Goal: Task Accomplishment & Management: Manage account settings

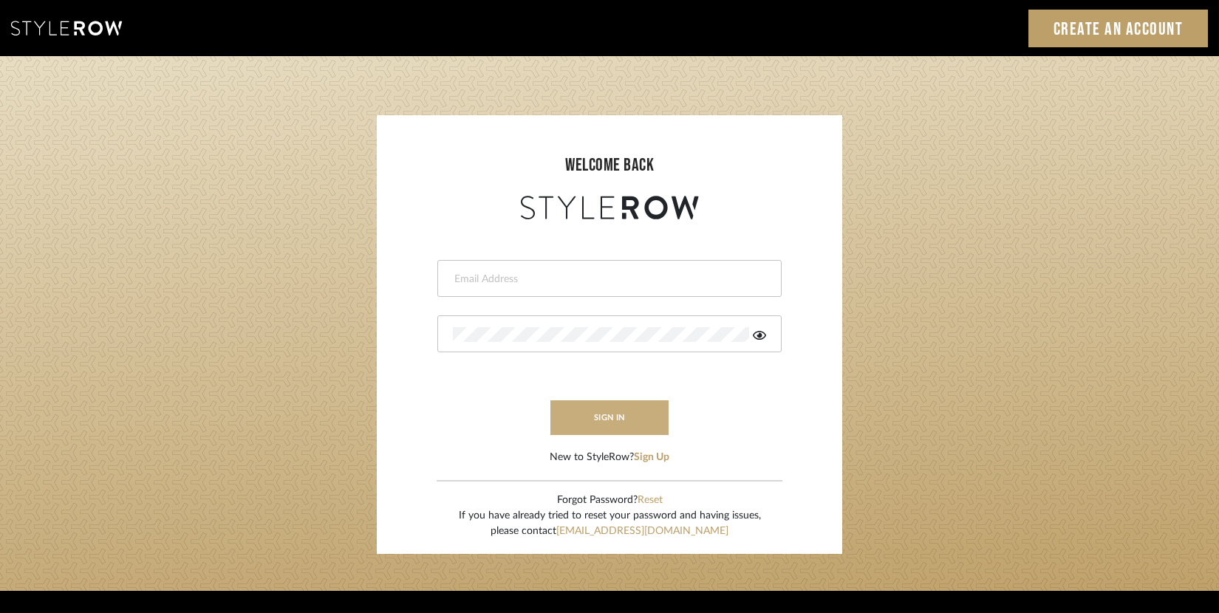
type input "[EMAIL_ADDRESS][DOMAIN_NAME]"
click at [573, 416] on button "sign in" at bounding box center [610, 418] width 118 height 35
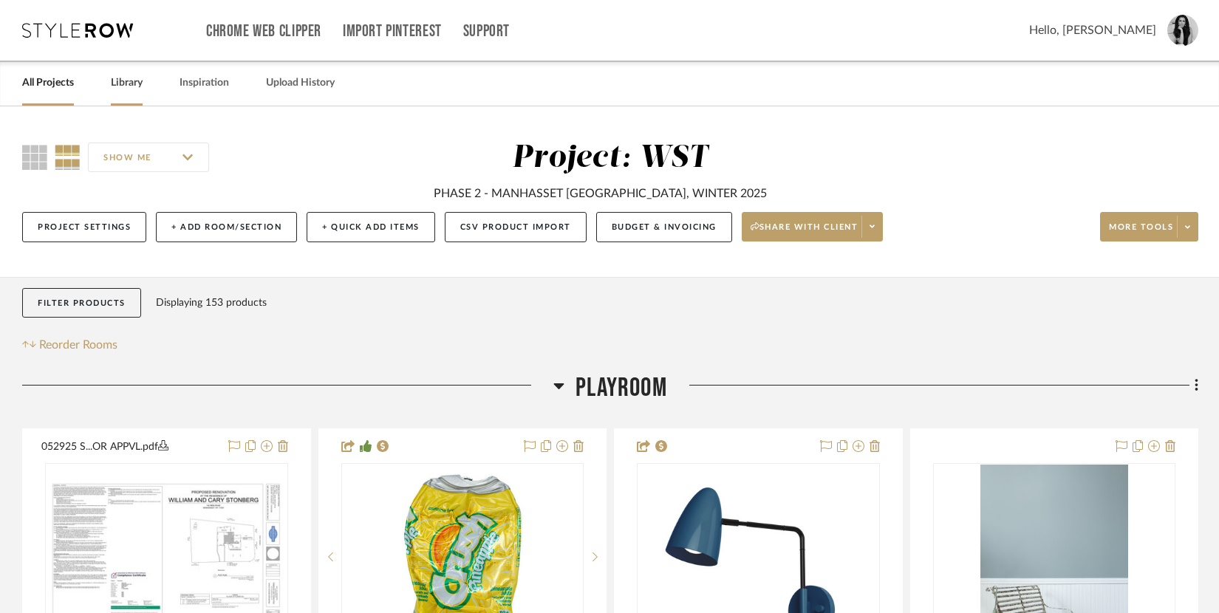
click at [129, 84] on link "Library" at bounding box center [127, 83] width 32 height 20
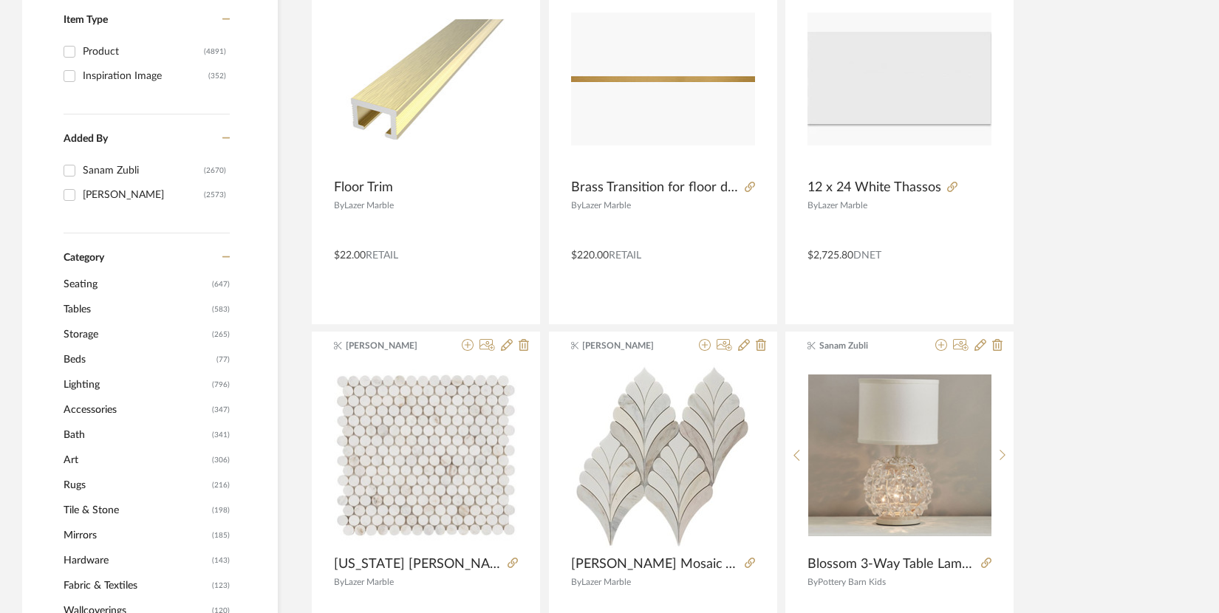
scroll to position [399, 0]
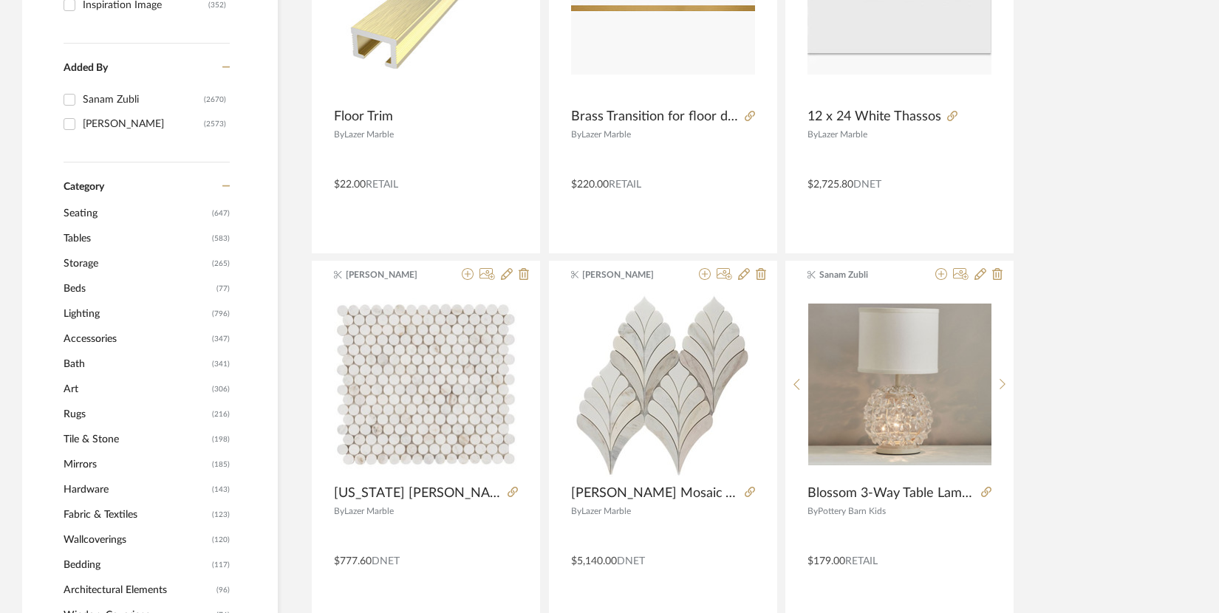
click at [104, 313] on span "Lighting" at bounding box center [136, 313] width 145 height 25
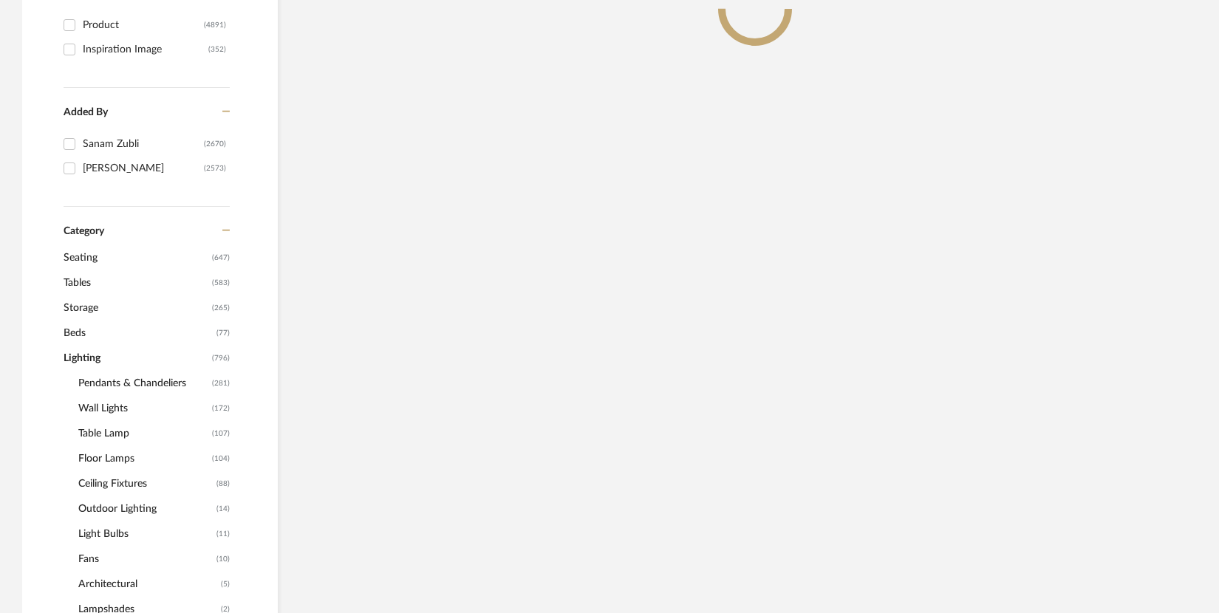
scroll to position [443, 0]
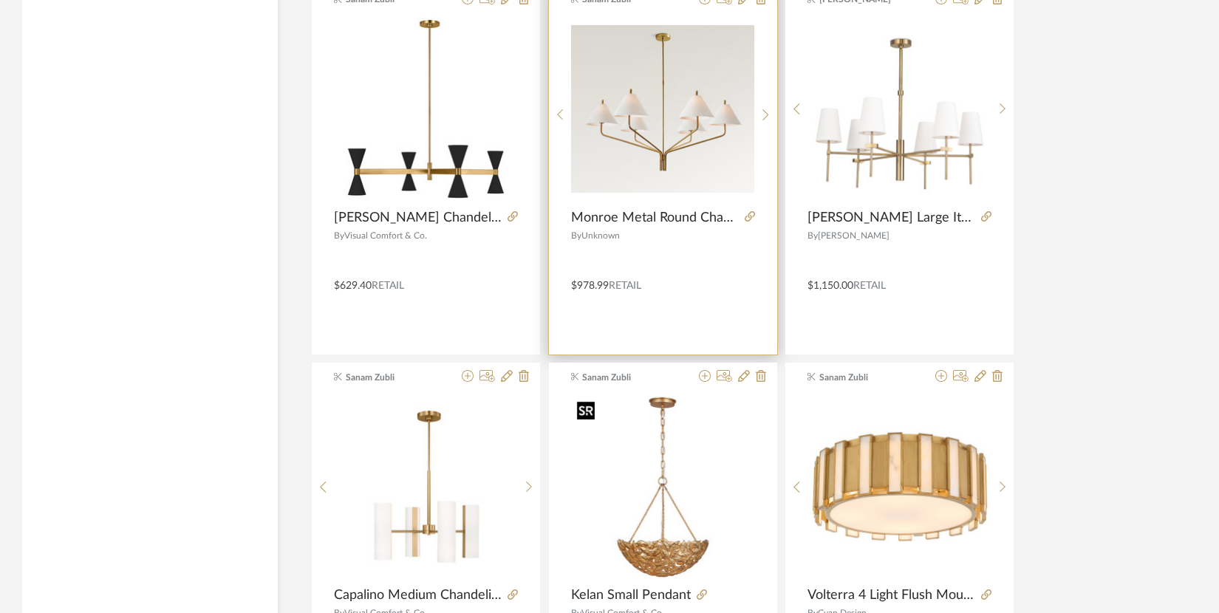
scroll to position [3665, 0]
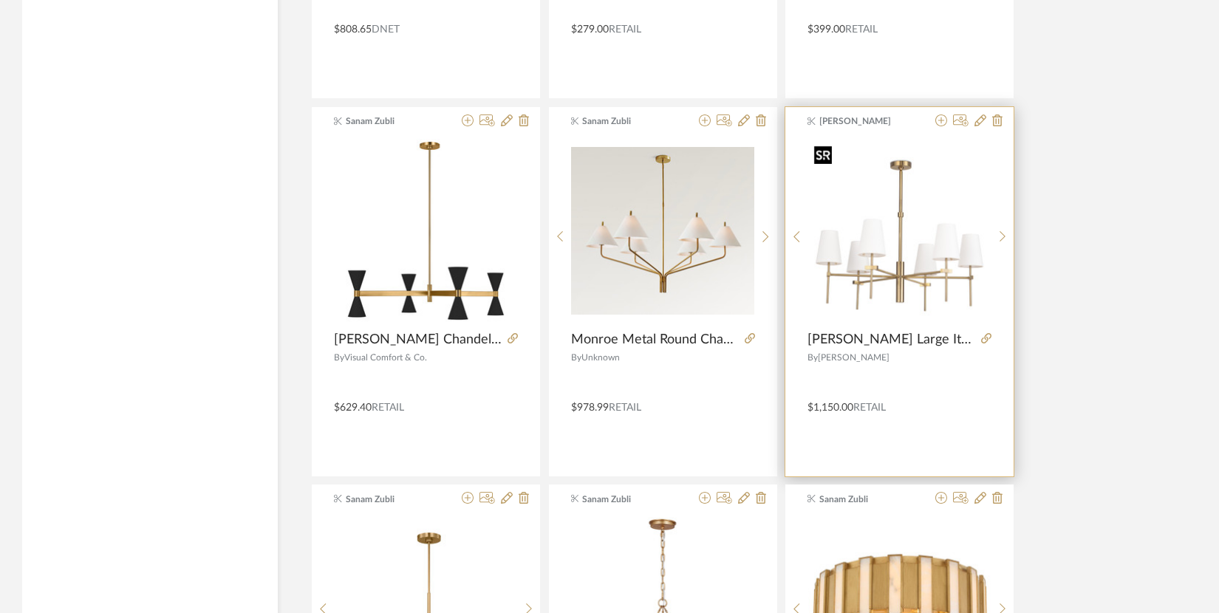
click at [916, 253] on div at bounding box center [899, 237] width 183 height 197
click at [899, 265] on img "0" at bounding box center [899, 231] width 183 height 183
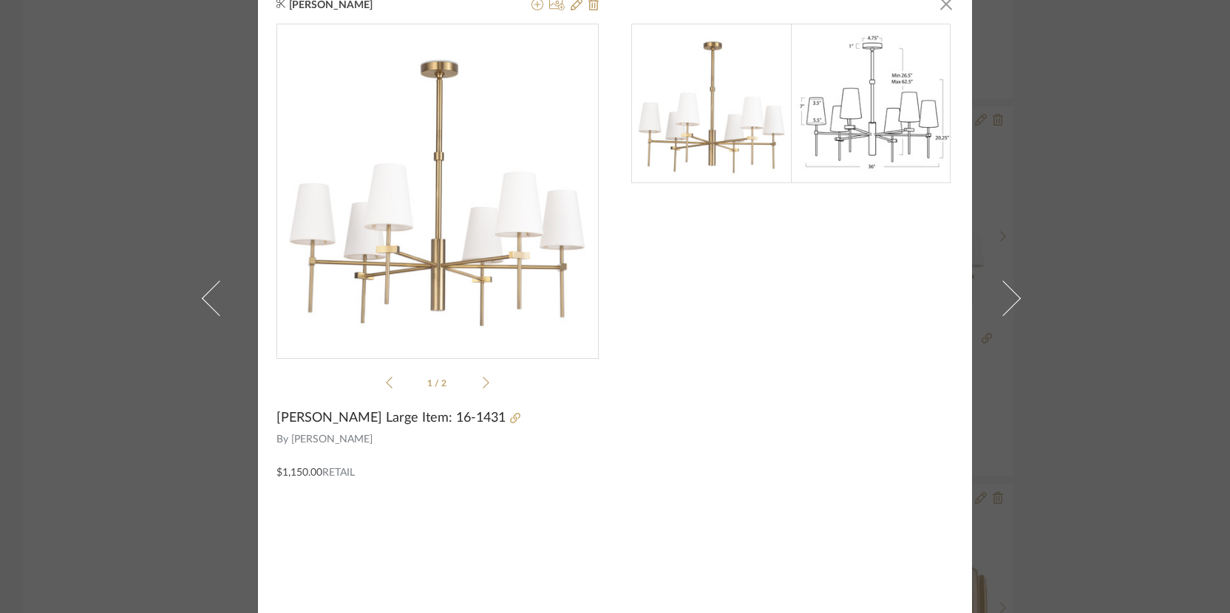
scroll to position [20, 0]
click at [483, 384] on icon at bounding box center [486, 382] width 7 height 13
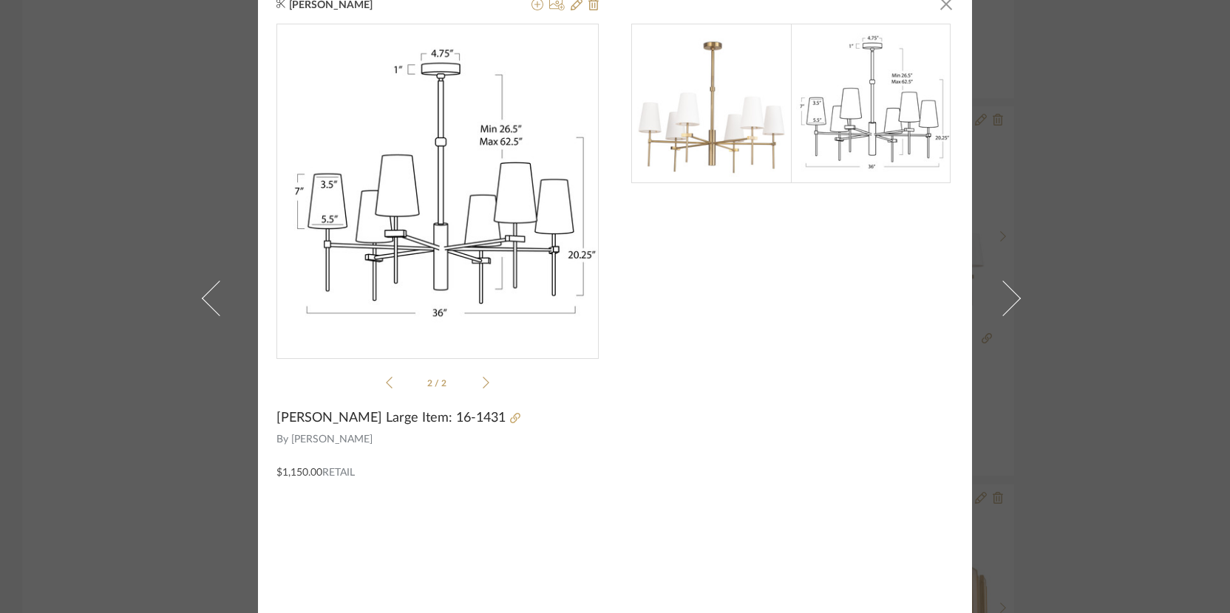
click at [483, 384] on icon at bounding box center [486, 382] width 7 height 13
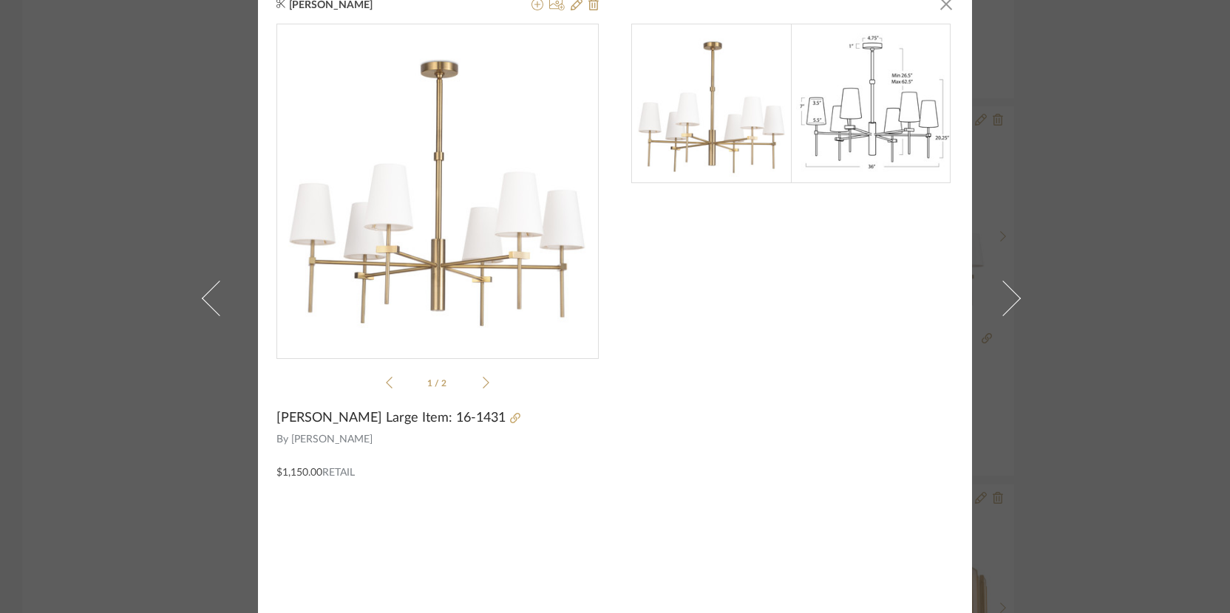
click at [483, 384] on icon at bounding box center [486, 382] width 7 height 13
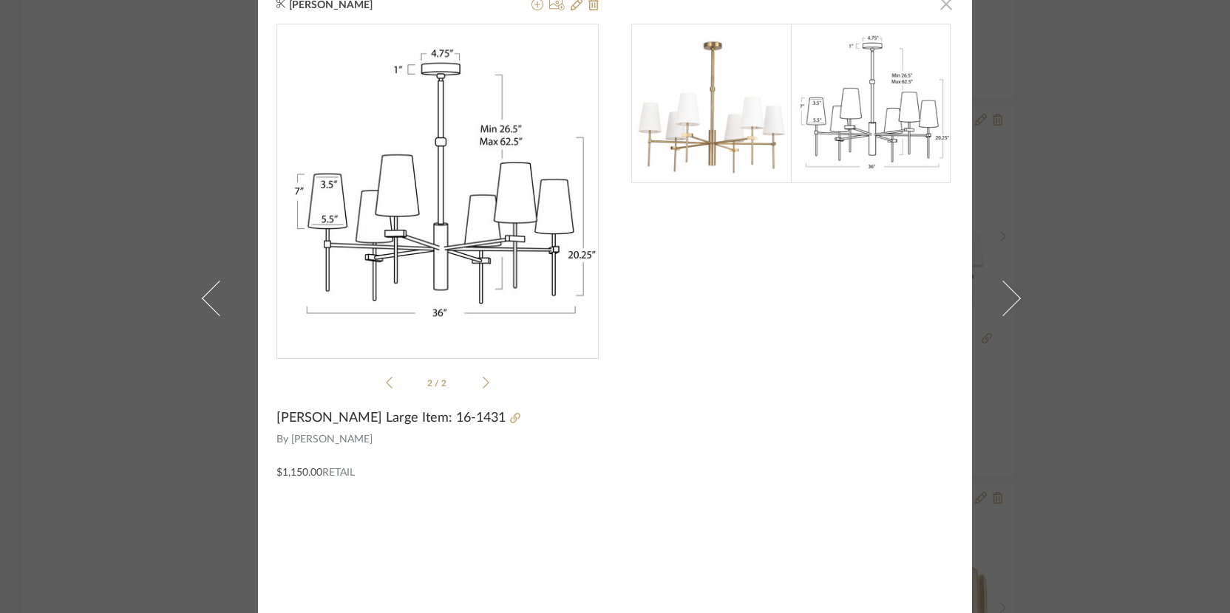
click at [934, 9] on span "button" at bounding box center [946, 4] width 30 height 30
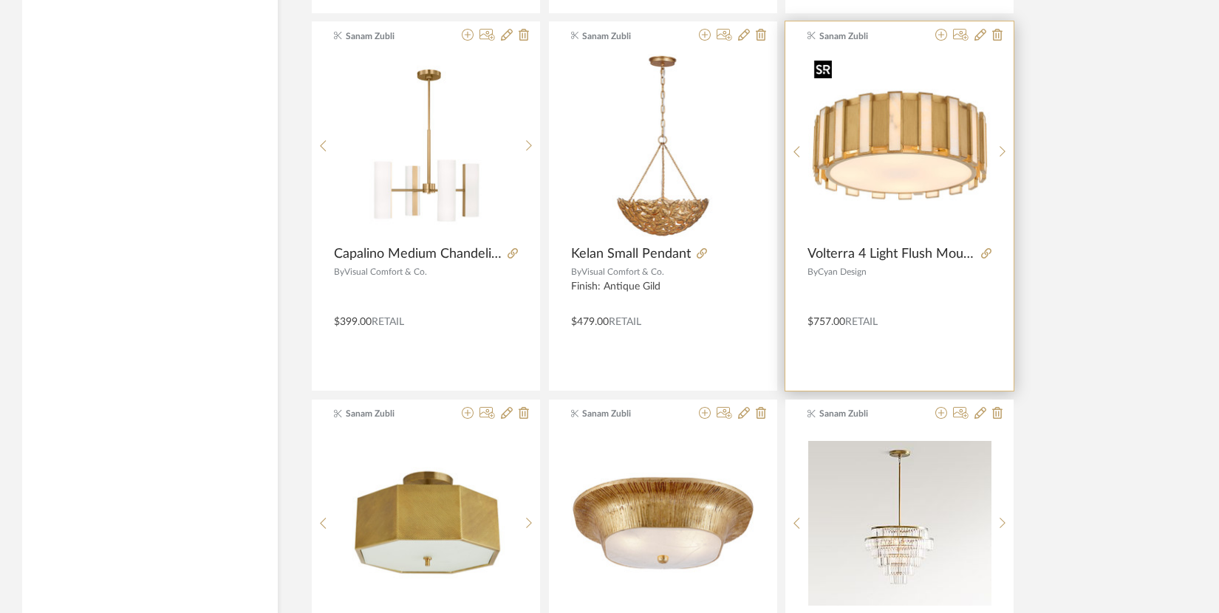
scroll to position [4441, 0]
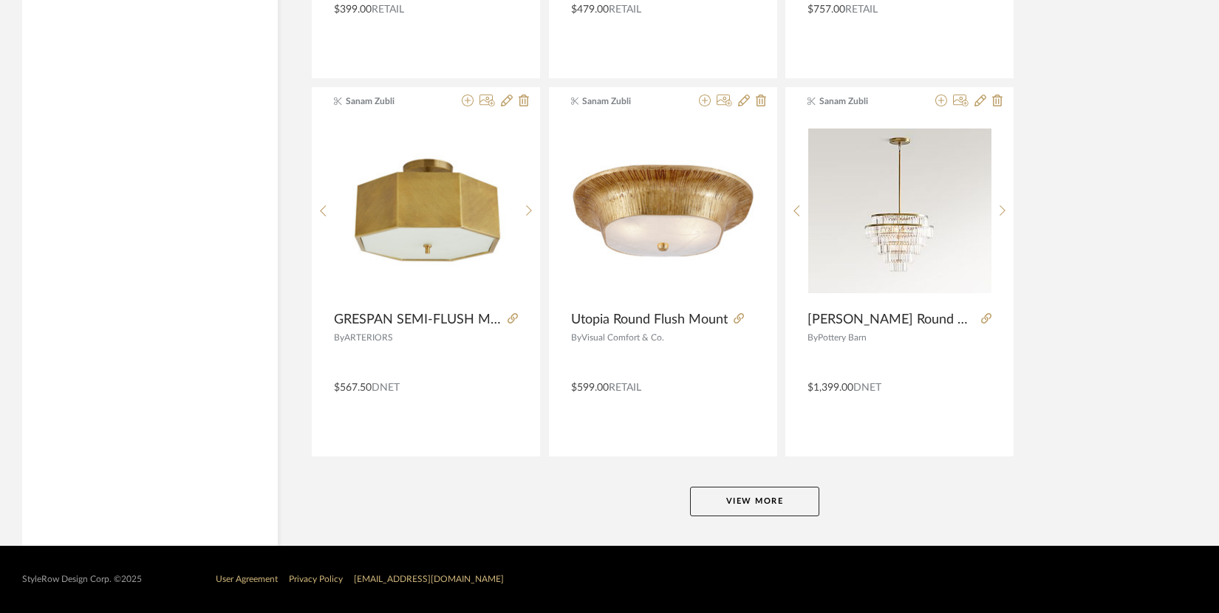
click at [786, 497] on button "View More" at bounding box center [754, 502] width 129 height 30
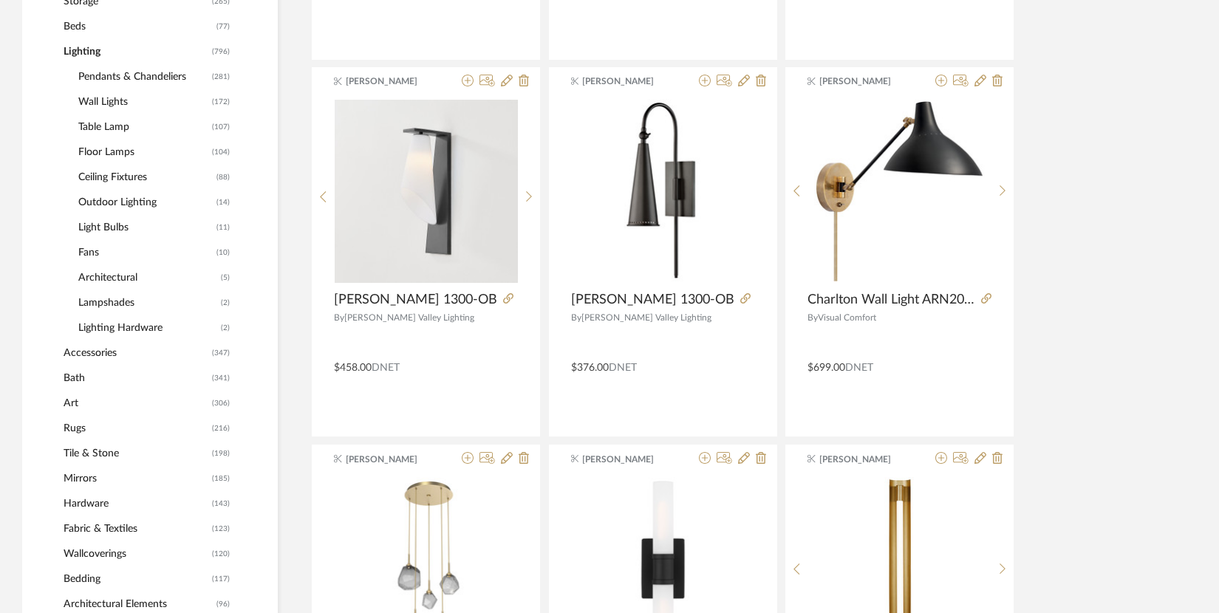
scroll to position [0, 0]
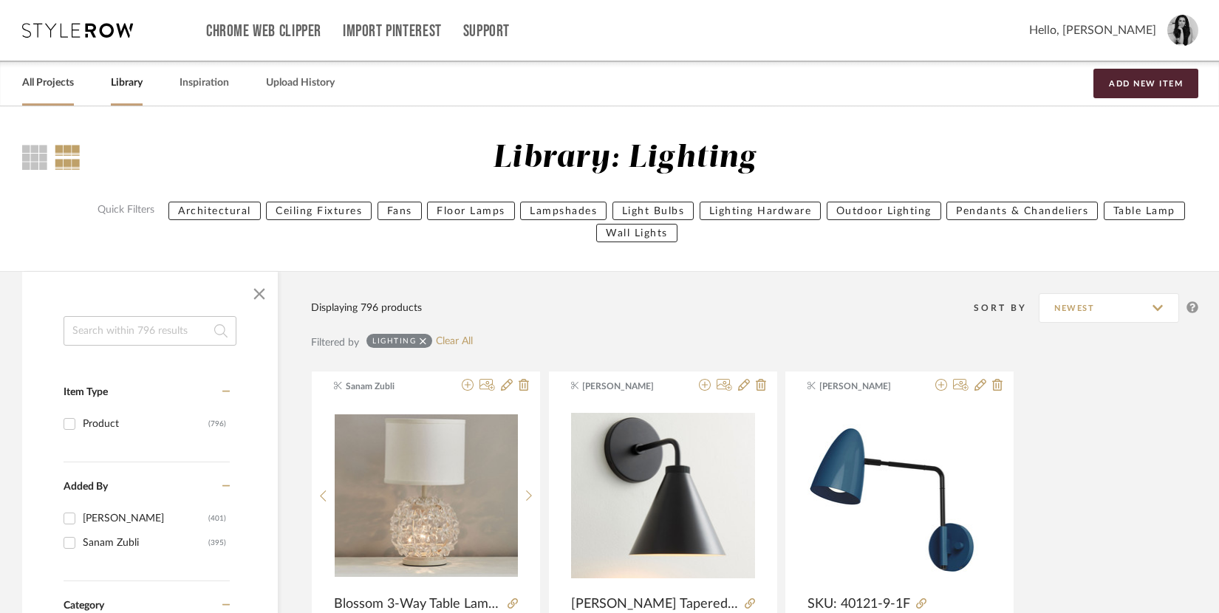
click at [53, 86] on link "All Projects" at bounding box center [48, 83] width 52 height 20
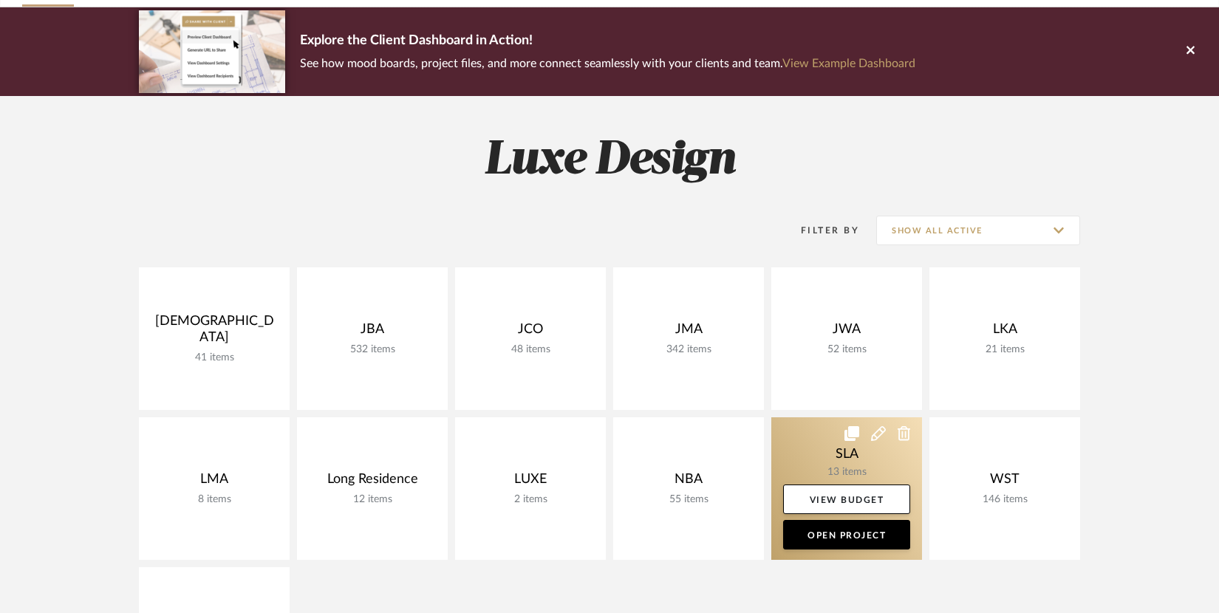
scroll to position [217, 0]
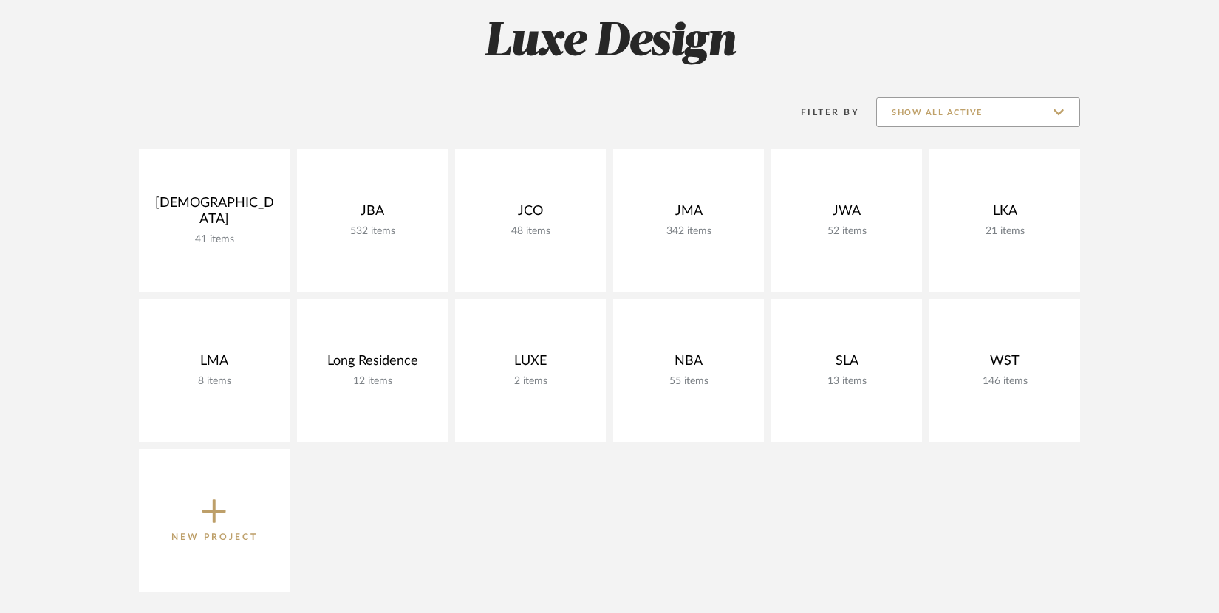
click at [1003, 116] on input "Show All Active" at bounding box center [978, 113] width 204 height 30
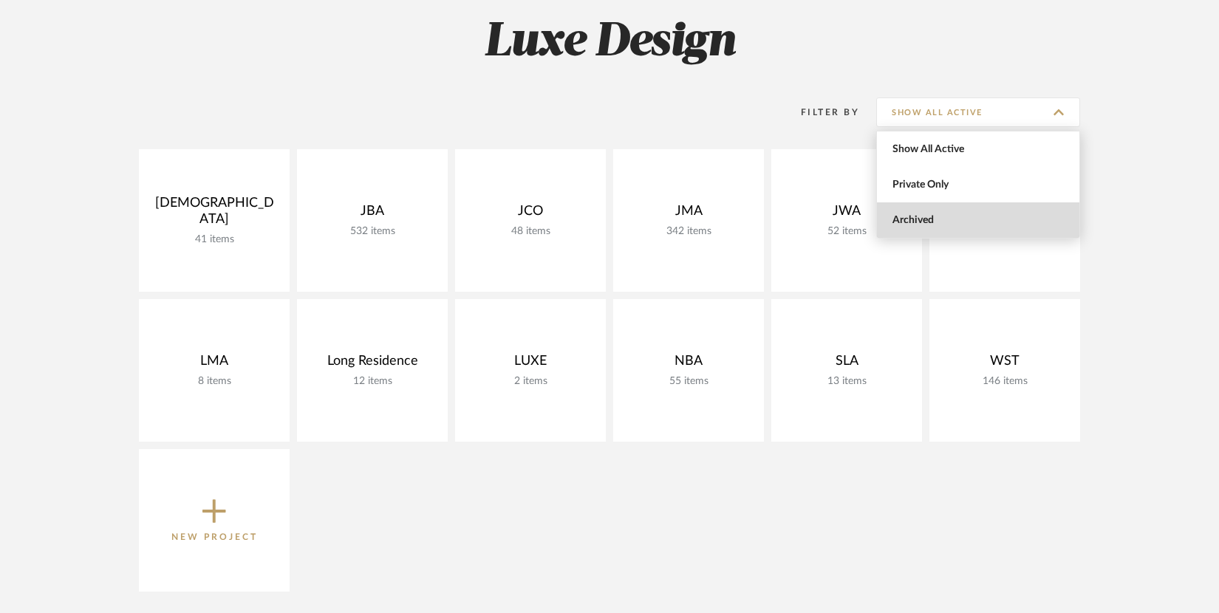
click at [907, 217] on span "Archived" at bounding box center [980, 220] width 175 height 13
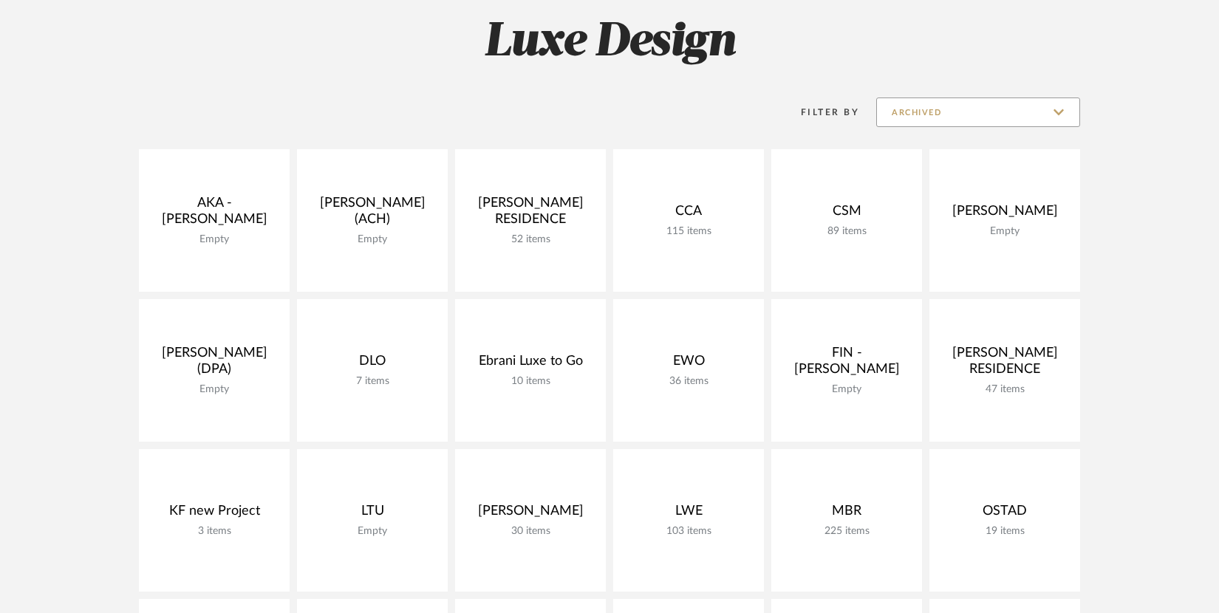
click at [911, 112] on input "Archived" at bounding box center [978, 113] width 204 height 30
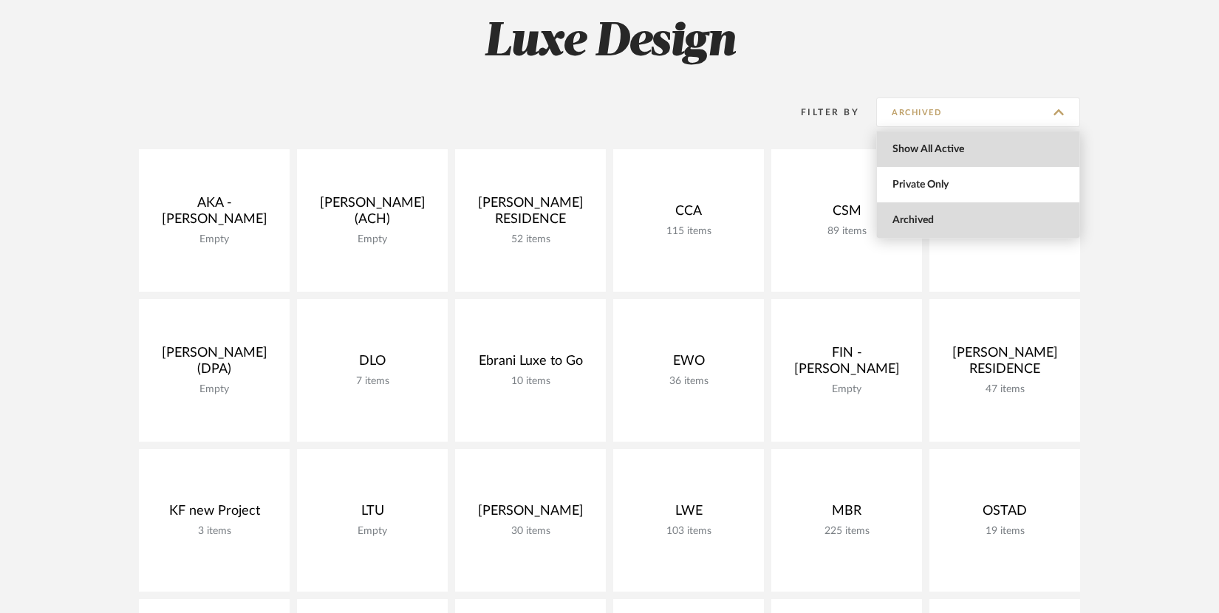
click at [910, 155] on span "Show All Active" at bounding box center [978, 149] width 202 height 35
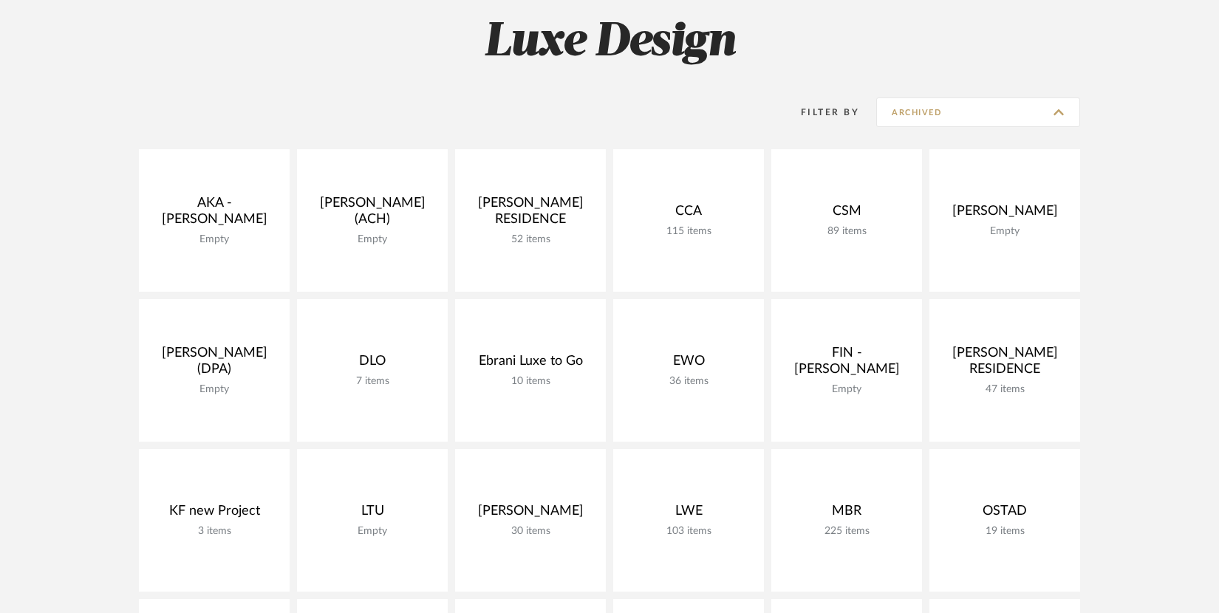
type input "Show All Active"
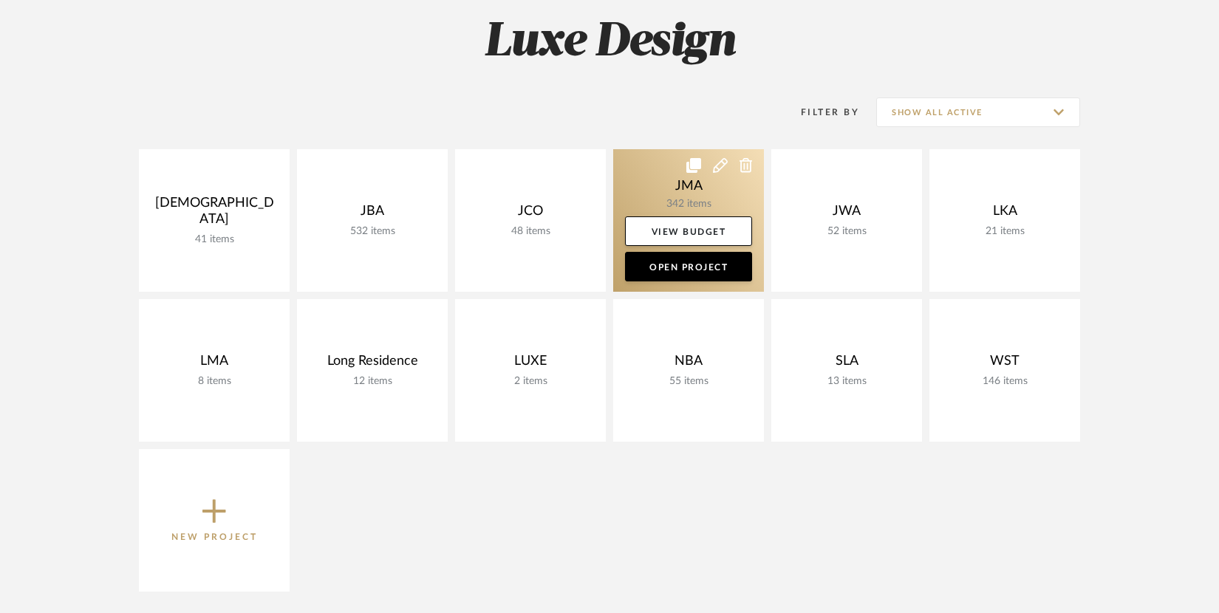
click at [689, 186] on link at bounding box center [688, 220] width 151 height 143
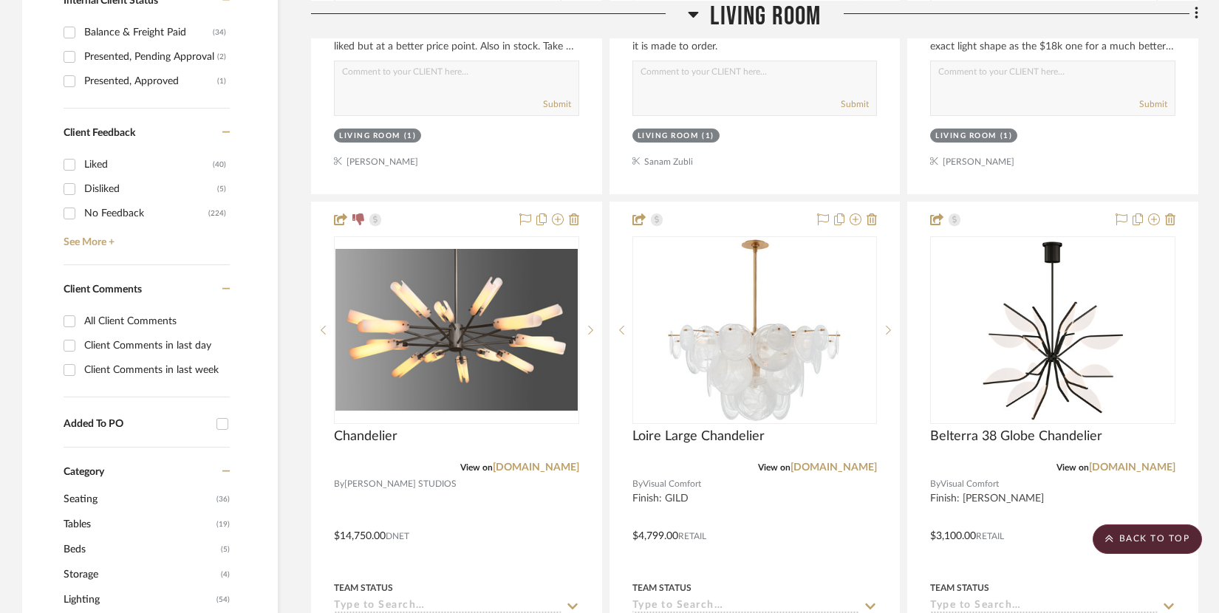
scroll to position [1054, 0]
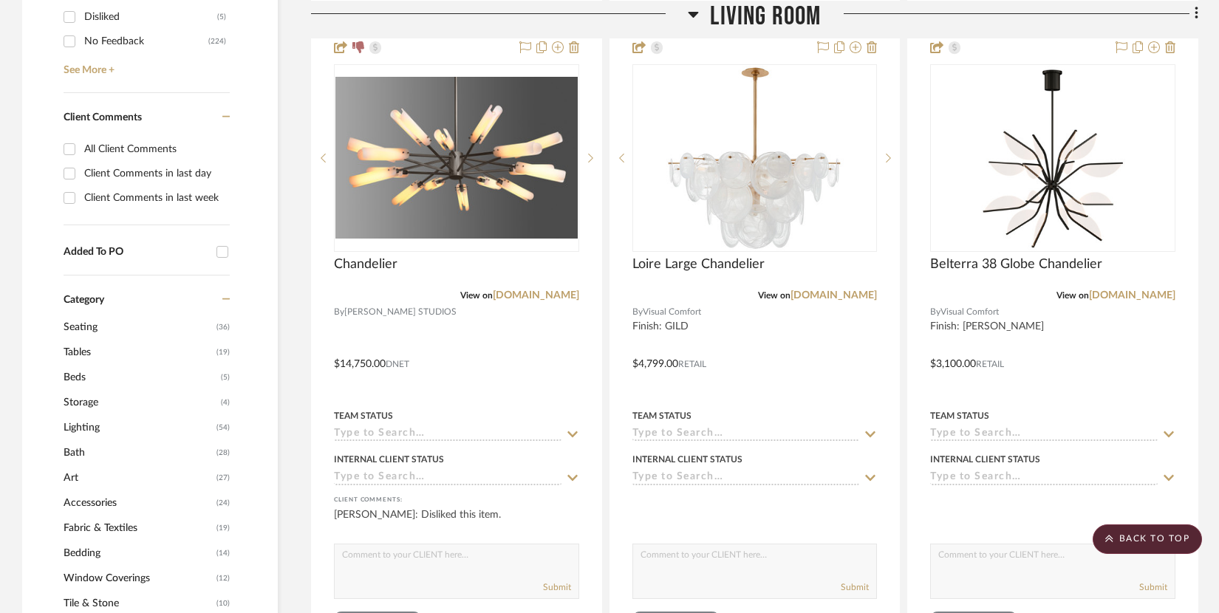
click at [89, 423] on span "Lighting" at bounding box center [138, 427] width 149 height 25
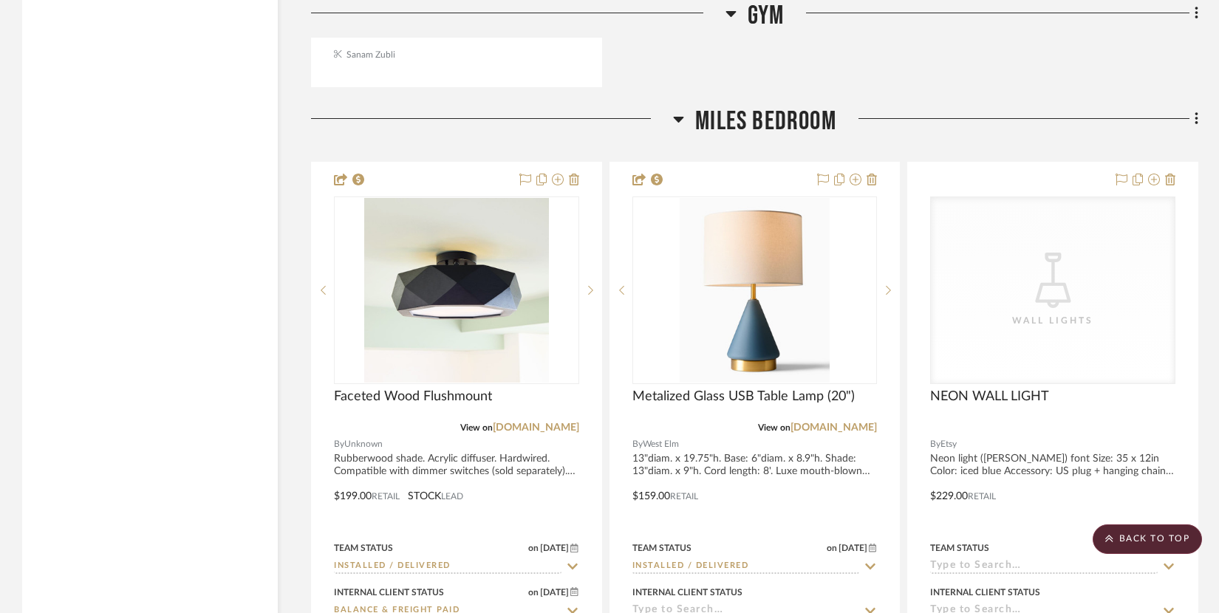
scroll to position [16698, 0]
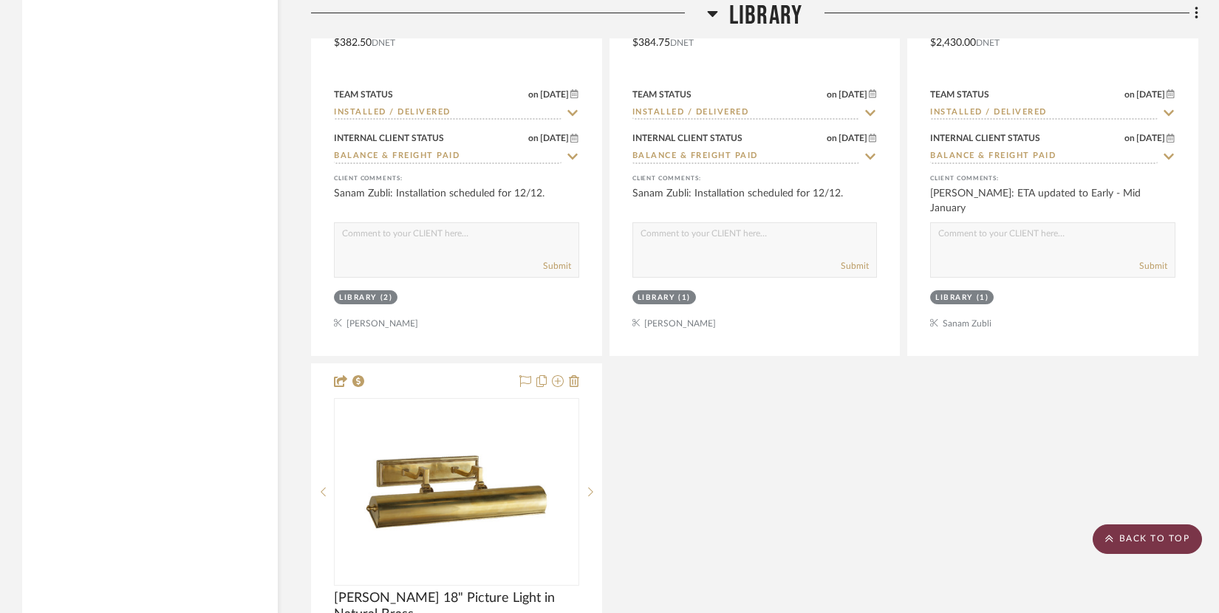
click at [1143, 544] on scroll-to-top-button "BACK TO TOP" at bounding box center [1147, 540] width 109 height 30
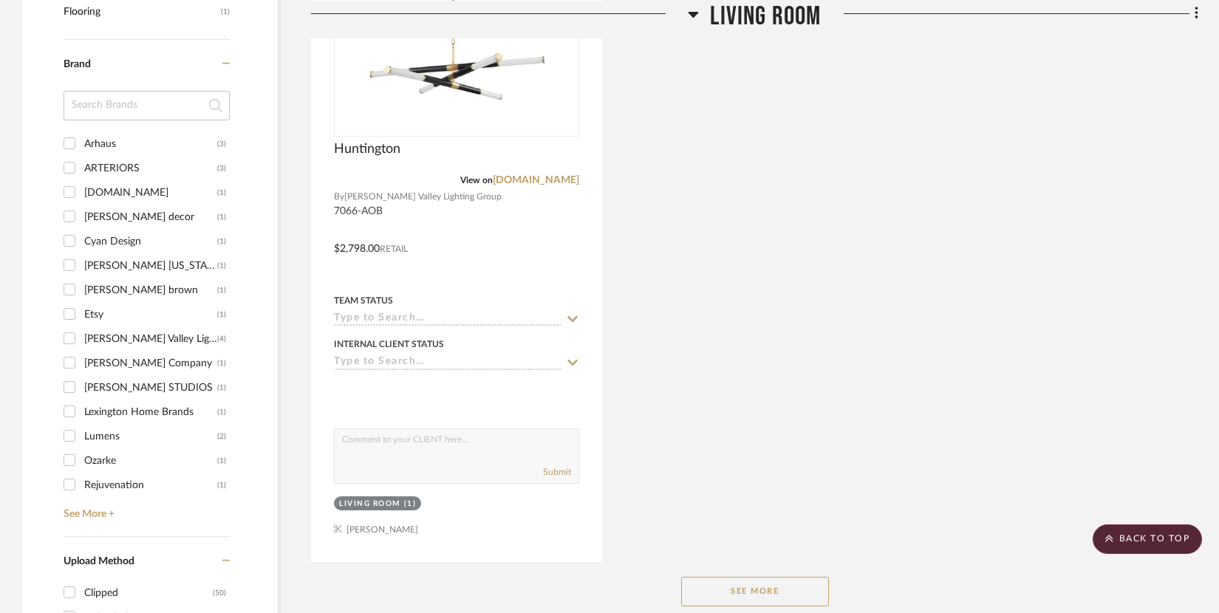
scroll to position [2037, 0]
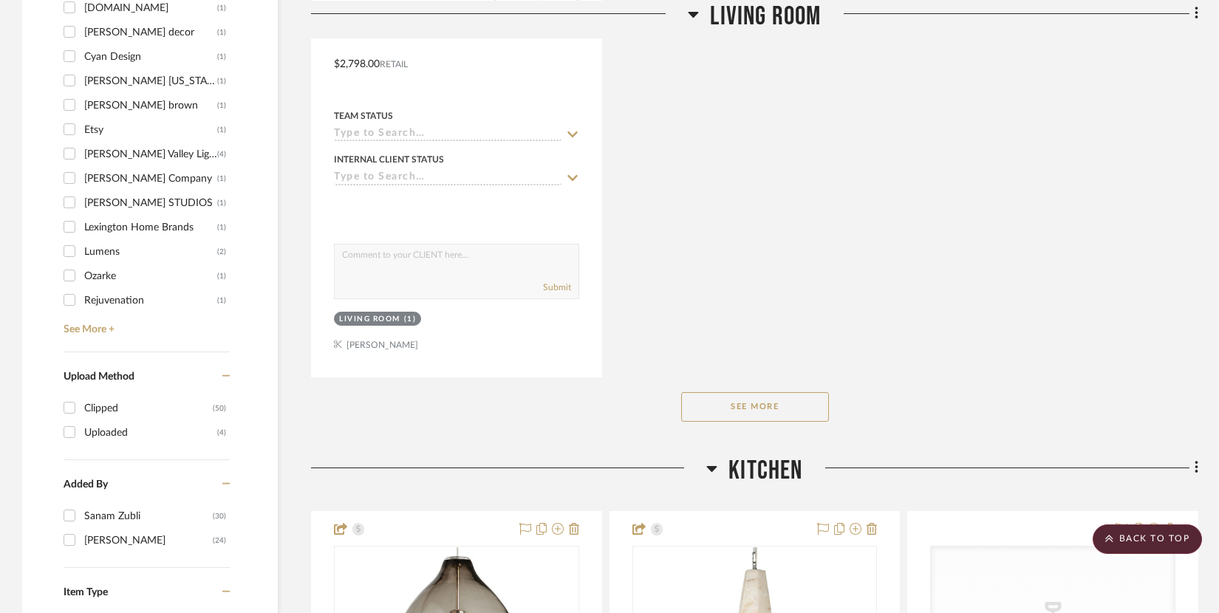
click at [769, 406] on button "See More" at bounding box center [755, 407] width 148 height 30
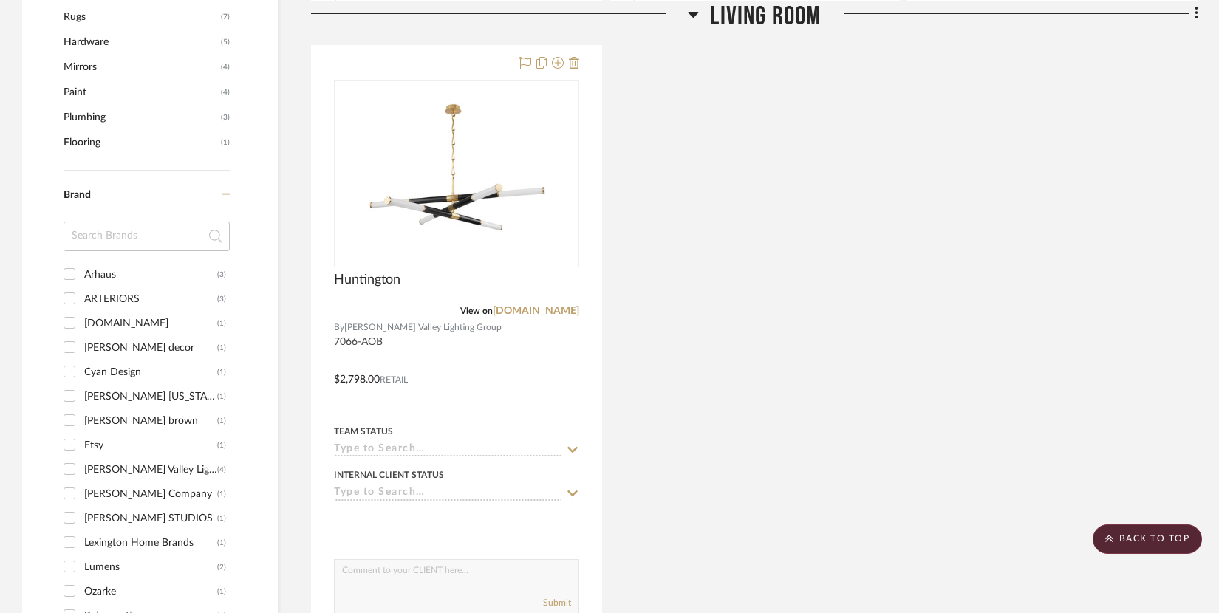
scroll to position [1901, 0]
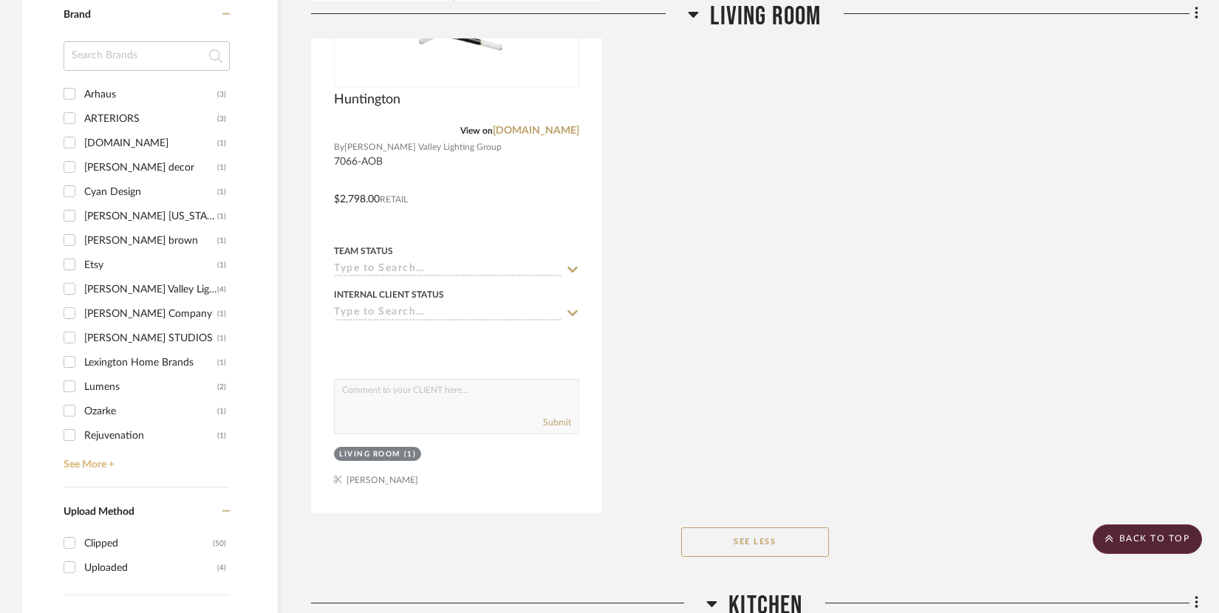
click at [116, 463] on link "See More +" at bounding box center [145, 460] width 170 height 24
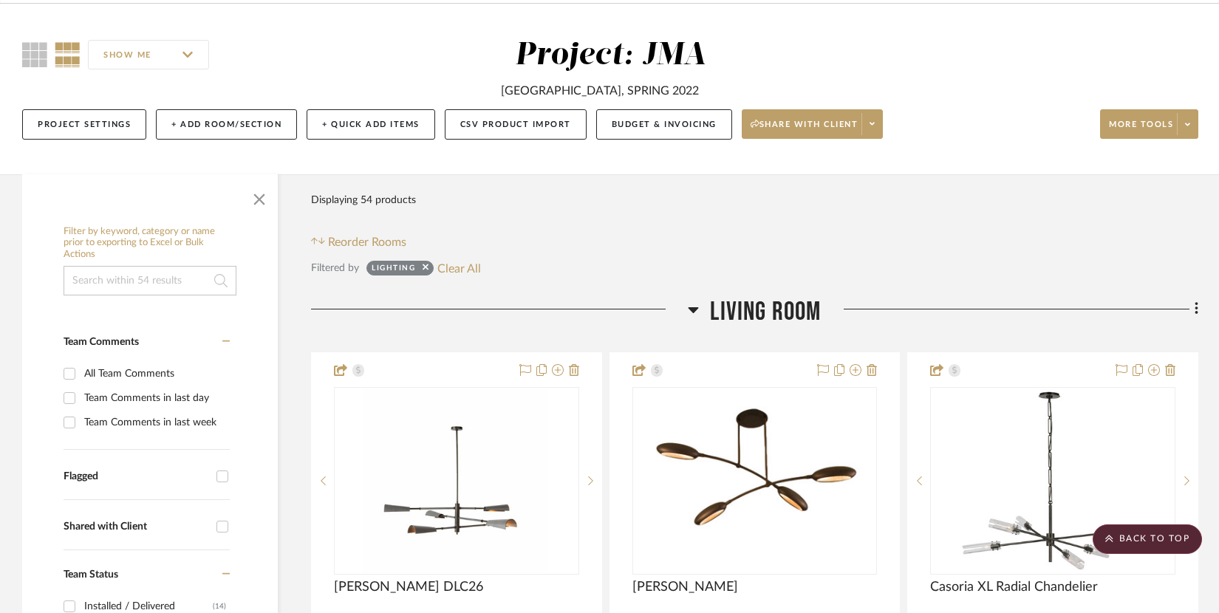
scroll to position [0, 0]
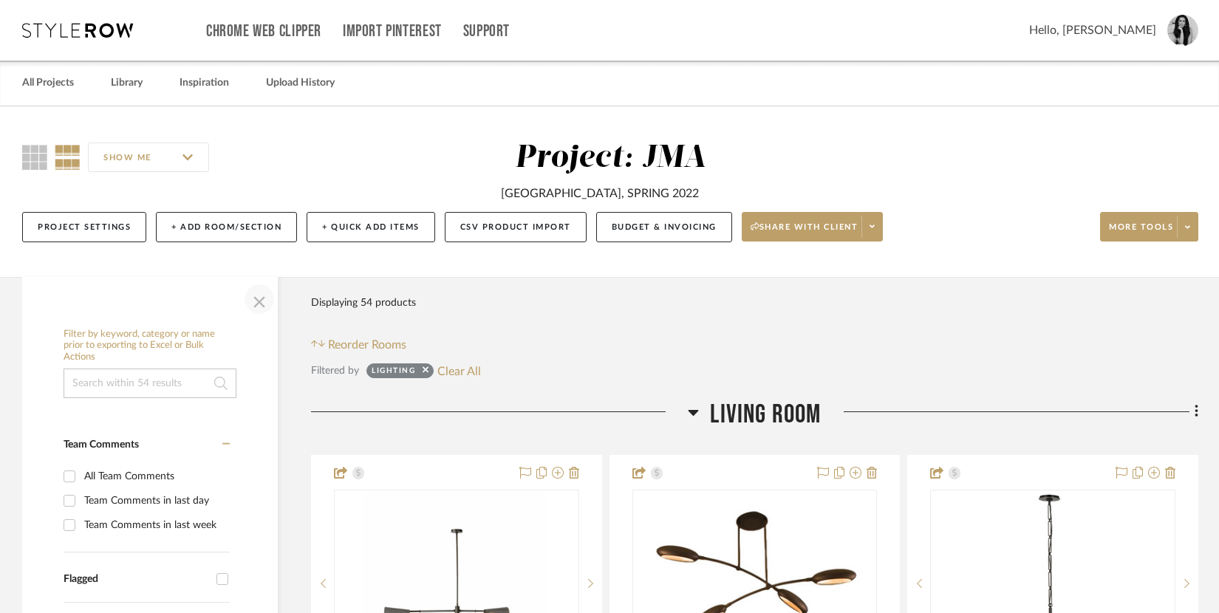
click at [256, 293] on span "button" at bounding box center [259, 299] width 35 height 35
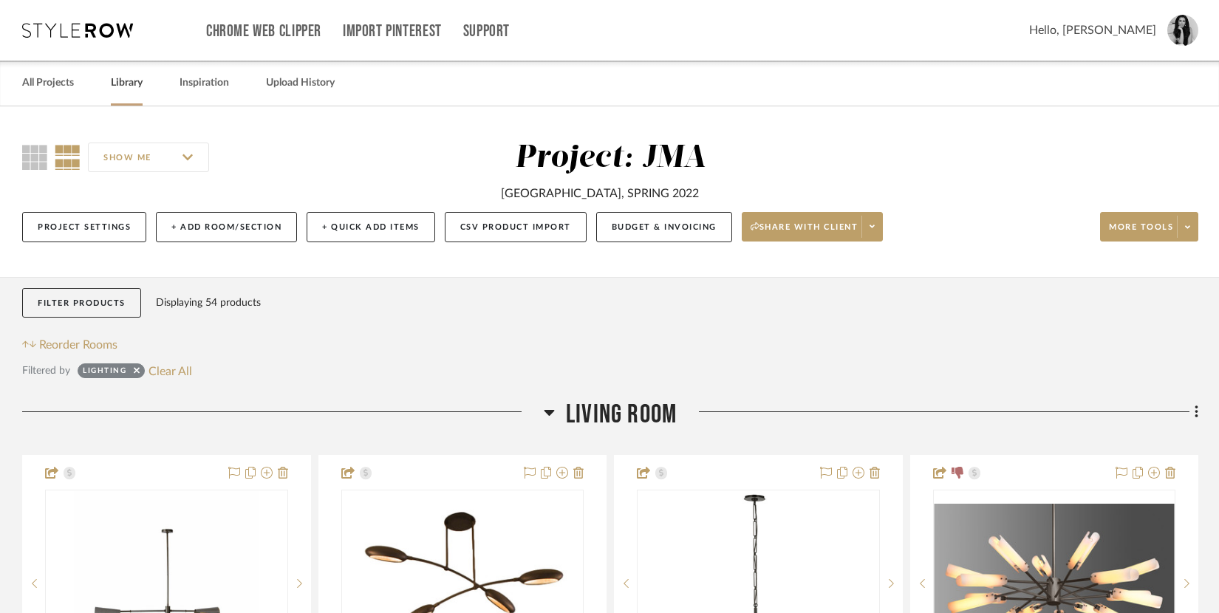
click at [120, 82] on link "Library" at bounding box center [127, 83] width 32 height 20
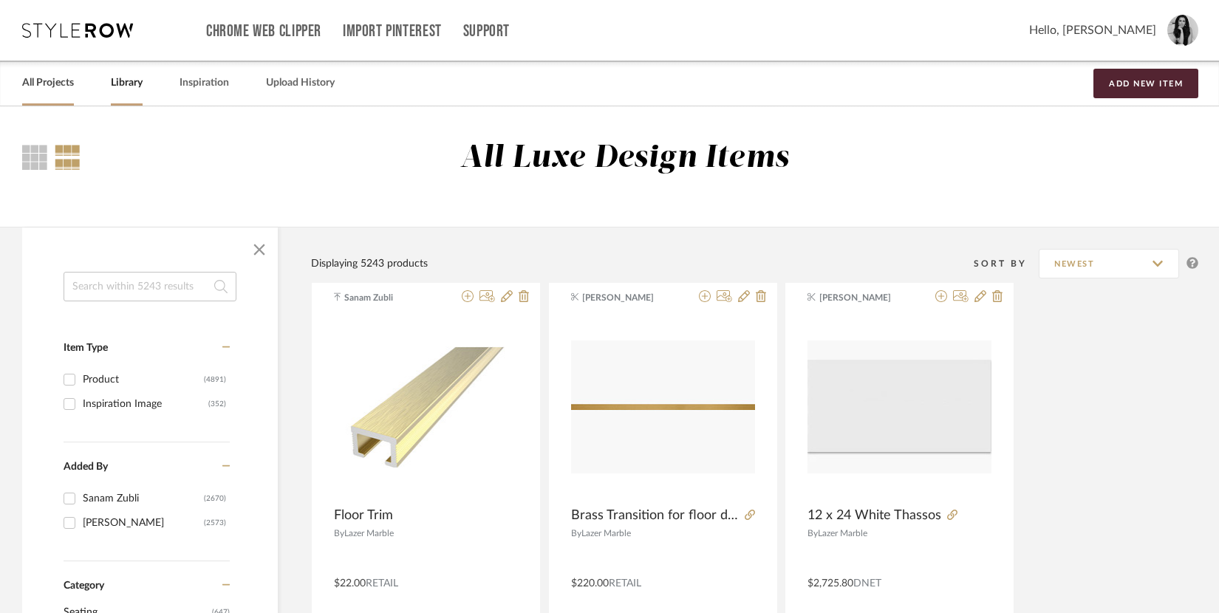
click at [66, 84] on link "All Projects" at bounding box center [48, 83] width 52 height 20
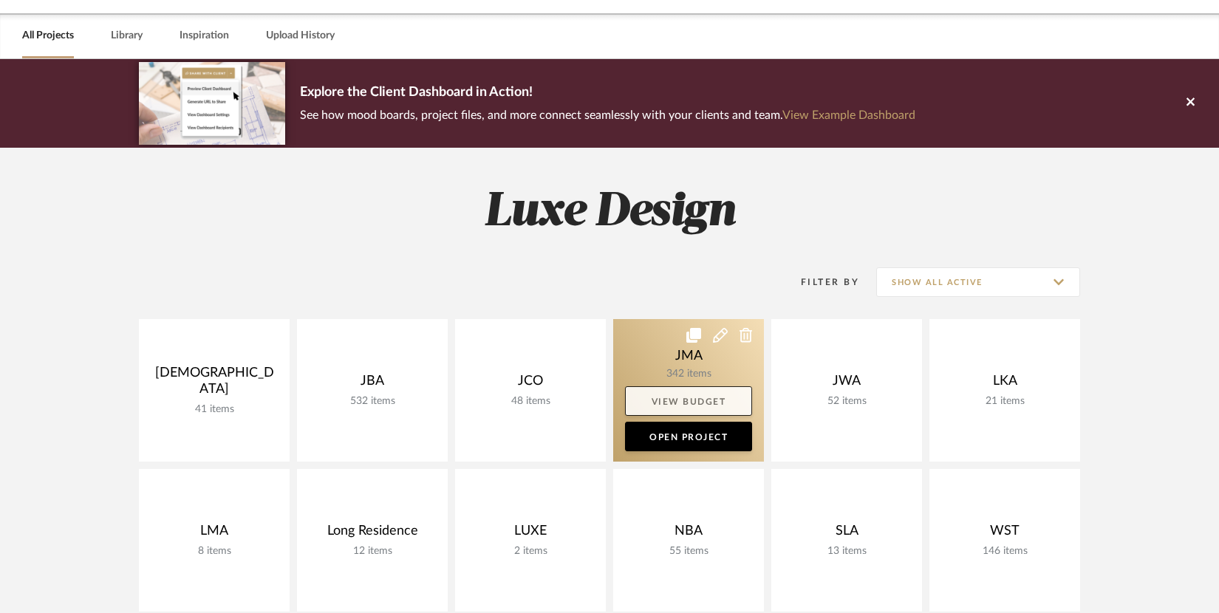
scroll to position [132, 0]
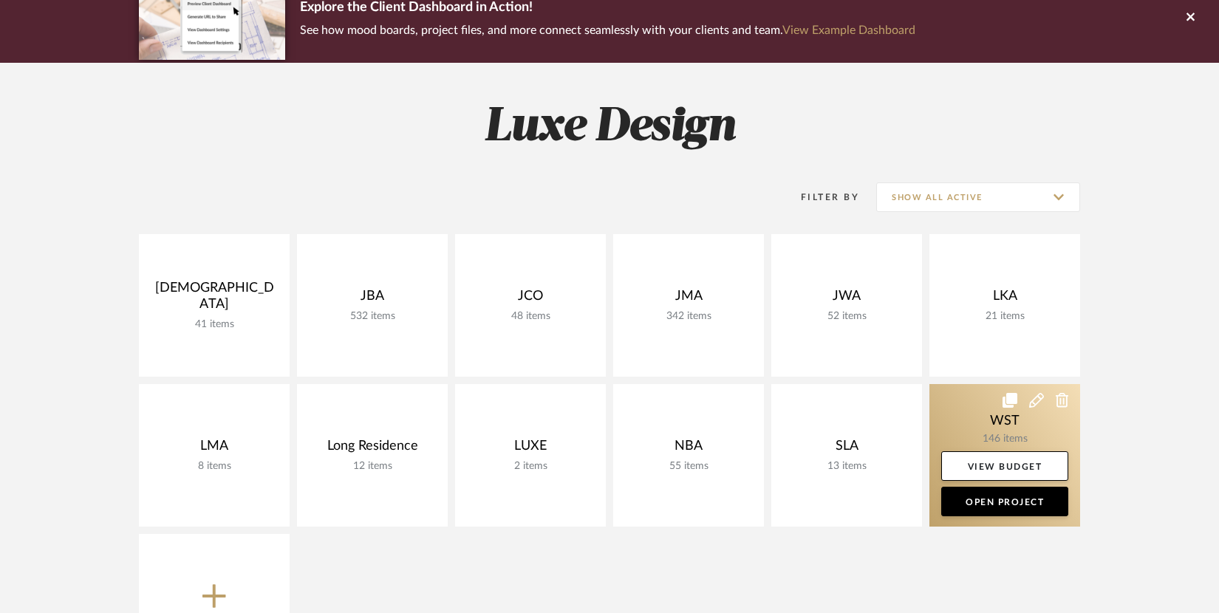
click at [989, 407] on link at bounding box center [1005, 455] width 151 height 143
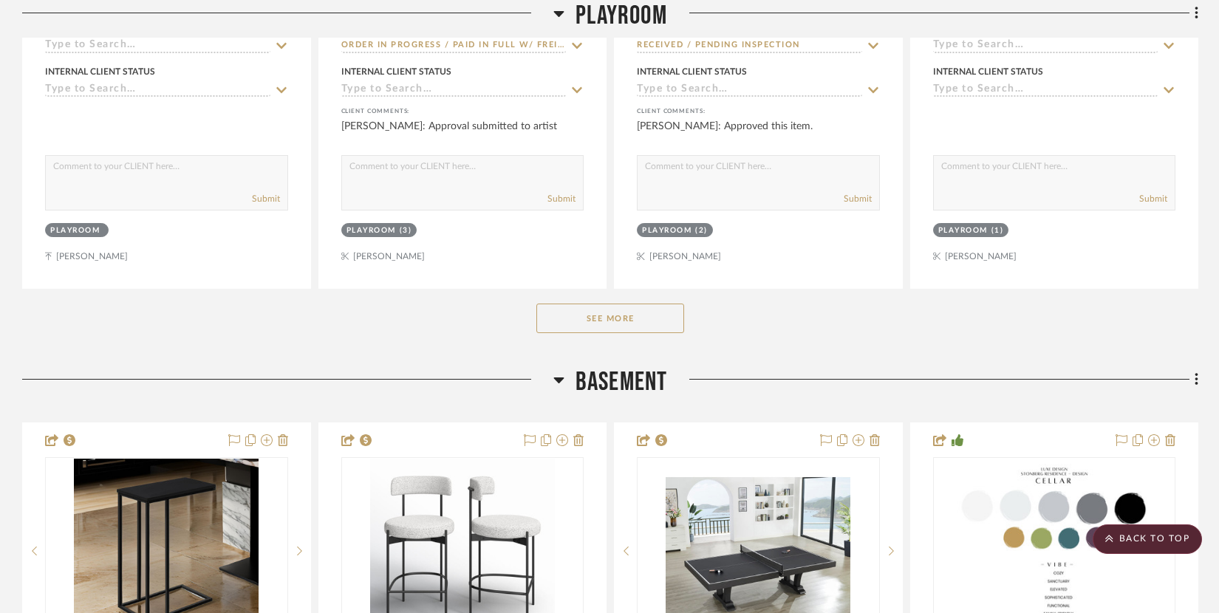
scroll to position [840, 0]
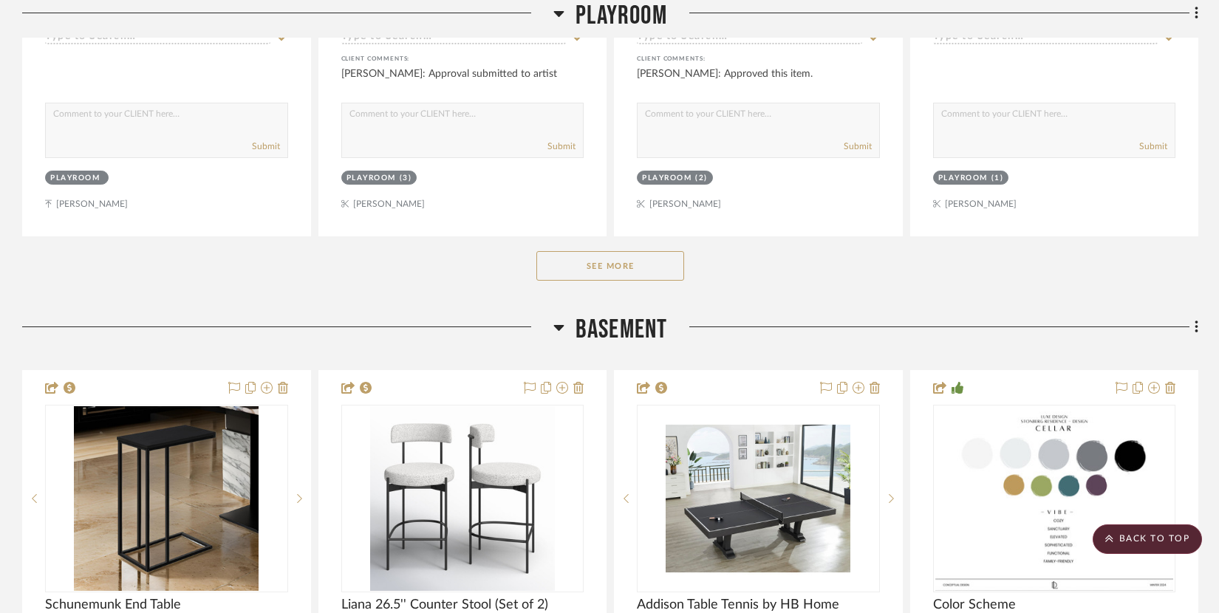
click at [664, 256] on button "See More" at bounding box center [610, 266] width 148 height 30
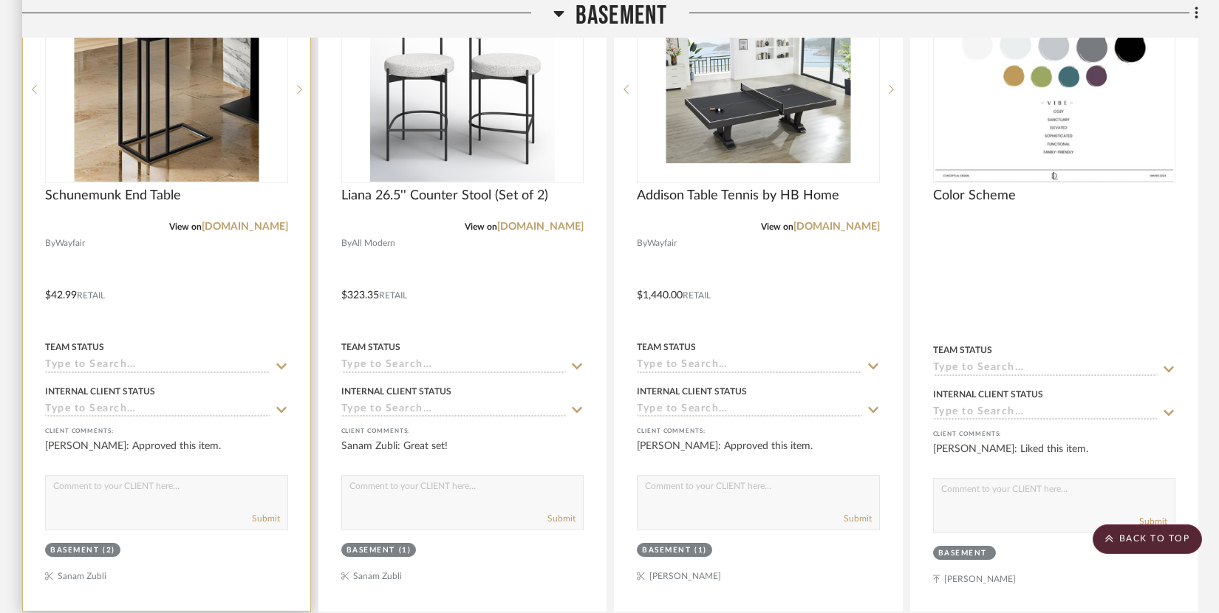
scroll to position [5733, 0]
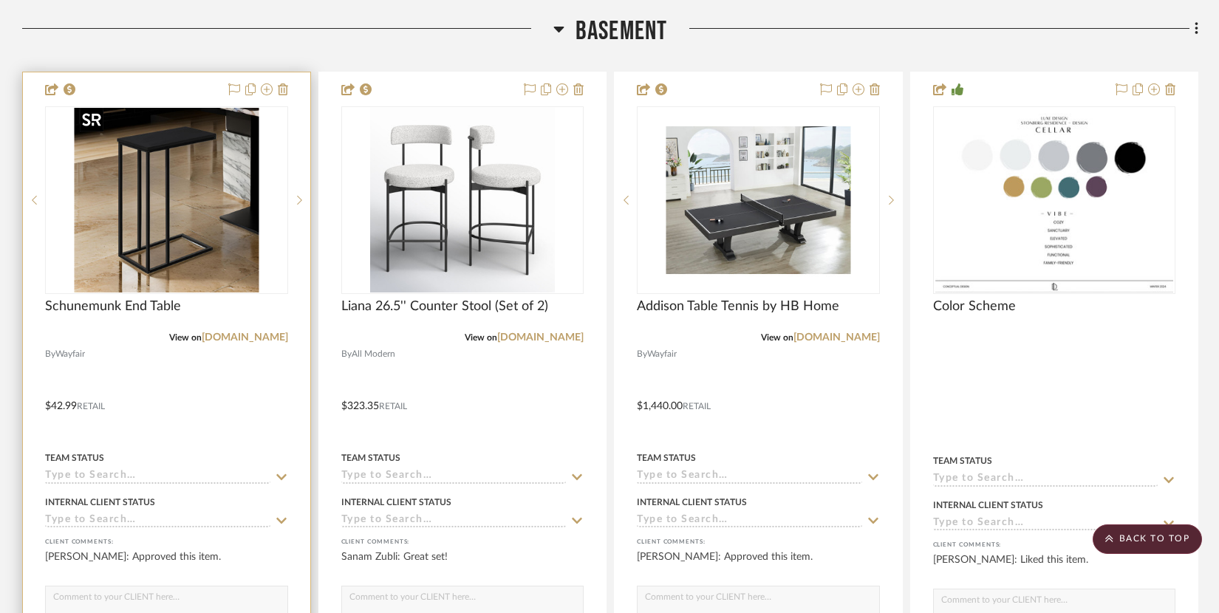
click at [200, 246] on img "0" at bounding box center [166, 200] width 185 height 185
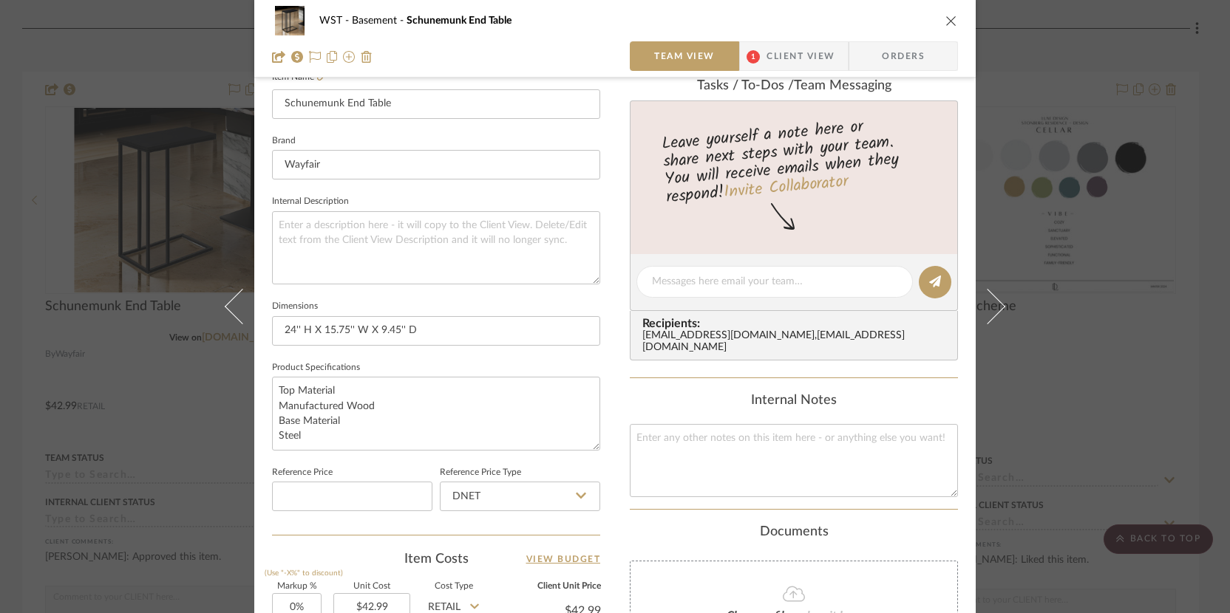
scroll to position [232, 0]
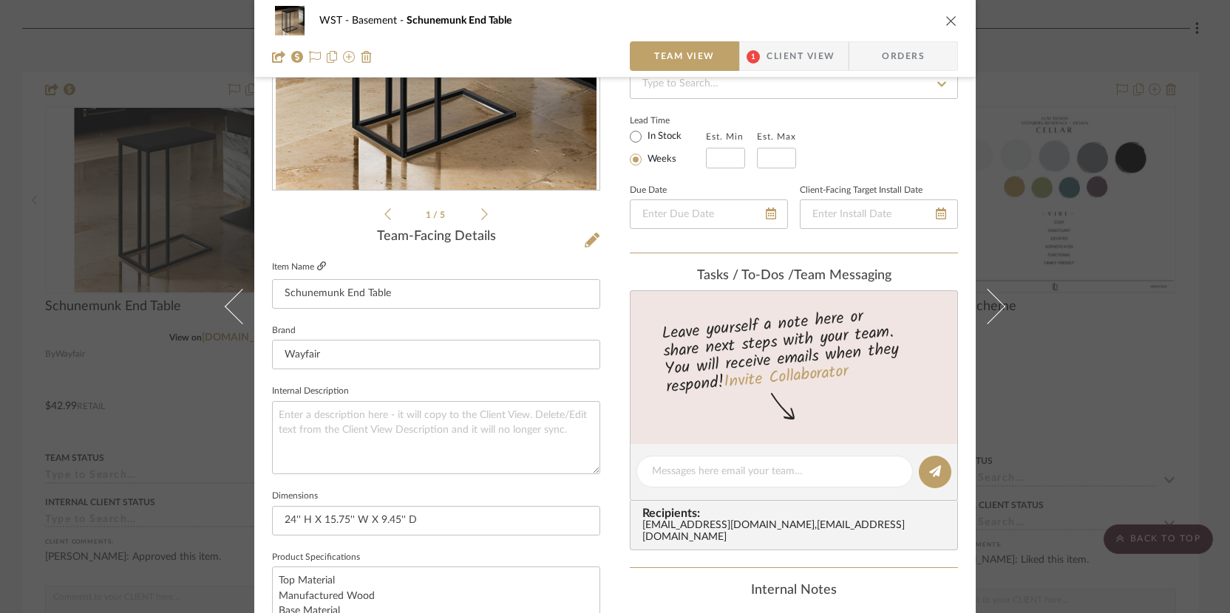
click at [319, 266] on icon at bounding box center [321, 266] width 9 height 9
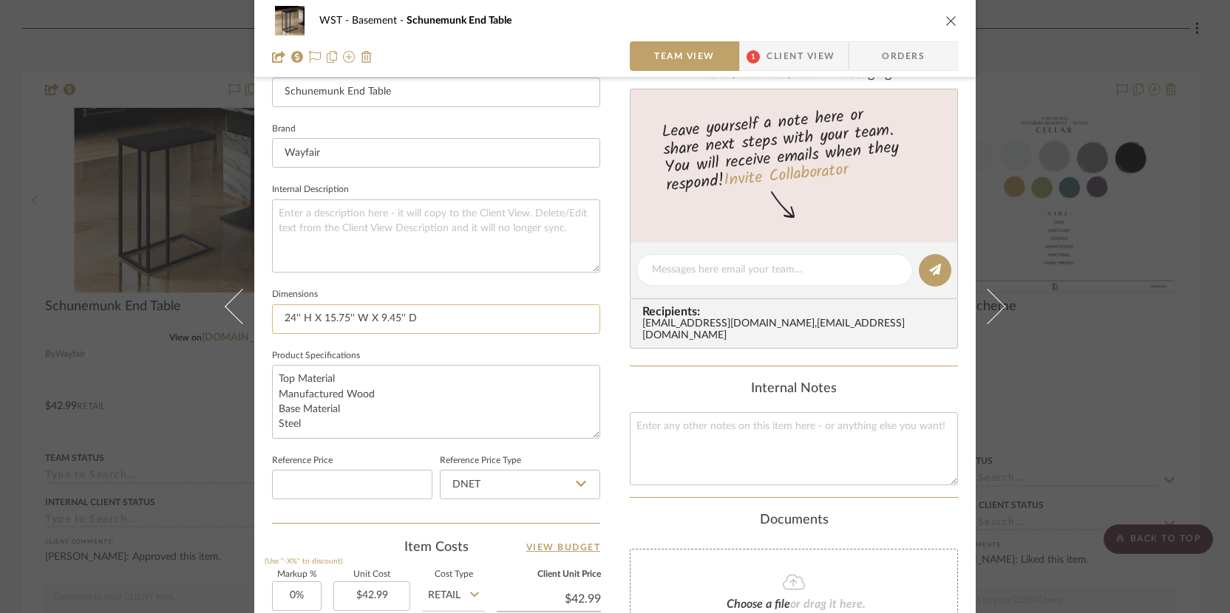
scroll to position [354, 0]
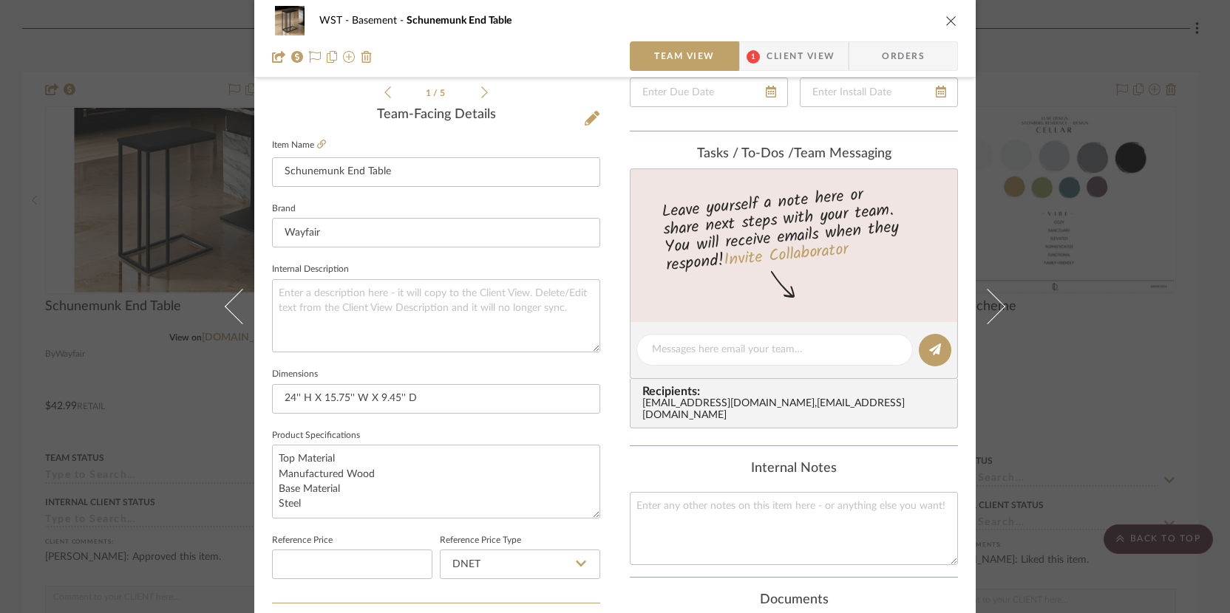
click at [146, 156] on div "WST Basement Schunemunk End Table Team View 1 Client View Orders 1 / 5 Team-Fac…" at bounding box center [615, 306] width 1230 height 613
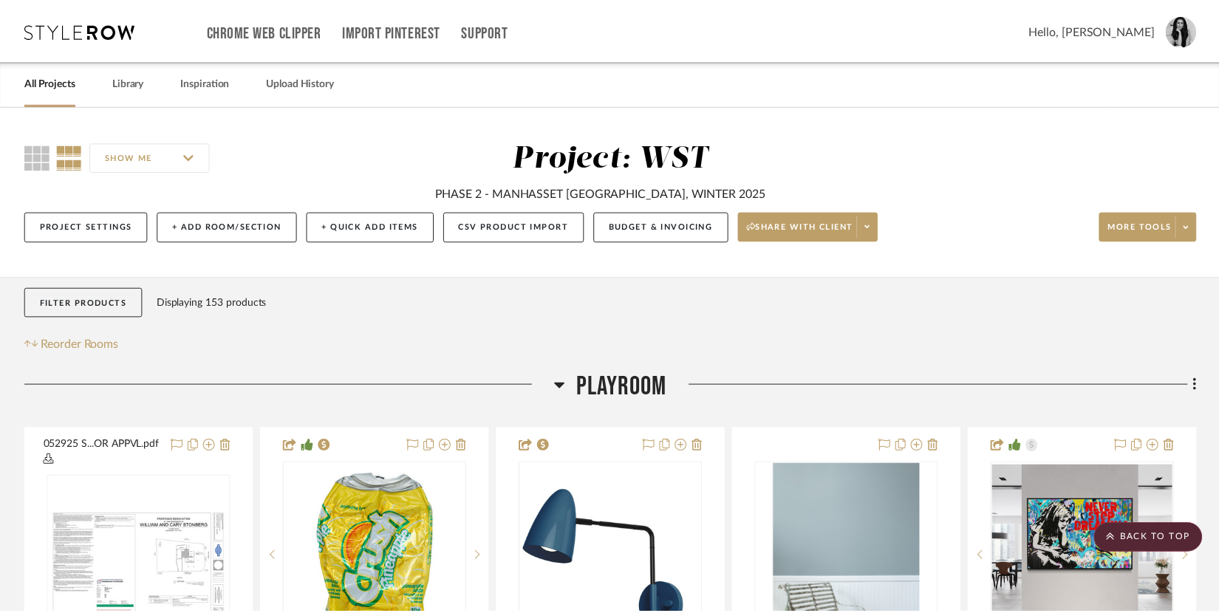
scroll to position [5733, 0]
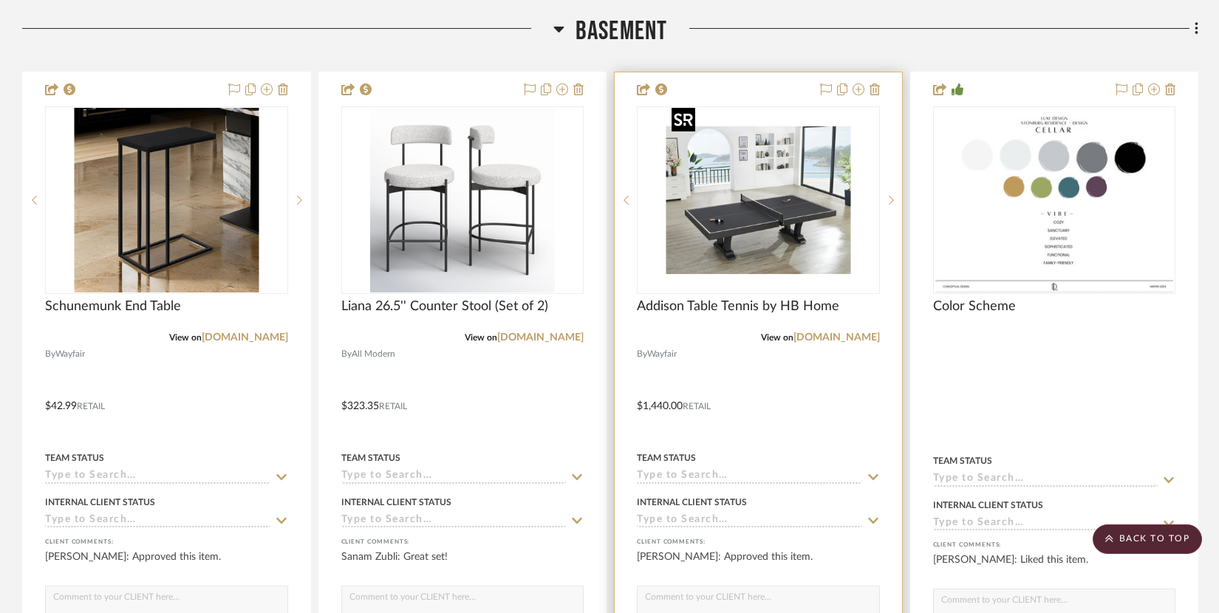
click at [783, 208] on img "0" at bounding box center [758, 200] width 185 height 185
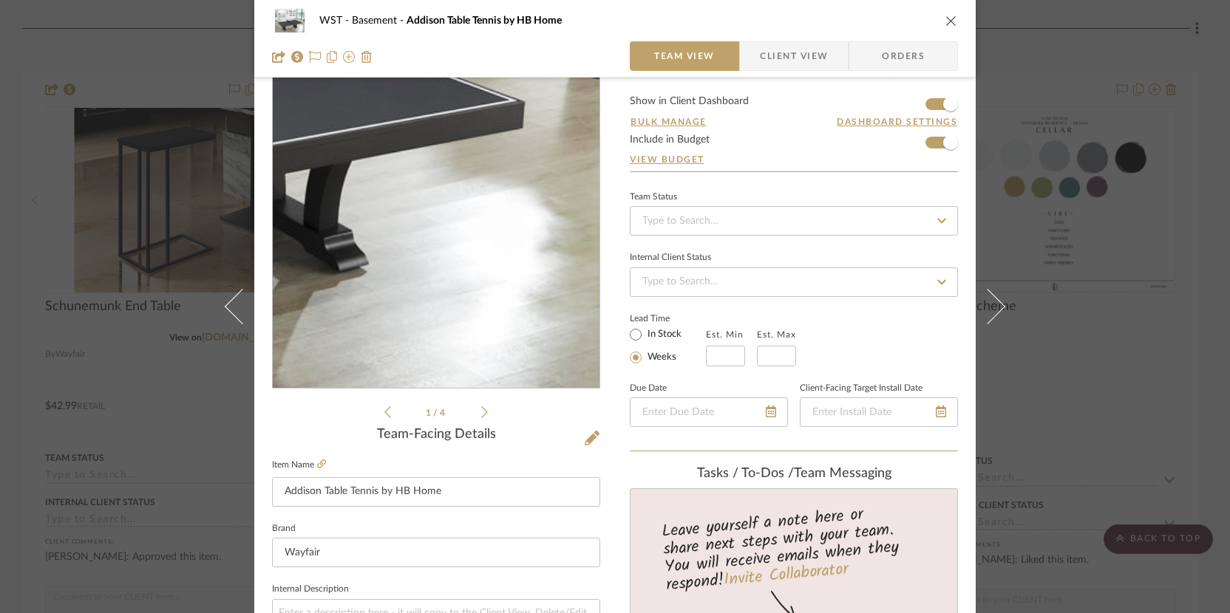
scroll to position [0, 0]
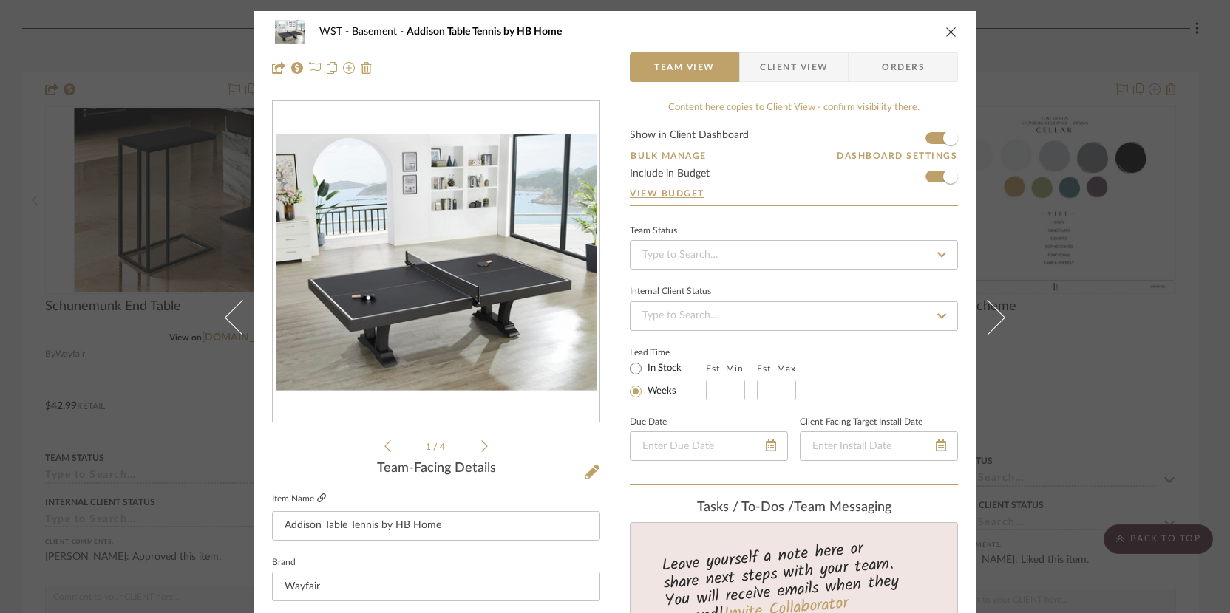
click at [318, 497] on icon at bounding box center [321, 498] width 9 height 9
click at [950, 30] on icon "close" at bounding box center [951, 32] width 12 height 12
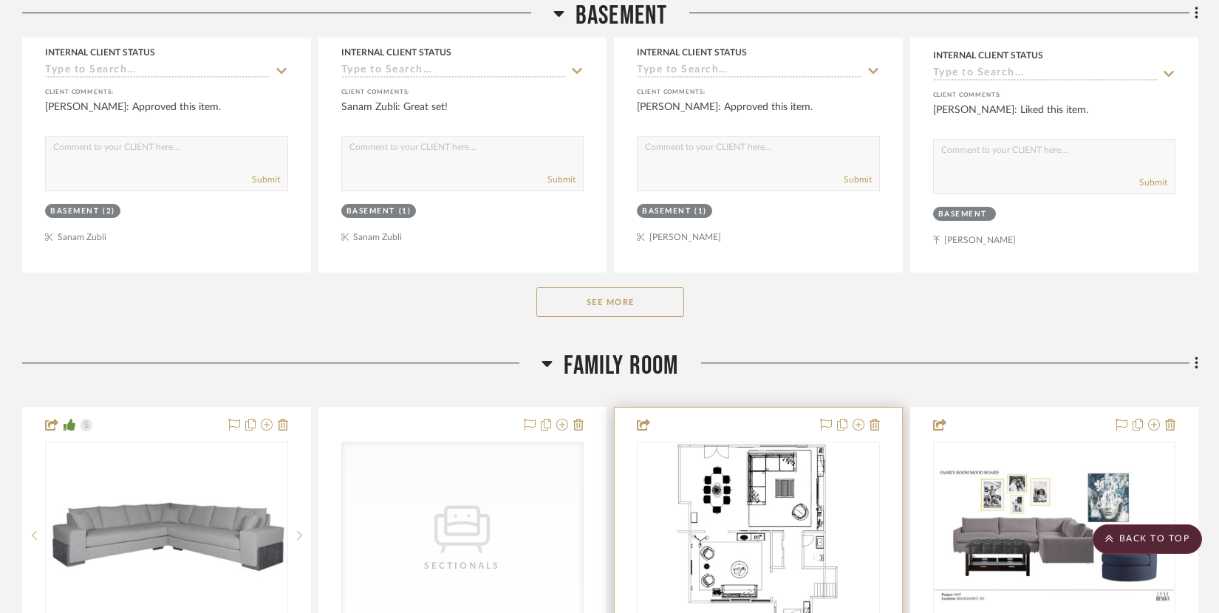
scroll to position [6274, 0]
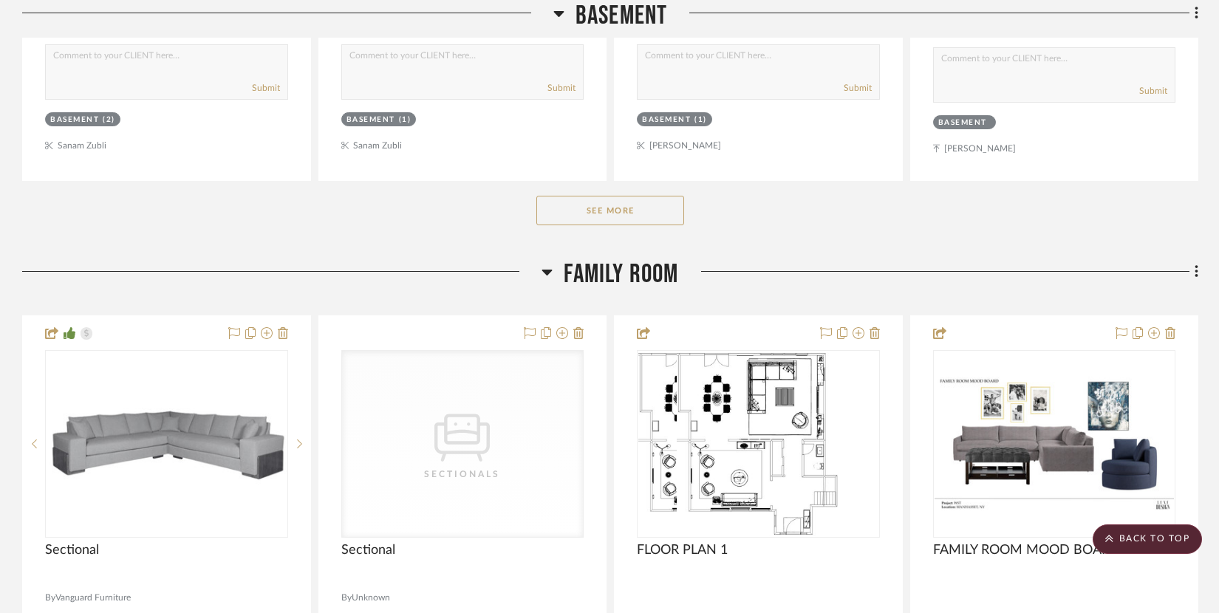
click at [645, 196] on button "See More" at bounding box center [610, 211] width 148 height 30
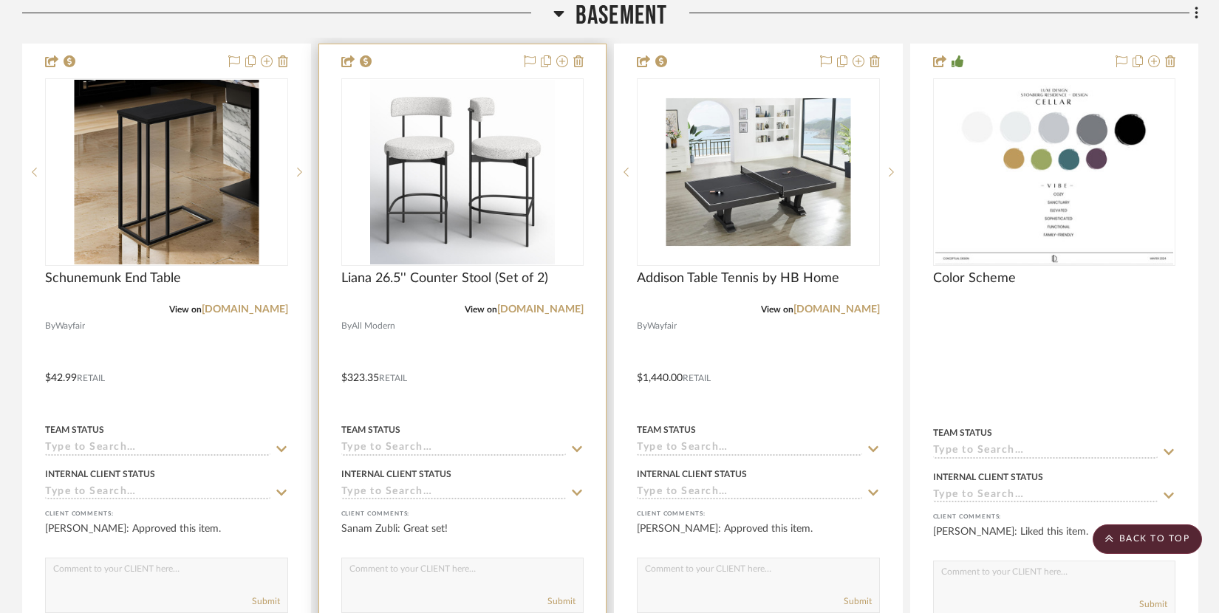
scroll to position [5664, 0]
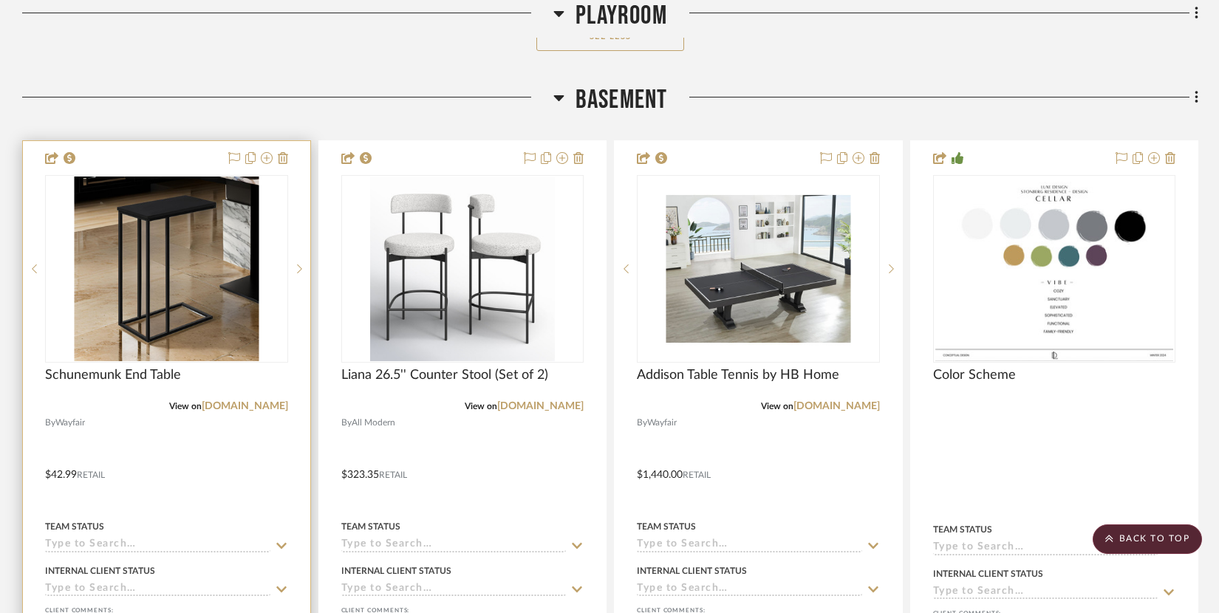
click at [89, 539] on input at bounding box center [157, 546] width 225 height 14
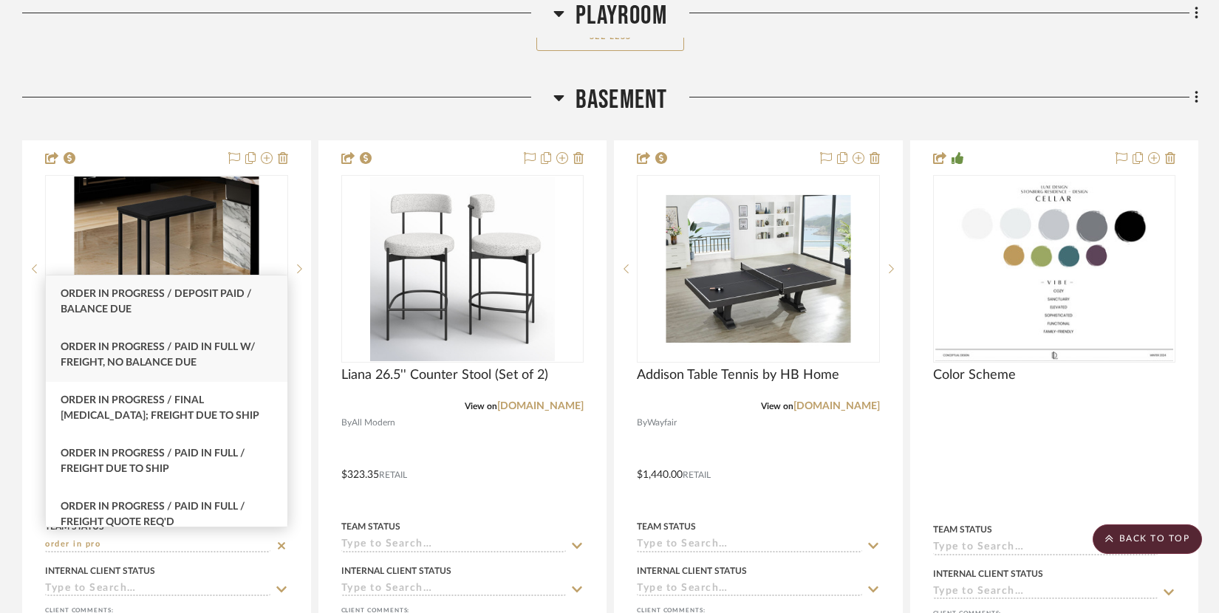
type input "order in pro"
click at [189, 365] on span "Order In Progress / Paid In Full w/ Freight, No Balance due" at bounding box center [158, 355] width 195 height 26
type input "[DATE]"
type input "Order In Progress / Paid In Full w/ Freight, No Balance due"
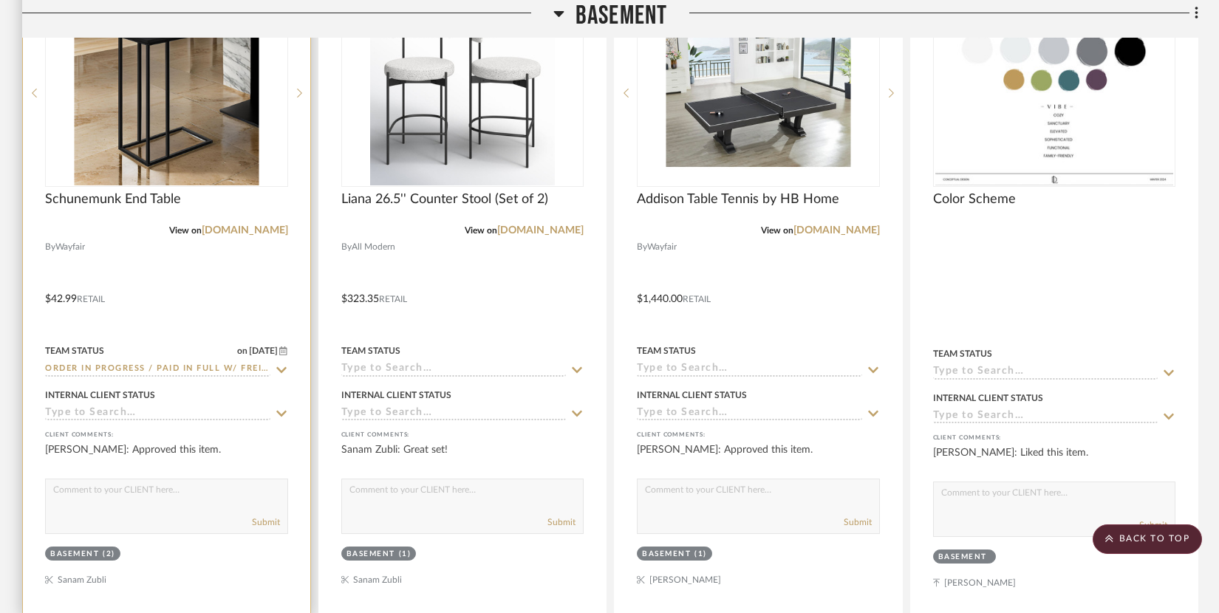
scroll to position [5877, 0]
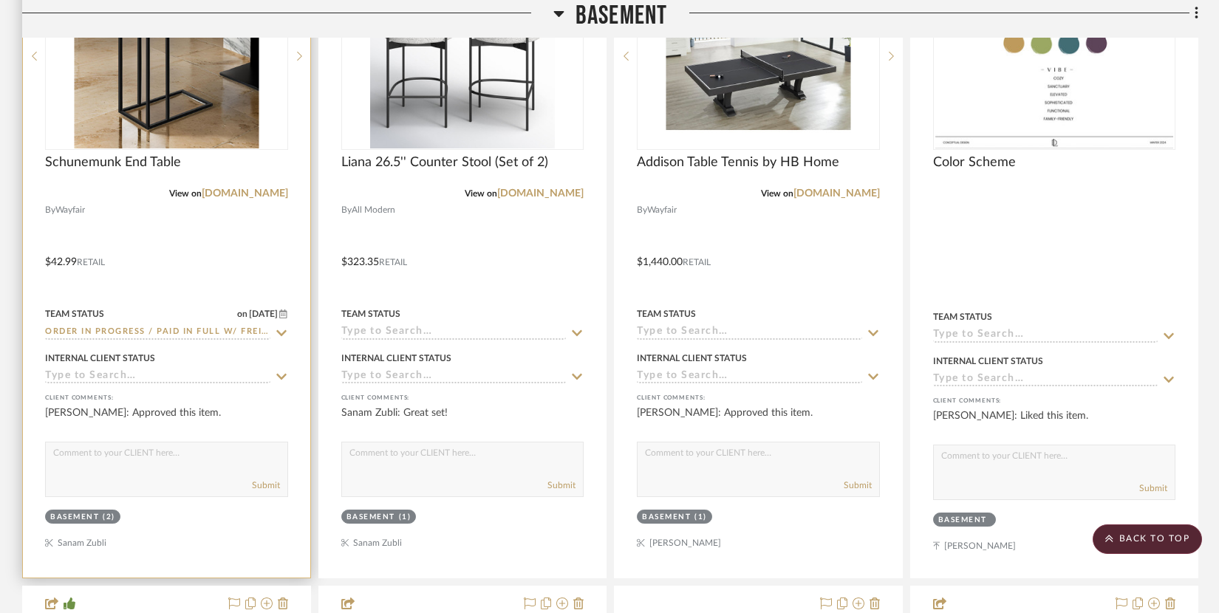
click at [82, 446] on textarea at bounding box center [167, 457] width 242 height 28
paste textarea "[DATE] – [DATE]"
type textarea "Order in progress. ETA: [DATE] – [DATE]"
click at [228, 121] on img "0" at bounding box center [166, 56] width 185 height 185
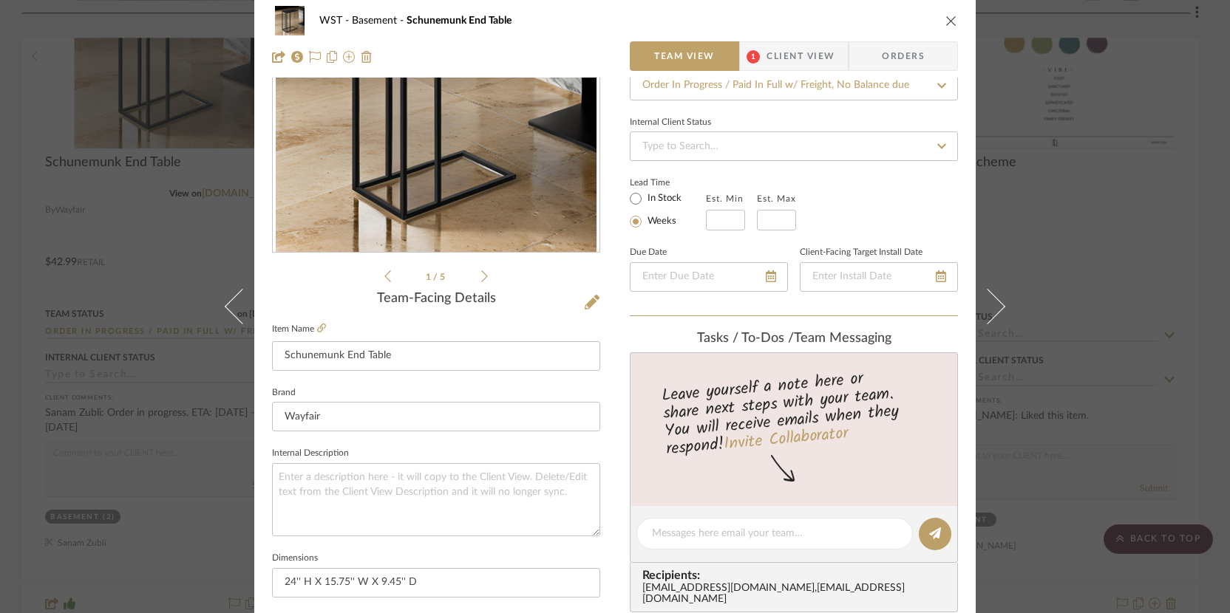
scroll to position [279, 0]
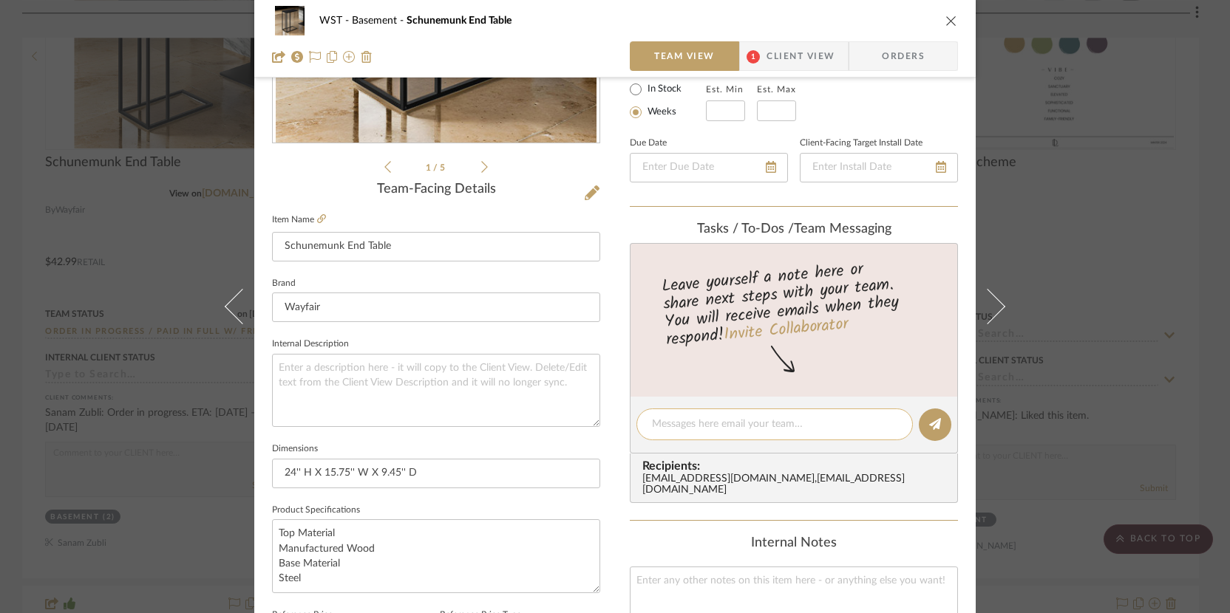
click at [669, 429] on textarea at bounding box center [774, 425] width 245 height 16
paste textarea "order # is 4384128802"
drag, startPoint x: 692, startPoint y: 424, endPoint x: 683, endPoint y: 420, distance: 9.6
click at [683, 421] on textarea "order # is 4384128802" at bounding box center [774, 425] width 245 height 16
type textarea "order # is 4384128802"
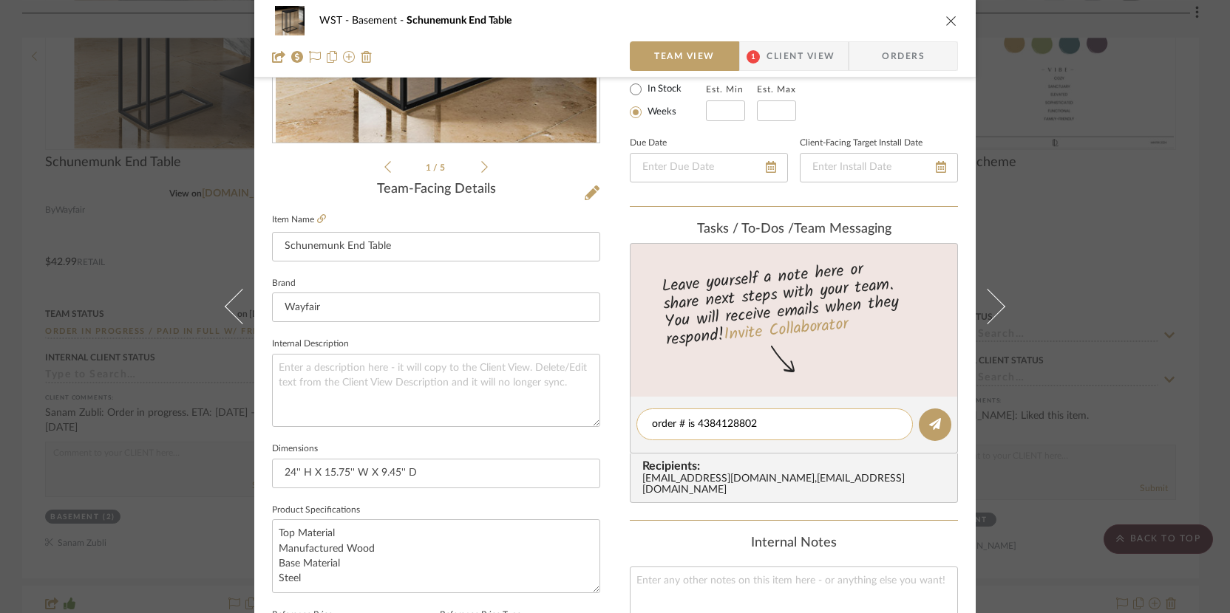
click at [779, 414] on div "order # is 4384128802" at bounding box center [774, 425] width 276 height 32
click at [779, 421] on textarea "order # is 4384128802" at bounding box center [774, 425] width 245 height 16
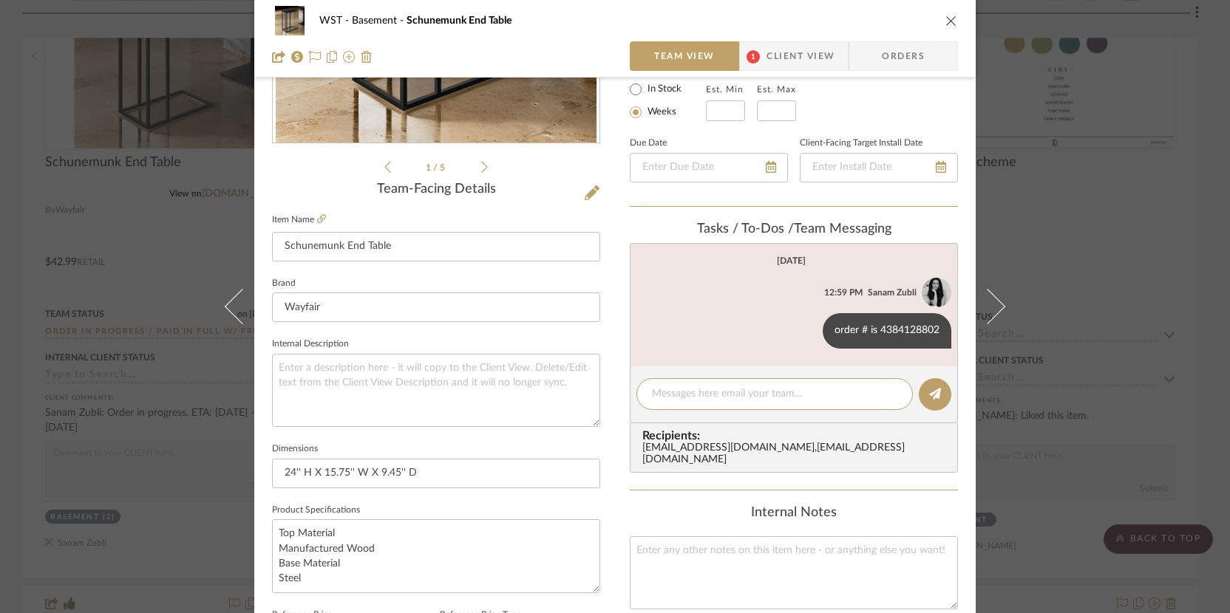
click at [947, 16] on icon "close" at bounding box center [951, 21] width 12 height 12
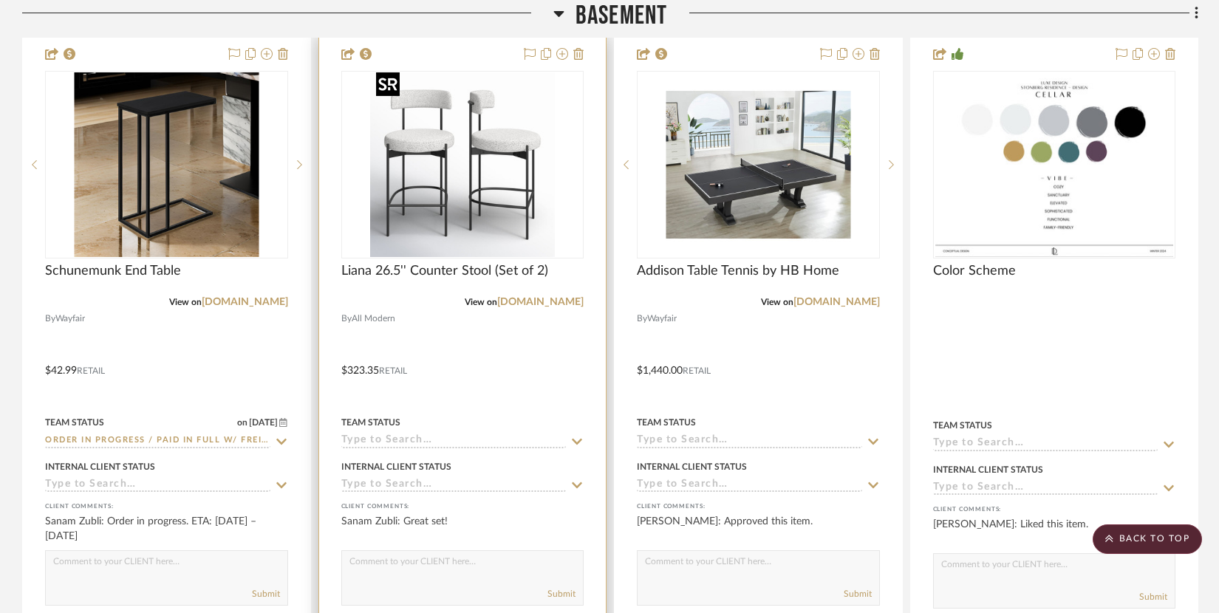
scroll to position [5762, 0]
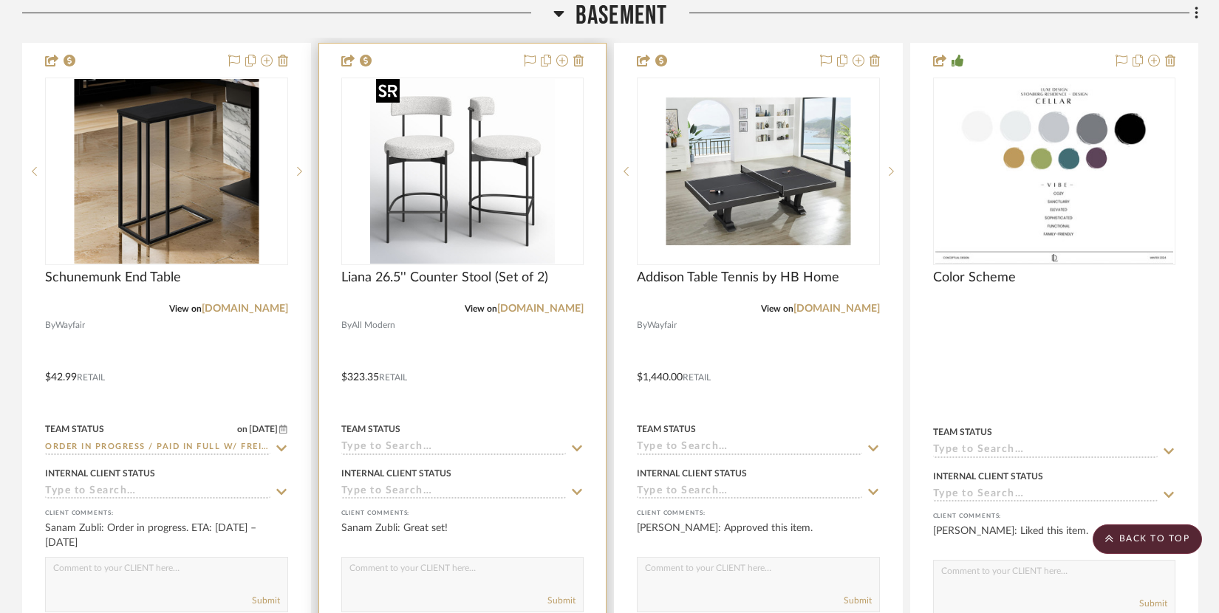
click at [472, 208] on img "0" at bounding box center [462, 171] width 185 height 185
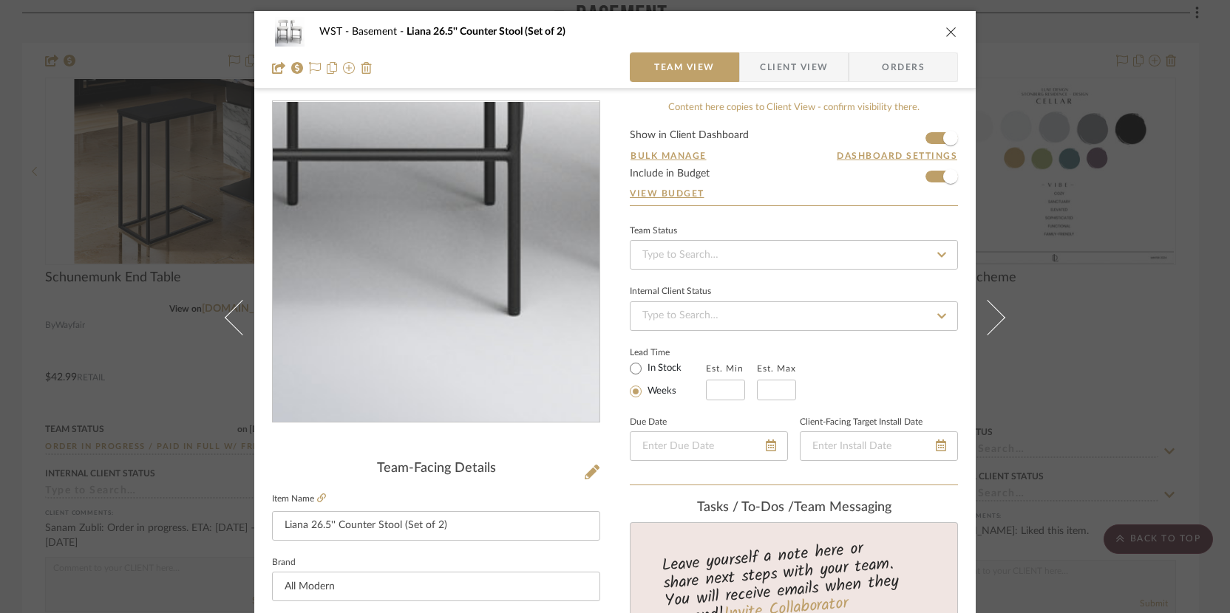
scroll to position [120, 0]
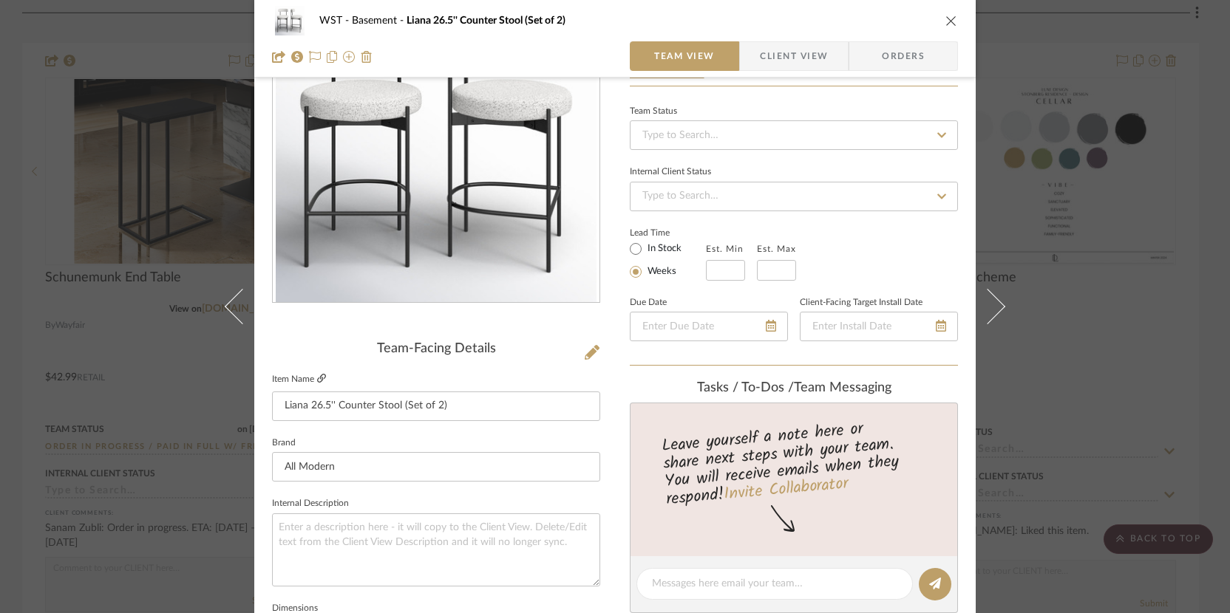
click at [317, 377] on icon at bounding box center [321, 378] width 9 height 9
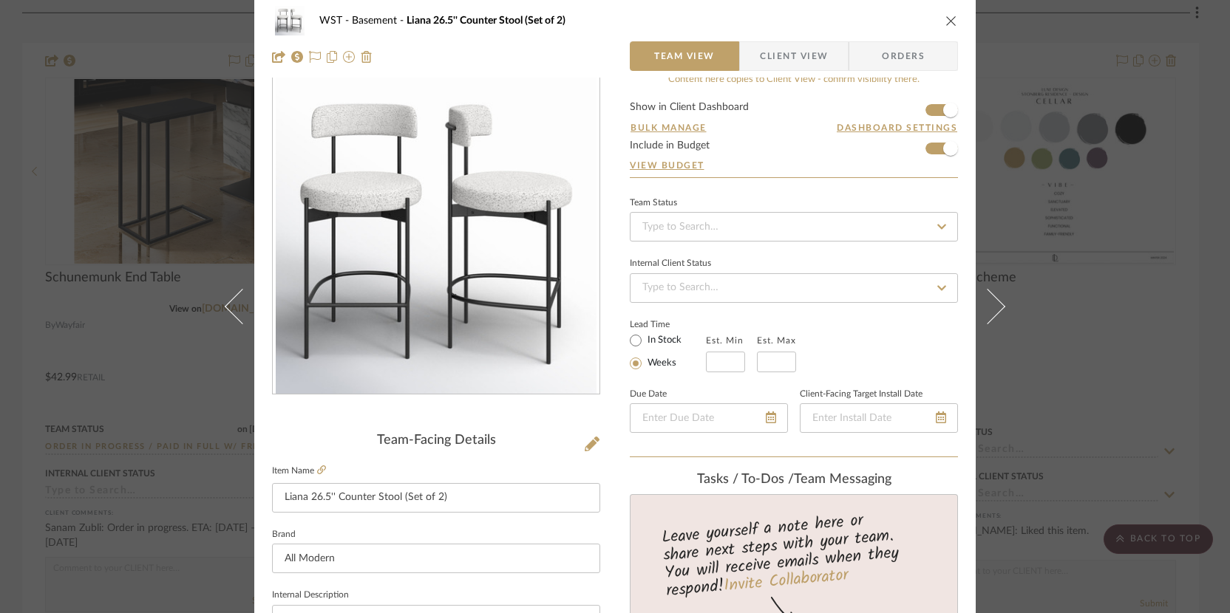
scroll to position [0, 0]
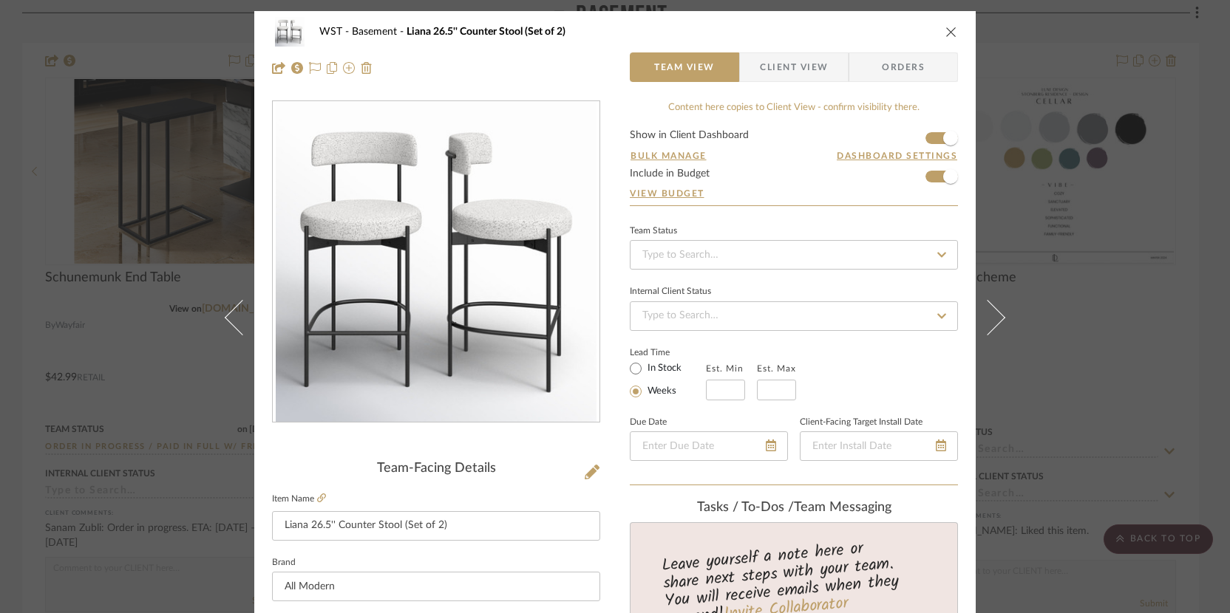
click at [947, 27] on icon "close" at bounding box center [951, 32] width 12 height 12
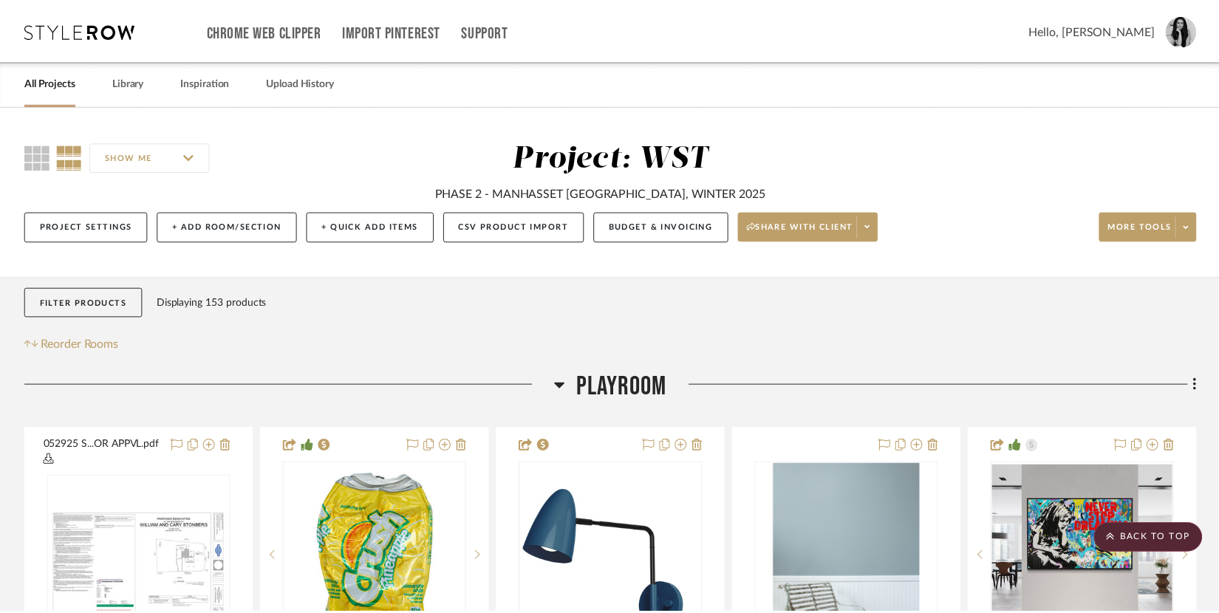
scroll to position [5762, 0]
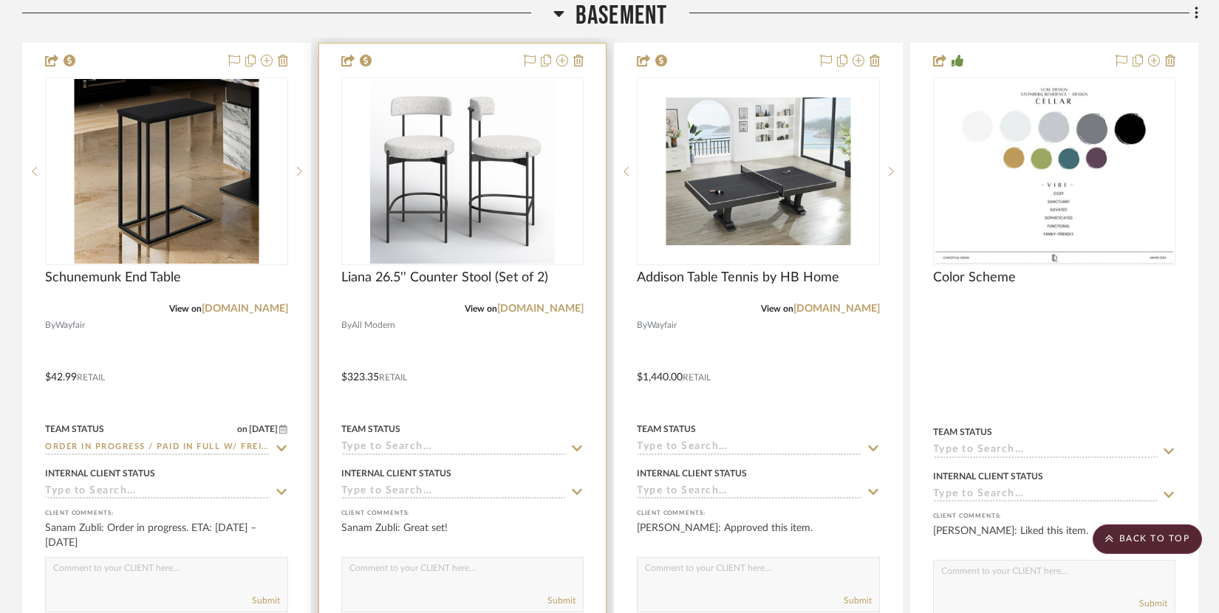
click at [419, 444] on input at bounding box center [453, 448] width 225 height 14
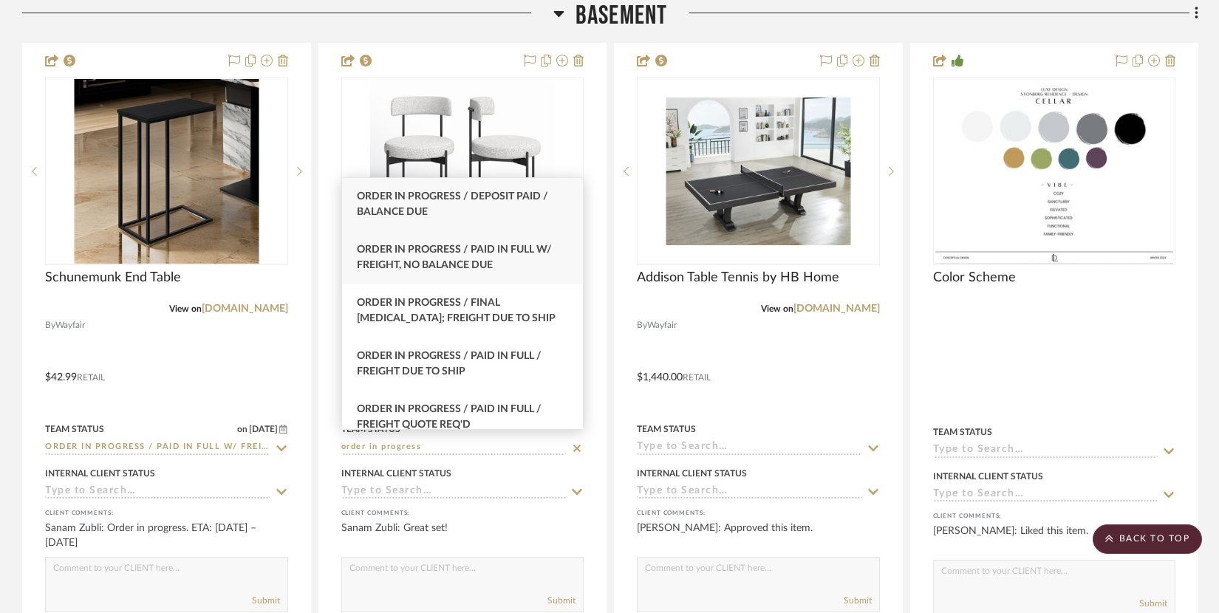
type input "order in progress"
click at [505, 264] on div "Order In Progress / Paid In Full w/ Freight, No Balance due" at bounding box center [463, 257] width 242 height 53
type input "[DATE]"
type input "Order In Progress / Paid In Full w/ Freight, No Balance due"
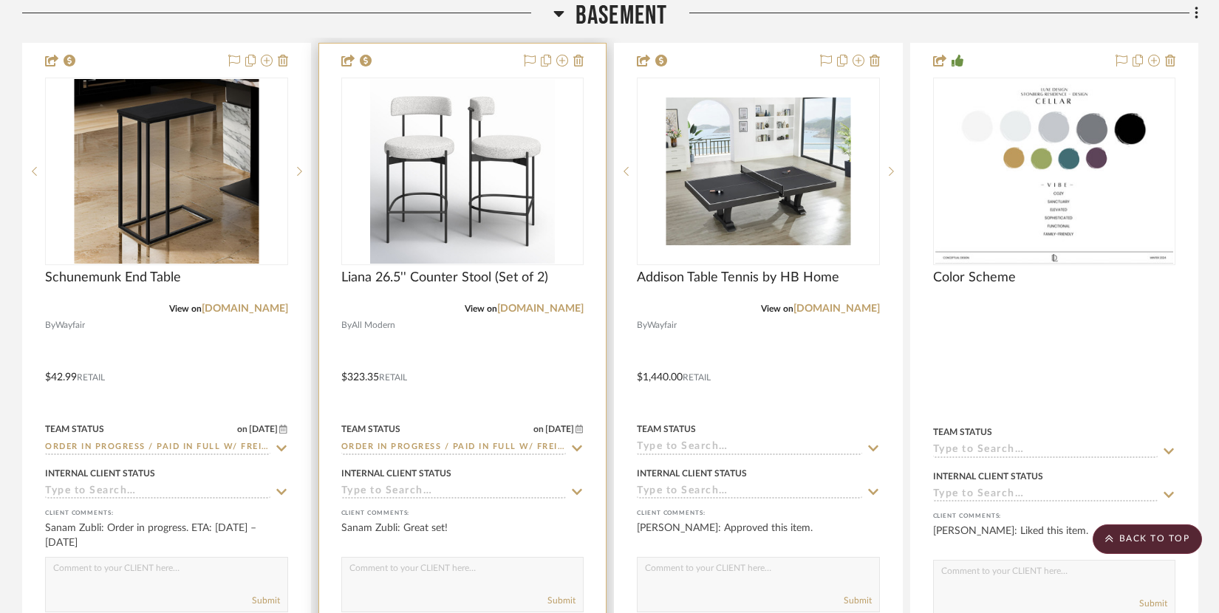
click at [366, 568] on textarea at bounding box center [463, 572] width 242 height 28
paste textarea "Estimated Delivery: Arrives by [PERSON_NAME][DATE]"
type textarea "Estimated Delivery: Arrives by [PERSON_NAME][DATE]"
click at [448, 231] on img "0" at bounding box center [462, 171] width 185 height 185
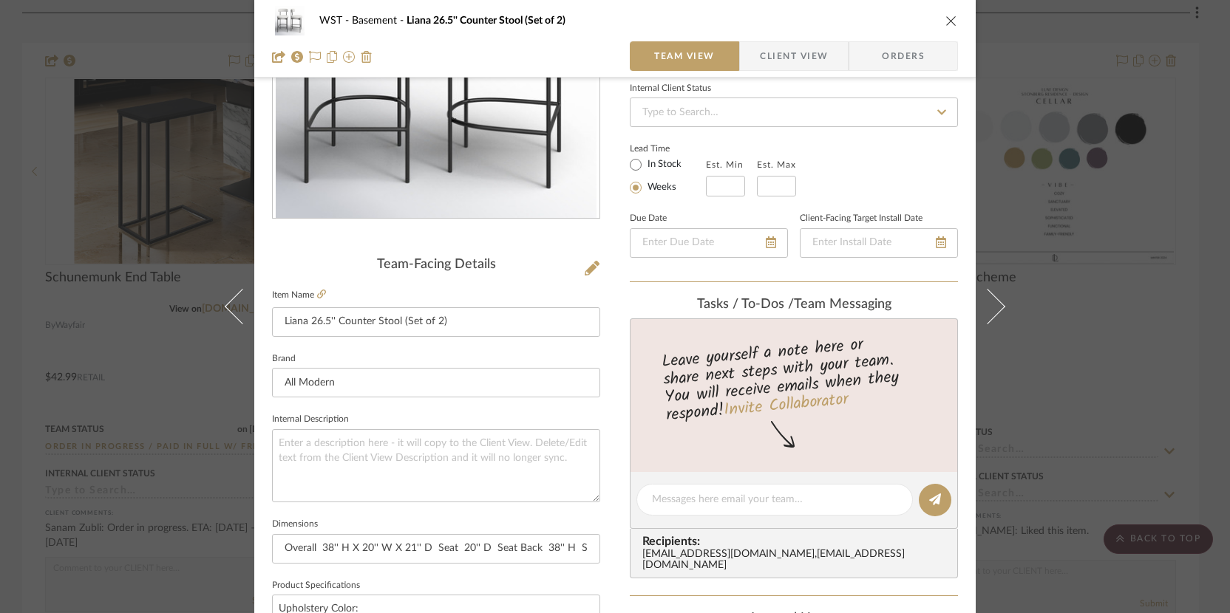
scroll to position [337, 0]
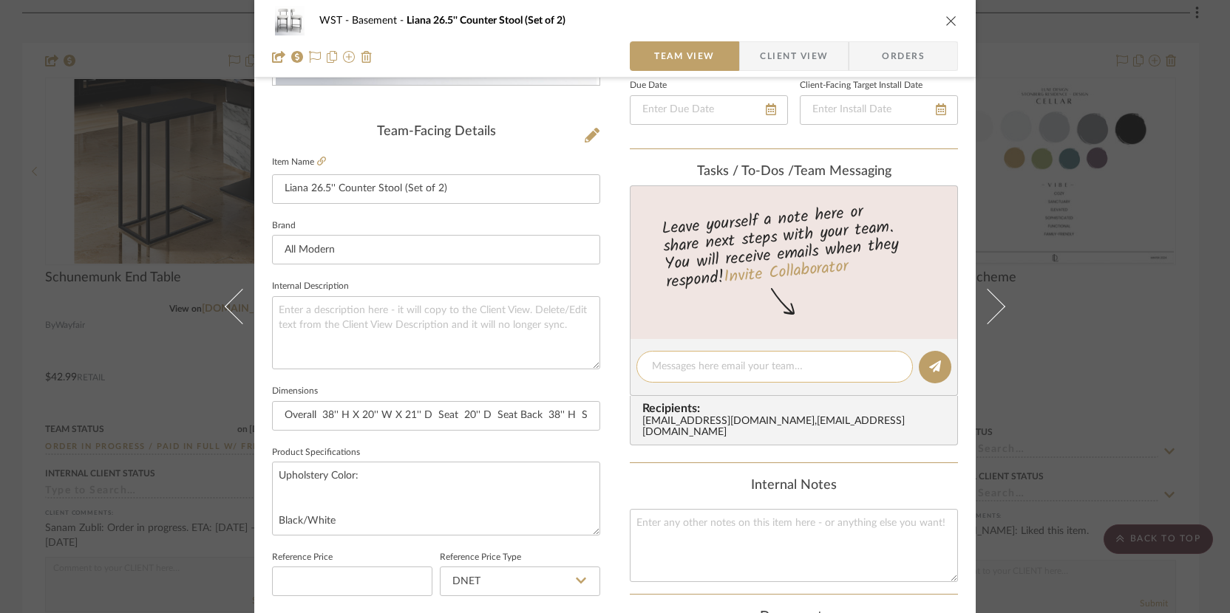
click at [689, 367] on textarea at bounding box center [774, 367] width 245 height 16
paste textarea "Your order # is 4445982752"
type textarea "Your order # is 4445982752"
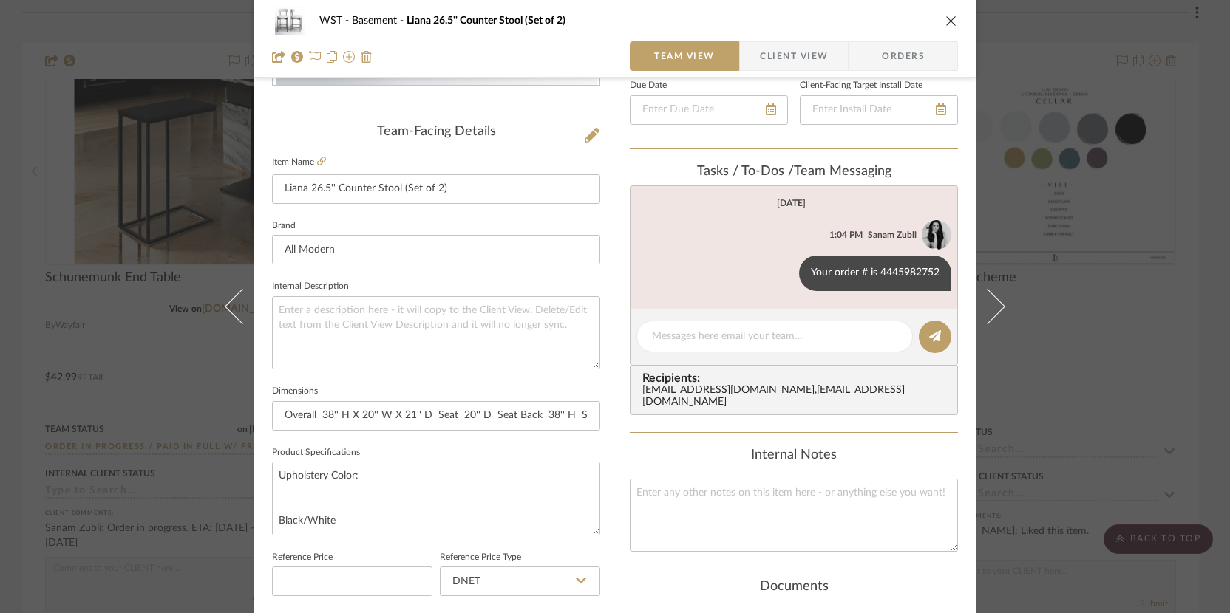
click at [945, 23] on icon "close" at bounding box center [951, 21] width 12 height 12
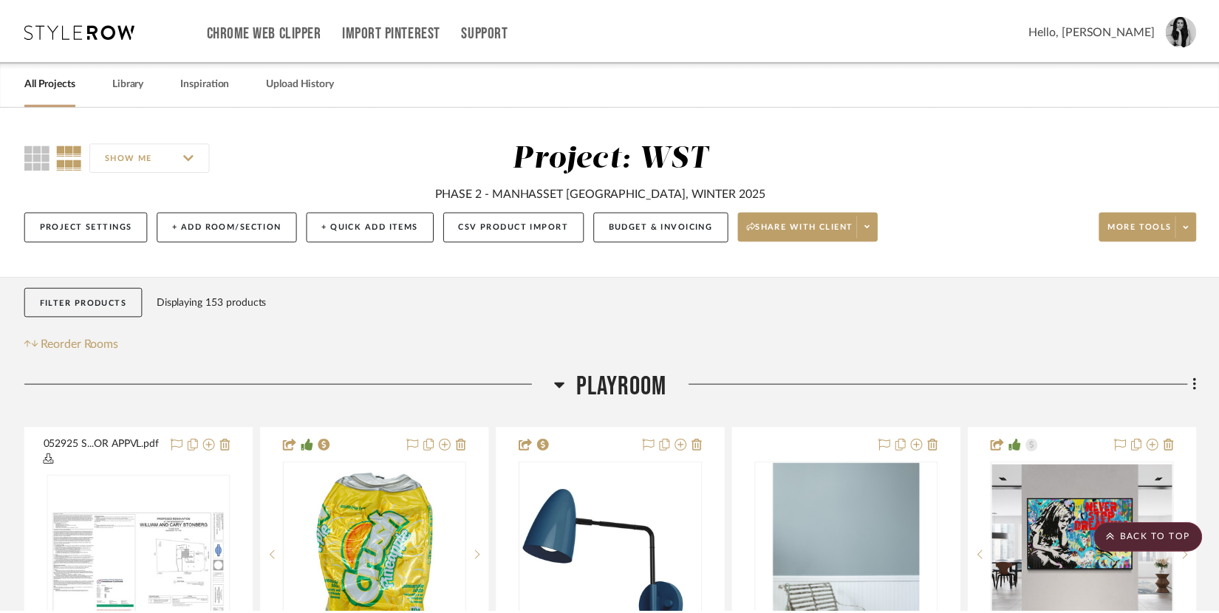
scroll to position [5762, 0]
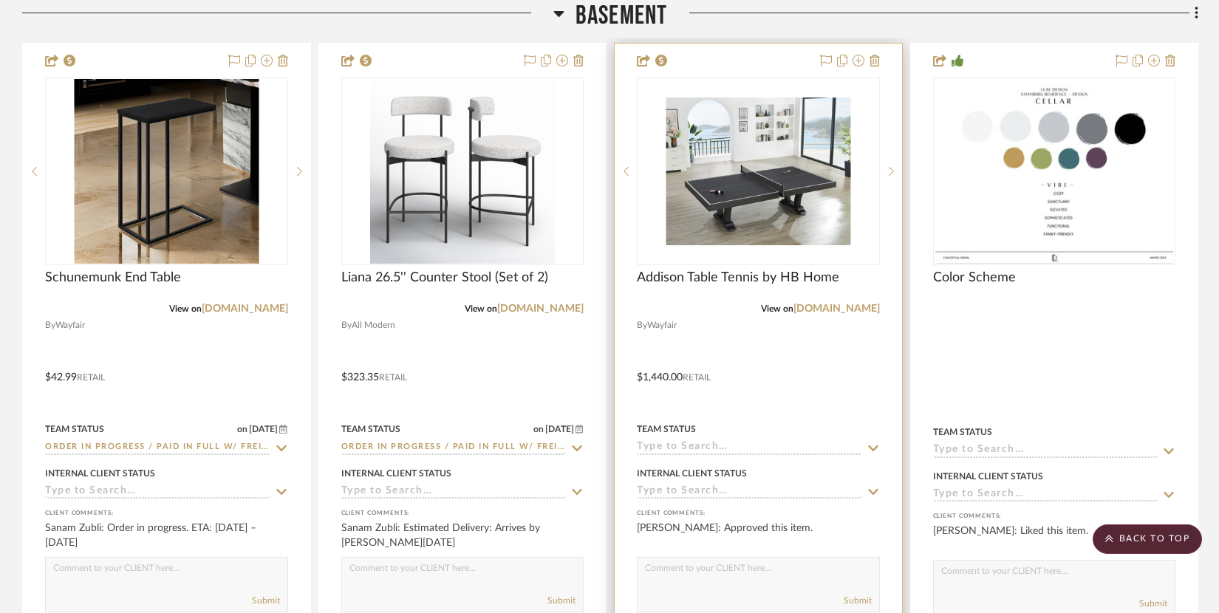
click at [681, 444] on input at bounding box center [749, 448] width 225 height 14
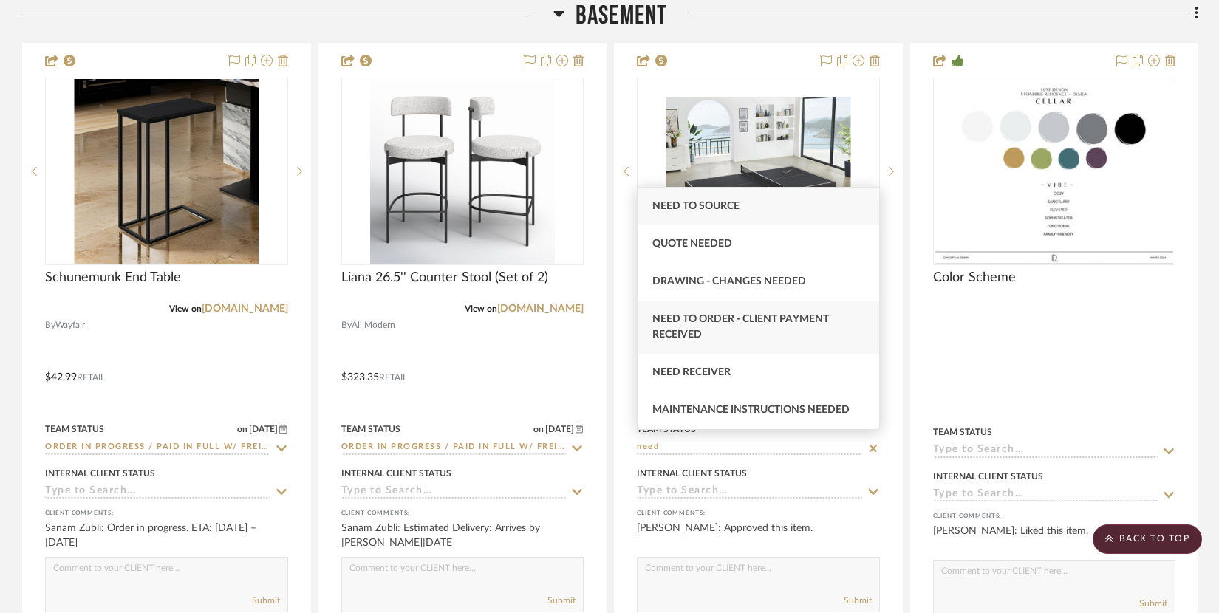
type input "need"
click at [749, 330] on div "Need to Order - Client Payment Received" at bounding box center [759, 327] width 242 height 53
type input "[DATE]"
type input "Need to Order - Client Payment Received"
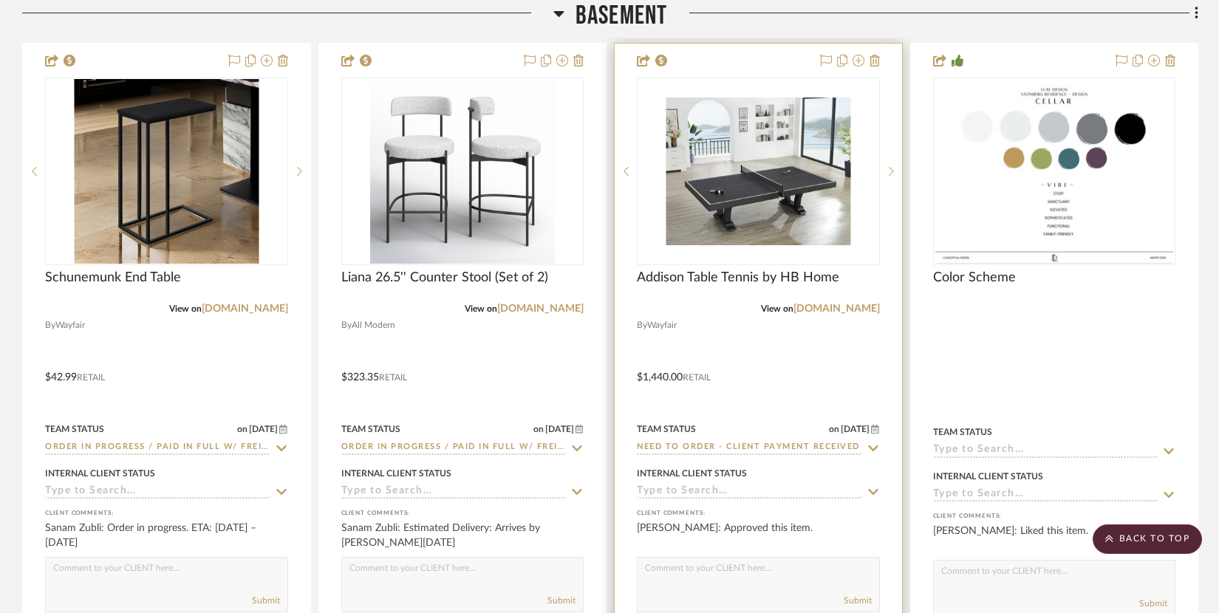
click at [727, 441] on input "Need to Order - Client Payment Received" at bounding box center [749, 448] width 225 height 14
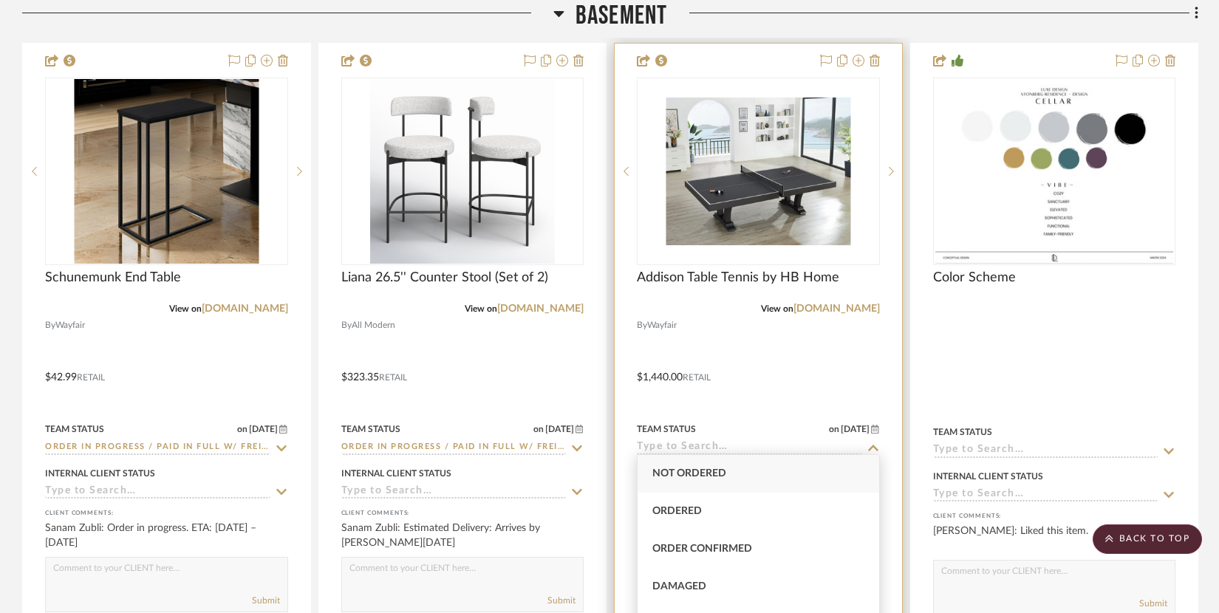
click at [791, 398] on div at bounding box center [758, 369] width 287 height 650
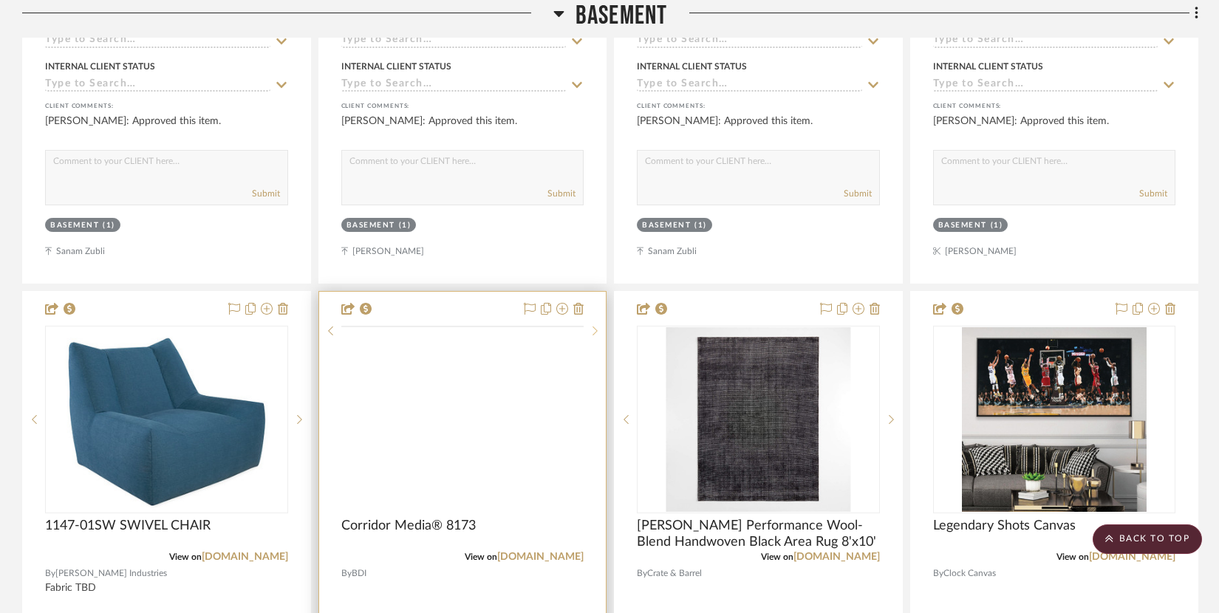
scroll to position [7636, 0]
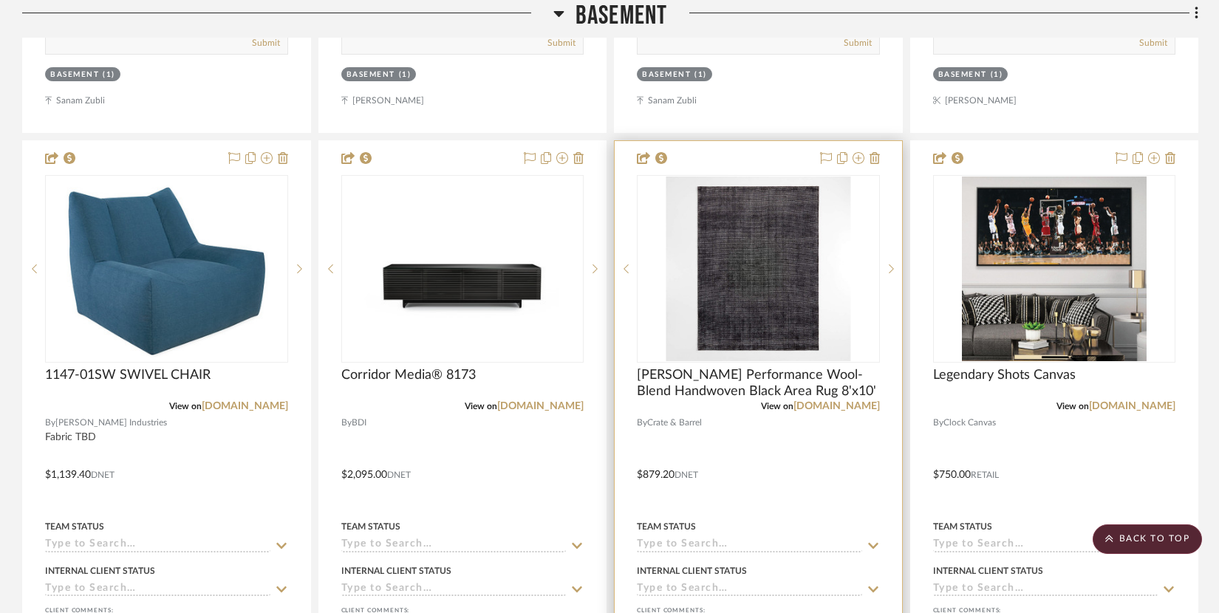
click at [662, 539] on input at bounding box center [749, 546] width 225 height 14
type input "no"
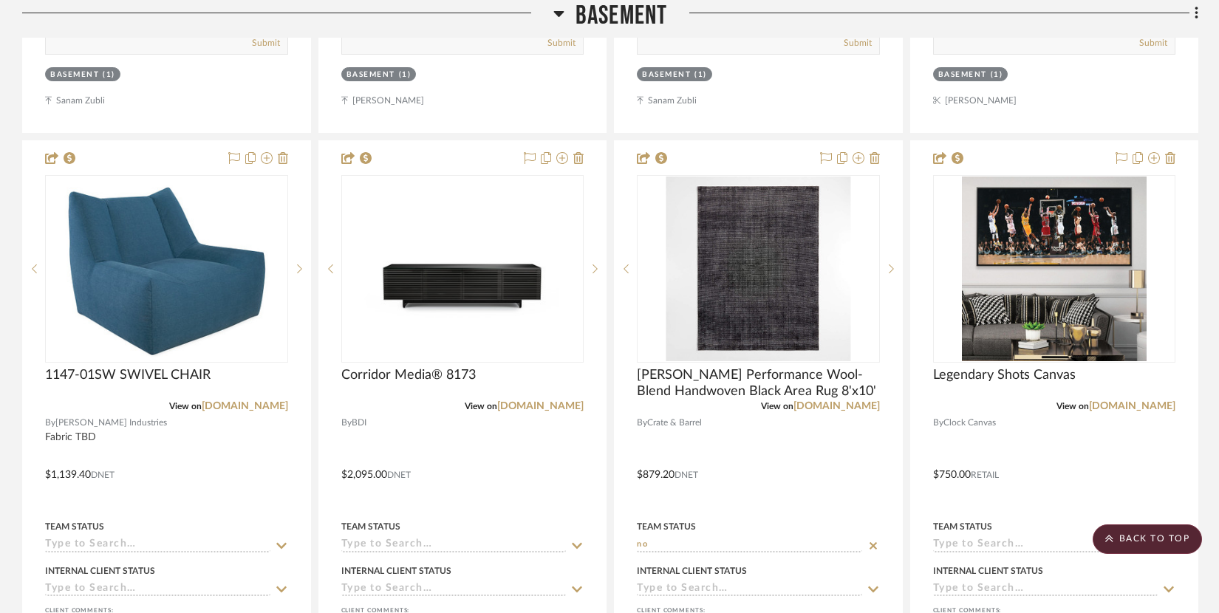
scroll to position [7746, 0]
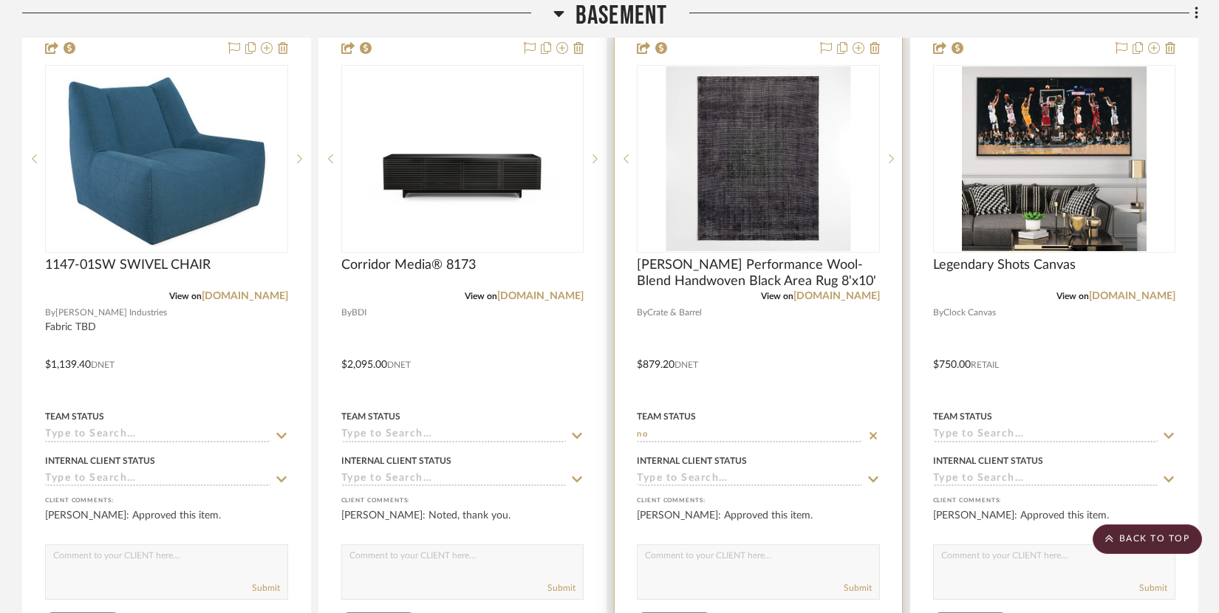
click at [692, 429] on input "no" at bounding box center [749, 436] width 225 height 14
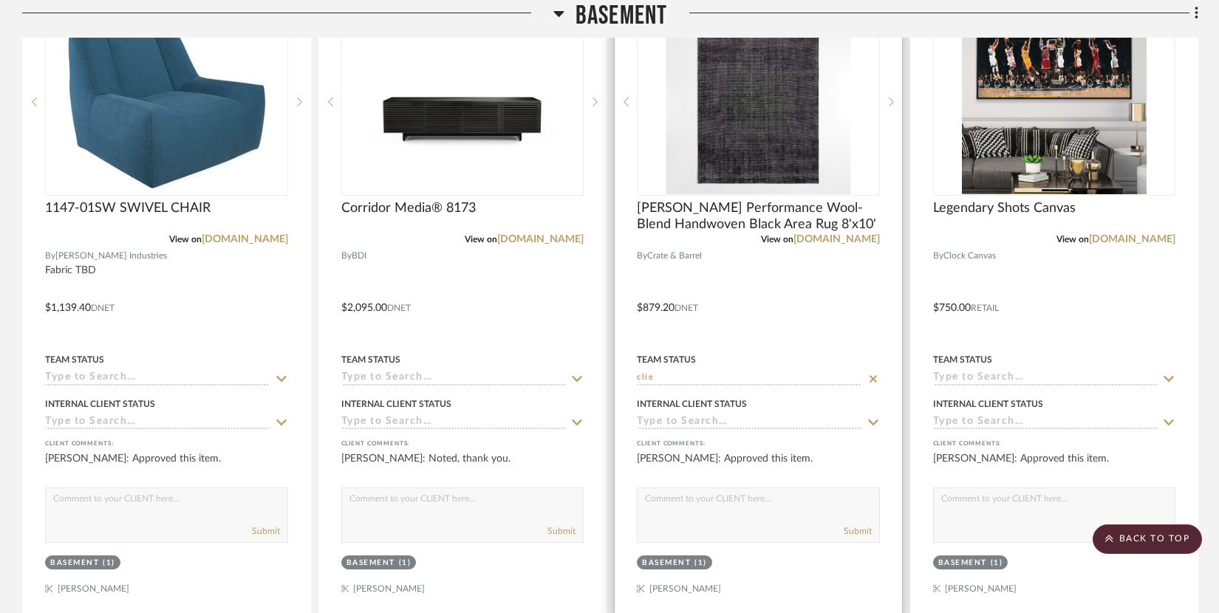
scroll to position [7853, 0]
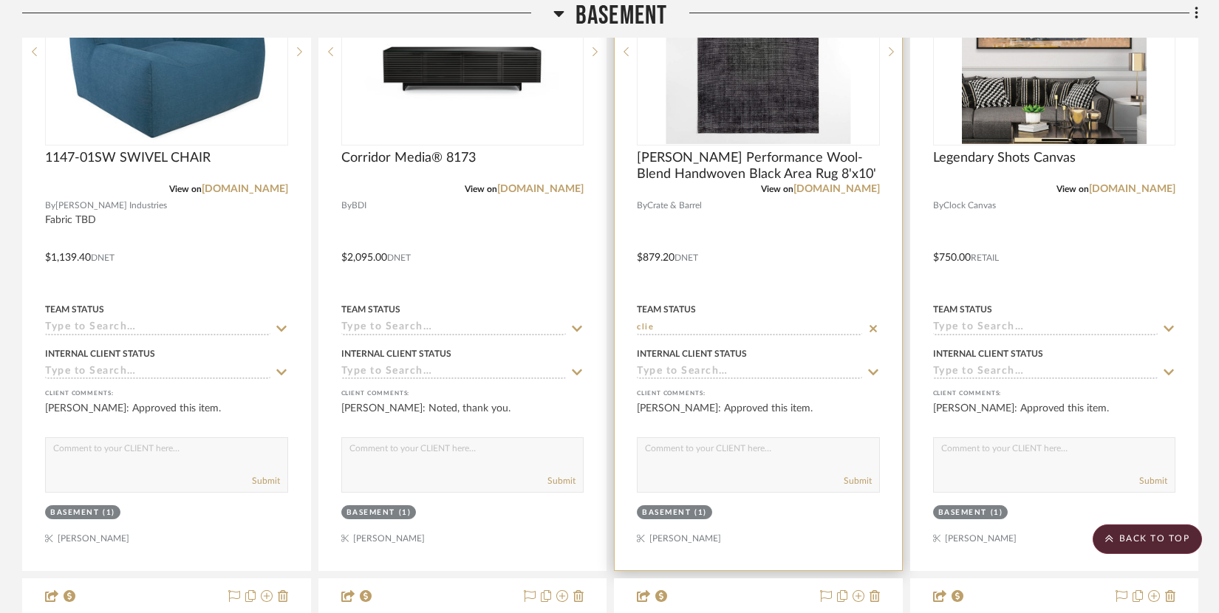
click at [652, 321] on input "clie" at bounding box center [749, 328] width 225 height 14
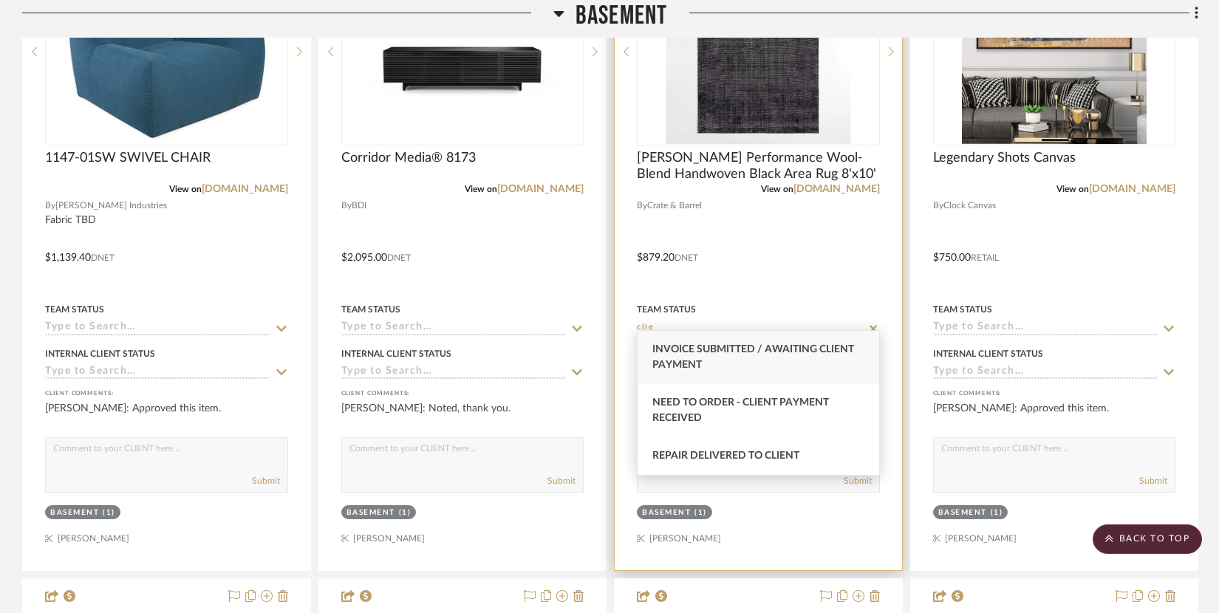
click at [652, 321] on input "clie" at bounding box center [749, 328] width 225 height 14
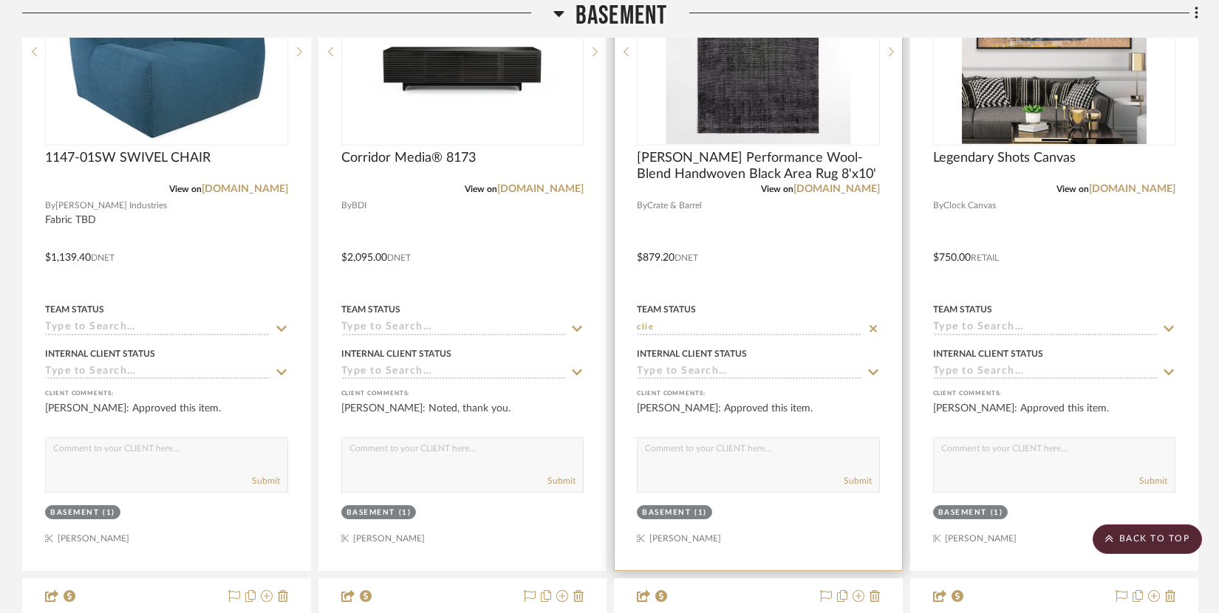
type input "\"
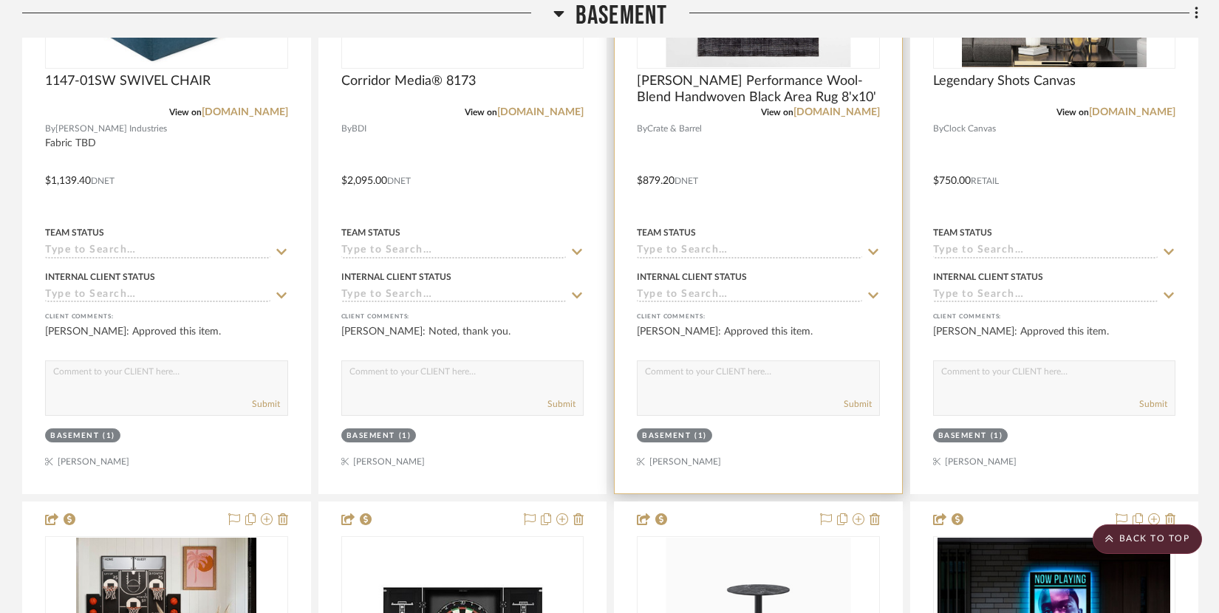
scroll to position [7825, 0]
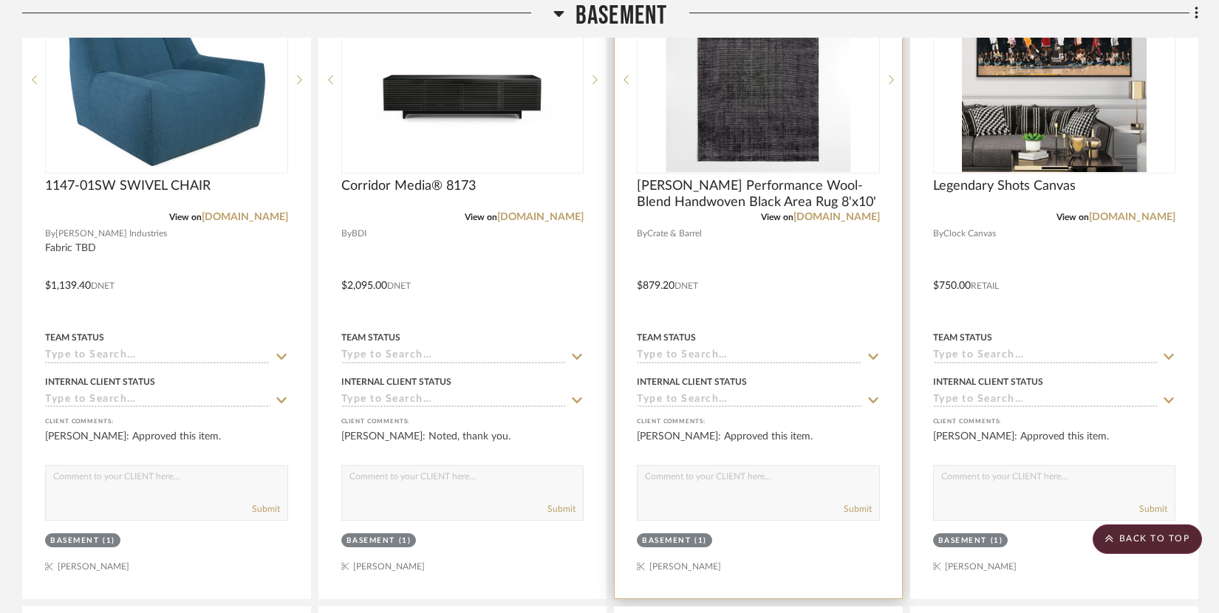
click at [697, 350] on input at bounding box center [749, 357] width 225 height 14
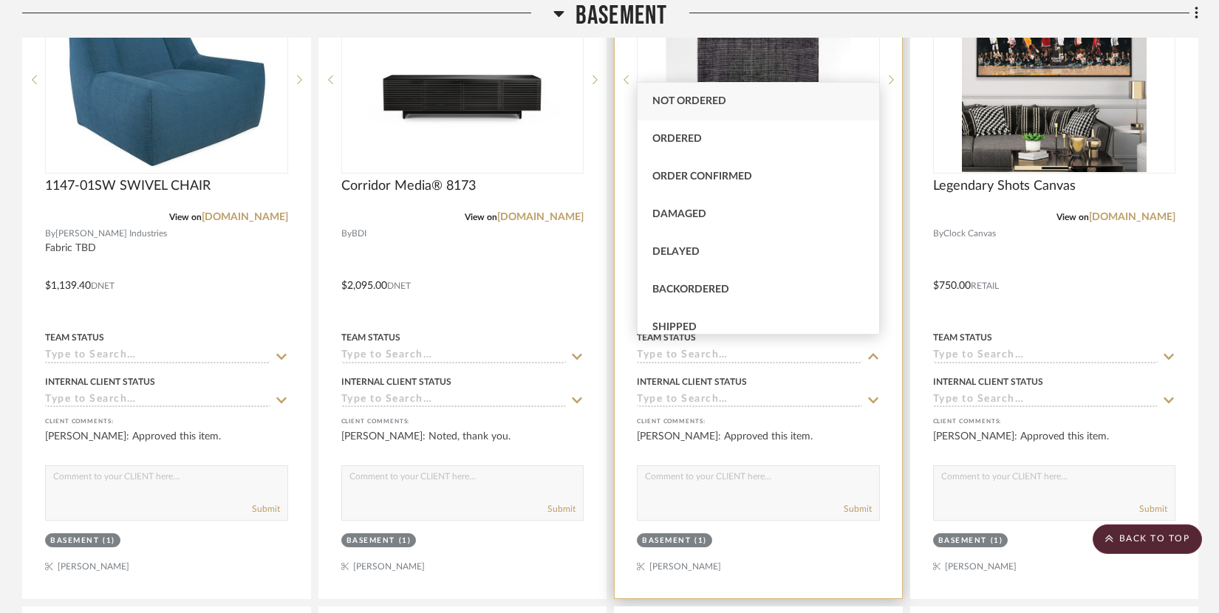
click at [698, 350] on input at bounding box center [749, 357] width 225 height 14
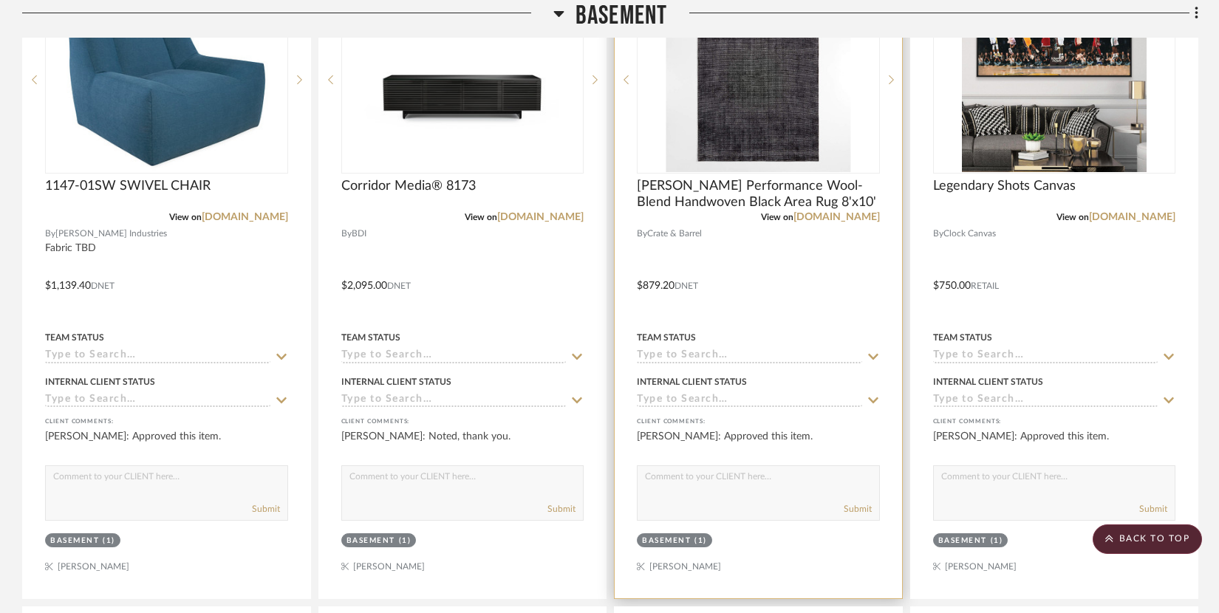
click at [693, 350] on input at bounding box center [749, 357] width 225 height 14
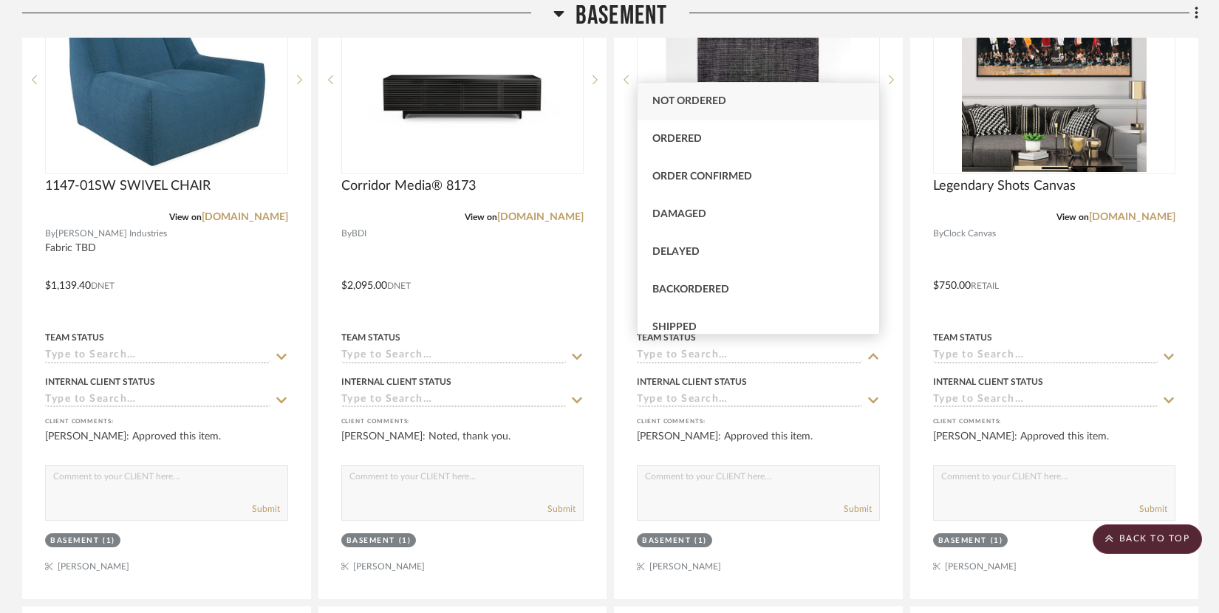
click at [723, 96] on span "Not ordered" at bounding box center [689, 101] width 74 height 10
type input "[DATE]"
type input "Not ordered"
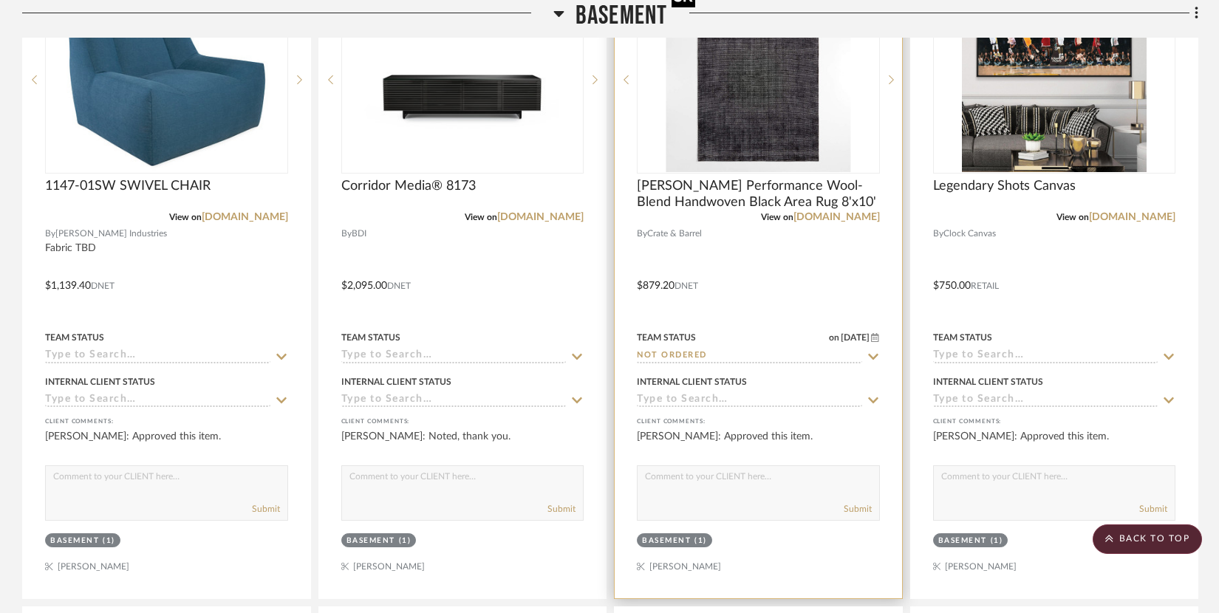
click at [746, 107] on img "0" at bounding box center [758, 79] width 185 height 185
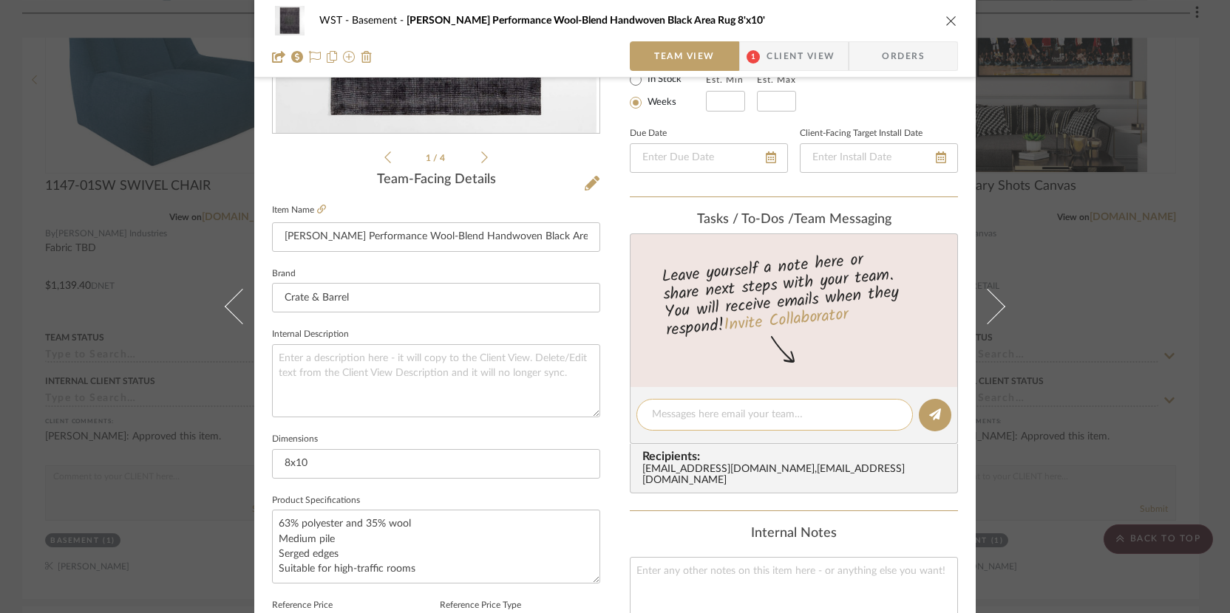
scroll to position [289, 0]
click at [692, 420] on textarea at bounding box center [774, 415] width 245 height 16
type textarea "Client would like to use a rug they already have"
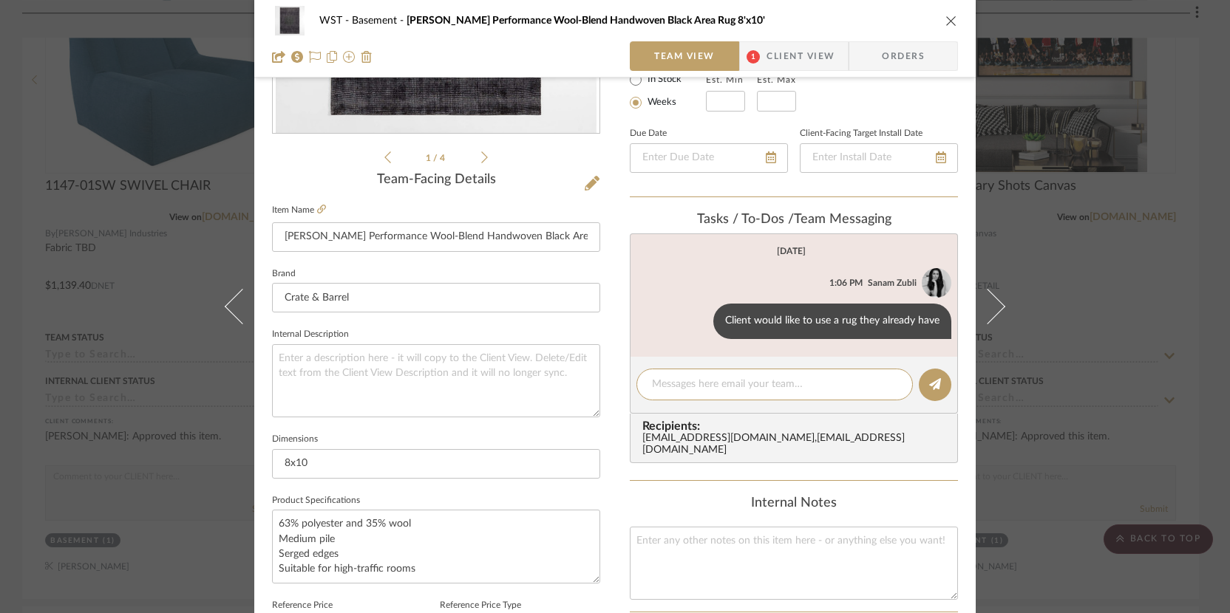
click at [951, 13] on div "WST Basement [PERSON_NAME] Performance Wool-Blend Handwoven Black Area Rug 8'x1…" at bounding box center [615, 21] width 686 height 30
click at [945, 23] on icon "close" at bounding box center [951, 21] width 12 height 12
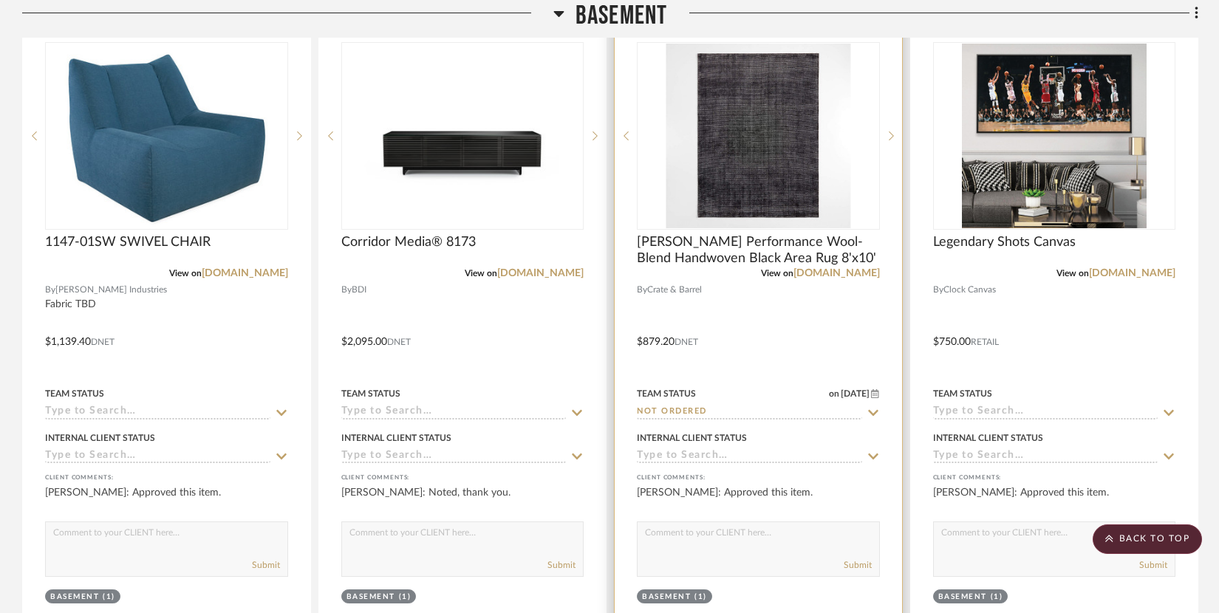
scroll to position [7732, 0]
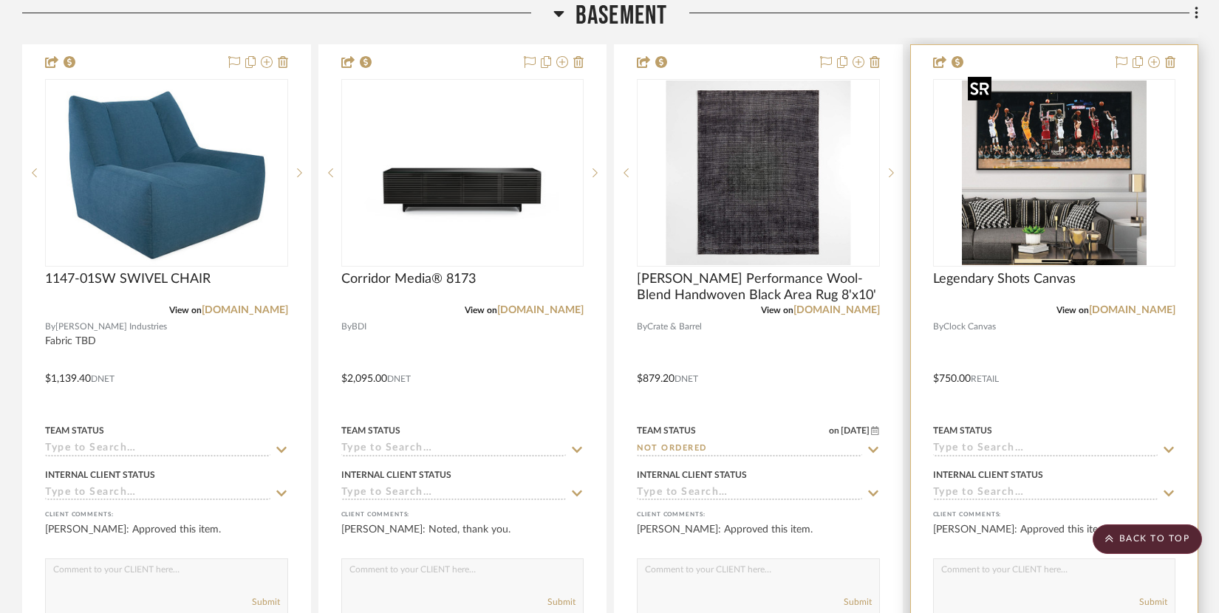
click at [1003, 217] on img "0" at bounding box center [1054, 173] width 185 height 185
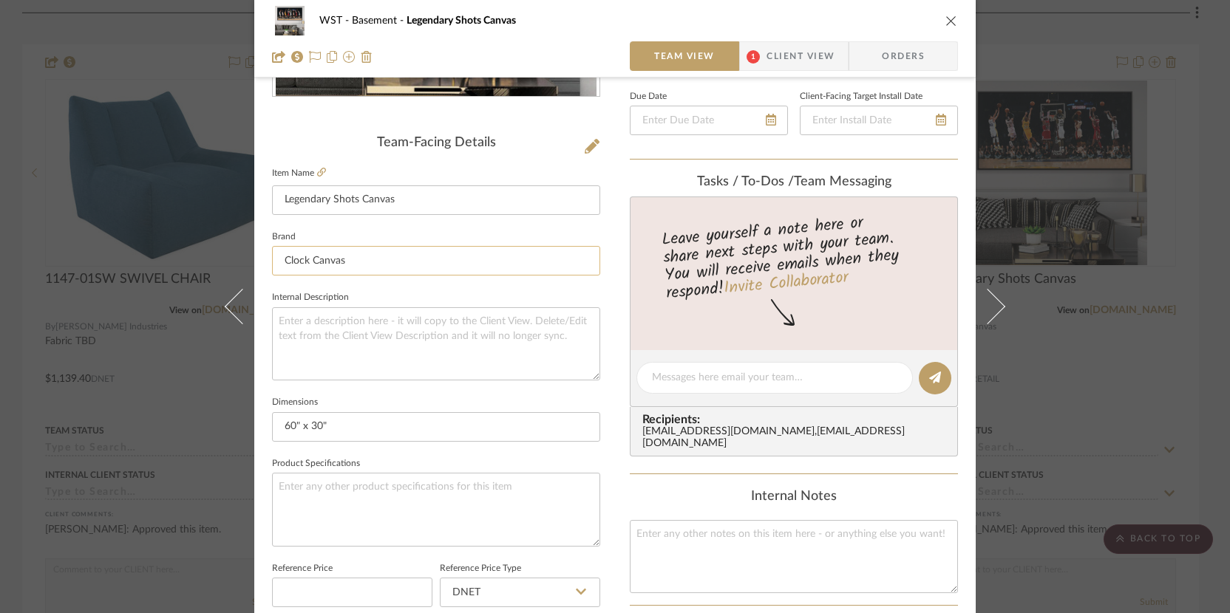
scroll to position [244, 0]
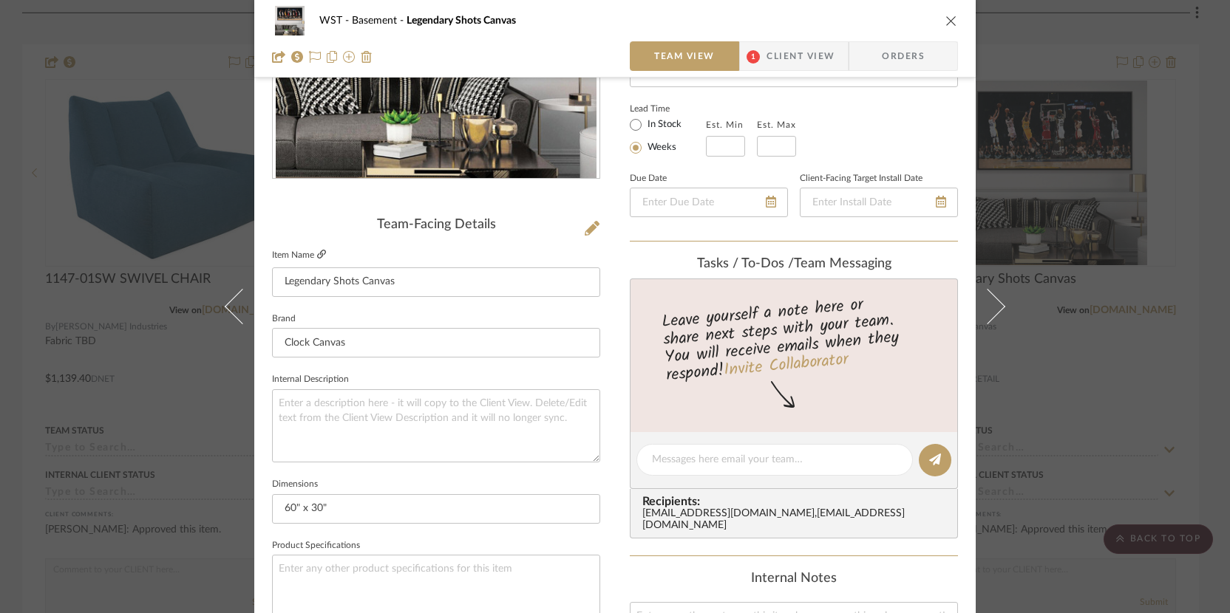
click at [318, 251] on fa-icon at bounding box center [321, 255] width 9 height 9
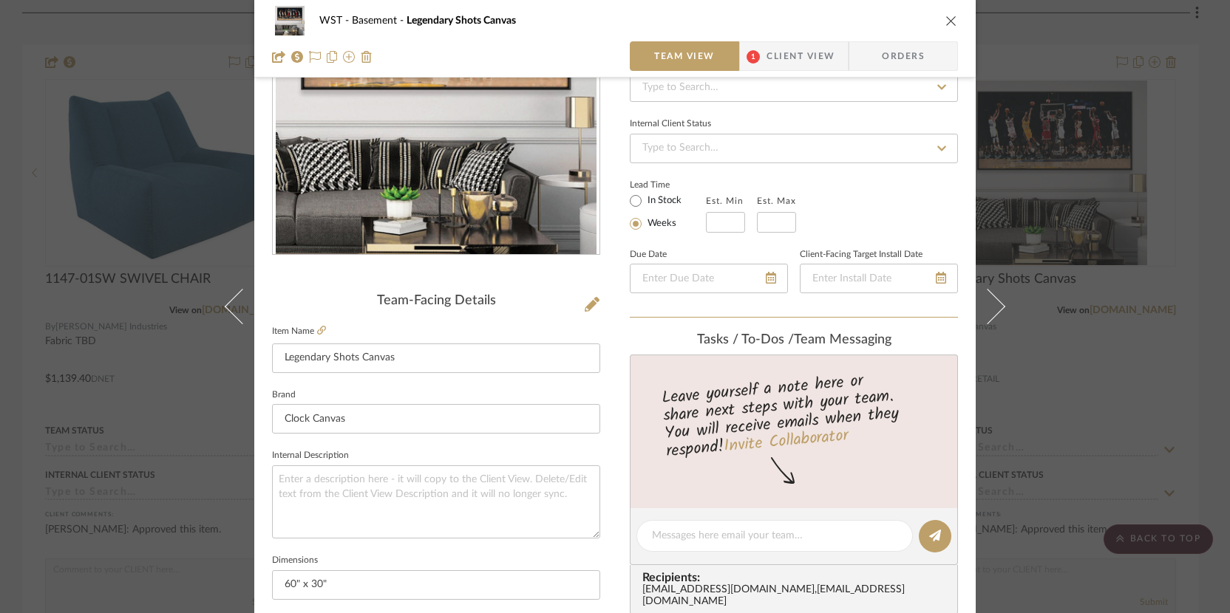
scroll to position [0, 0]
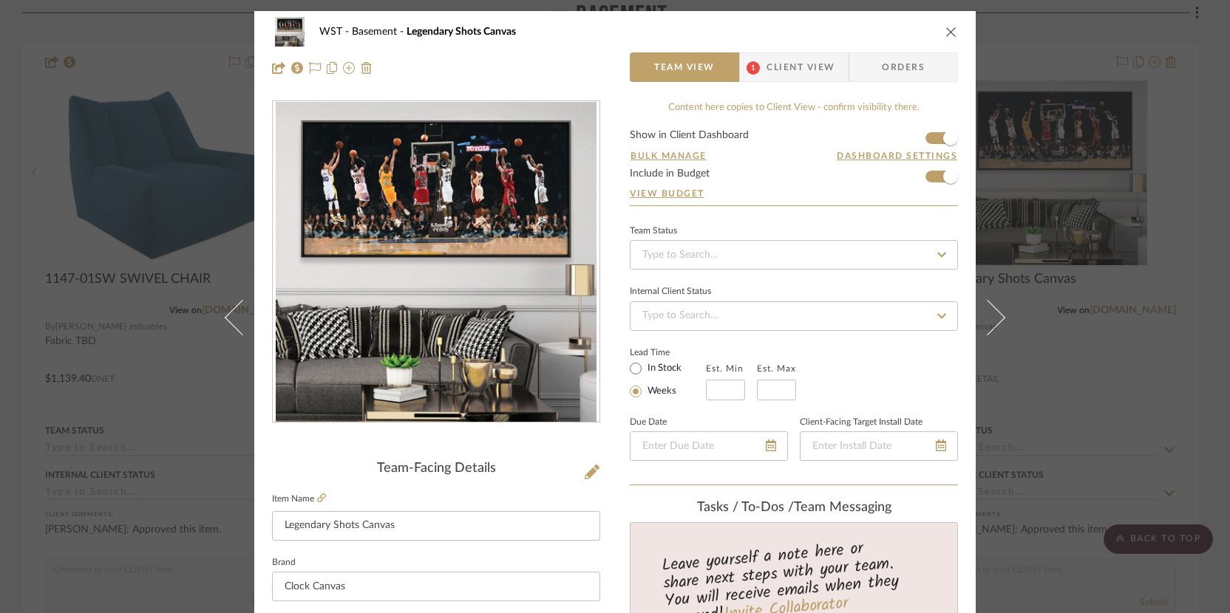
click at [945, 28] on icon "close" at bounding box center [951, 32] width 12 height 12
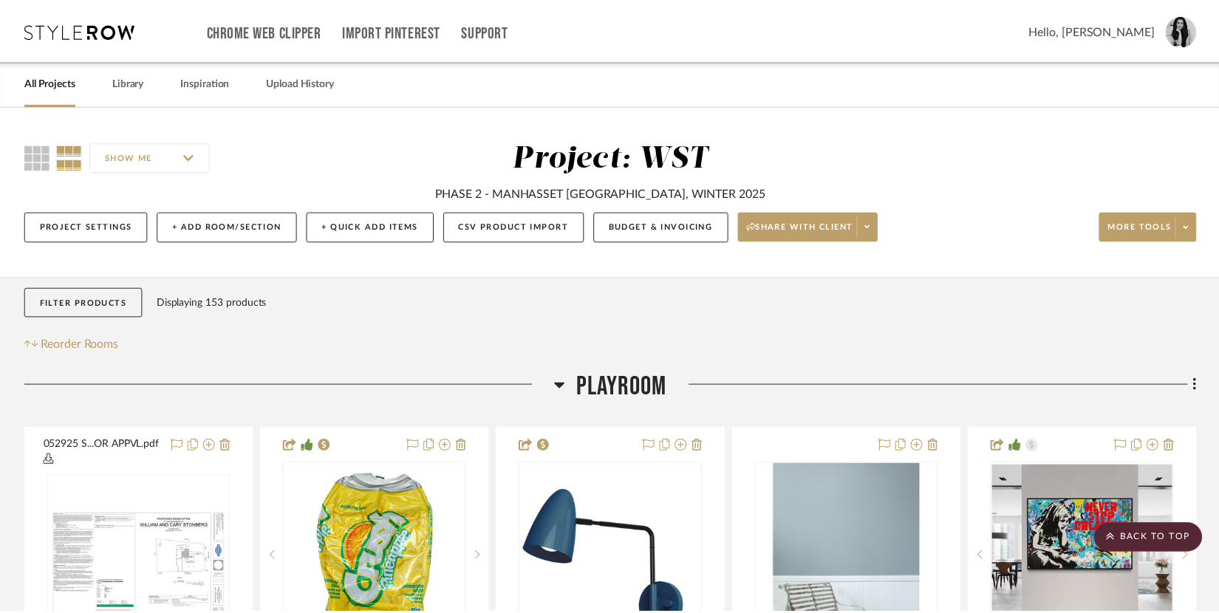
scroll to position [7732, 0]
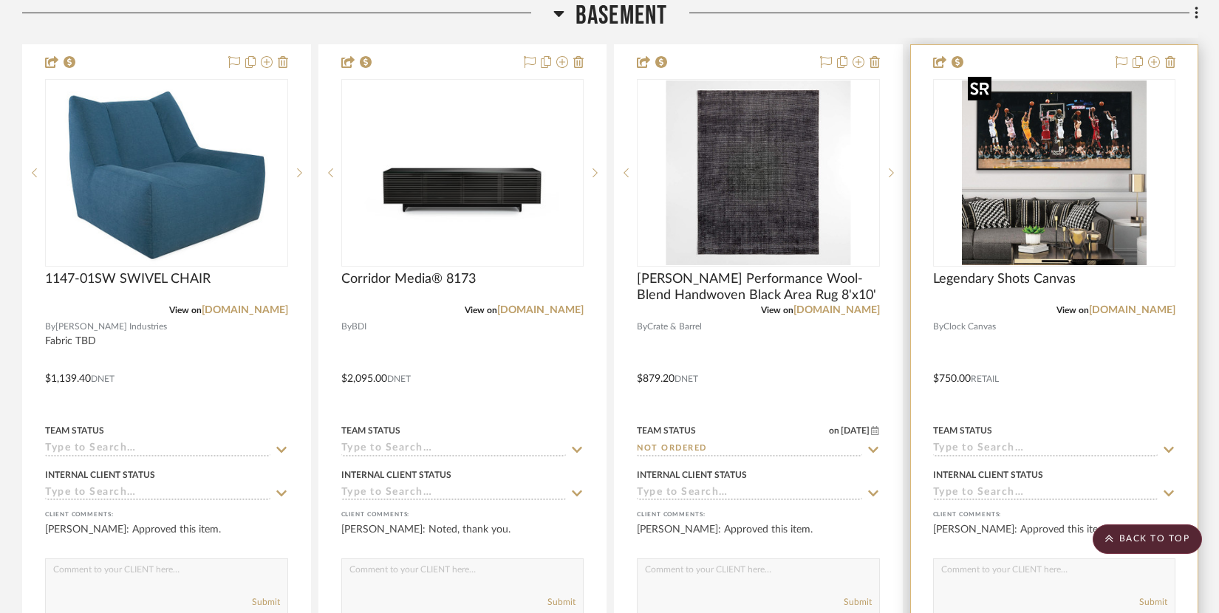
click at [1032, 146] on img "0" at bounding box center [1054, 173] width 185 height 185
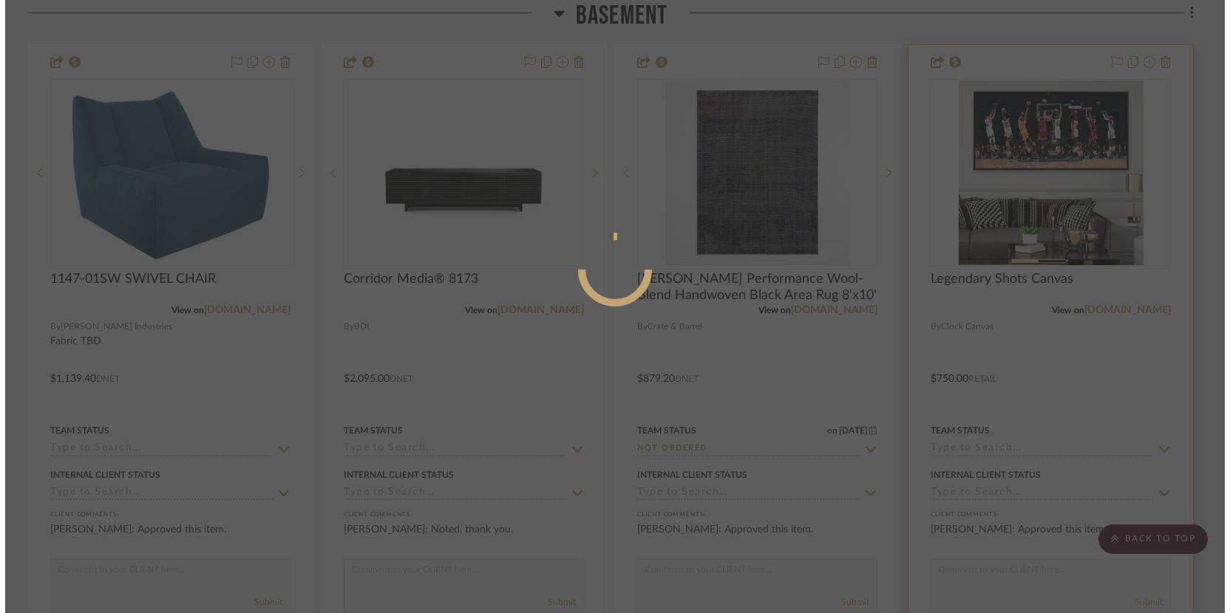
scroll to position [0, 0]
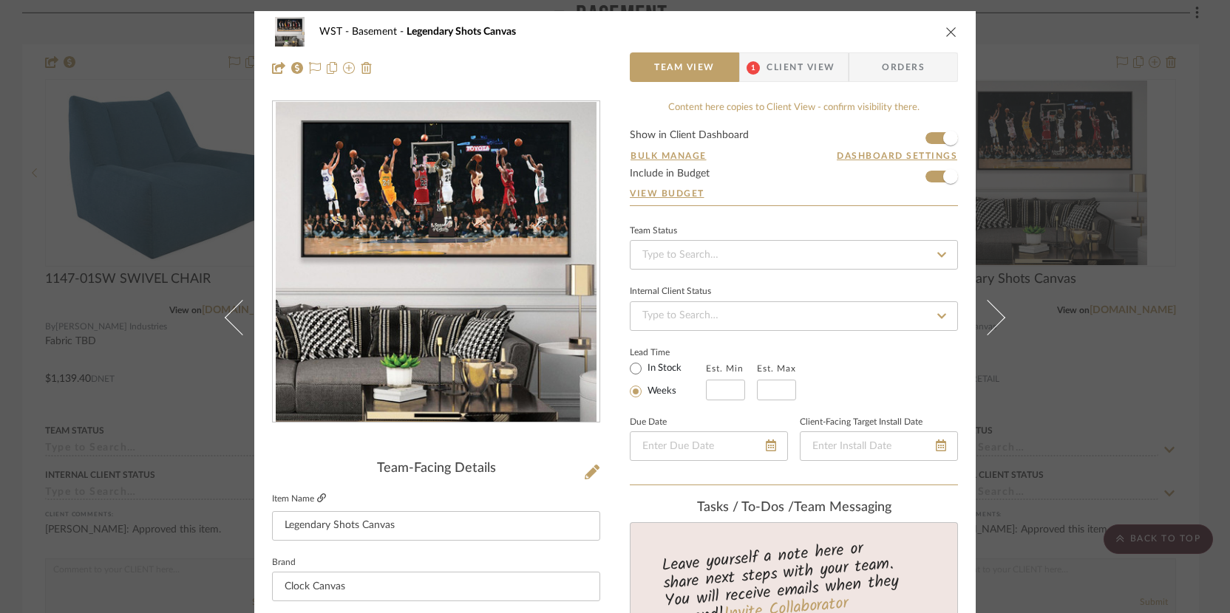
click at [318, 500] on icon at bounding box center [321, 498] width 9 height 9
drag, startPoint x: 381, startPoint y: 525, endPoint x: 265, endPoint y: 523, distance: 116.8
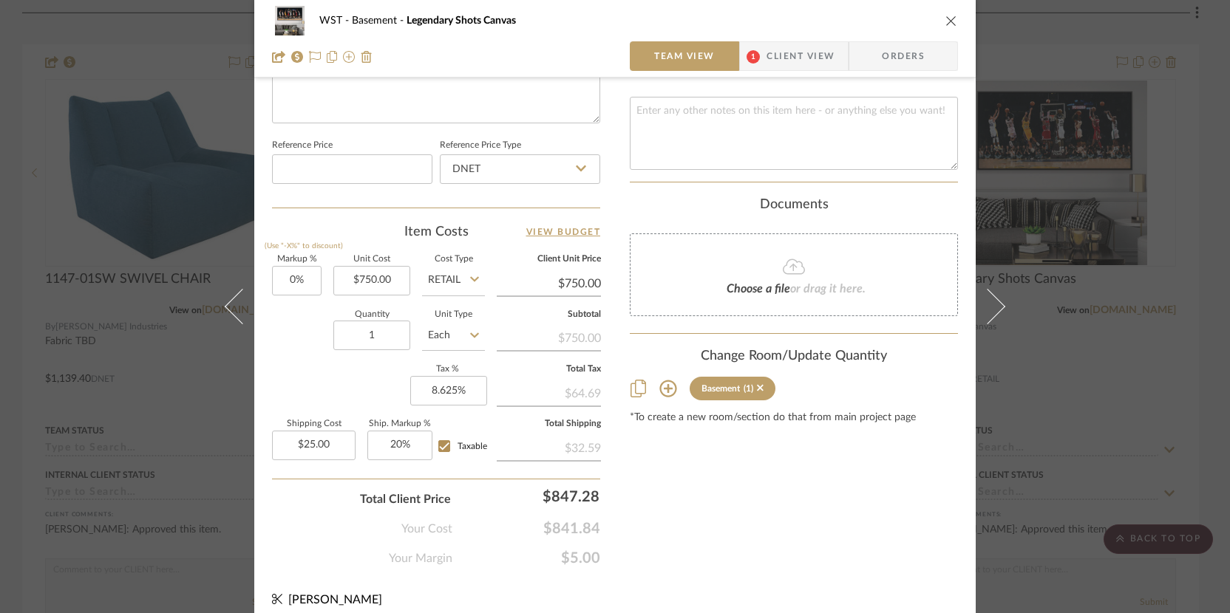
scroll to position [236, 0]
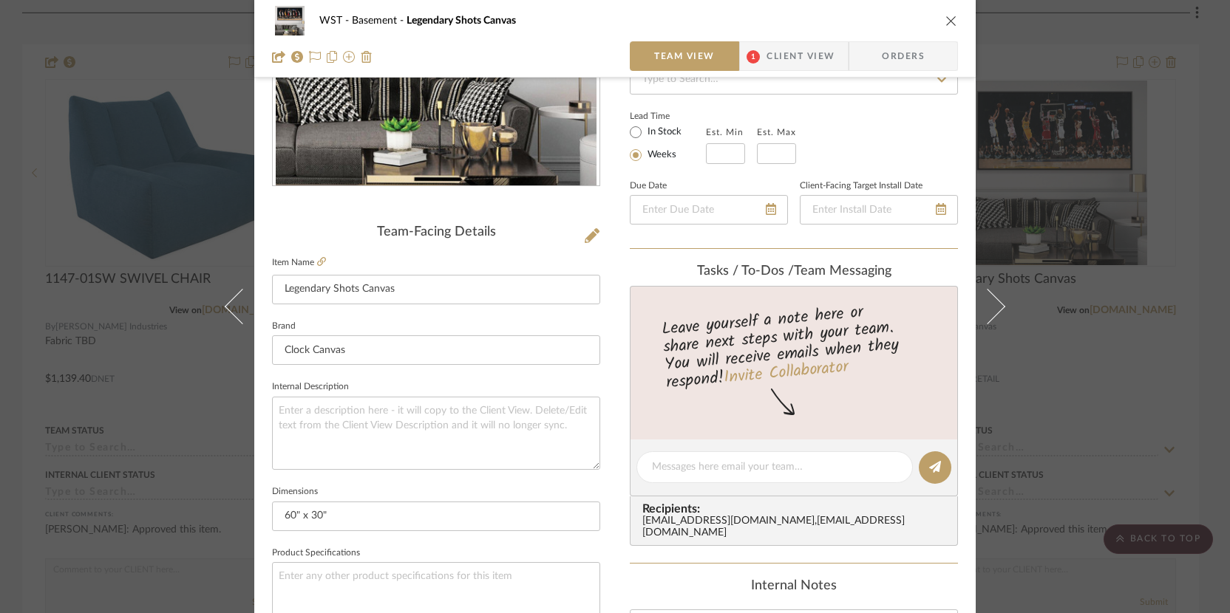
click at [947, 16] on icon "close" at bounding box center [951, 21] width 12 height 12
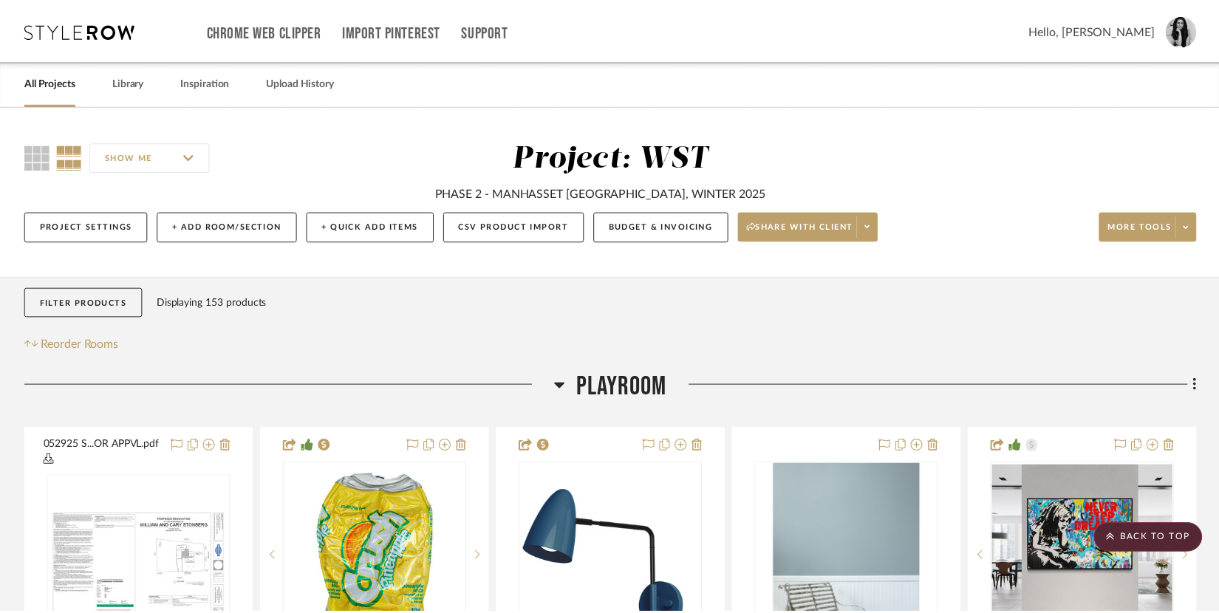
scroll to position [7732, 0]
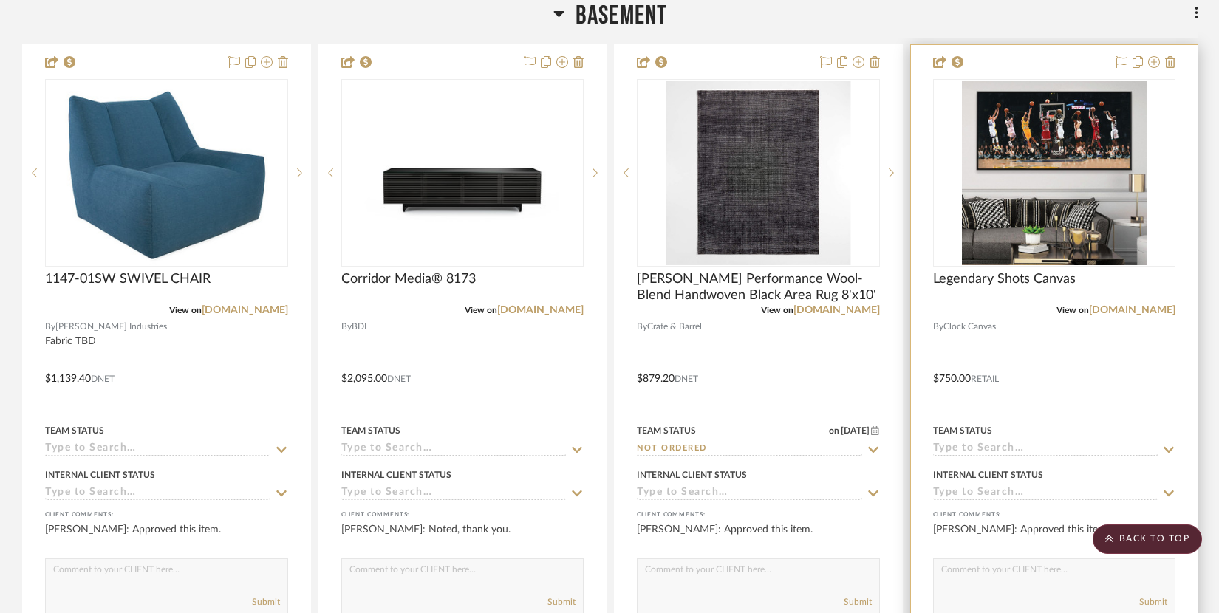
click at [973, 432] on div "Team Status" at bounding box center [1054, 438] width 243 height 35
click at [973, 443] on input at bounding box center [1045, 450] width 225 height 14
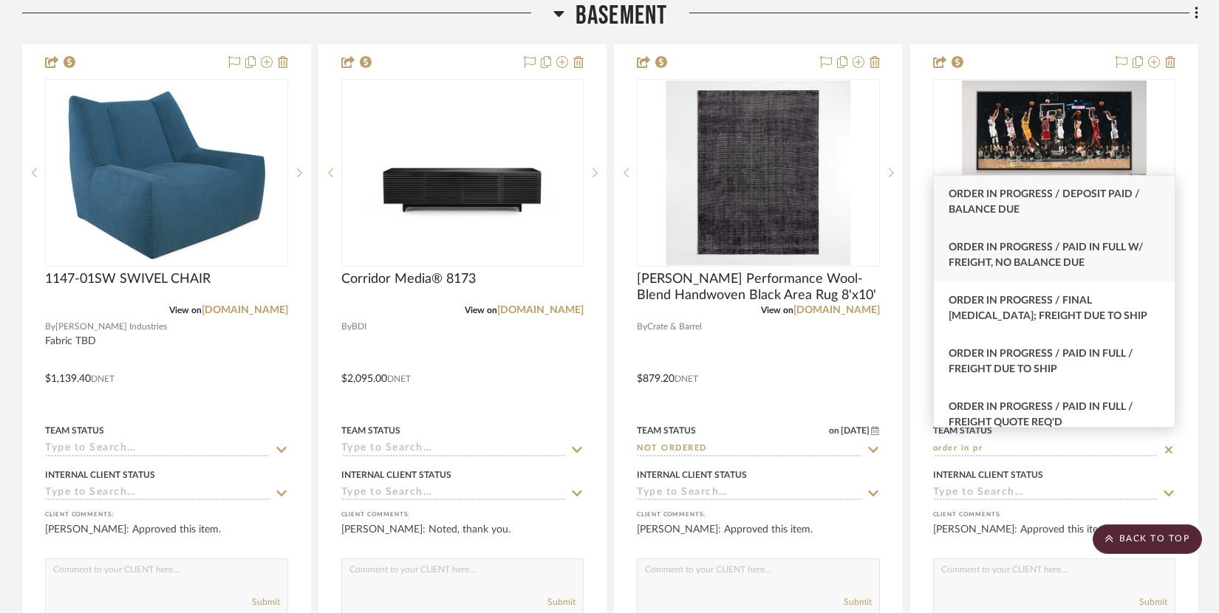
type input "order in pr"
click at [1093, 249] on span "Order In Progress / Paid In Full w/ Freight, No Balance due" at bounding box center [1046, 255] width 195 height 26
type input "[DATE]"
type input "Order In Progress / Paid In Full w/ Freight, No Balance due"
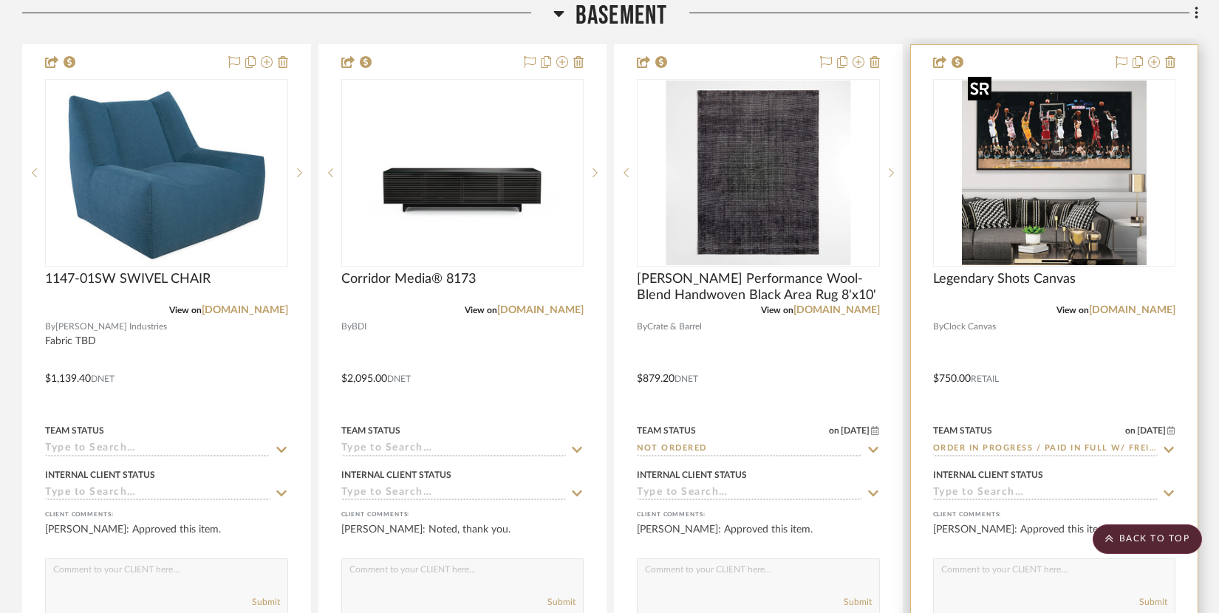
click at [1133, 250] on img "0" at bounding box center [1054, 173] width 185 height 185
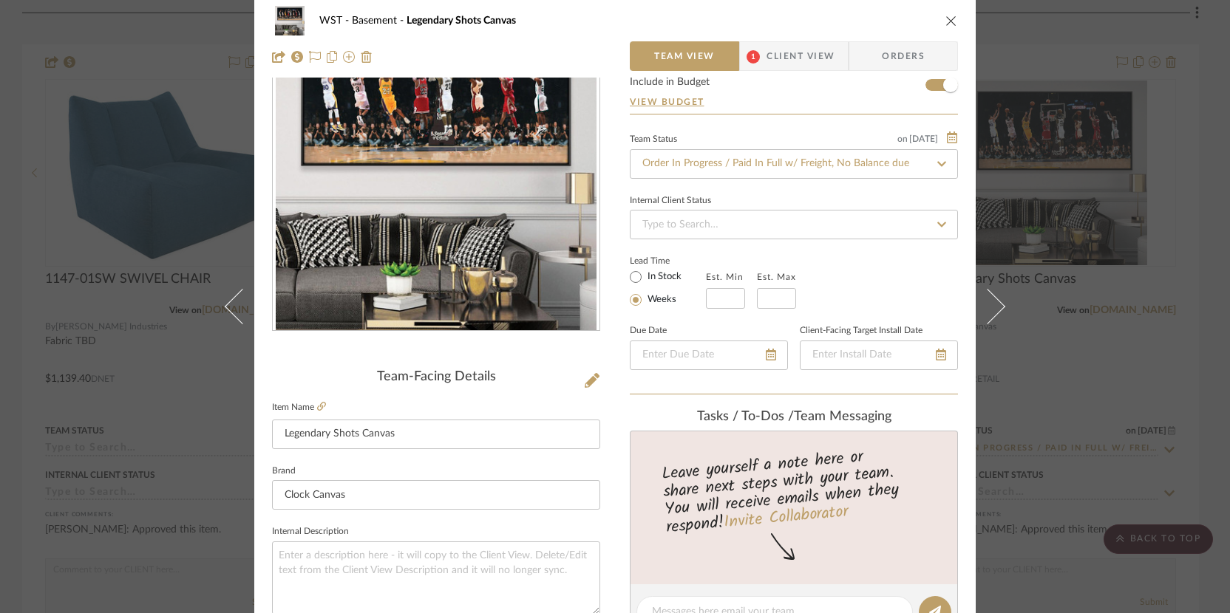
scroll to position [282, 0]
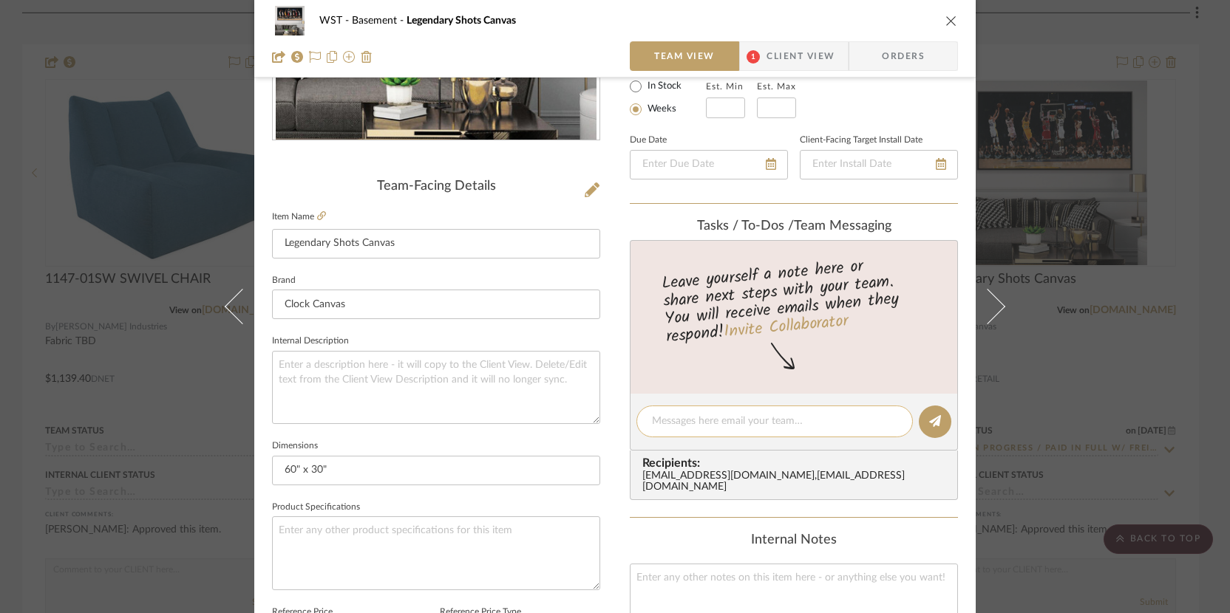
click at [689, 428] on textarea at bounding box center [774, 422] width 245 height 16
paste textarea "Confirmation #58QVTNCIL"
paste textarea "[URL][DOMAIN_NAME]"
type textarea "Confirmation #58QVTNCIL. Order placed on [URL][DOMAIN_NAME]"
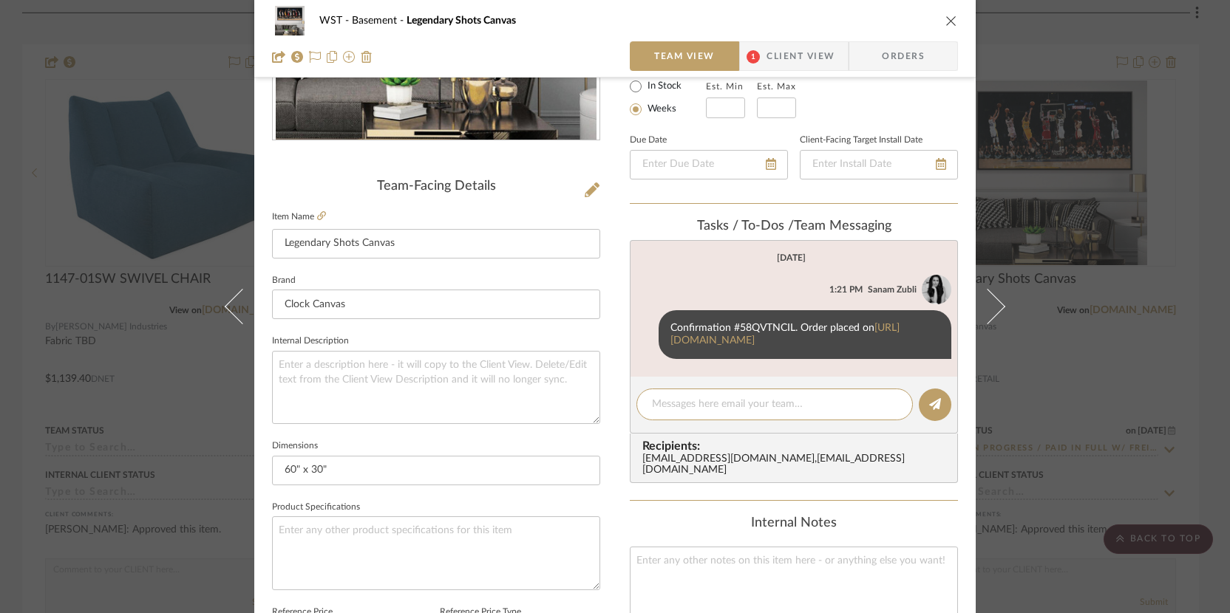
click at [945, 18] on icon "close" at bounding box center [951, 21] width 12 height 12
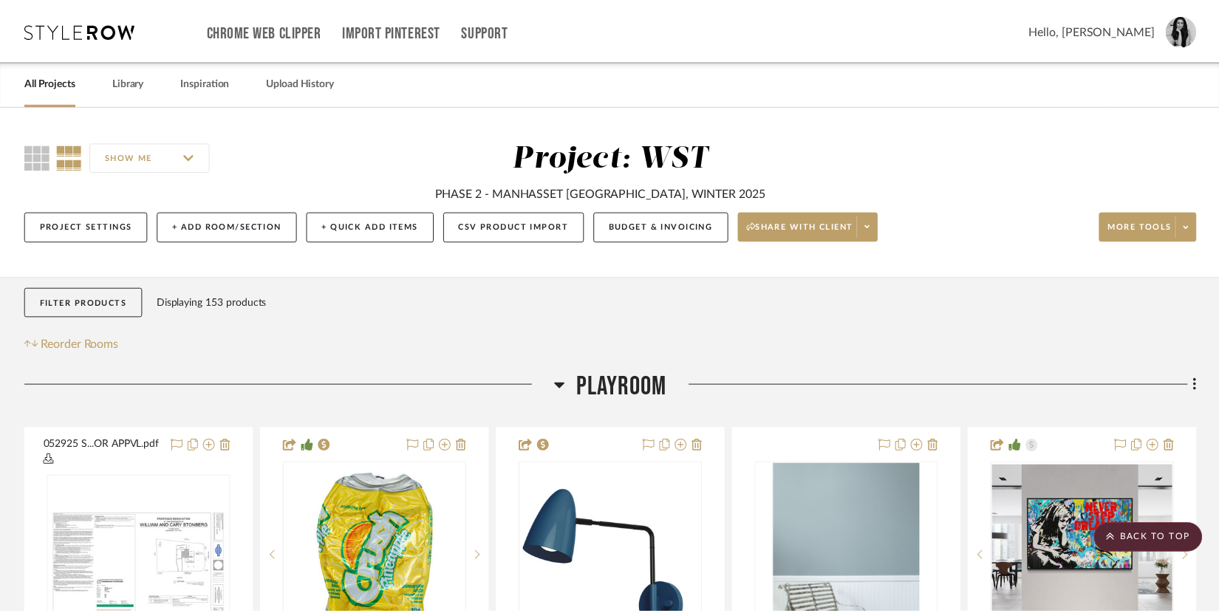
scroll to position [7732, 0]
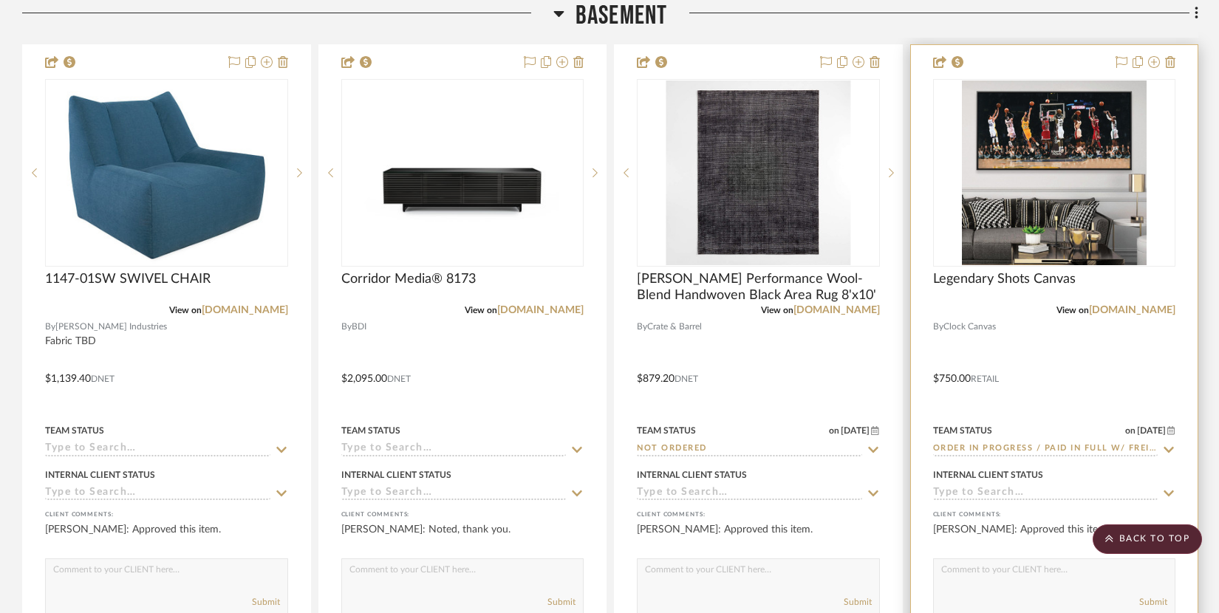
click at [964, 575] on textarea at bounding box center [1055, 573] width 242 height 28
type textarea "Order in progress"
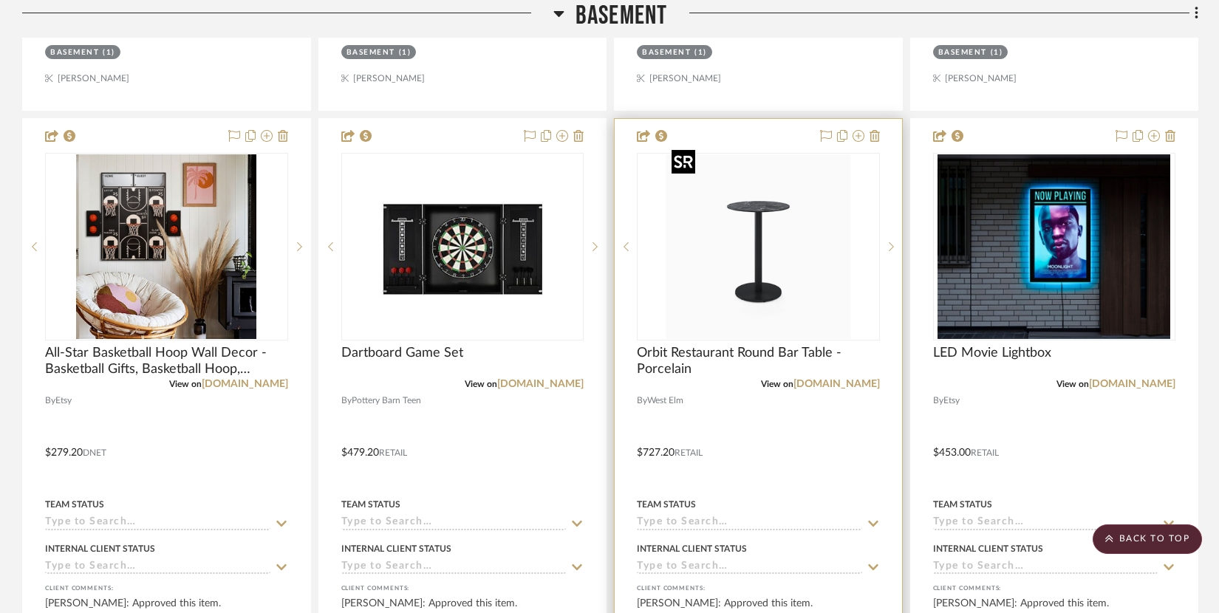
scroll to position [8412, 0]
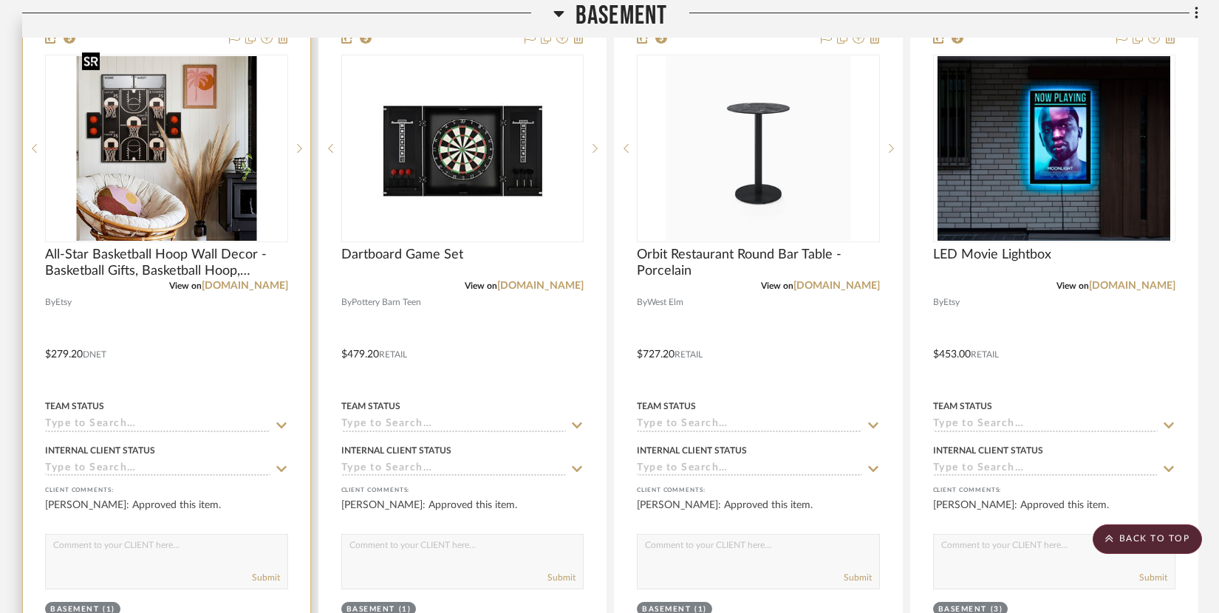
click at [166, 147] on img "0" at bounding box center [166, 148] width 180 height 185
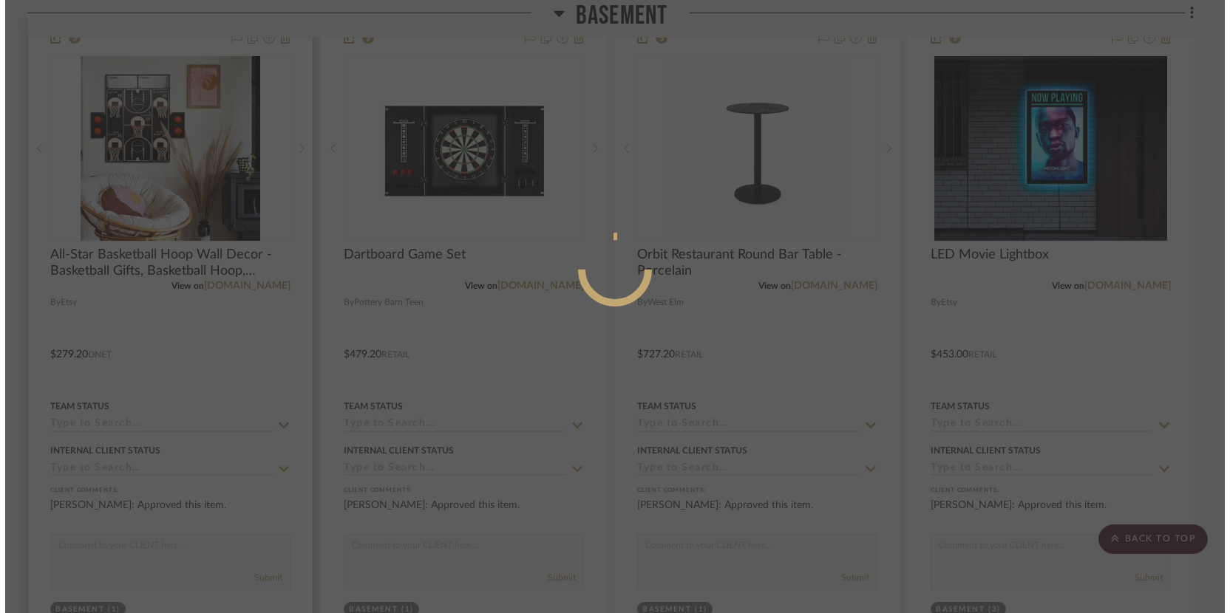
scroll to position [0, 0]
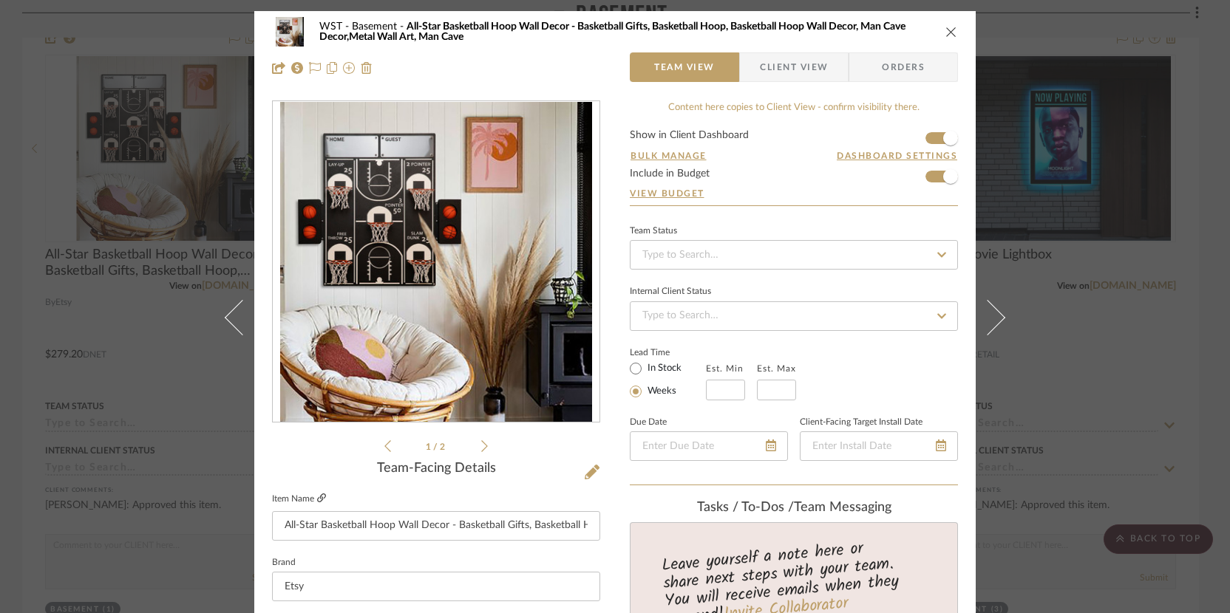
click at [317, 500] on icon at bounding box center [321, 498] width 9 height 9
click at [946, 33] on icon "close" at bounding box center [951, 32] width 12 height 12
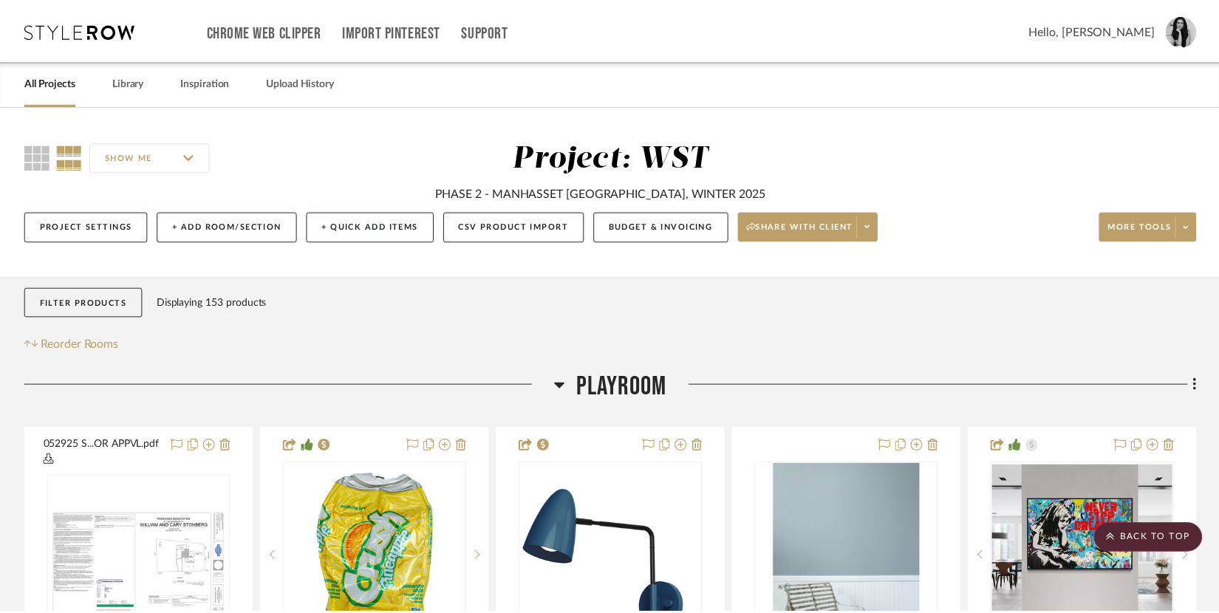
scroll to position [8412, 0]
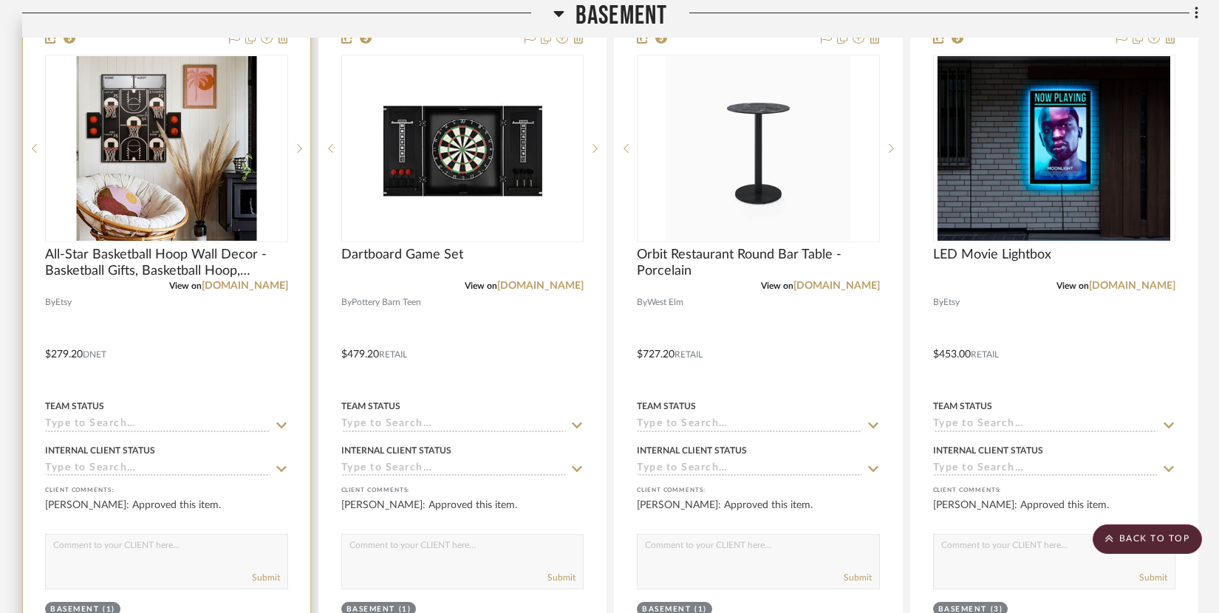
click at [98, 418] on input at bounding box center [157, 425] width 225 height 14
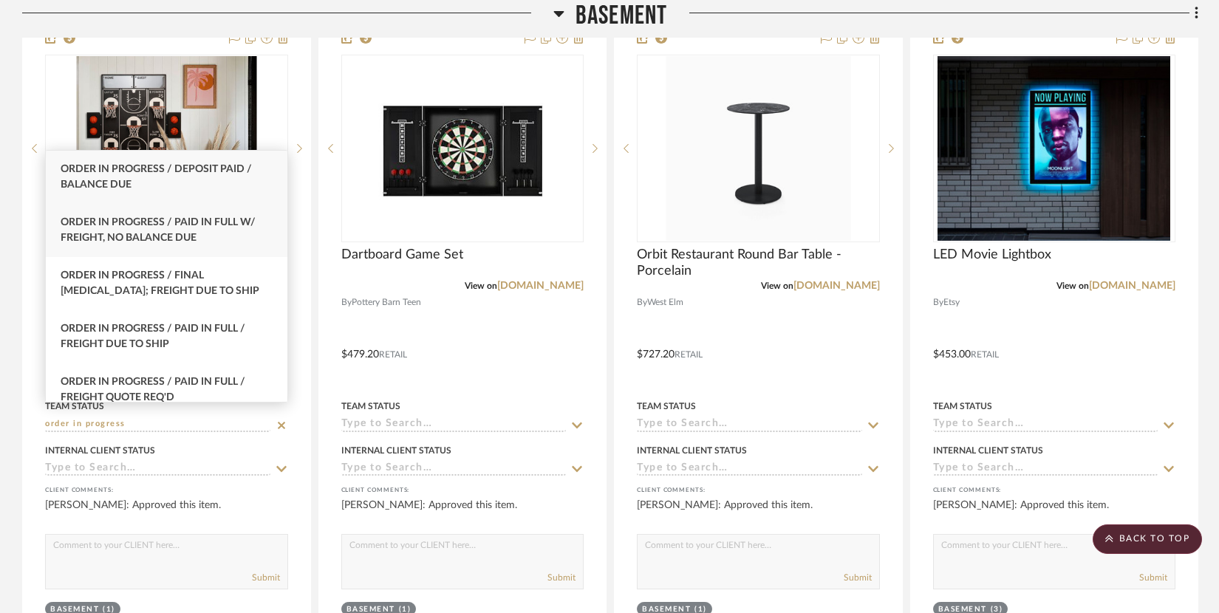
type input "order in progress"
click at [206, 230] on div "Order In Progress / Paid In Full w/ Freight, No Balance due" at bounding box center [167, 230] width 242 height 53
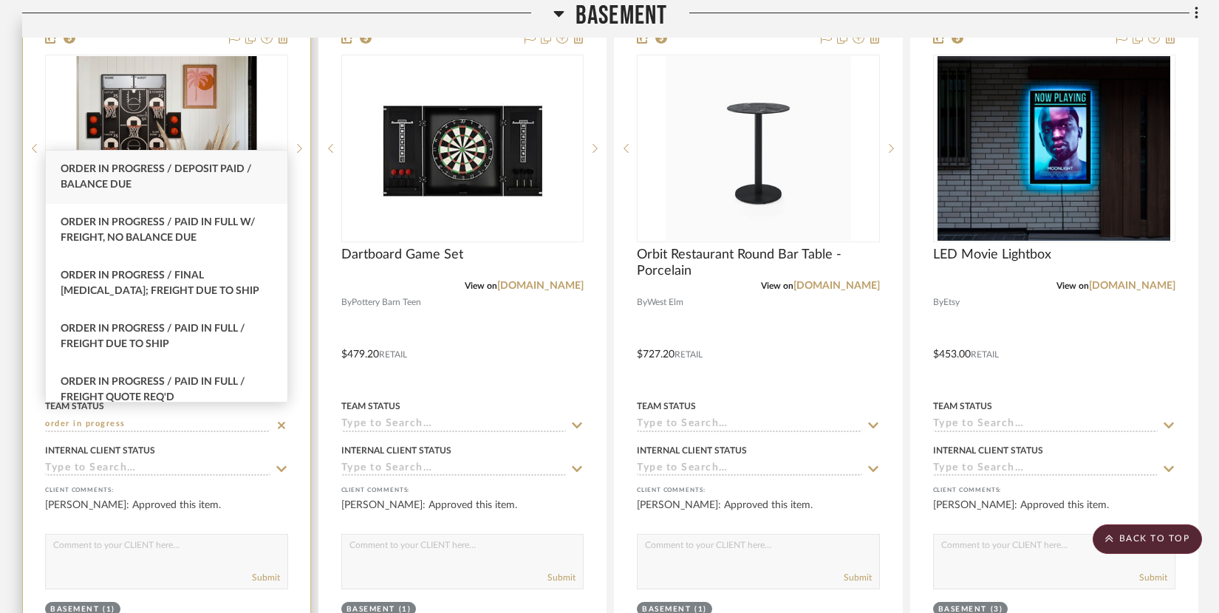
type input "[DATE]"
type input "Order In Progress / Paid In Full w/ Freight, No Balance due"
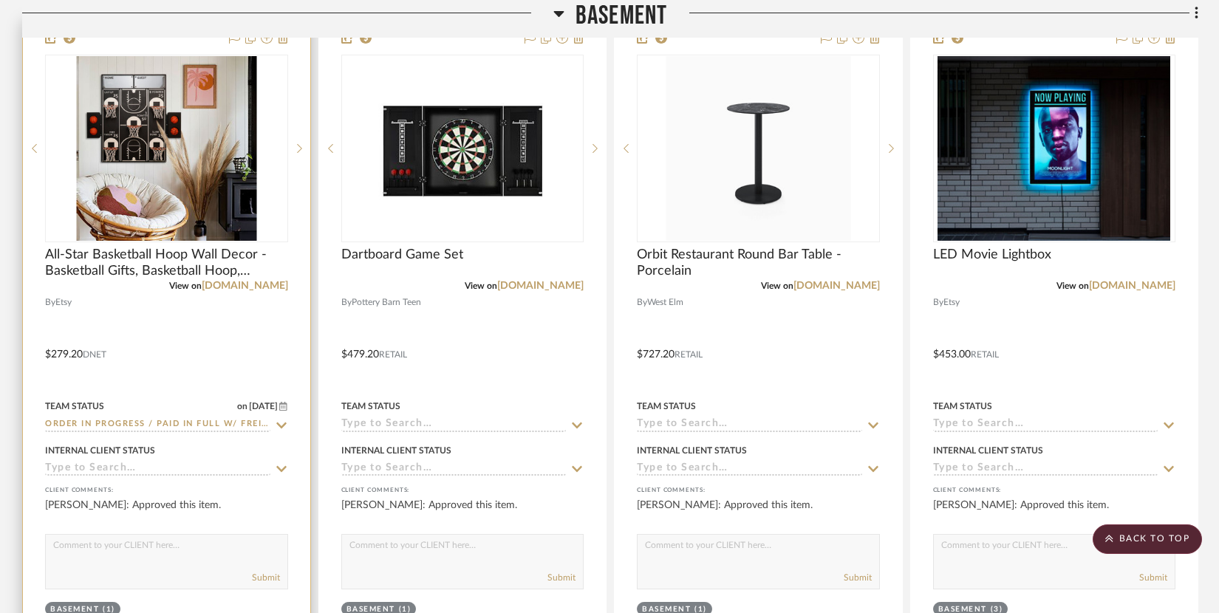
click at [99, 538] on textarea at bounding box center [167, 549] width 242 height 28
type textarea "Order in progress"
click at [212, 151] on img "0" at bounding box center [166, 148] width 180 height 185
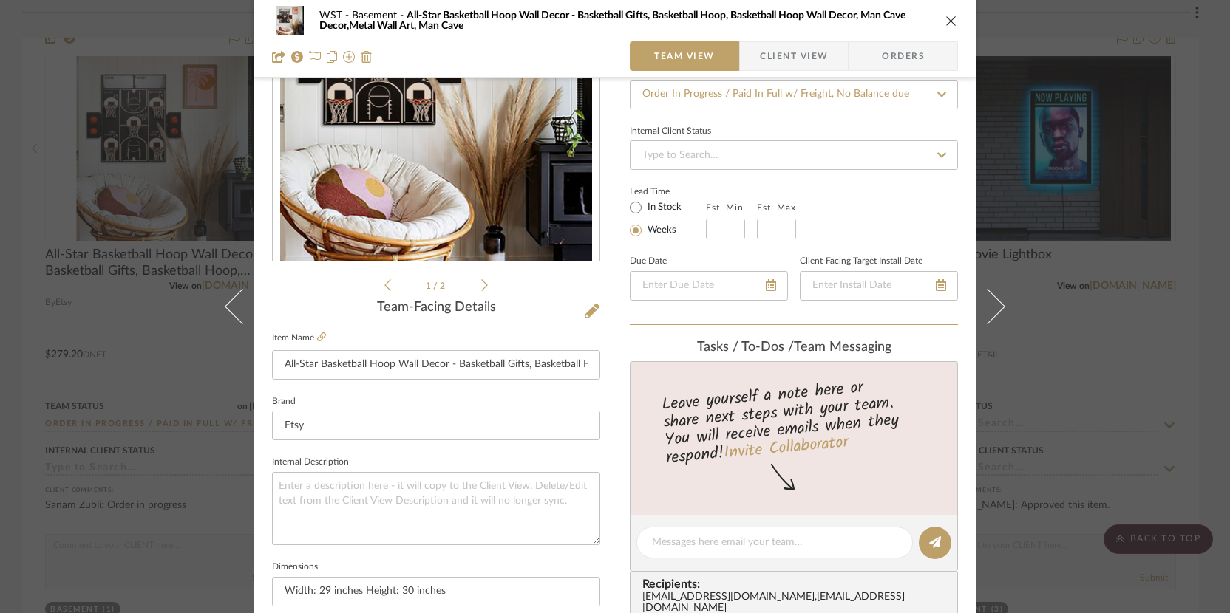
scroll to position [284, 0]
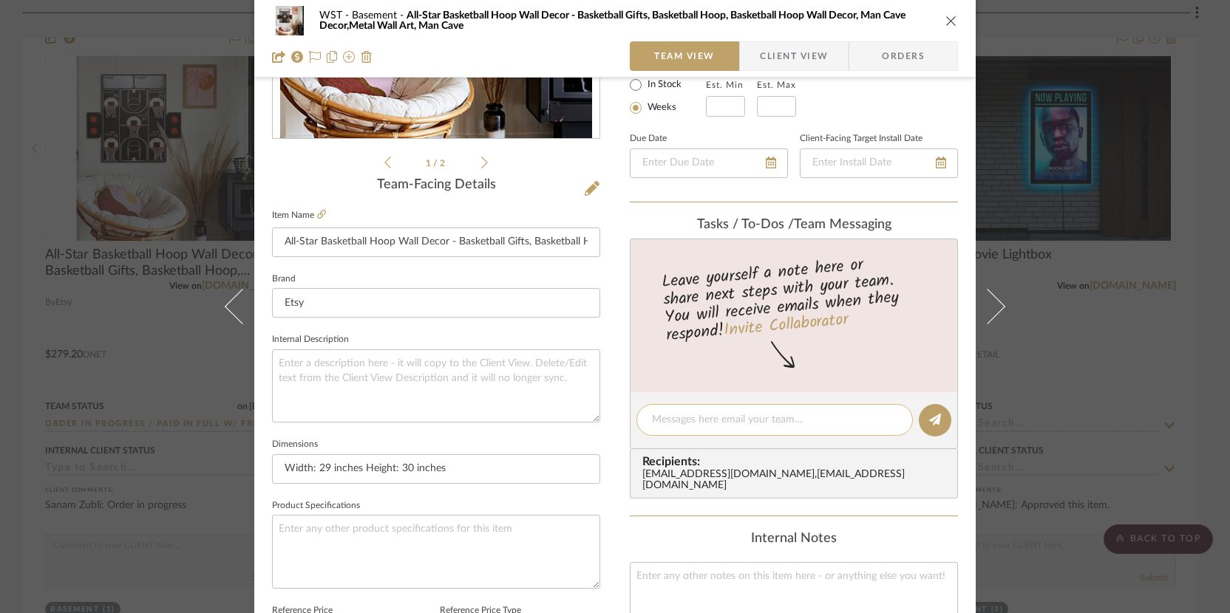
click at [687, 425] on textarea at bounding box center [774, 420] width 245 height 16
paste textarea "order #3773633150"
type textarea "order #3773633150"
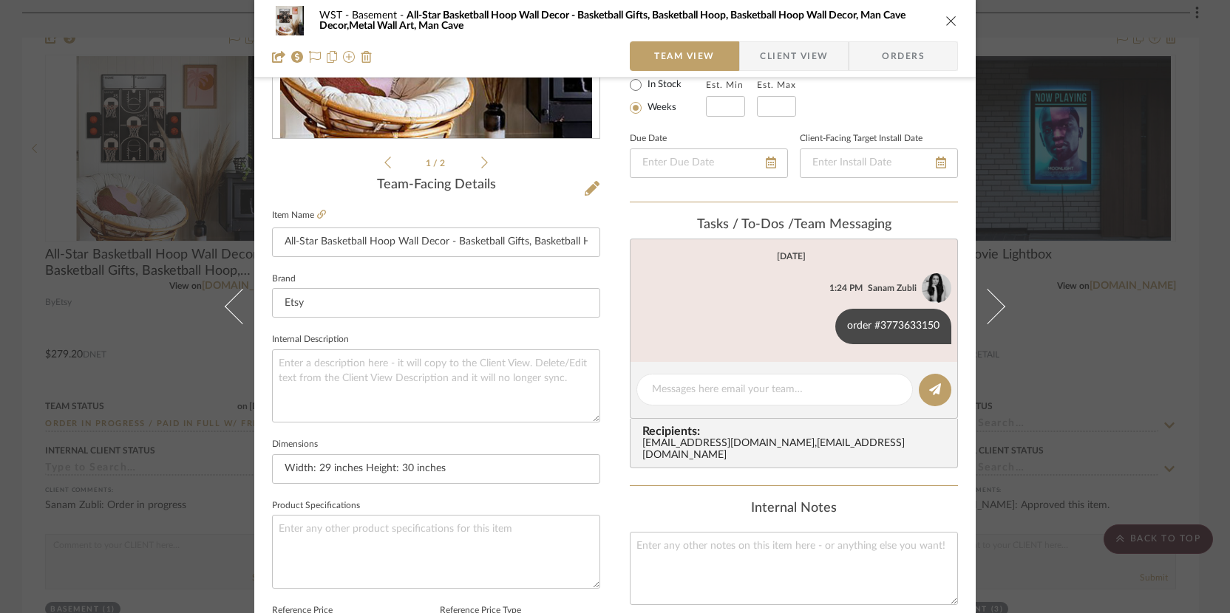
click at [945, 16] on icon "close" at bounding box center [951, 21] width 12 height 12
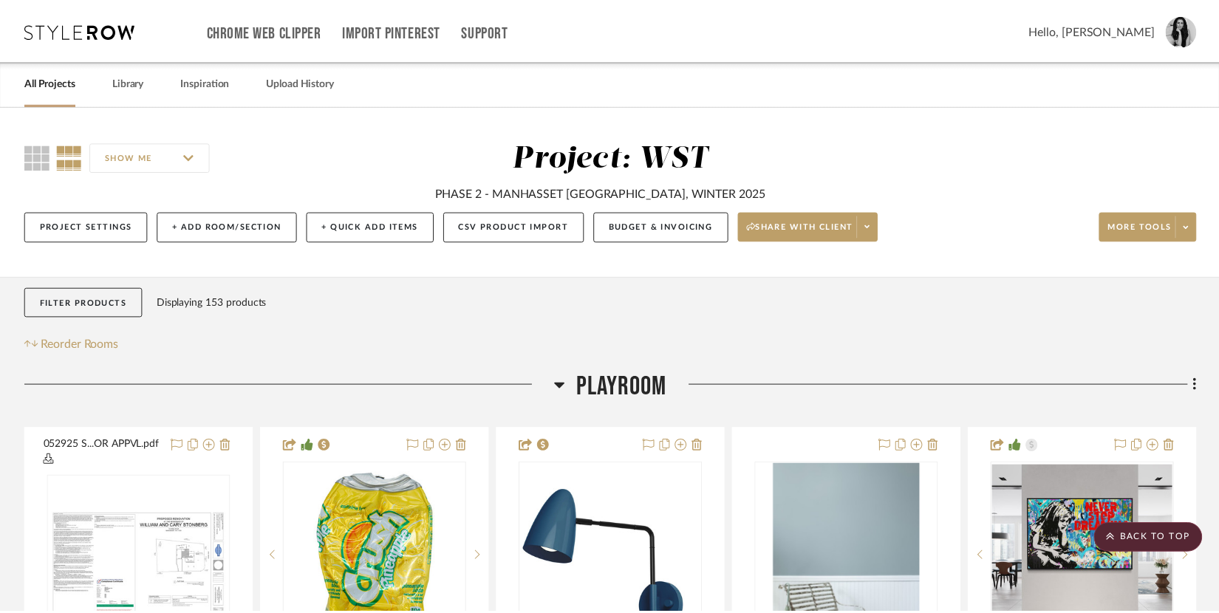
scroll to position [8412, 0]
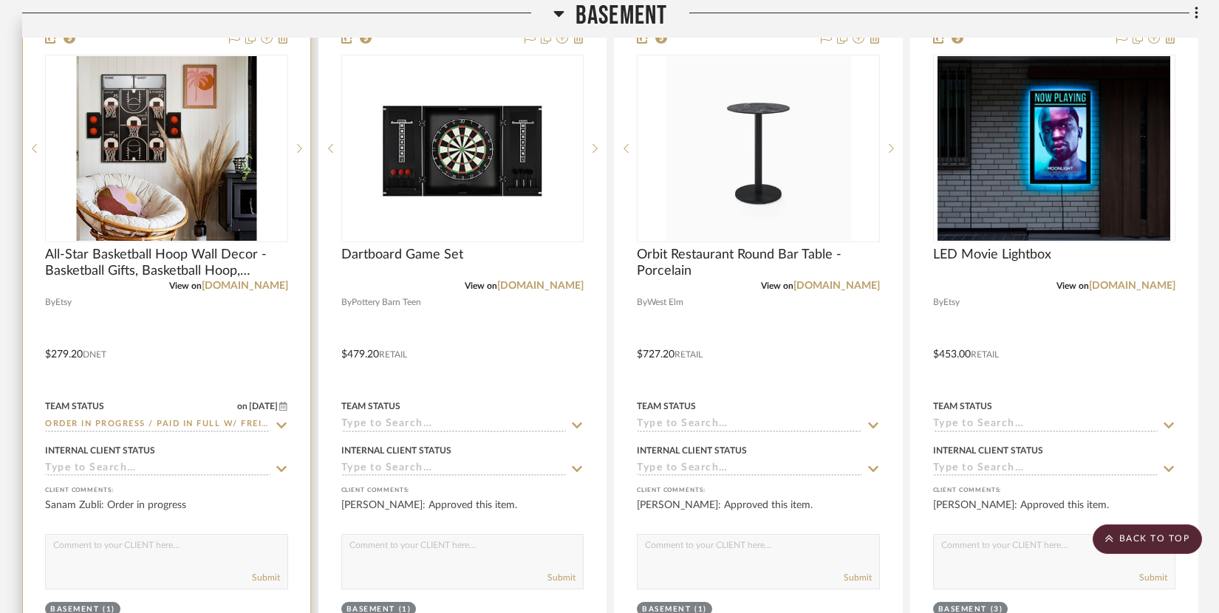
click at [146, 539] on textarea at bounding box center [167, 549] width 242 height 28
paste textarea "Estimated delivery date [DATE]-[DATE]"
type textarea "Estimated delivery date [DATE]-[DATE]"
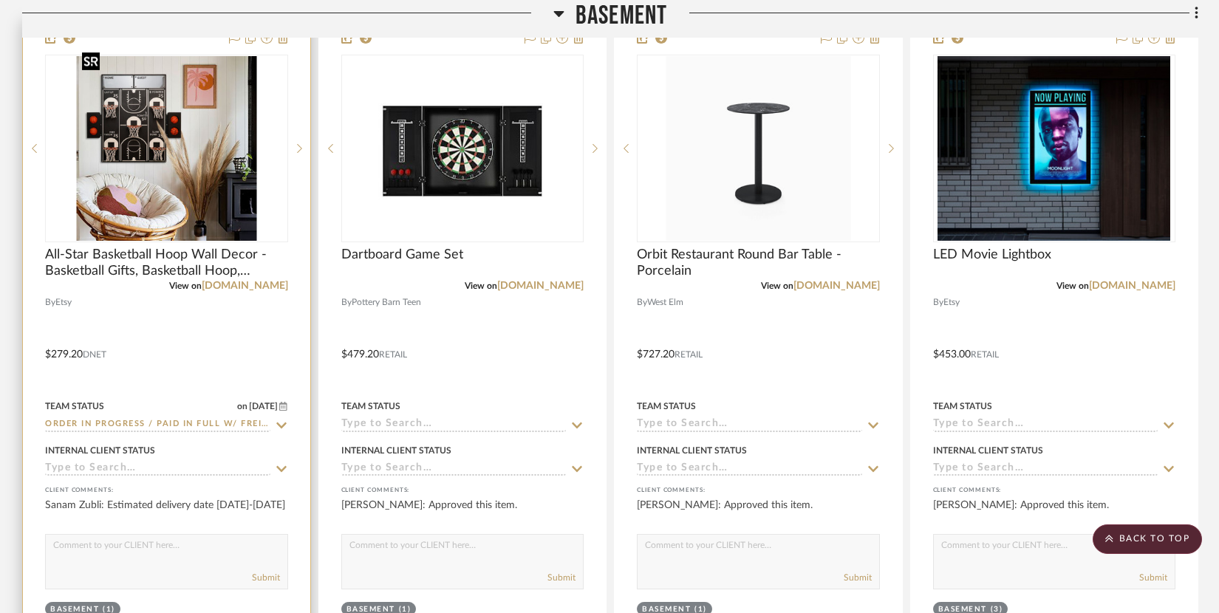
click at [185, 156] on img "0" at bounding box center [166, 148] width 180 height 185
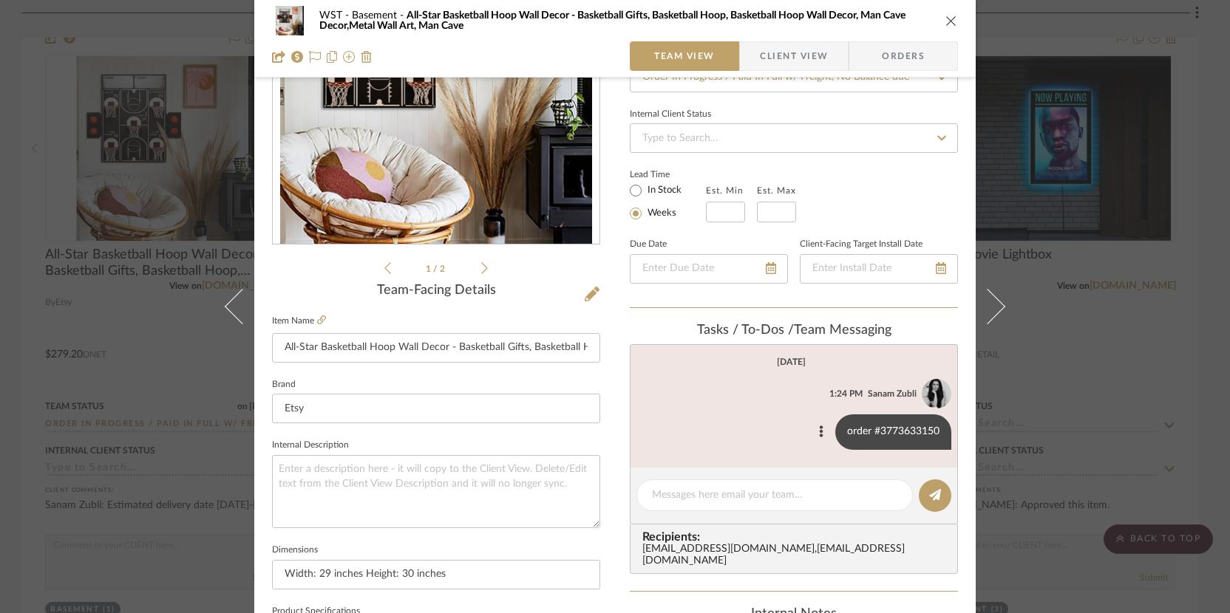
scroll to position [278, 0]
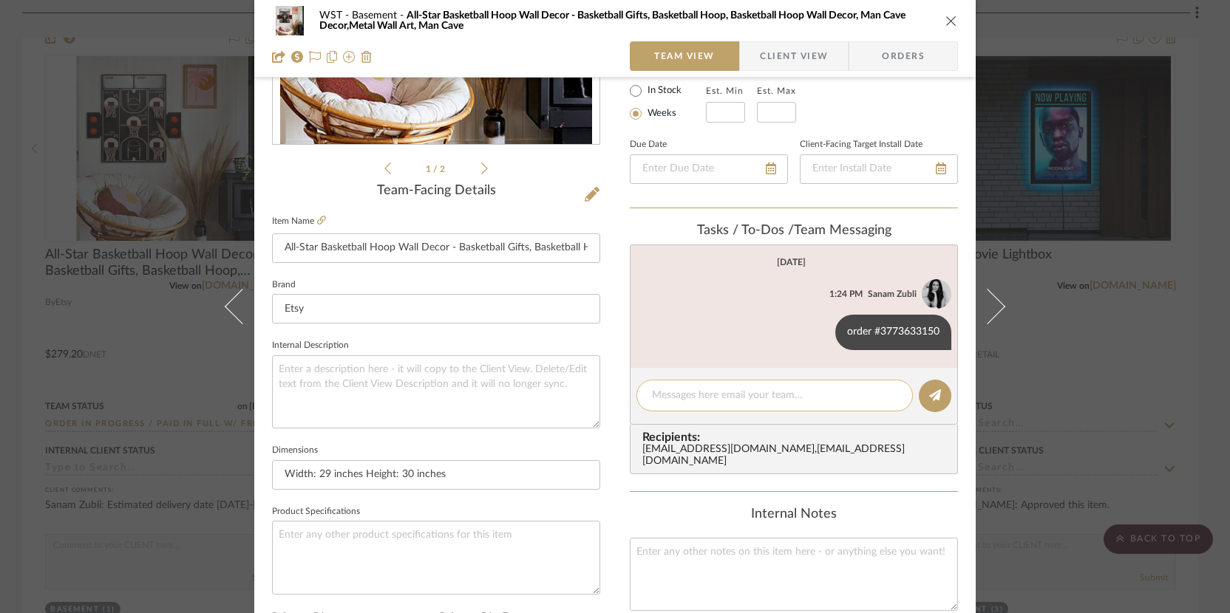
click at [687, 397] on textarea at bounding box center [774, 396] width 245 height 16
type textarea "Message sent to Etsy customer service for tax refund"
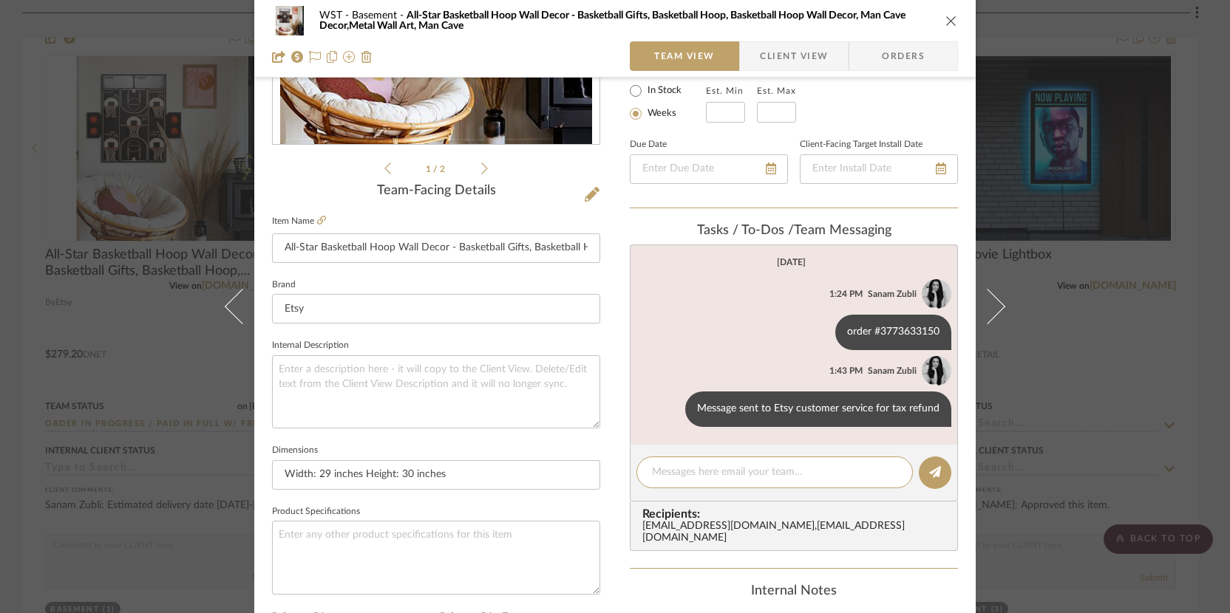
drag, startPoint x: 945, startPoint y: 19, endPoint x: 499, endPoint y: 185, distance: 476.3
click at [945, 19] on icon "close" at bounding box center [951, 21] width 12 height 12
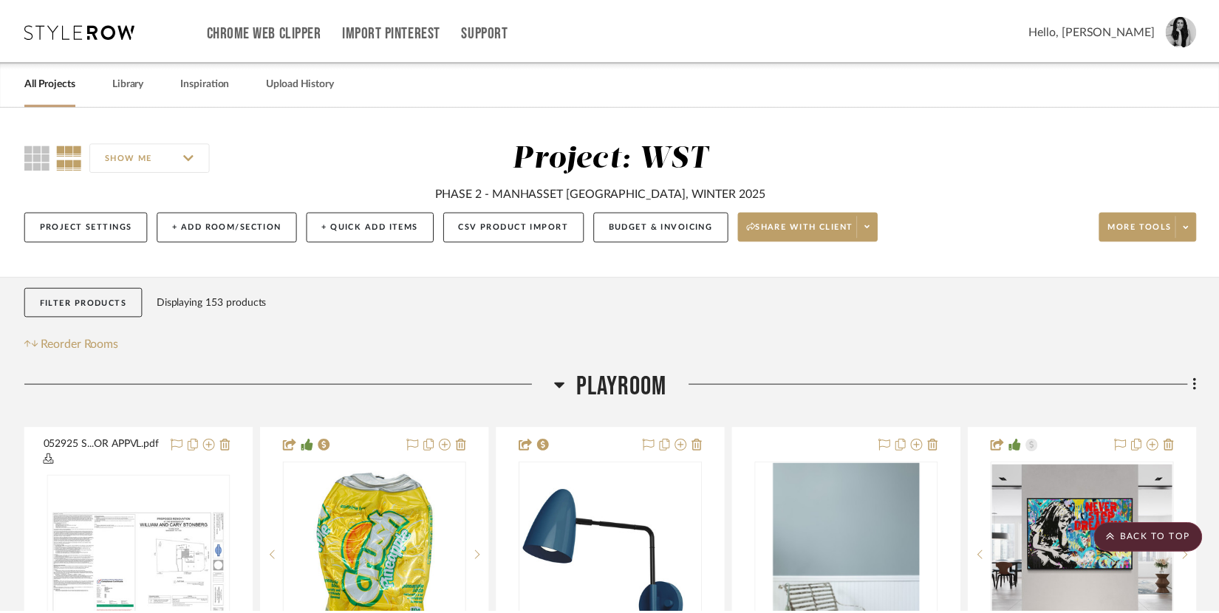
scroll to position [8412, 0]
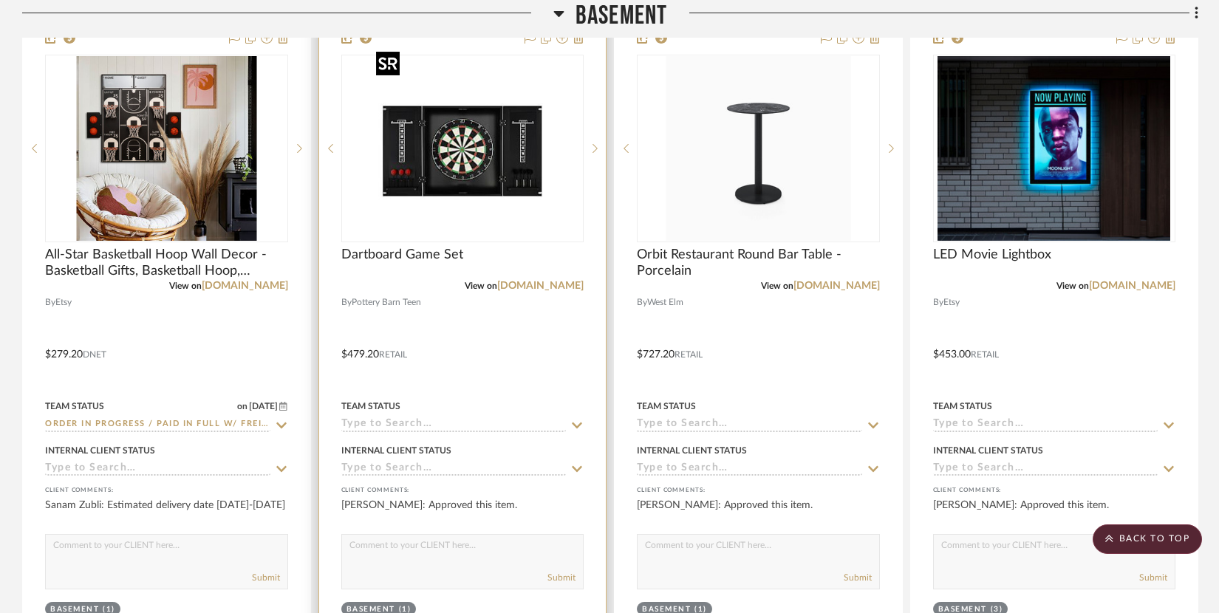
click at [443, 183] on img "0" at bounding box center [462, 148] width 185 height 185
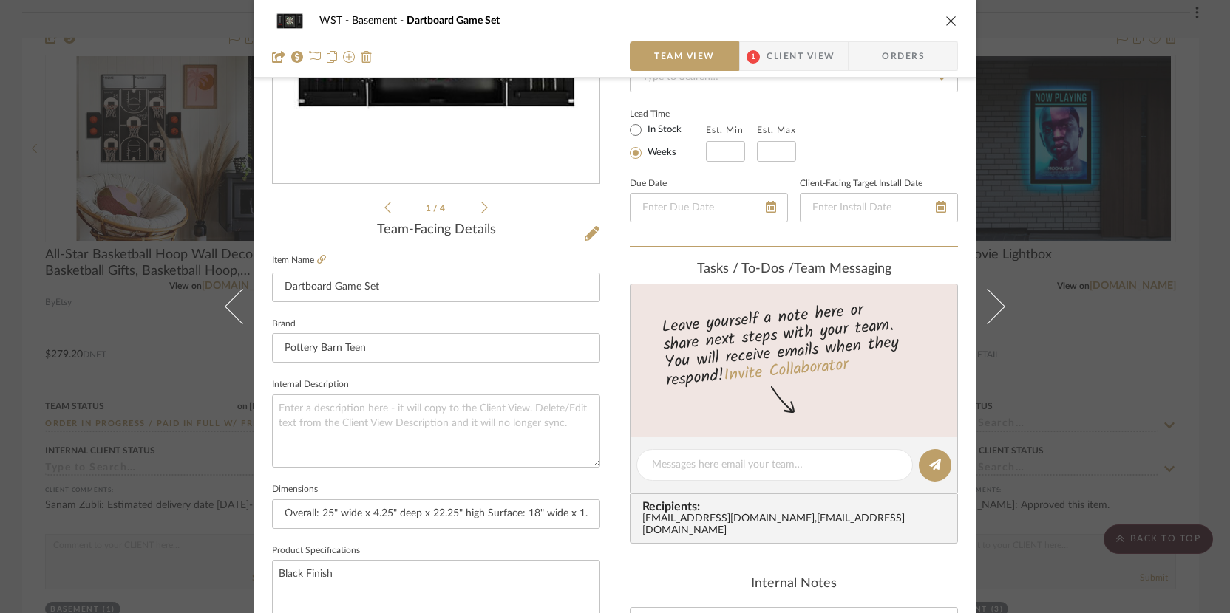
scroll to position [165, 0]
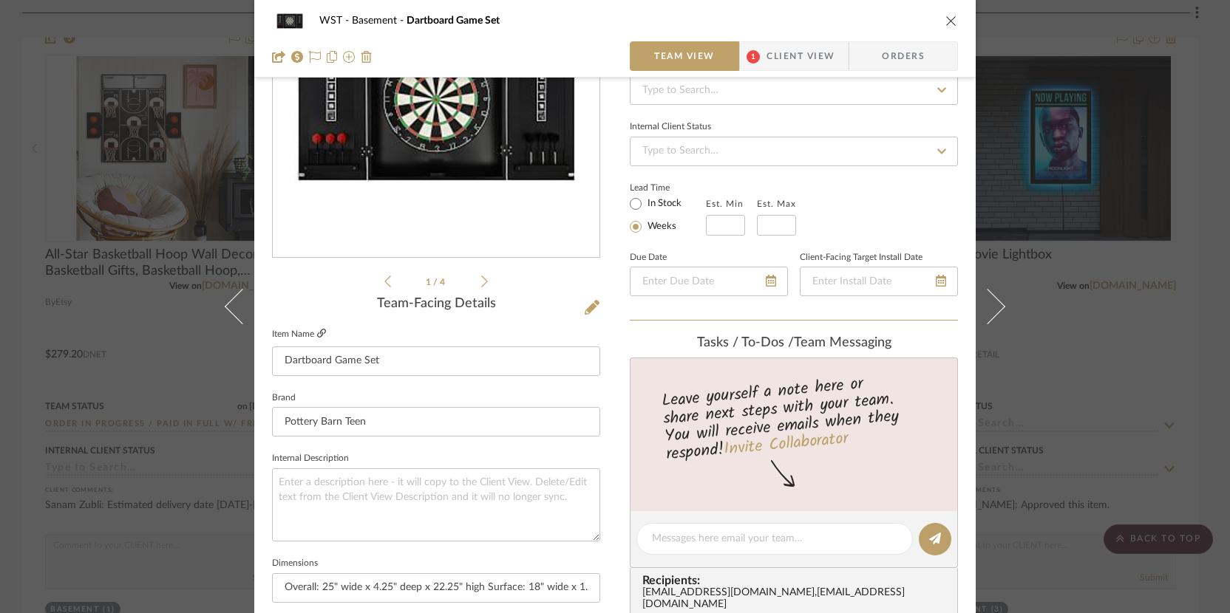
click at [317, 331] on icon at bounding box center [321, 333] width 9 height 9
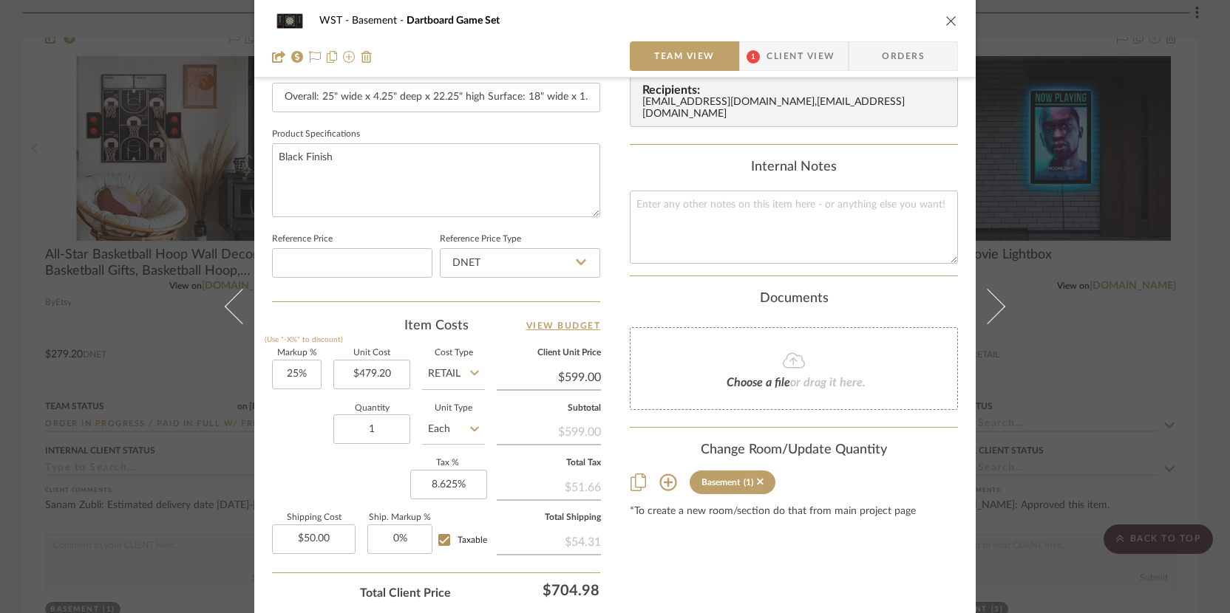
click at [949, 20] on icon "close" at bounding box center [951, 21] width 12 height 12
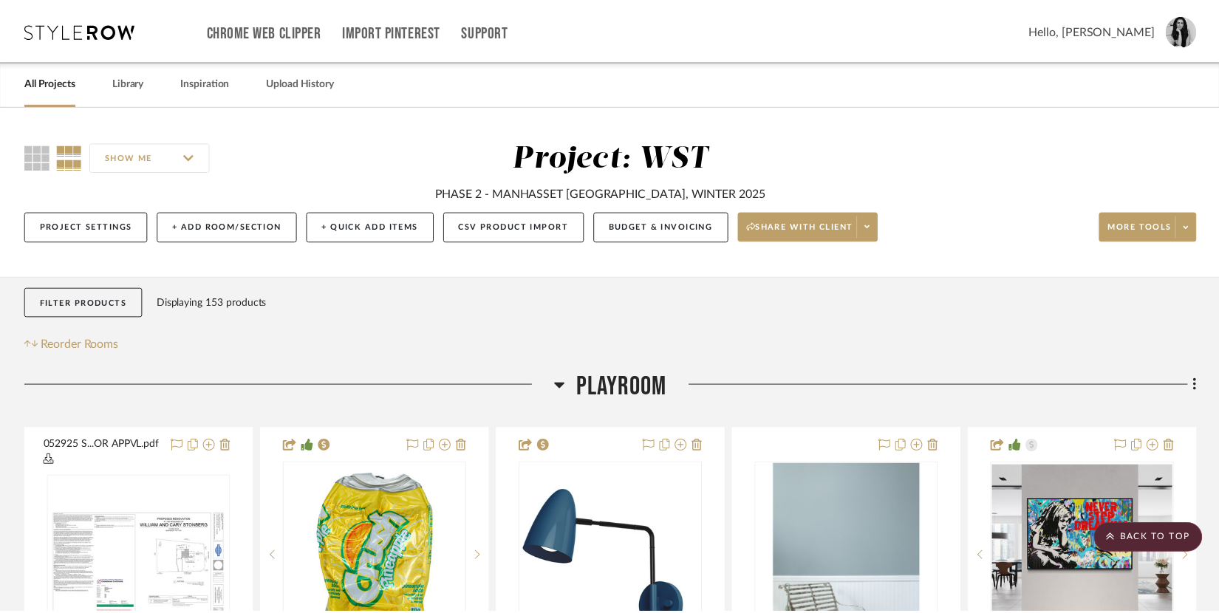
scroll to position [8412, 0]
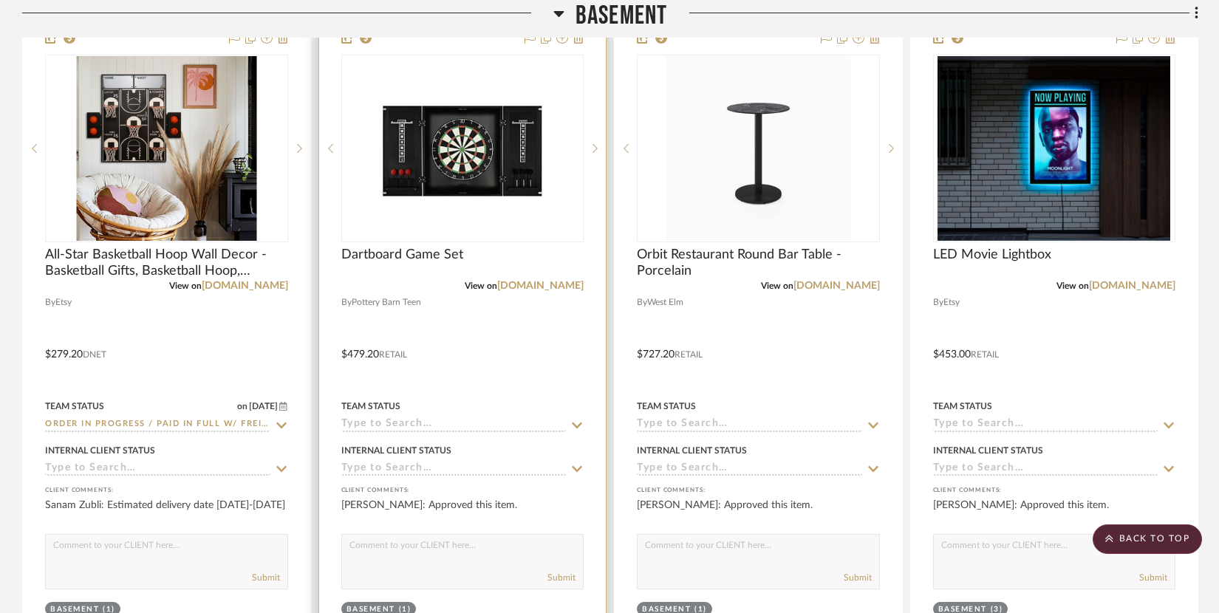
click at [430, 418] on input at bounding box center [453, 425] width 225 height 14
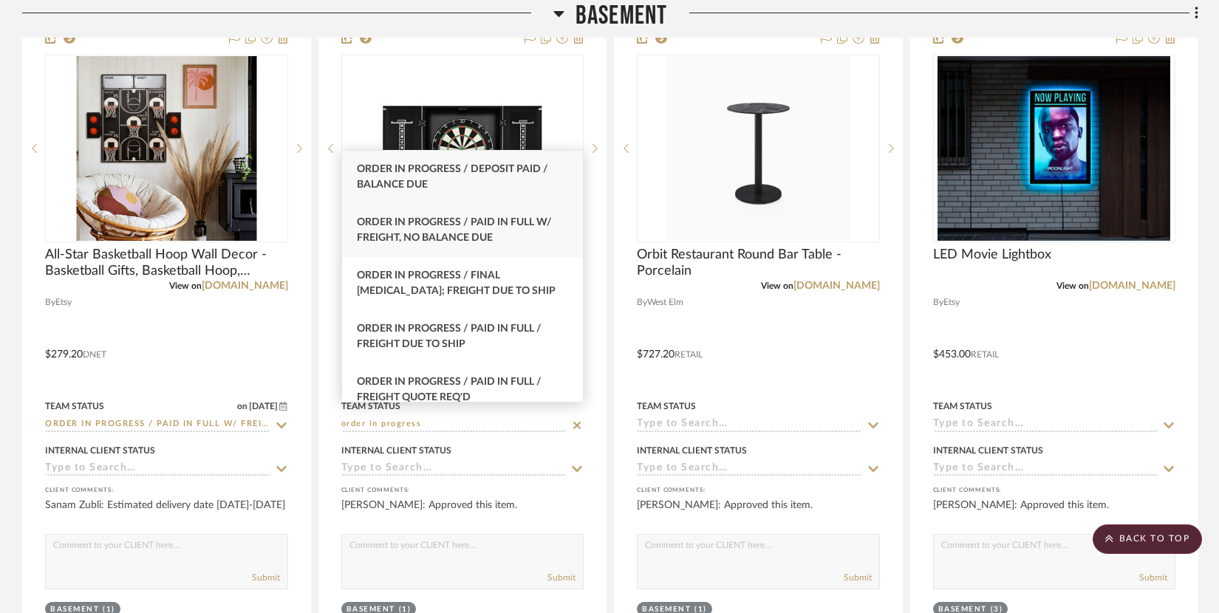
type input "order in progress"
click at [449, 222] on span "Order In Progress / Paid In Full w/ Freight, No Balance due" at bounding box center [454, 230] width 195 height 26
type input "[DATE]"
type input "Order In Progress / Paid In Full w/ Freight, No Balance due"
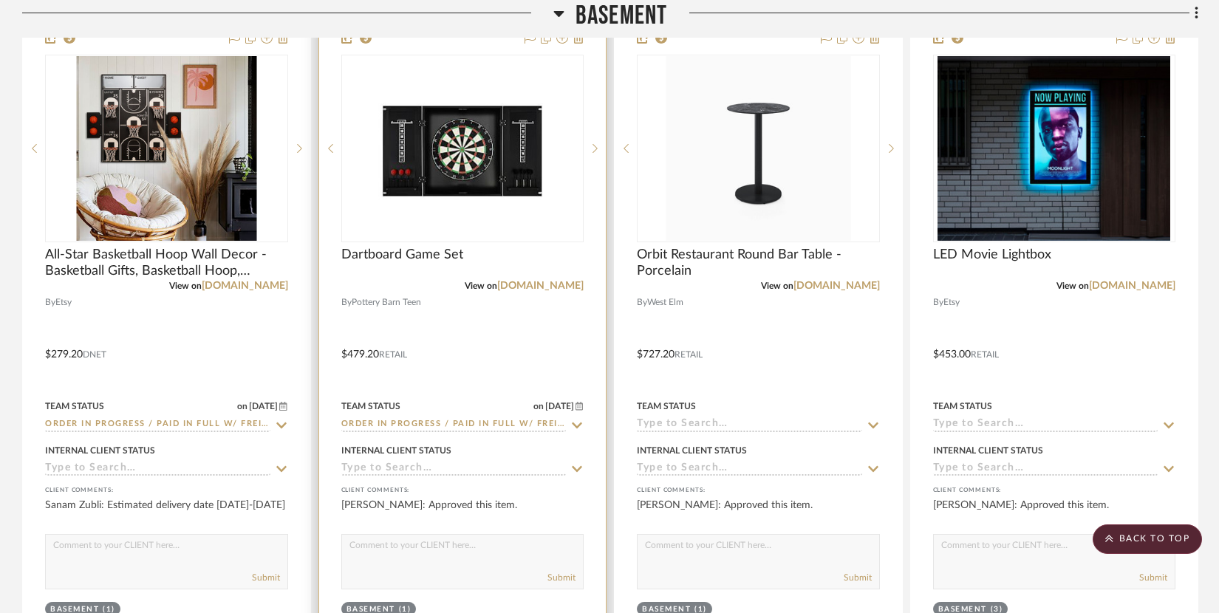
click at [427, 549] on textarea at bounding box center [463, 549] width 242 height 28
type textarea "Order in progress"
click at [471, 205] on img "0" at bounding box center [462, 148] width 185 height 185
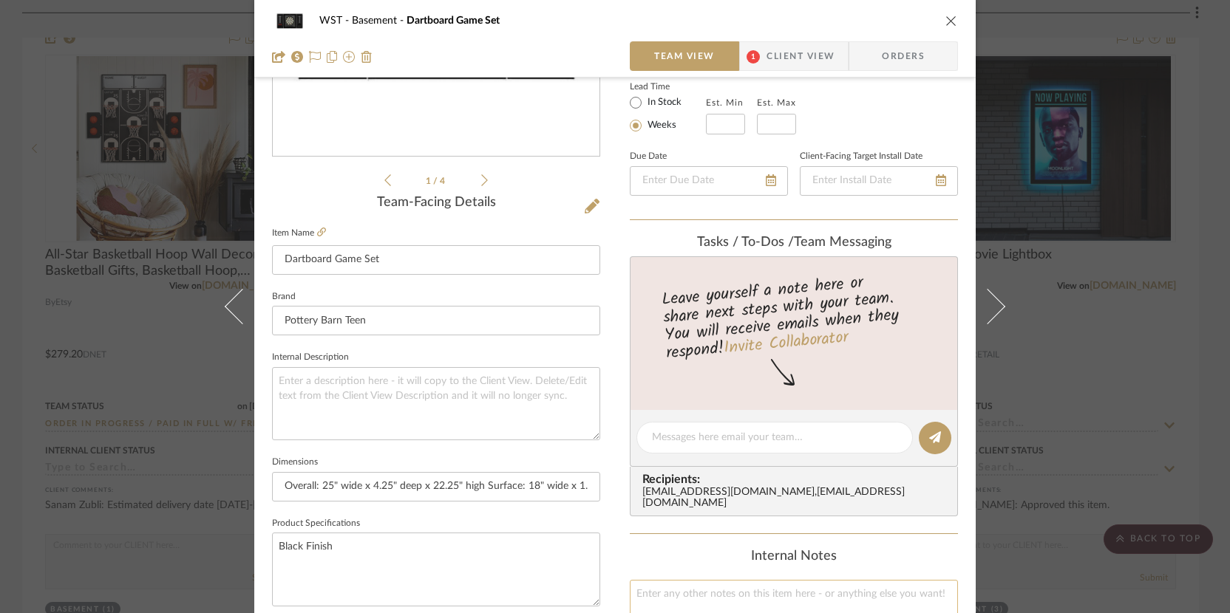
scroll to position [462, 0]
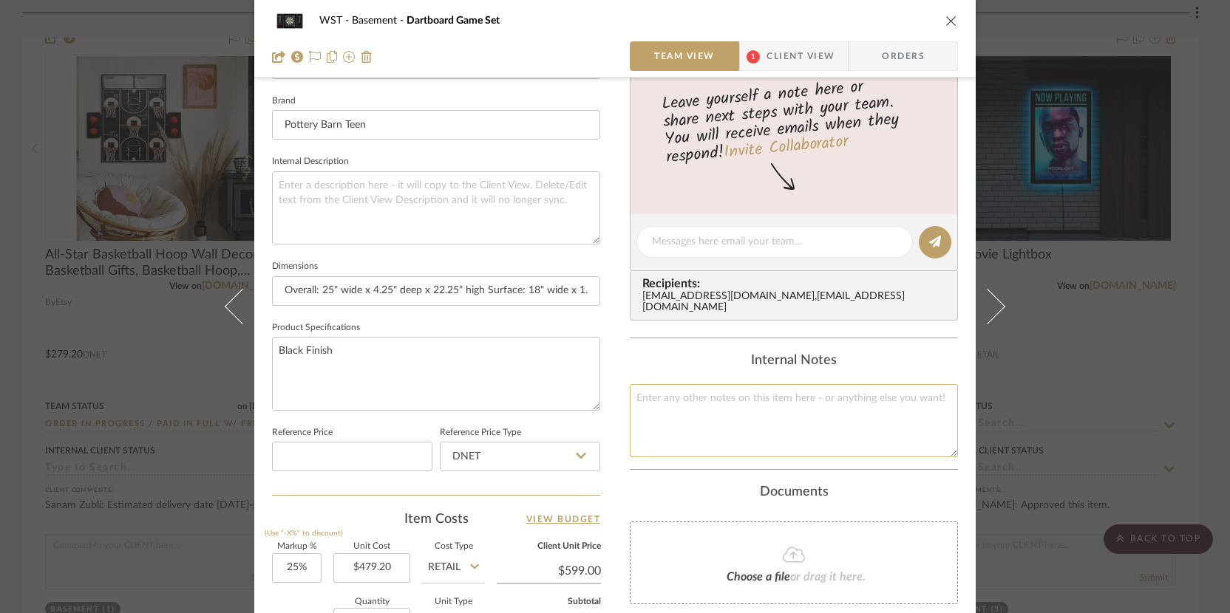
click at [675, 402] on textarea at bounding box center [794, 420] width 328 height 73
click at [686, 248] on textarea at bounding box center [774, 242] width 245 height 16
paste textarea "order number is: 352333599103"
type textarea "order number is: 352333599103"
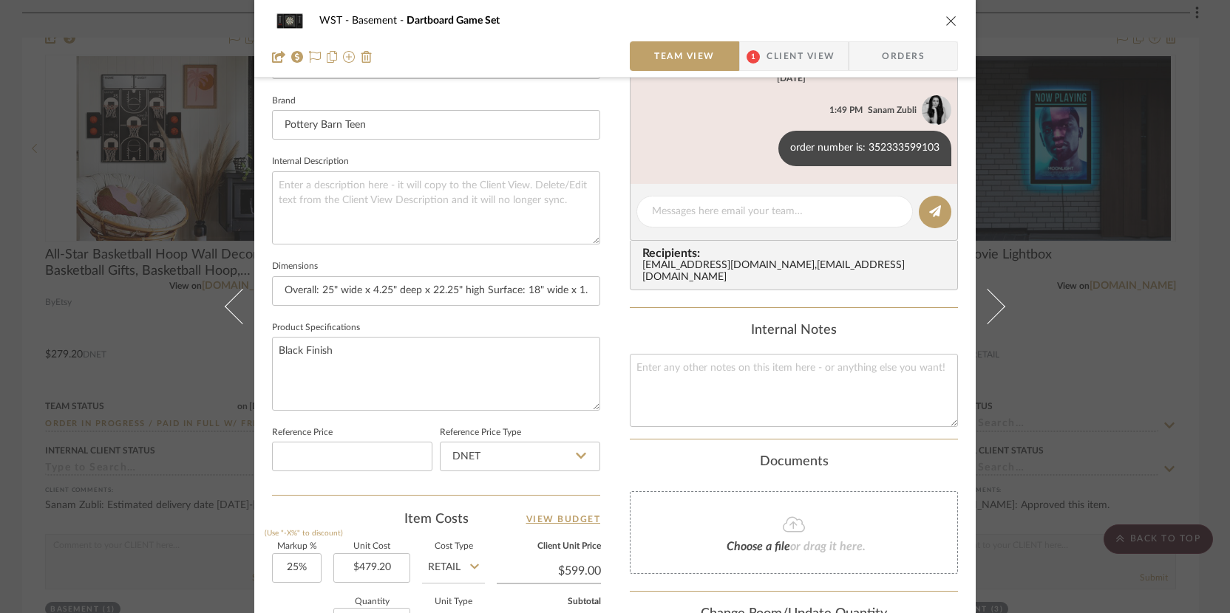
click at [1038, 275] on div "WST Basement Dartboard Game Set Team View 1 Client View Orders 1 / 4 Team-Facin…" at bounding box center [615, 306] width 1230 height 613
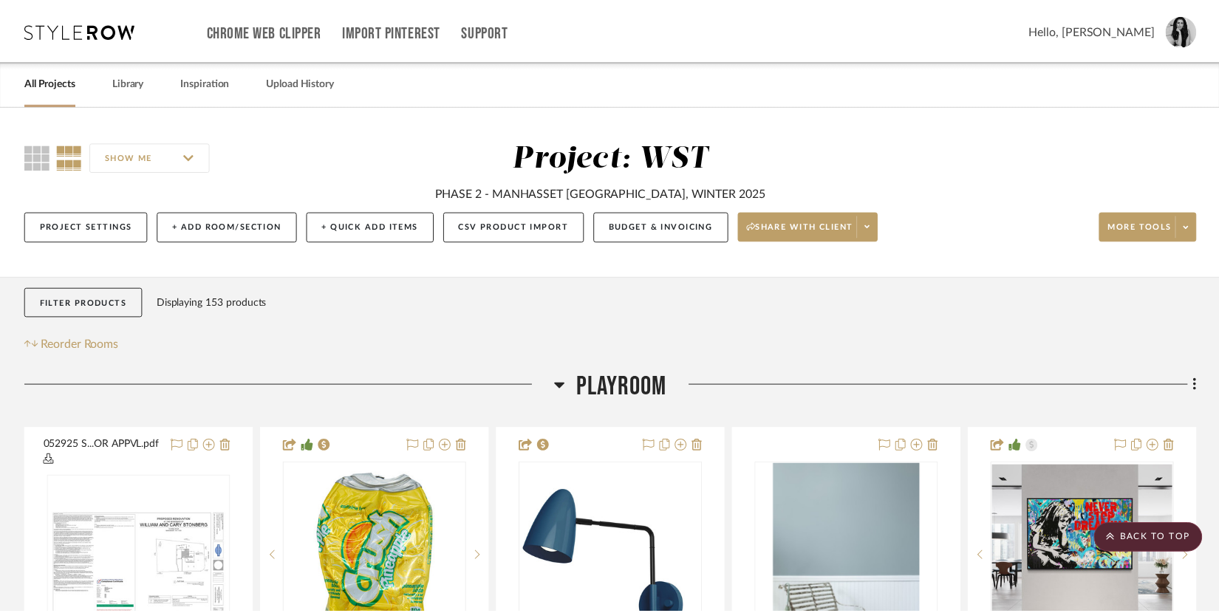
scroll to position [8412, 0]
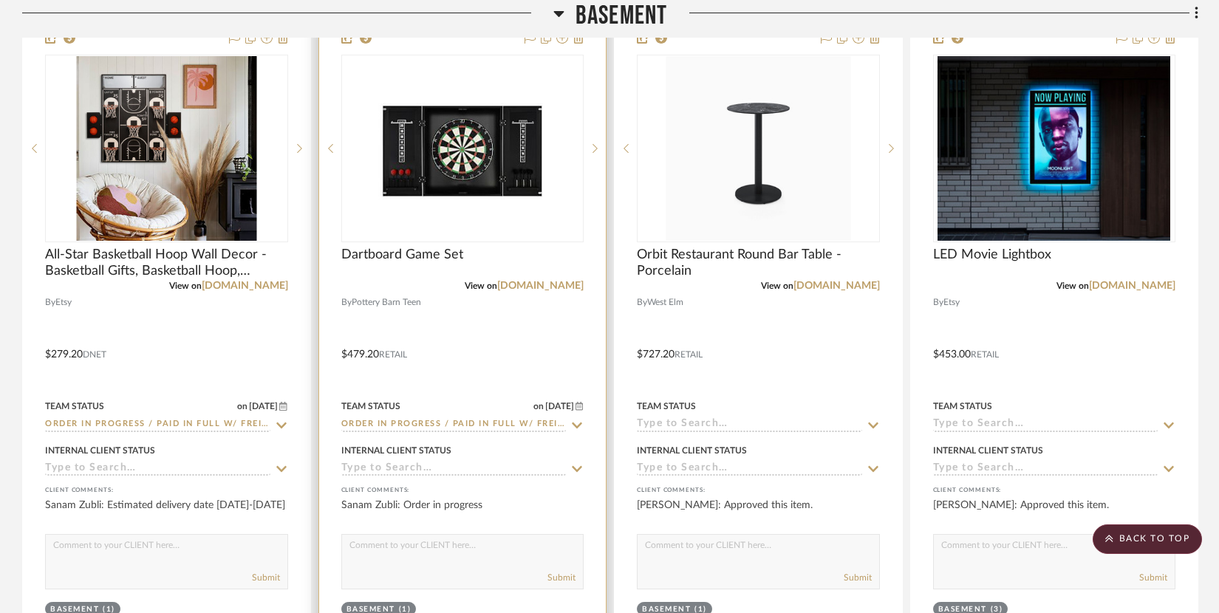
click at [369, 538] on textarea at bounding box center [463, 549] width 242 height 28
paste textarea "Estimated Delivery: [DATE]"
type textarea "Estimated Delivery: [DATE]"
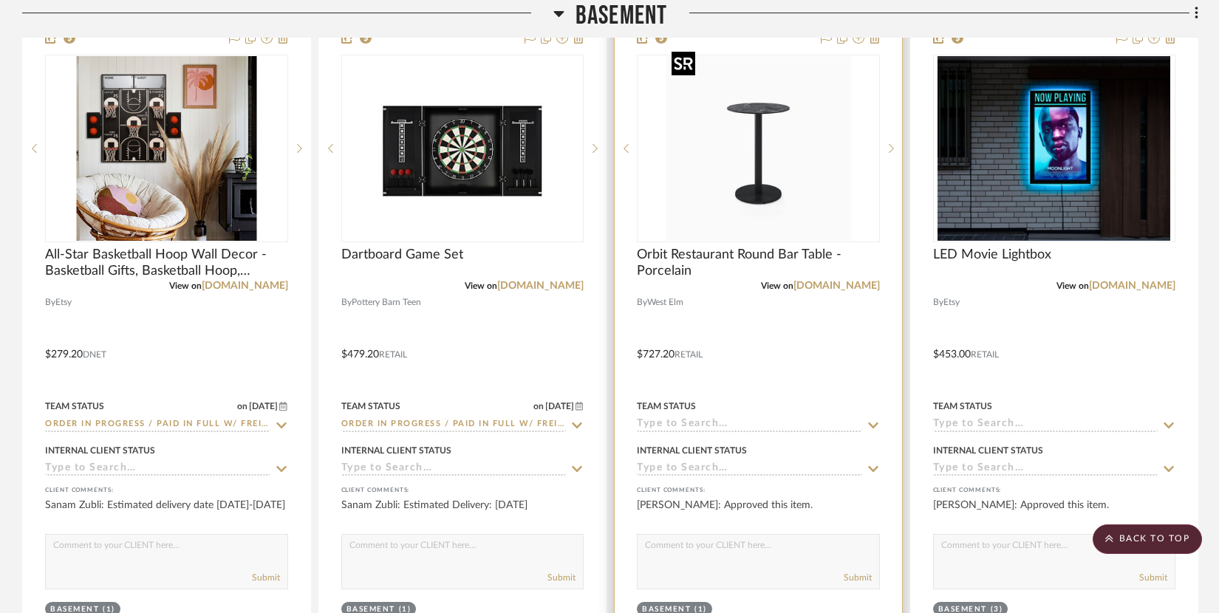
click at [753, 162] on img "0" at bounding box center [758, 148] width 185 height 185
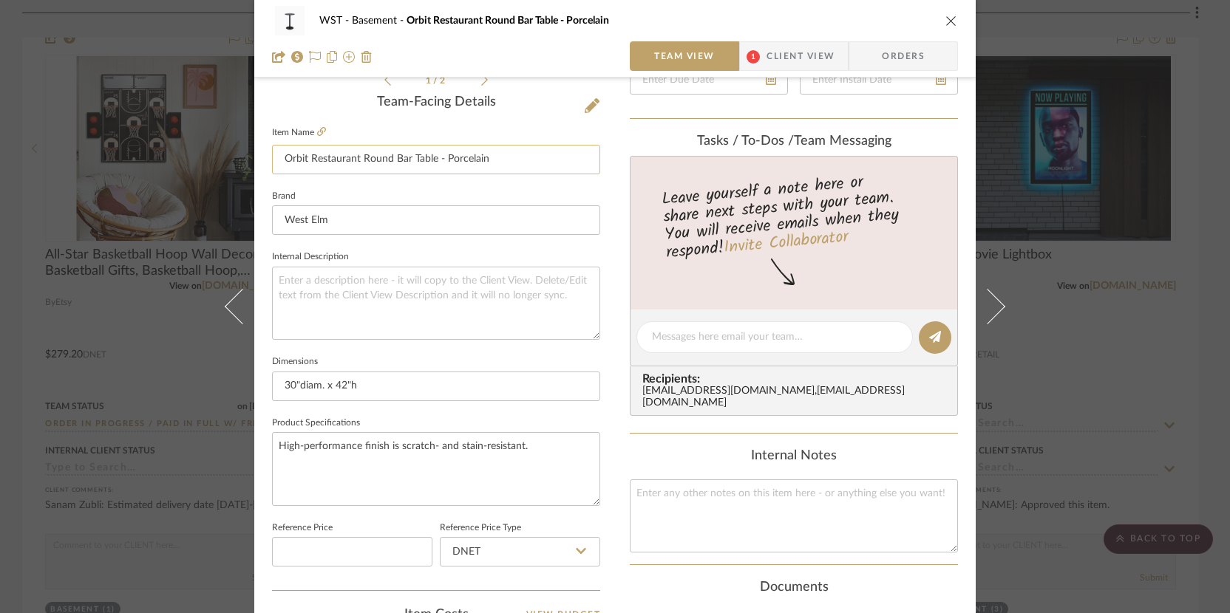
scroll to position [161, 0]
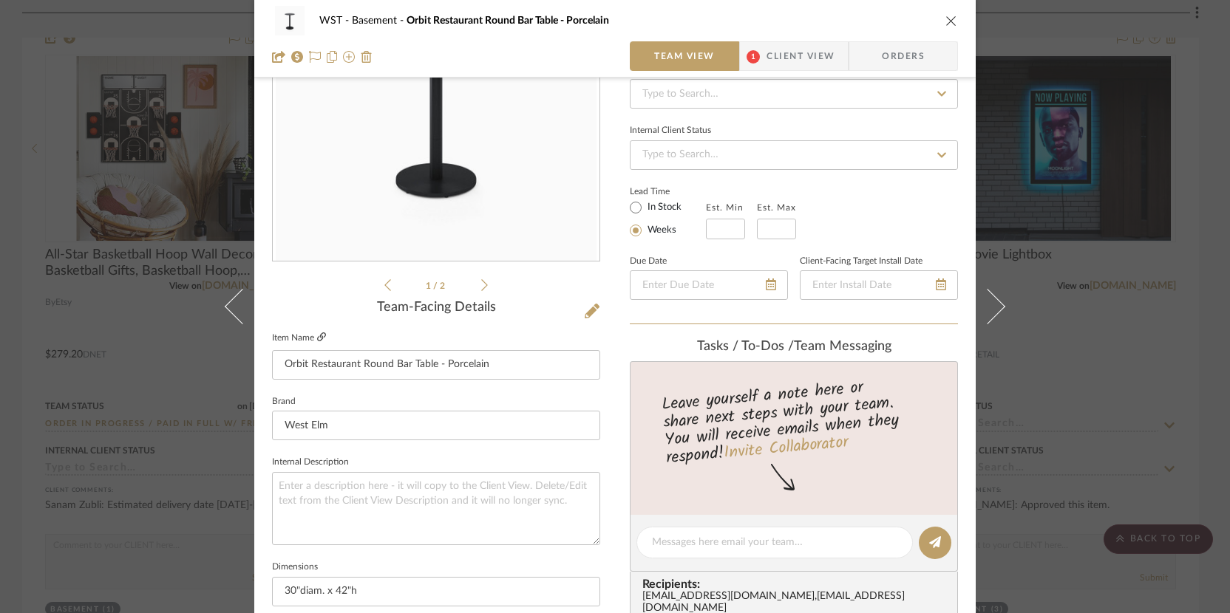
click at [317, 335] on icon at bounding box center [321, 337] width 9 height 9
click at [317, 338] on icon at bounding box center [321, 337] width 9 height 9
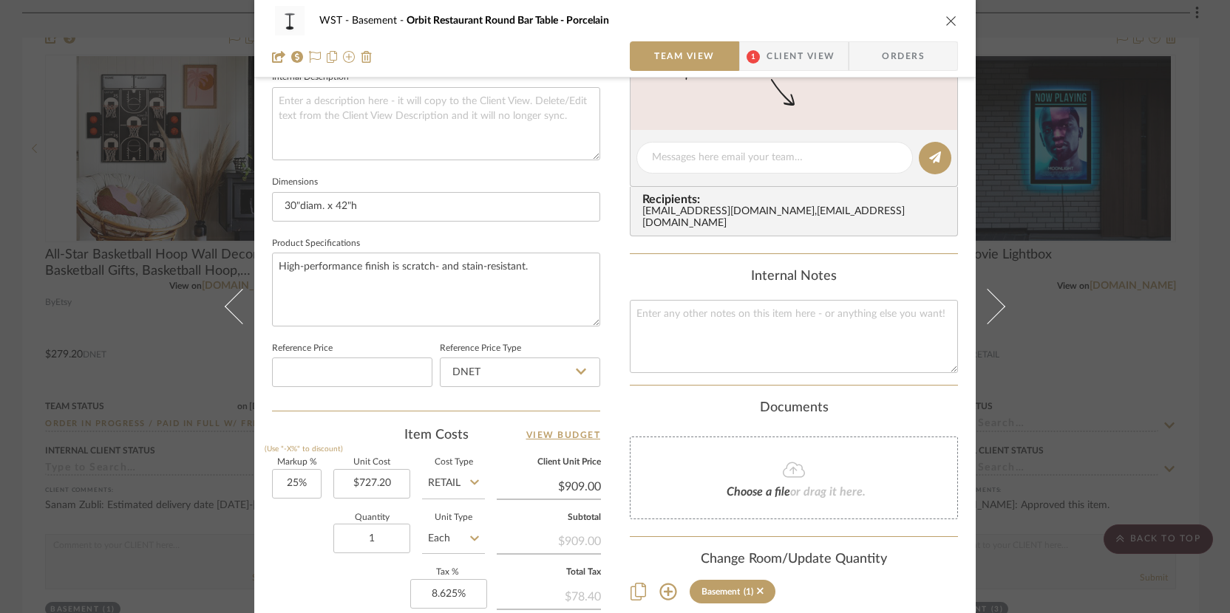
scroll to position [743, 0]
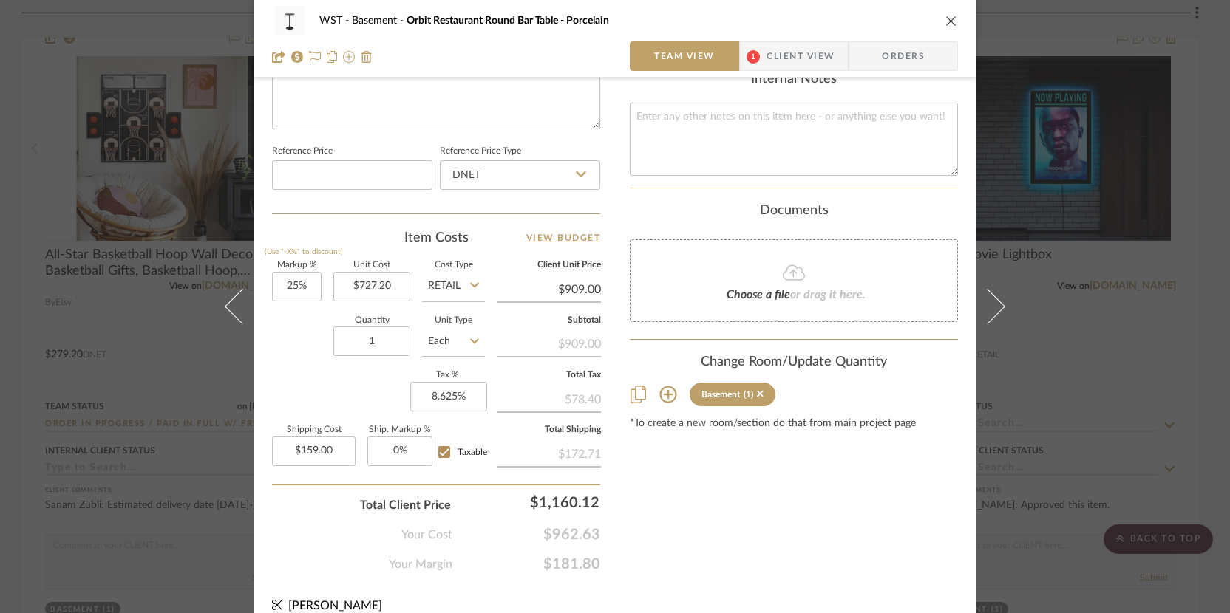
click at [945, 19] on icon "close" at bounding box center [951, 21] width 12 height 12
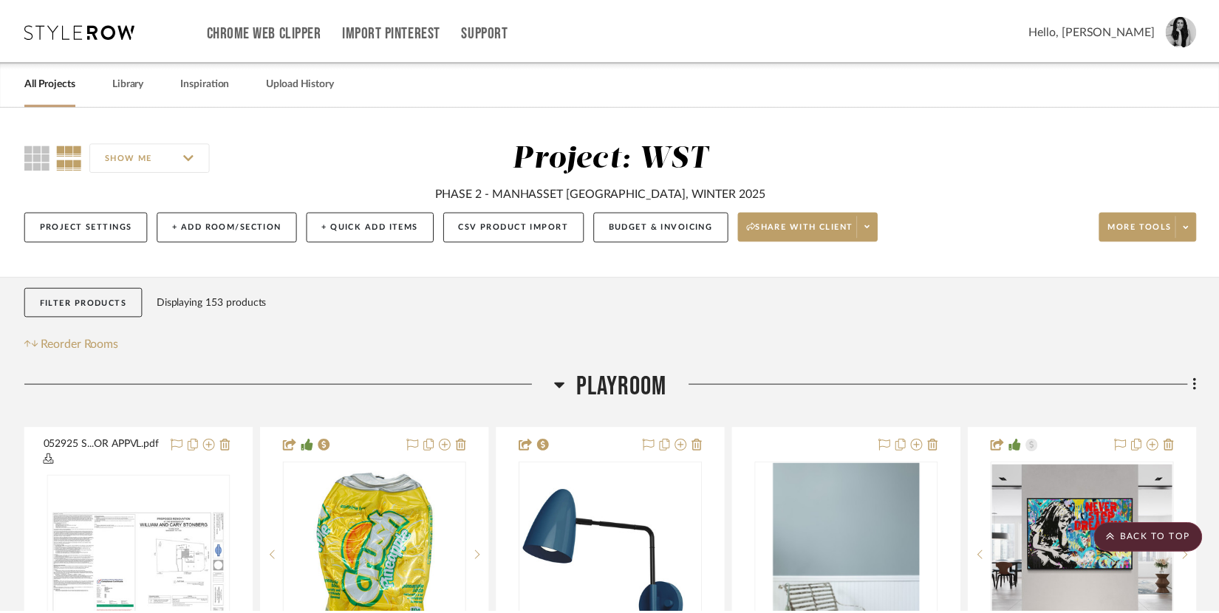
scroll to position [8412, 0]
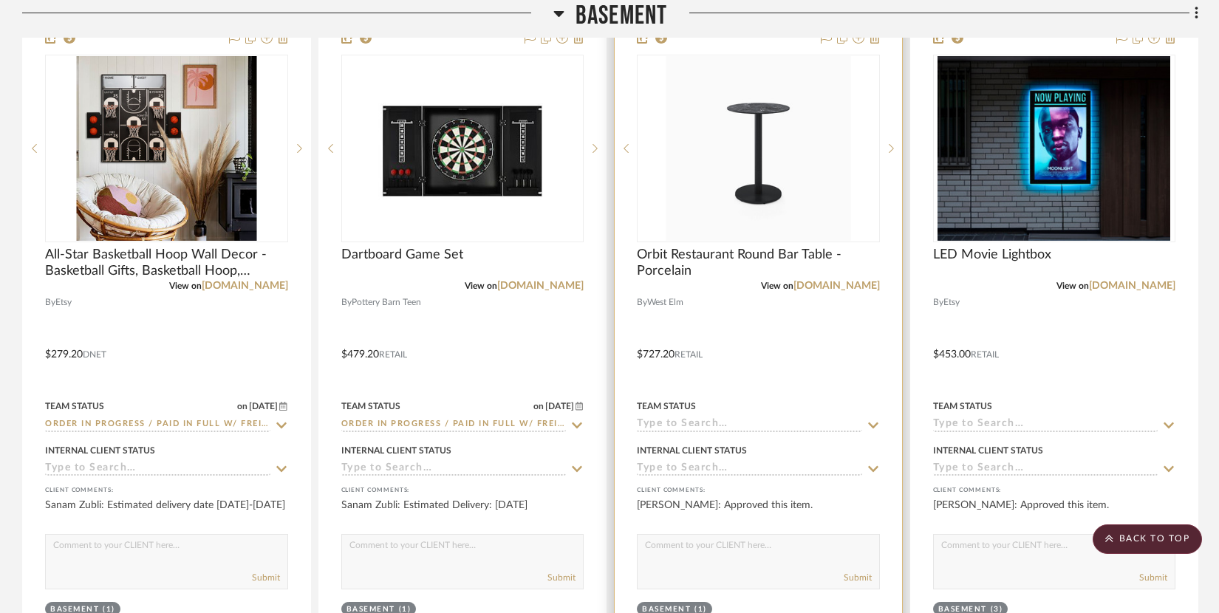
click at [700, 418] on input at bounding box center [749, 425] width 225 height 14
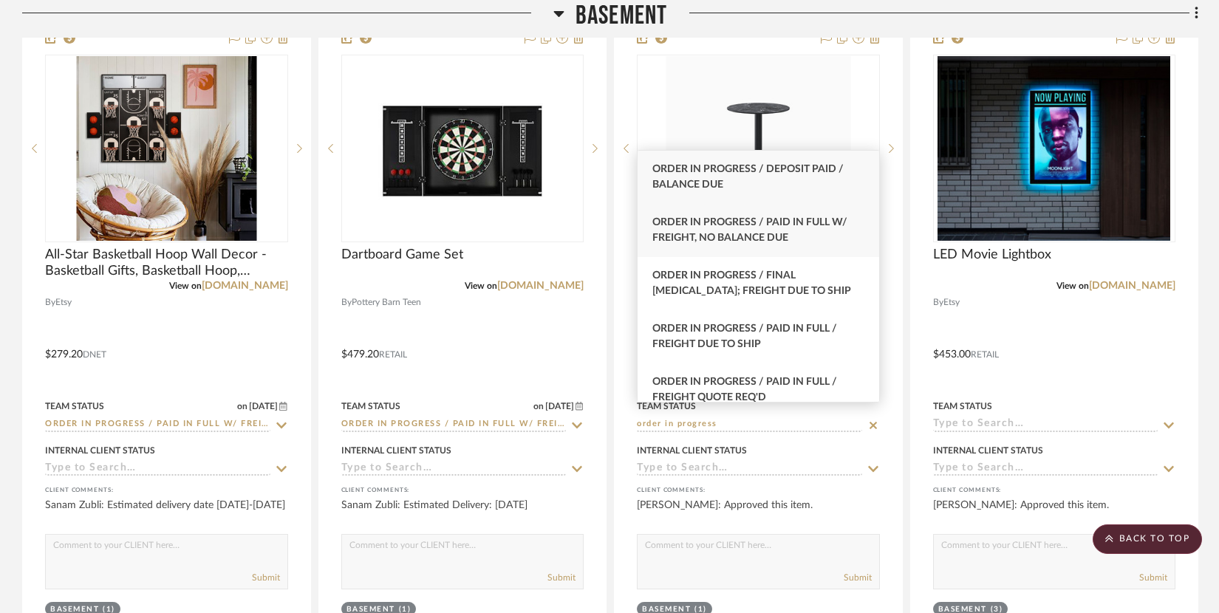
type input "order in progress"
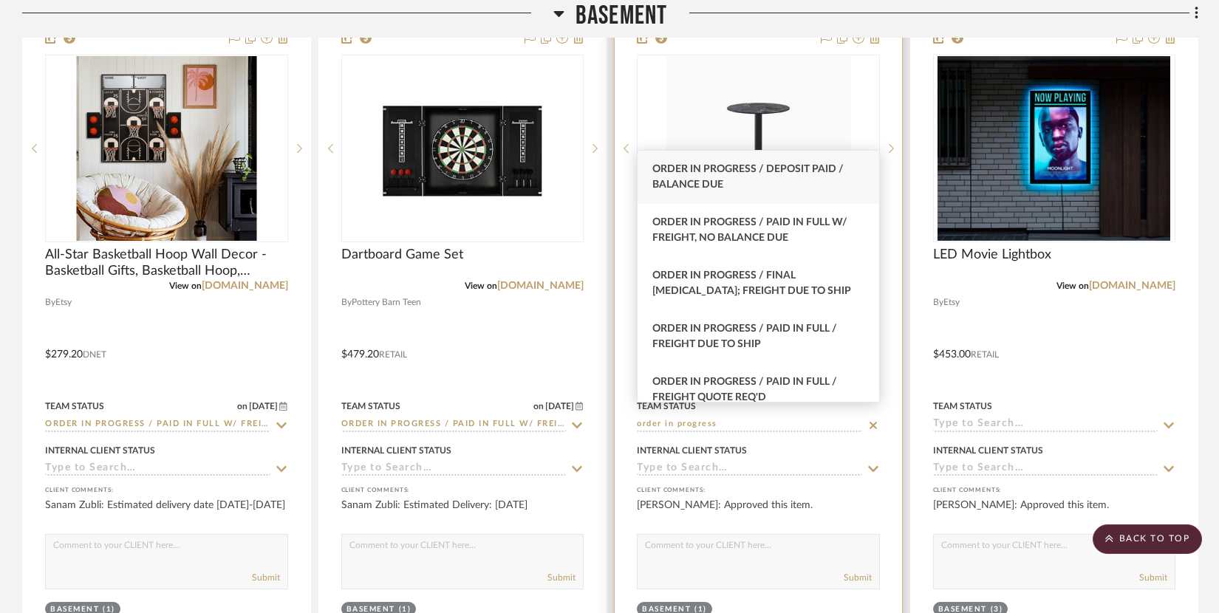
click at [694, 250] on div "Order In Progress / Paid In Full w/ Freight, No Balance due" at bounding box center [759, 230] width 242 height 53
type input "[DATE]"
type input "Order In Progress / Paid In Full w/ Freight, No Balance due"
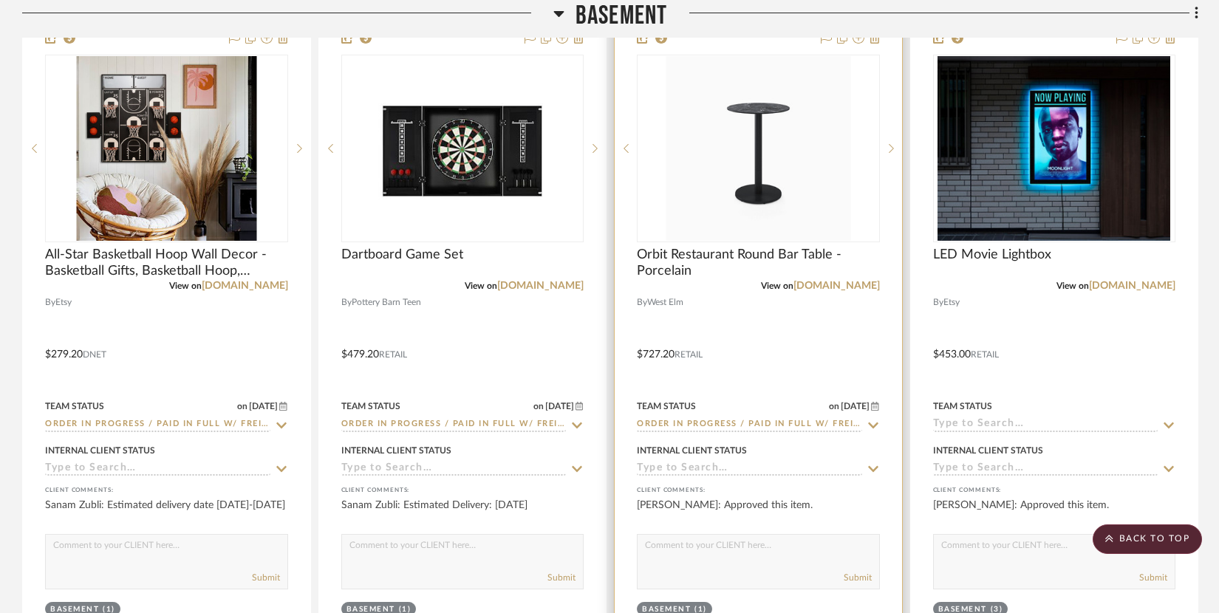
scroll to position [8419, 0]
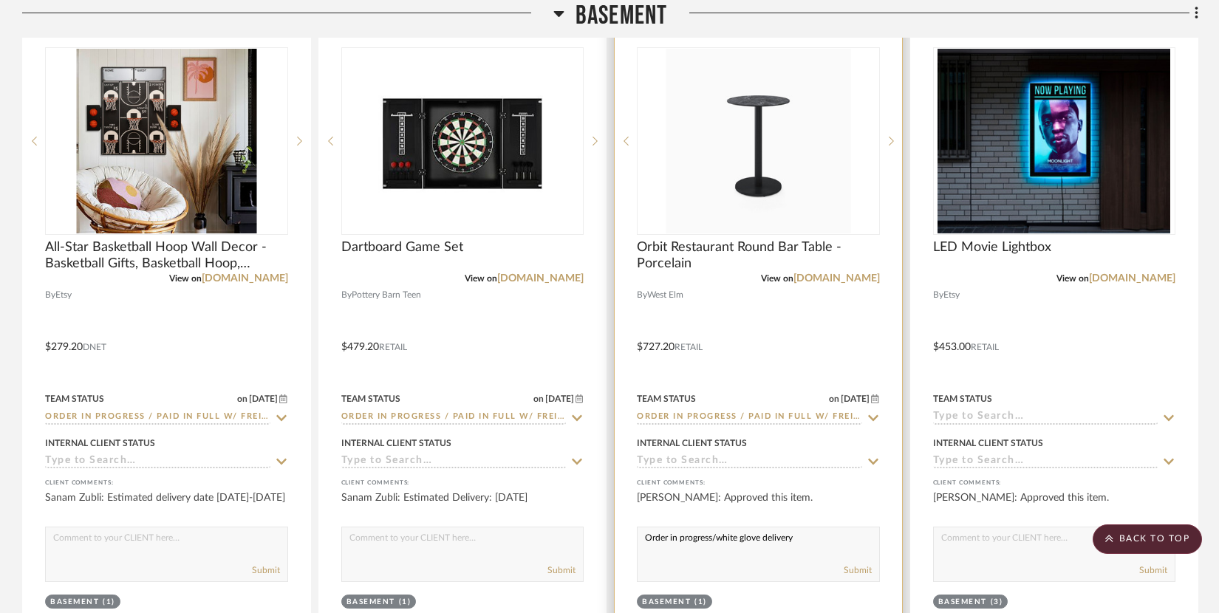
type textarea "Order in progress/white glove delivery"
click at [754, 166] on img "0" at bounding box center [758, 141] width 185 height 185
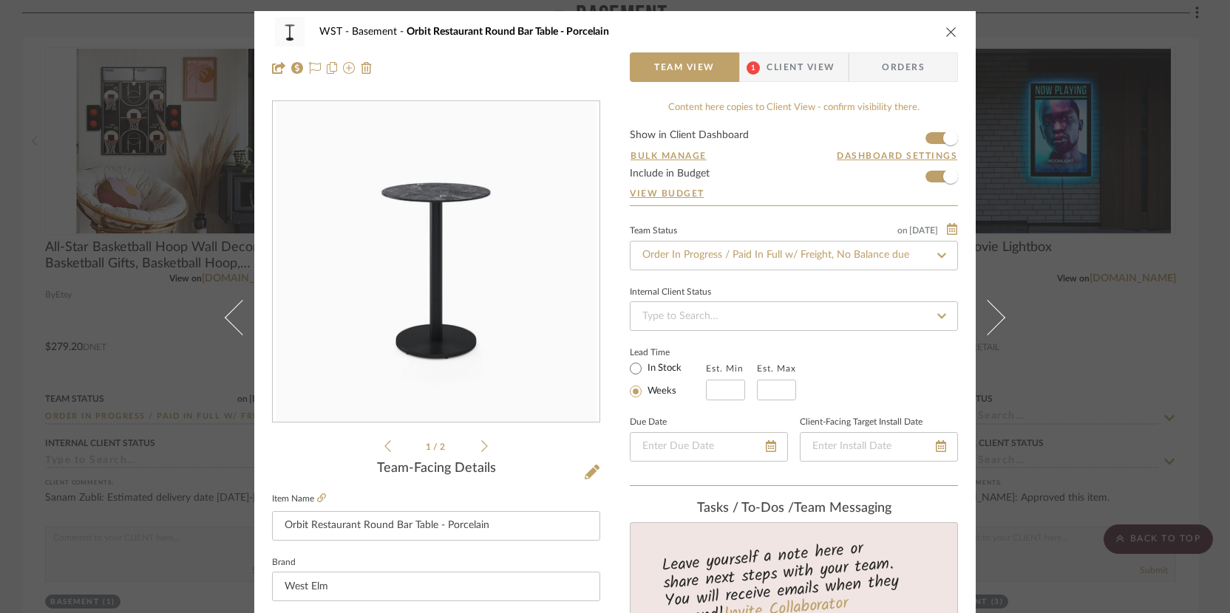
scroll to position [477, 0]
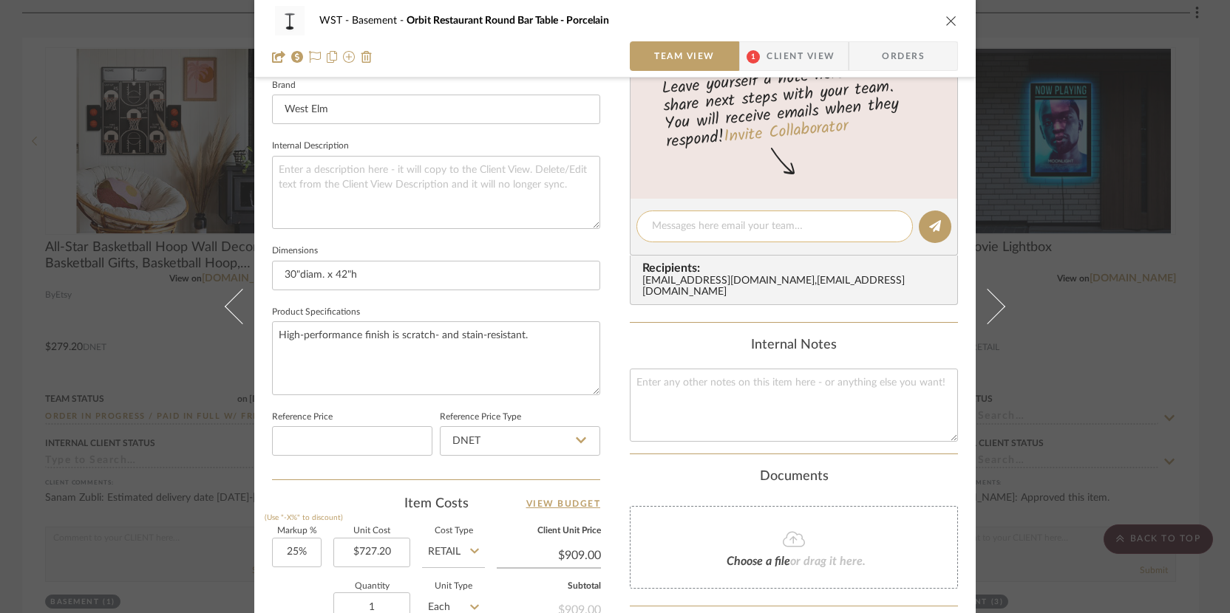
click at [686, 232] on textarea at bounding box center [774, 227] width 245 height 16
paste textarea "order number is: 352332258693"
type textarea "order number is: 352332258693"
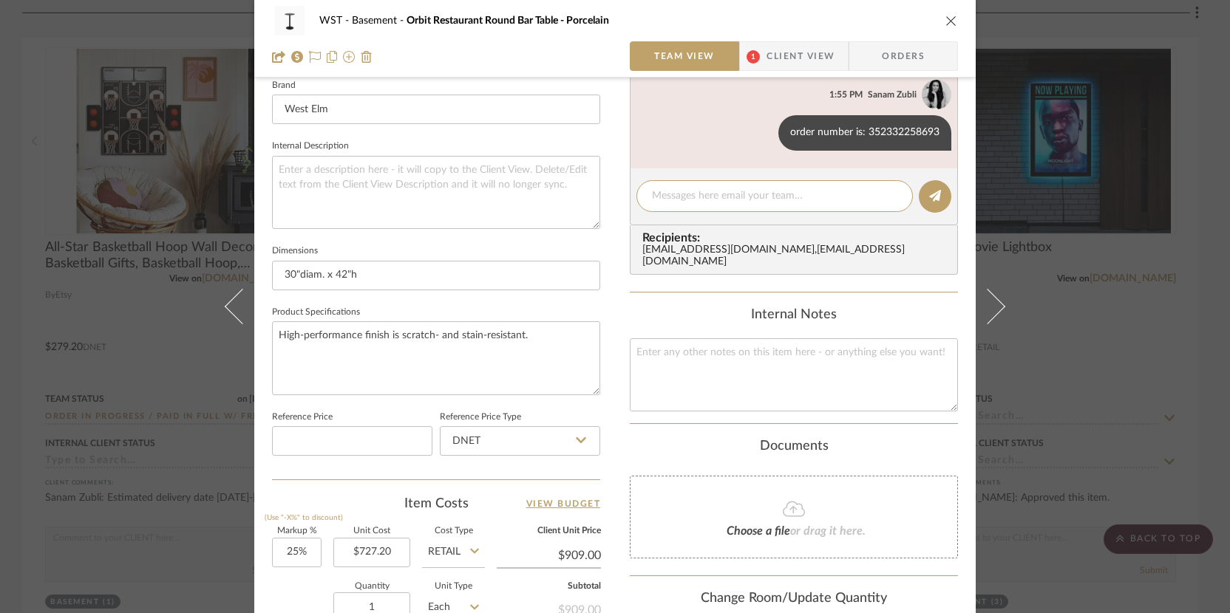
click at [945, 18] on icon "close" at bounding box center [951, 21] width 12 height 12
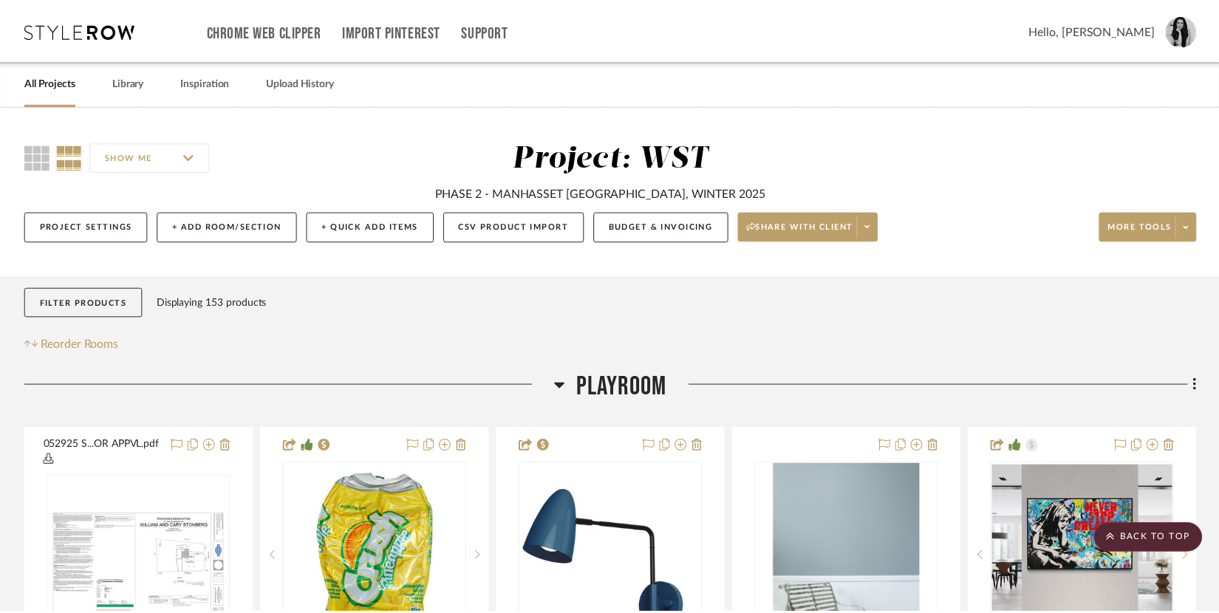
scroll to position [8419, 0]
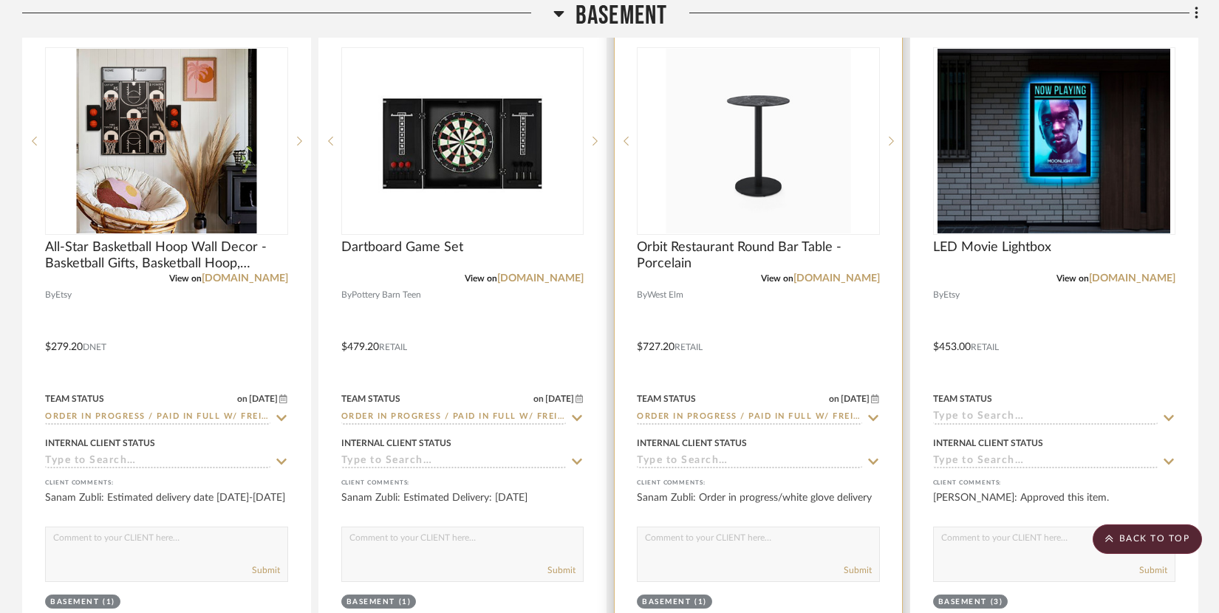
click at [666, 528] on textarea at bounding box center [759, 542] width 242 height 28
paste textarea "Estimated Standard Delivery: [DATE] - [DATE]"
type textarea "Estimated Standard Delivery: [DATE] - [DATE]"
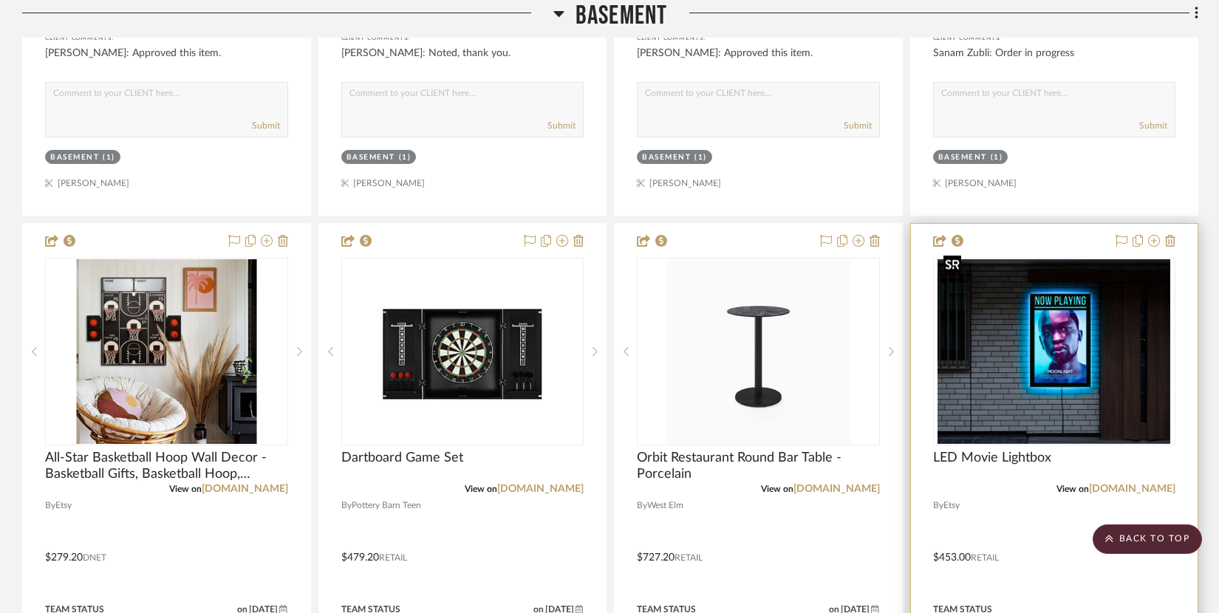
scroll to position [8209, 0]
click at [1026, 285] on img "0" at bounding box center [1054, 351] width 233 height 185
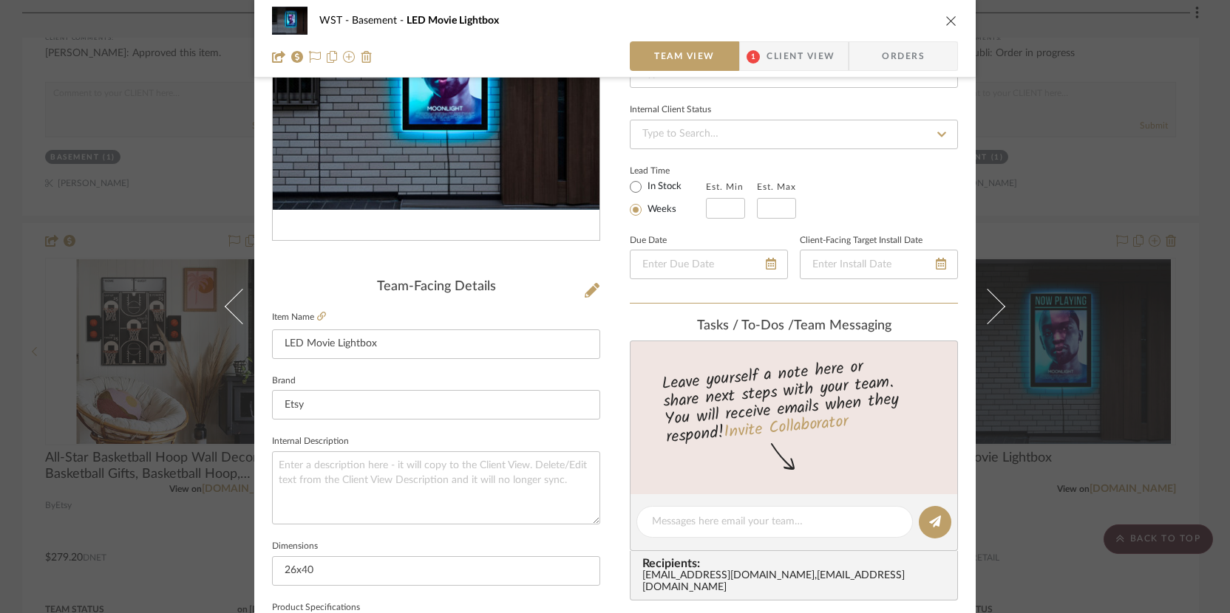
scroll to position [33, 0]
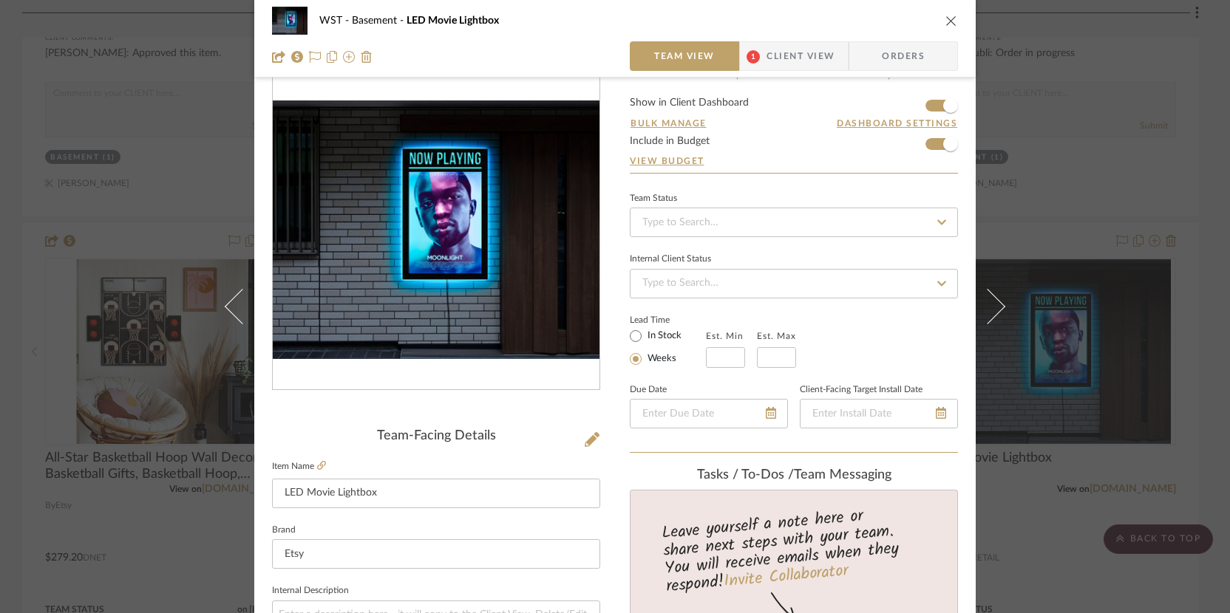
click at [317, 461] on icon at bounding box center [321, 465] width 9 height 9
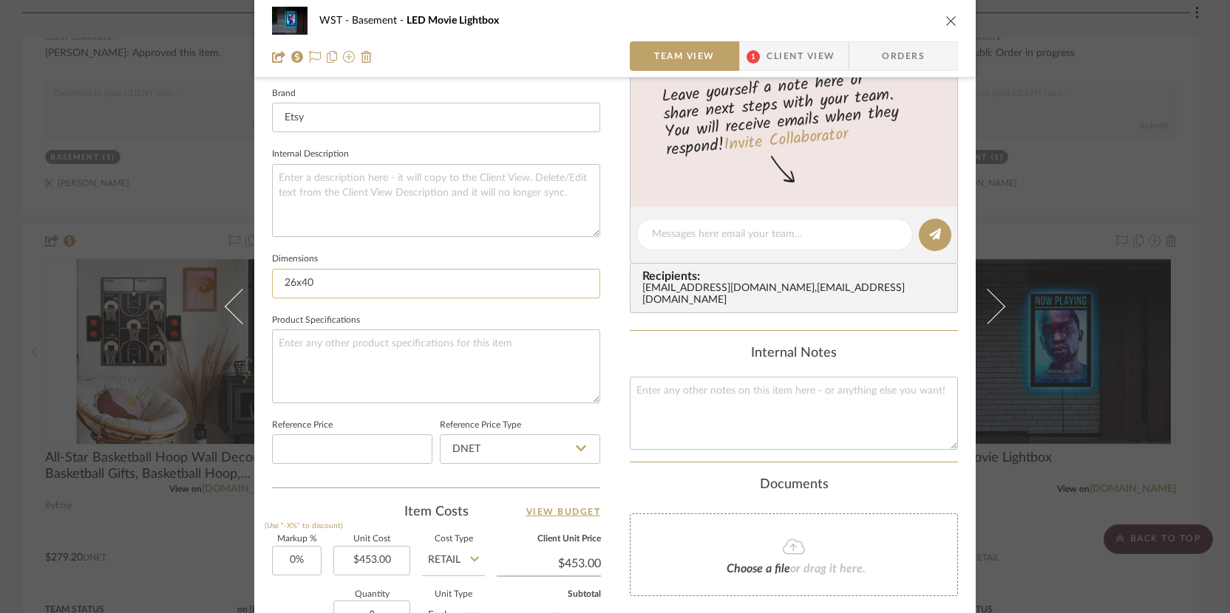
scroll to position [568, 0]
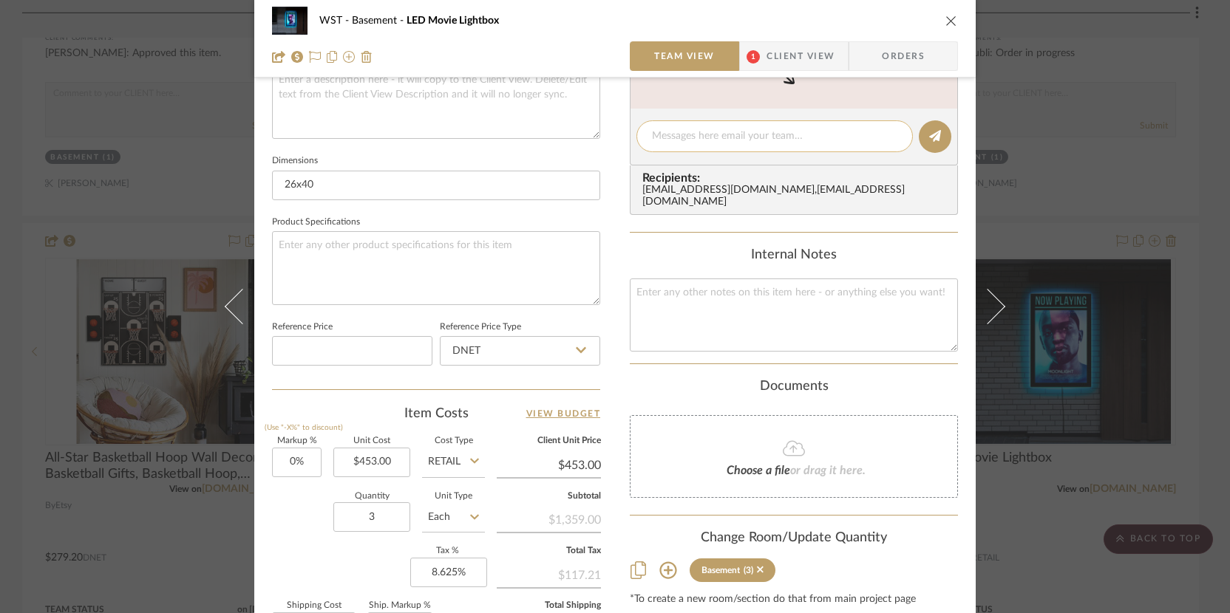
click at [700, 139] on textarea at bounding box center [774, 137] width 245 height 16
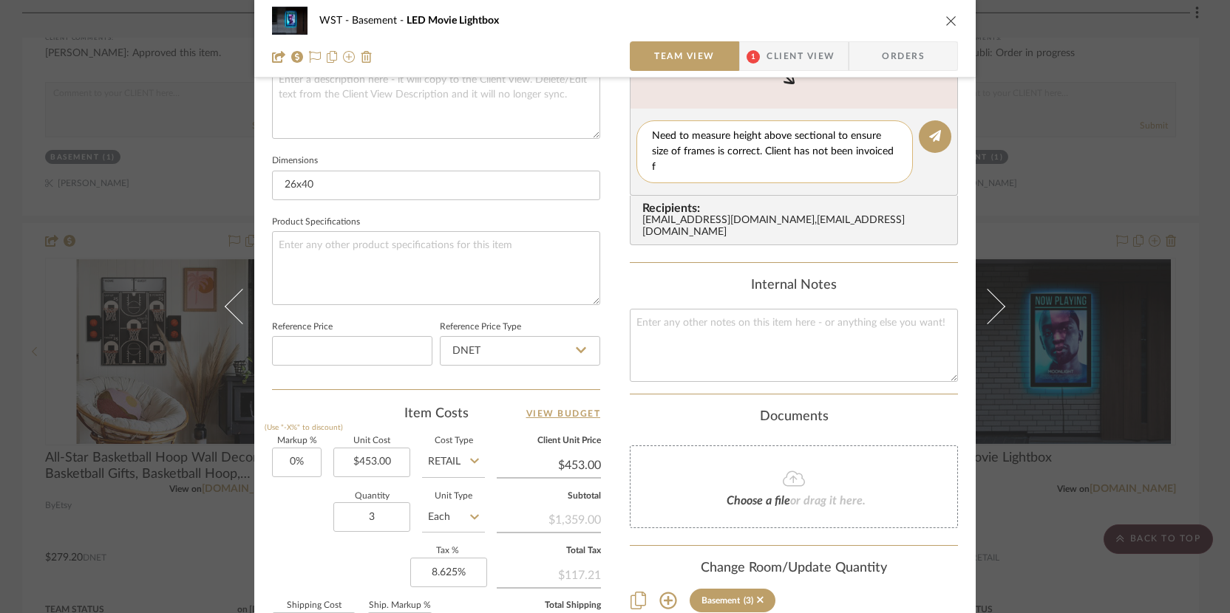
scroll to position [0, 0]
type textarea "Need to measure height above sectional to ensure size of frames is correct. Cli…"
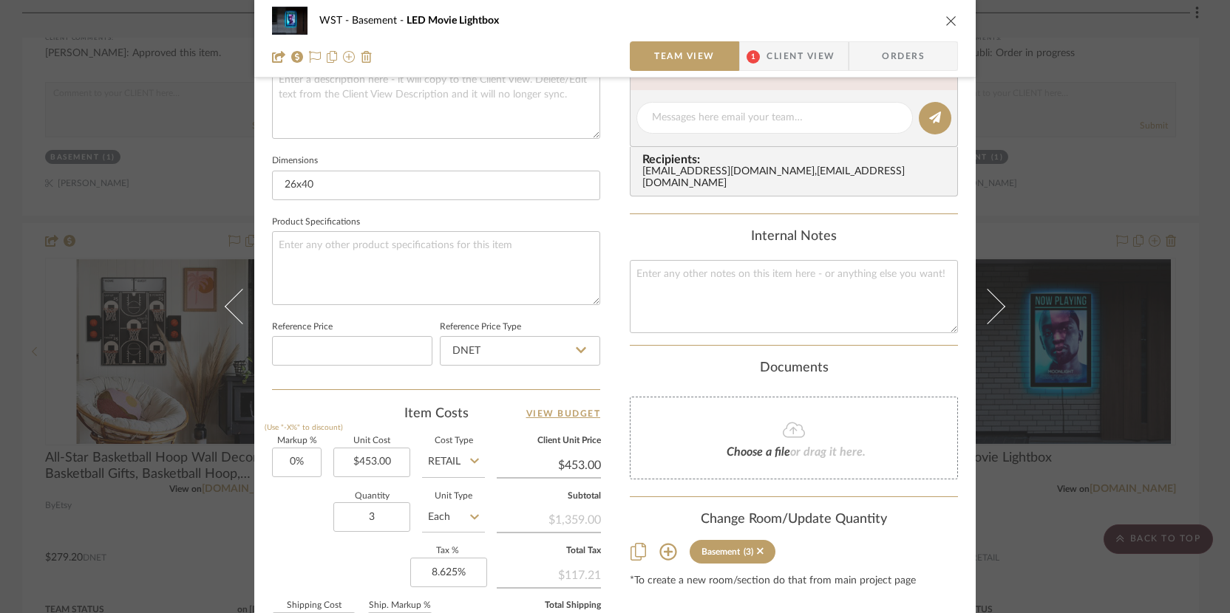
click at [947, 19] on icon "close" at bounding box center [951, 21] width 12 height 12
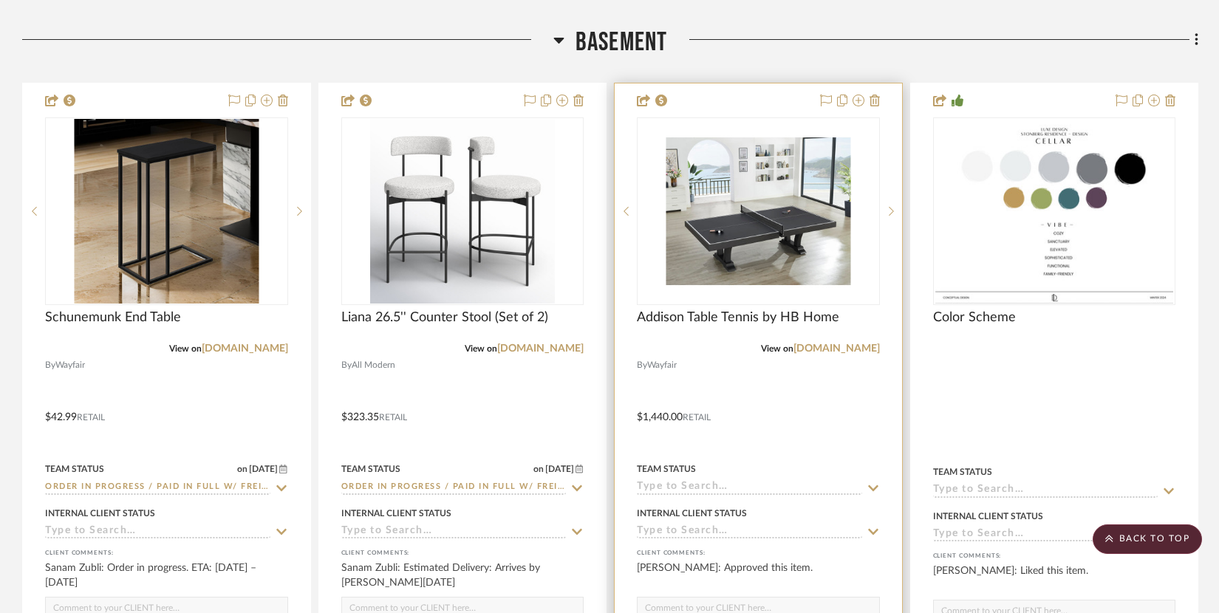
scroll to position [5980, 0]
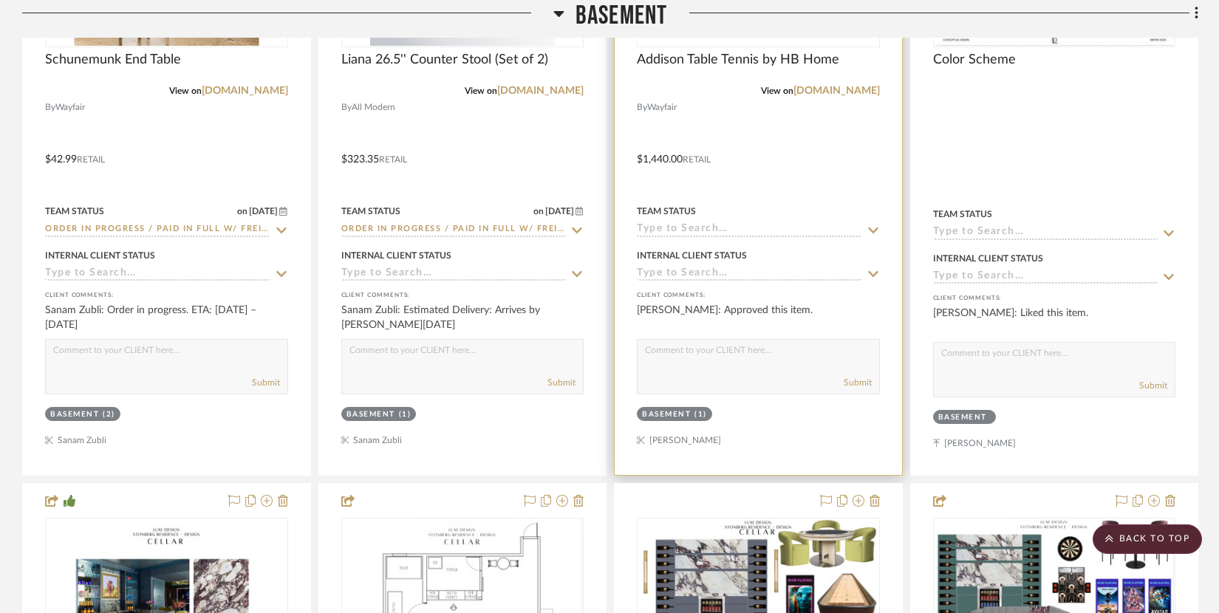
click at [689, 225] on input at bounding box center [749, 230] width 225 height 14
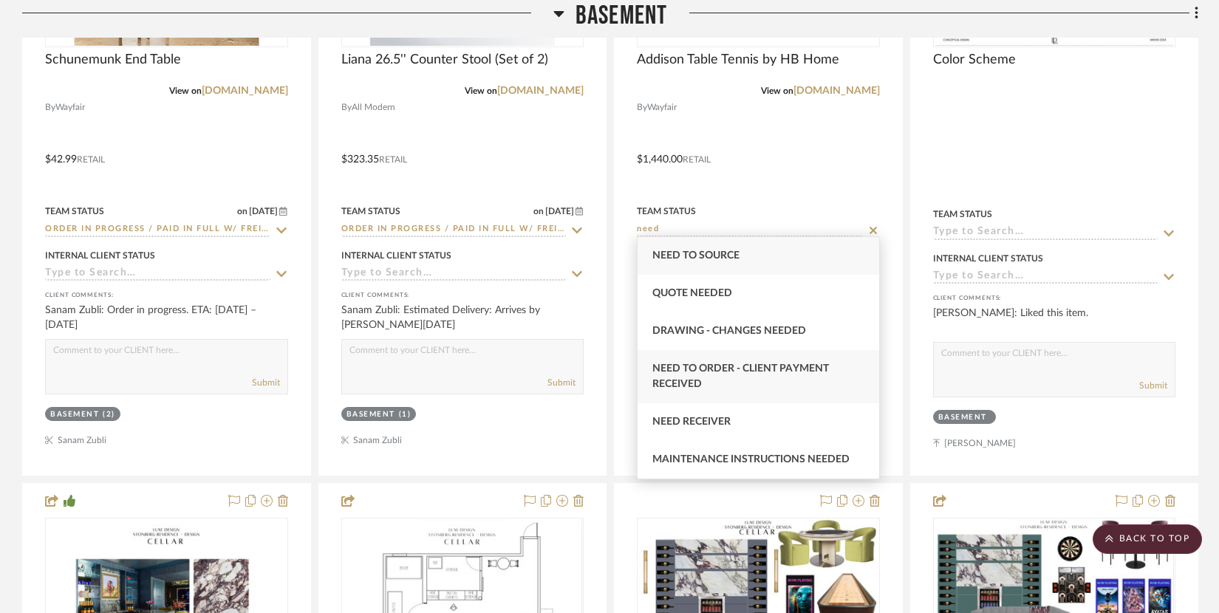
click at [737, 381] on div "Need to Order - Client Payment Received" at bounding box center [759, 376] width 242 height 53
type input "Need to Order - Client Payment Received"
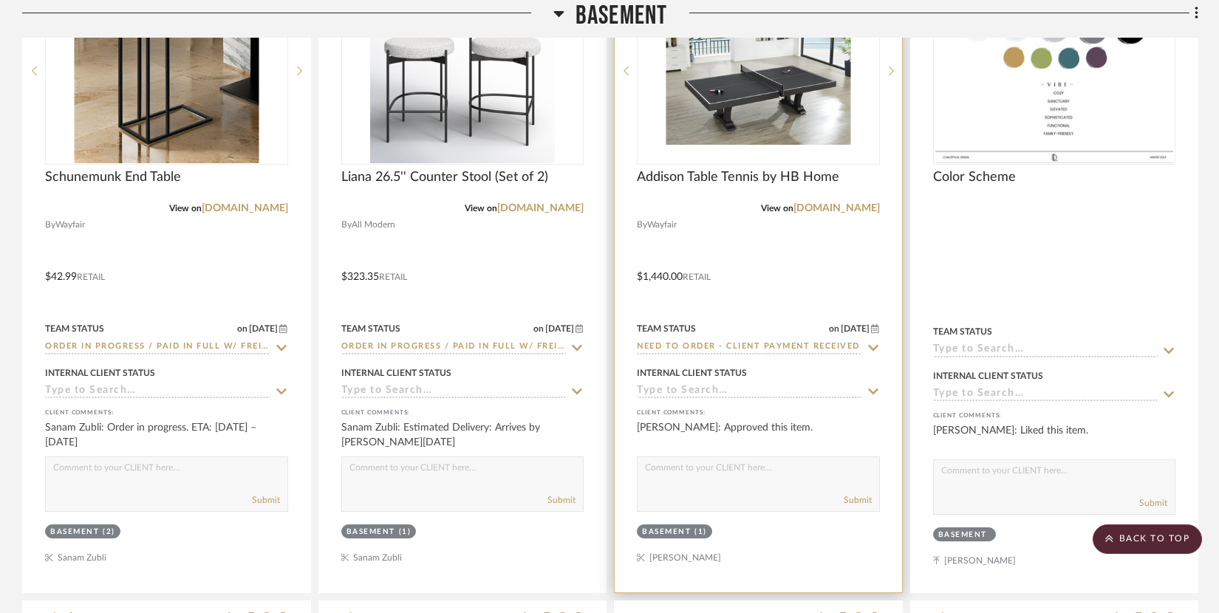
scroll to position [5849, 0]
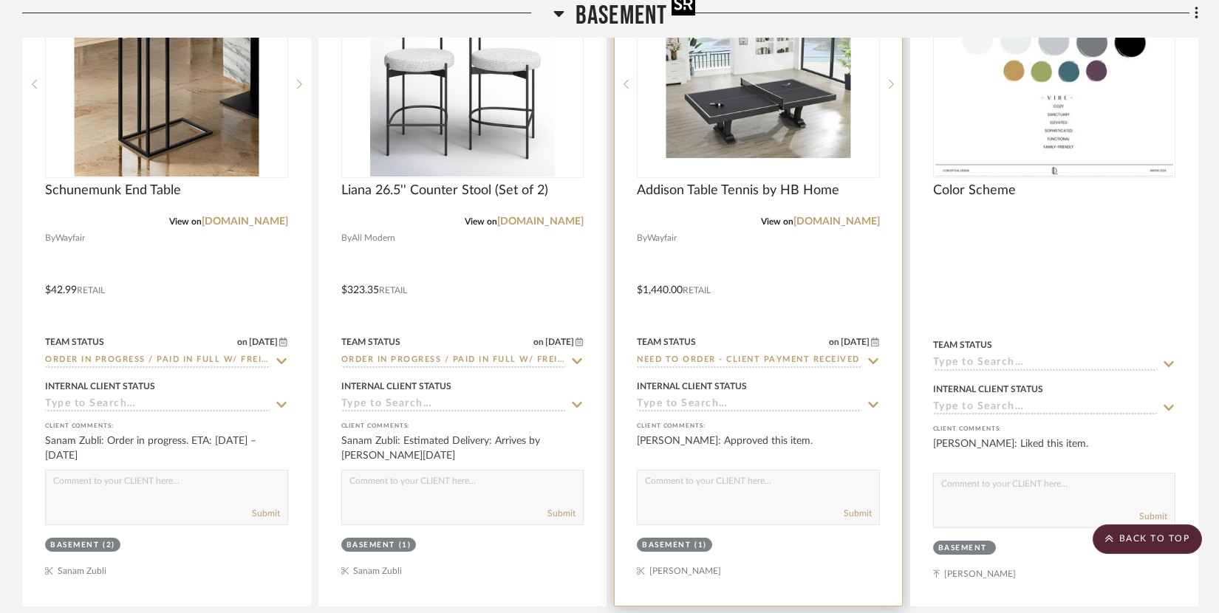
click at [729, 112] on img "0" at bounding box center [758, 84] width 185 height 185
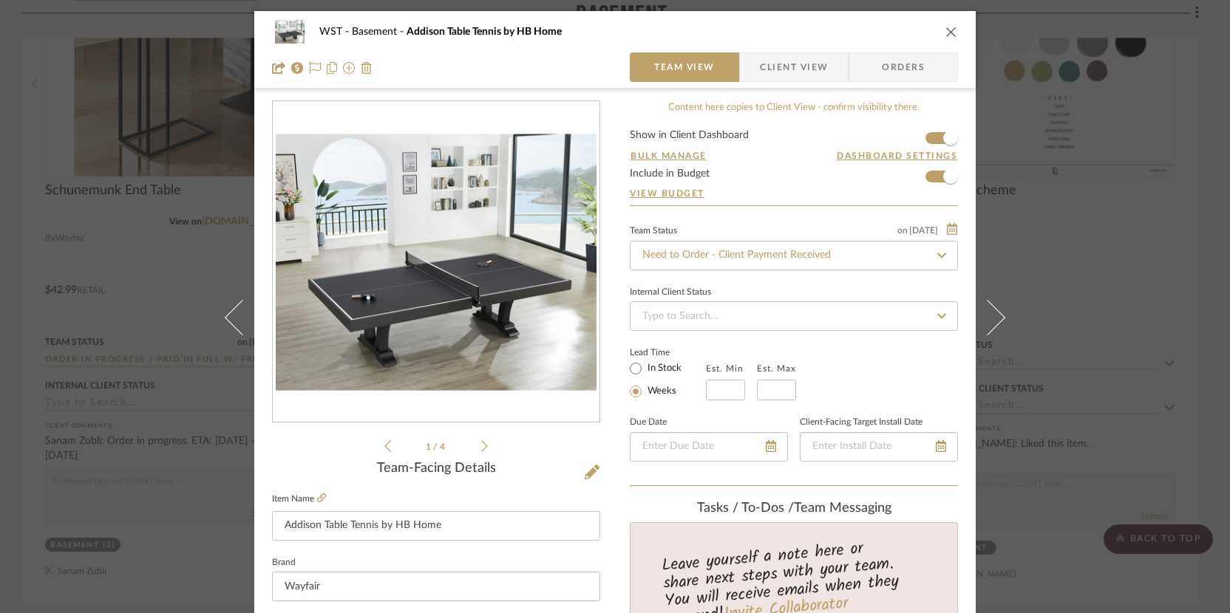
scroll to position [286, 0]
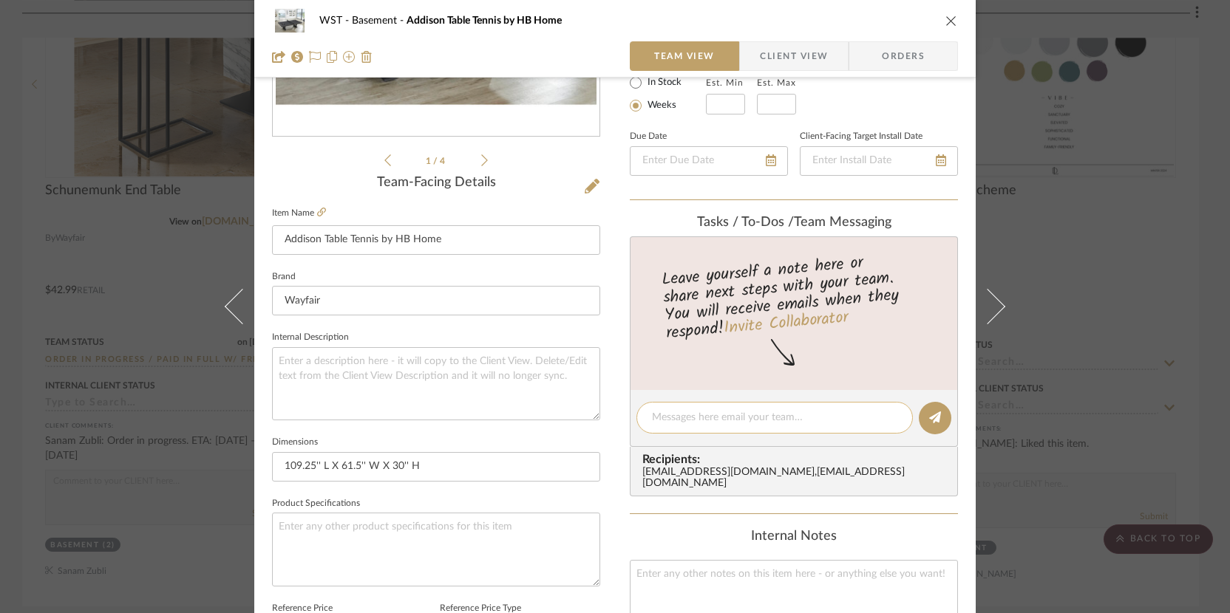
click at [675, 415] on textarea at bounding box center [774, 418] width 245 height 16
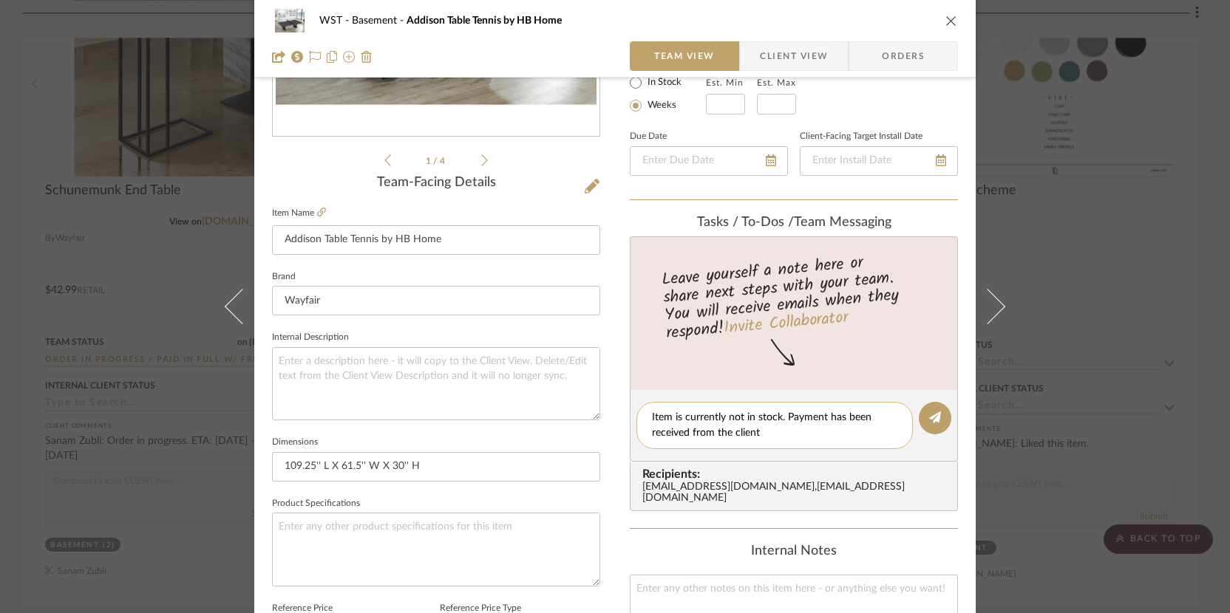
type textarea "Item is currently not in stock. Payment has been received from the client."
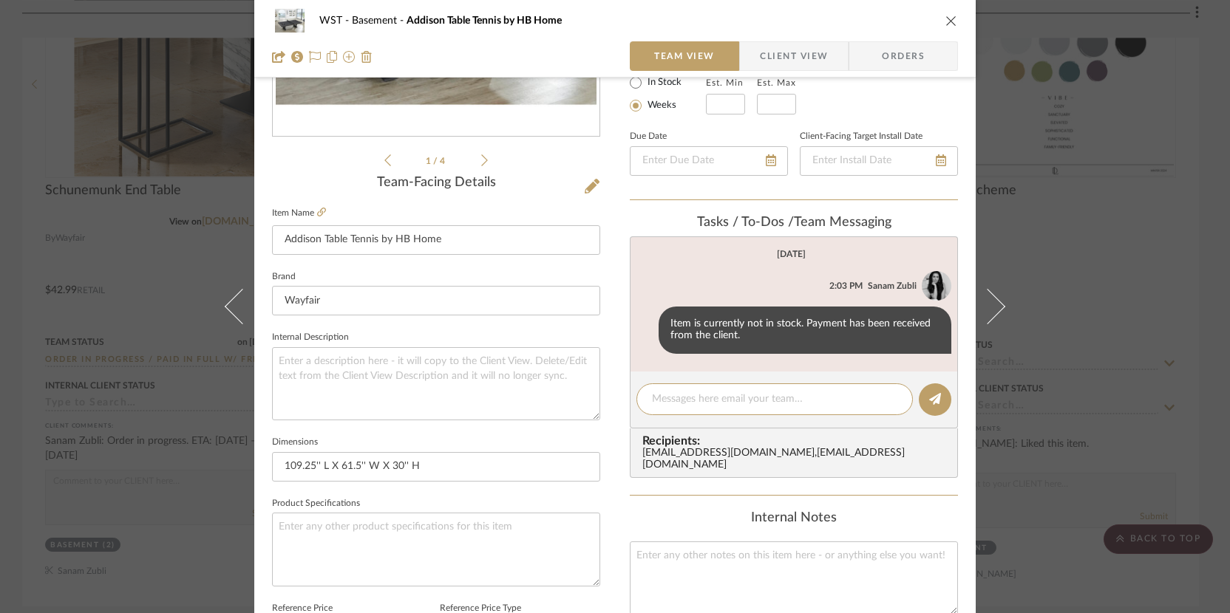
click at [948, 19] on icon "close" at bounding box center [951, 21] width 12 height 12
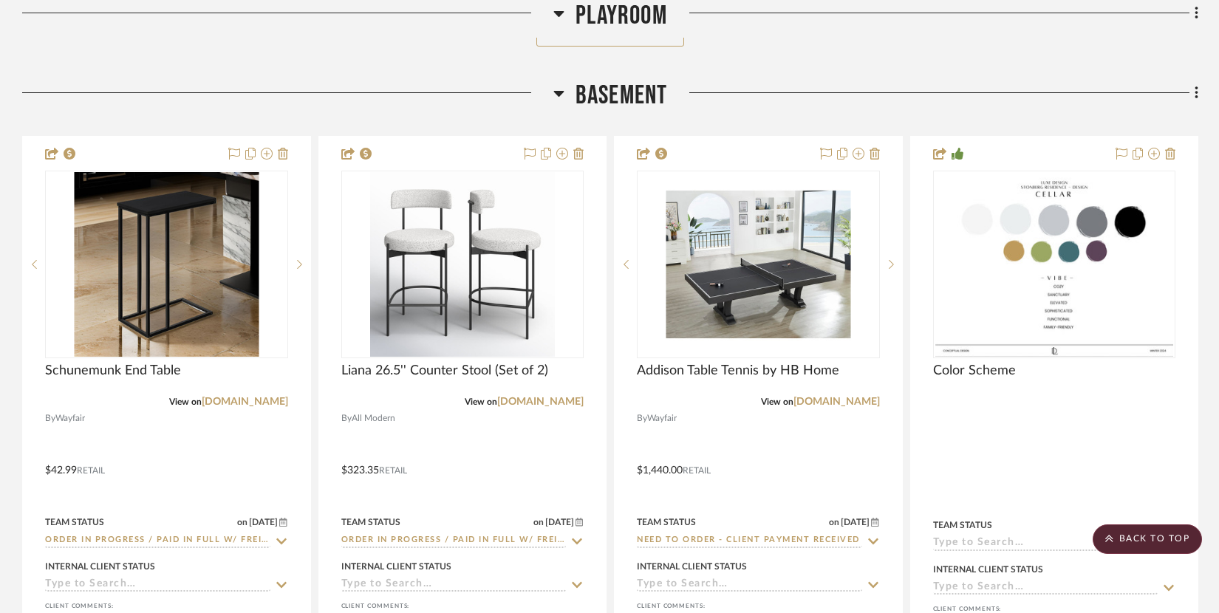
scroll to position [5825, 0]
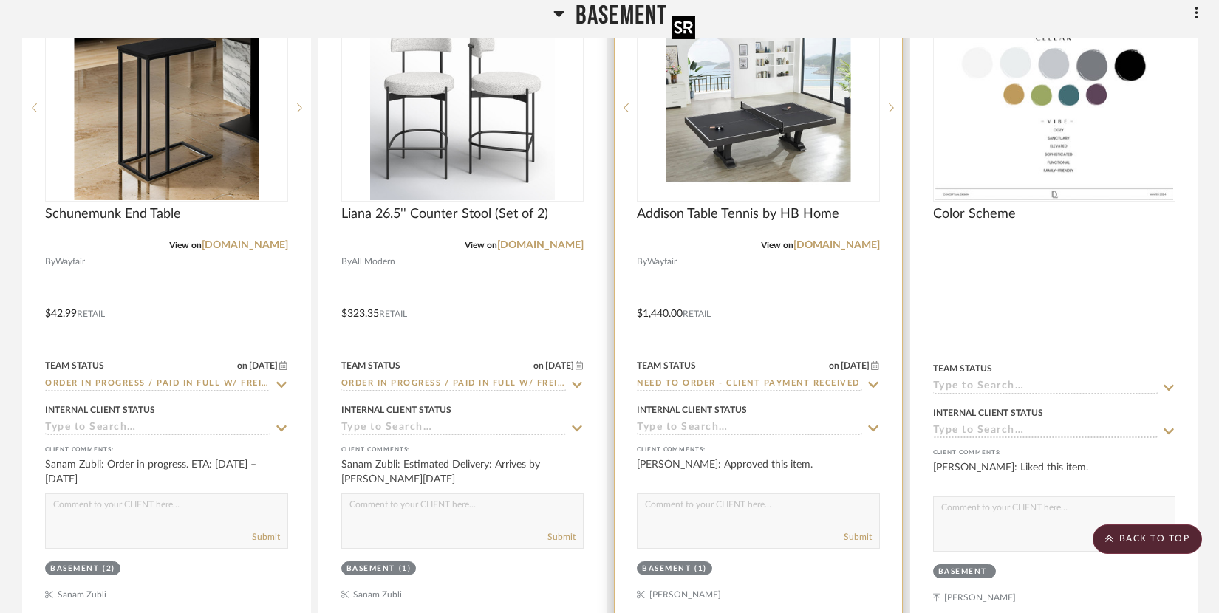
click at [764, 161] on img "0" at bounding box center [758, 108] width 185 height 185
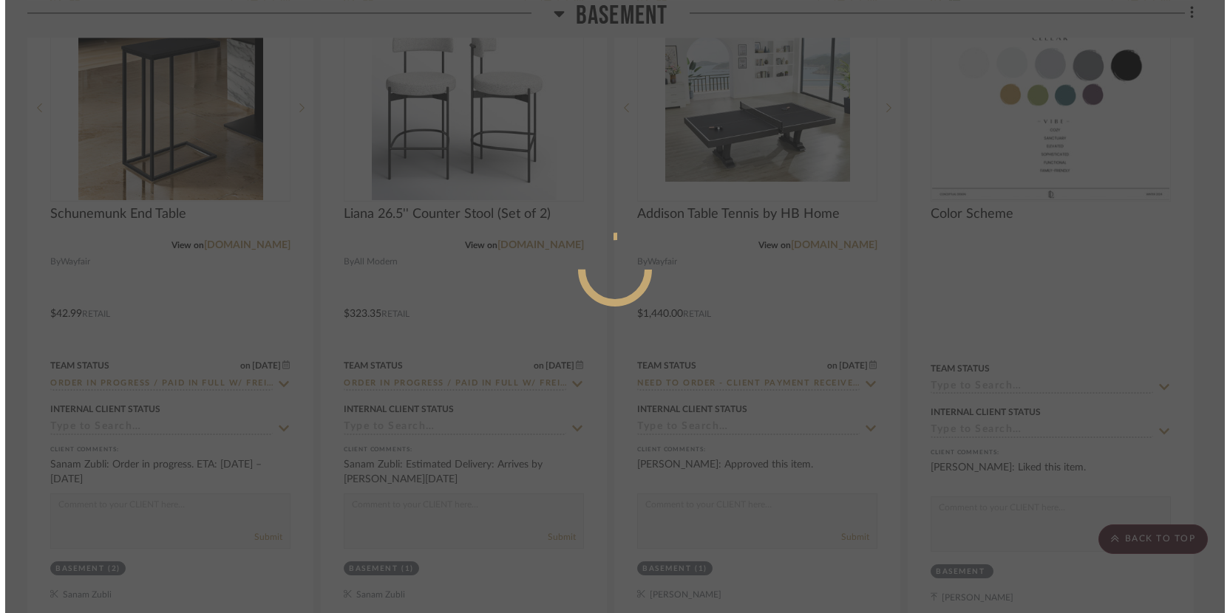
scroll to position [0, 0]
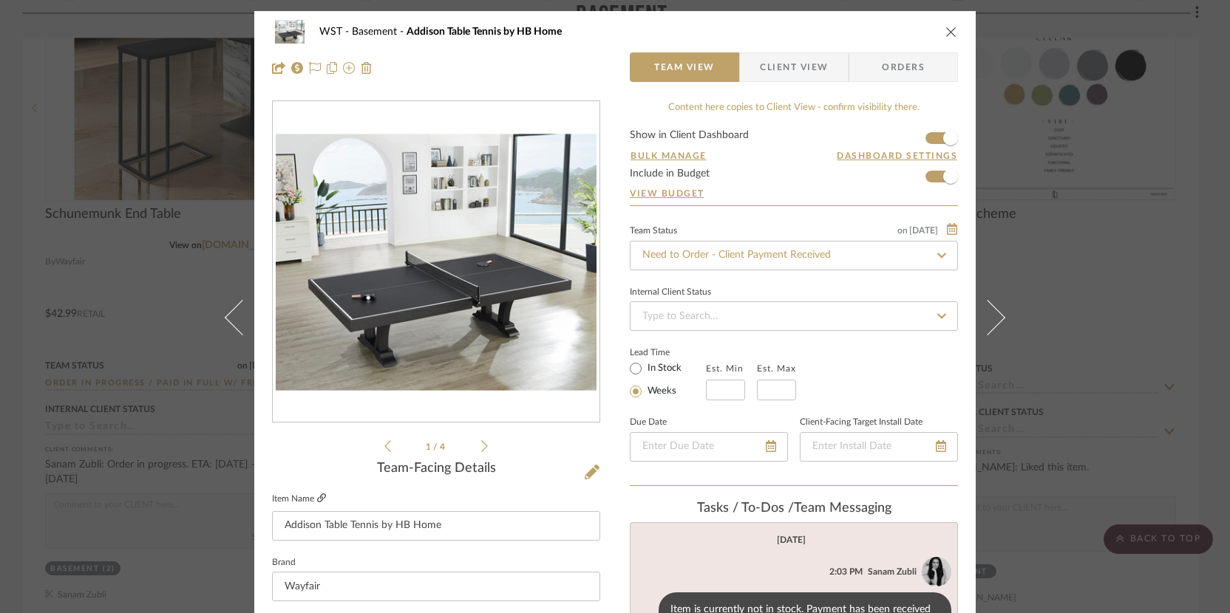
click at [318, 494] on icon at bounding box center [321, 498] width 9 height 9
click at [947, 27] on icon "close" at bounding box center [951, 32] width 12 height 12
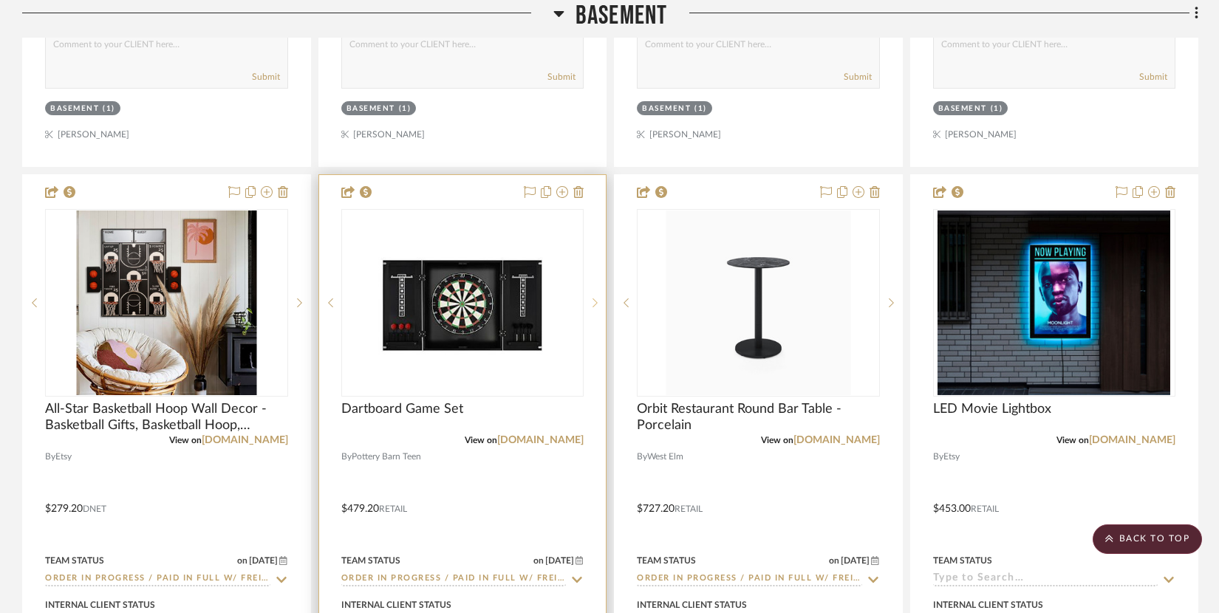
scroll to position [8306, 0]
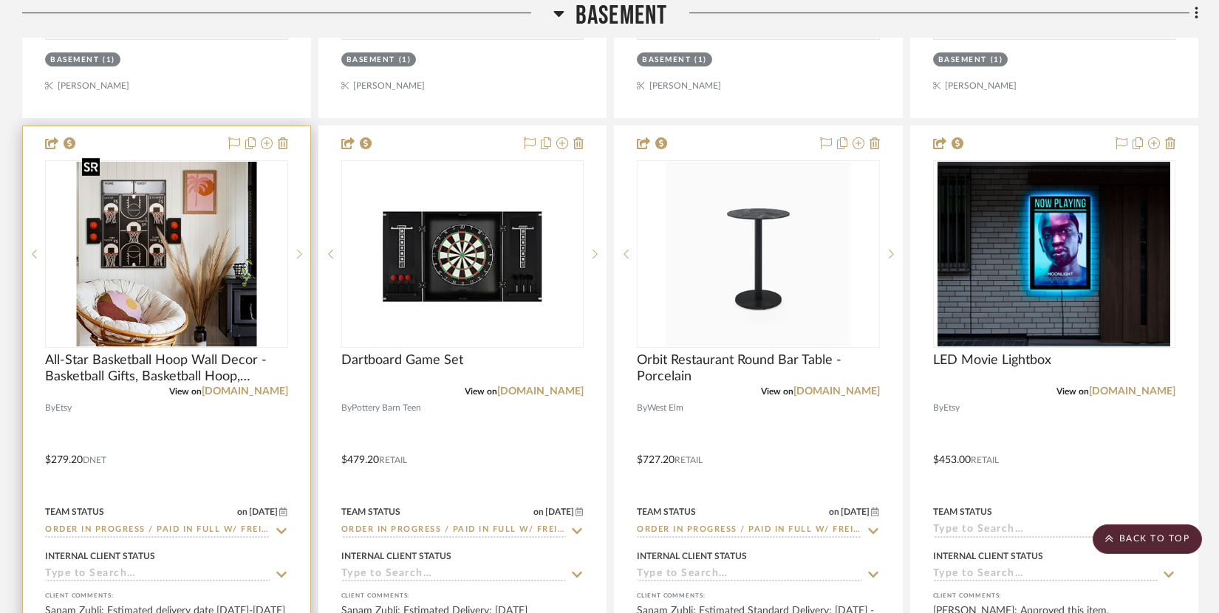
click at [234, 307] on img "0" at bounding box center [166, 254] width 180 height 185
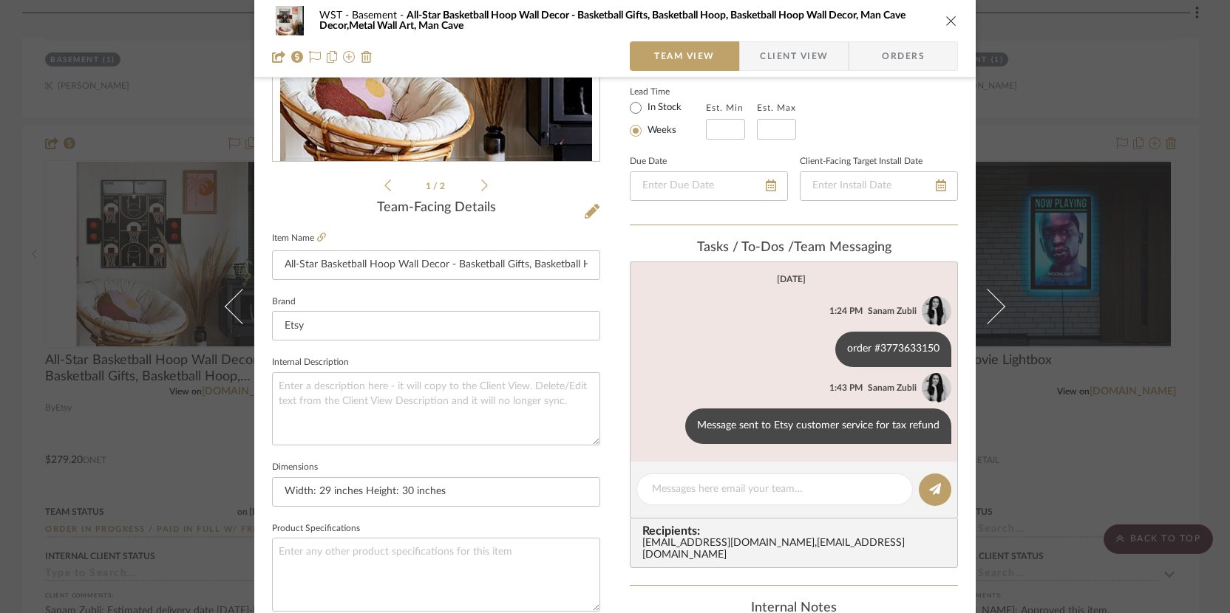
scroll to position [287, 0]
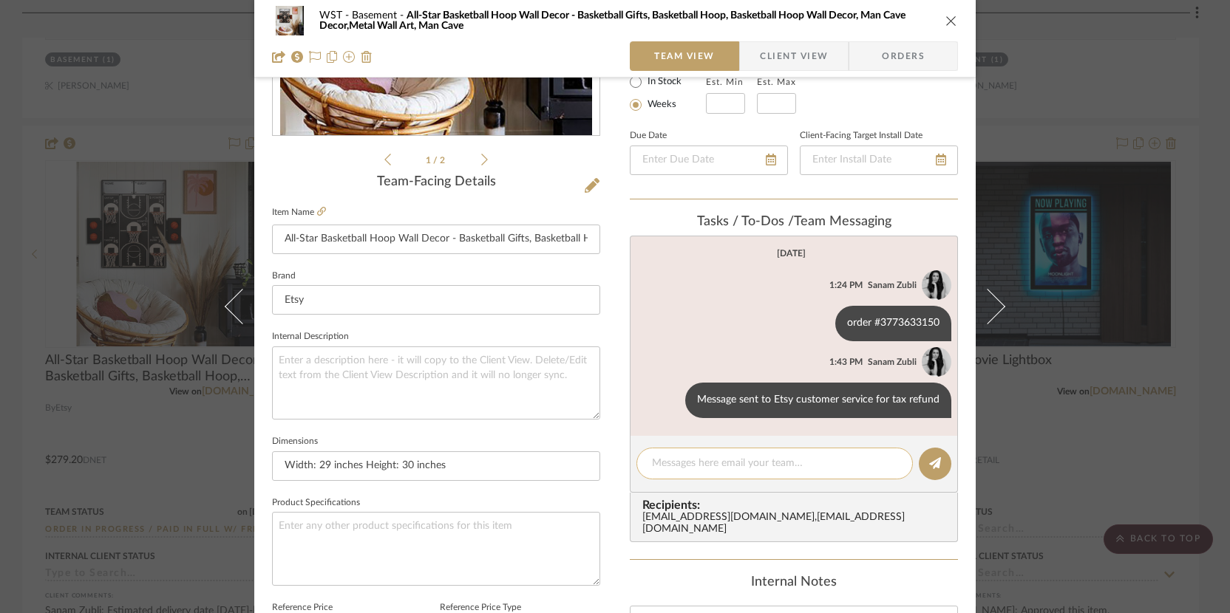
click at [705, 475] on div at bounding box center [774, 464] width 276 height 32
click at [703, 467] on textarea at bounding box center [774, 464] width 245 height 16
type textarea "Sales tax refunded as per Etsy"
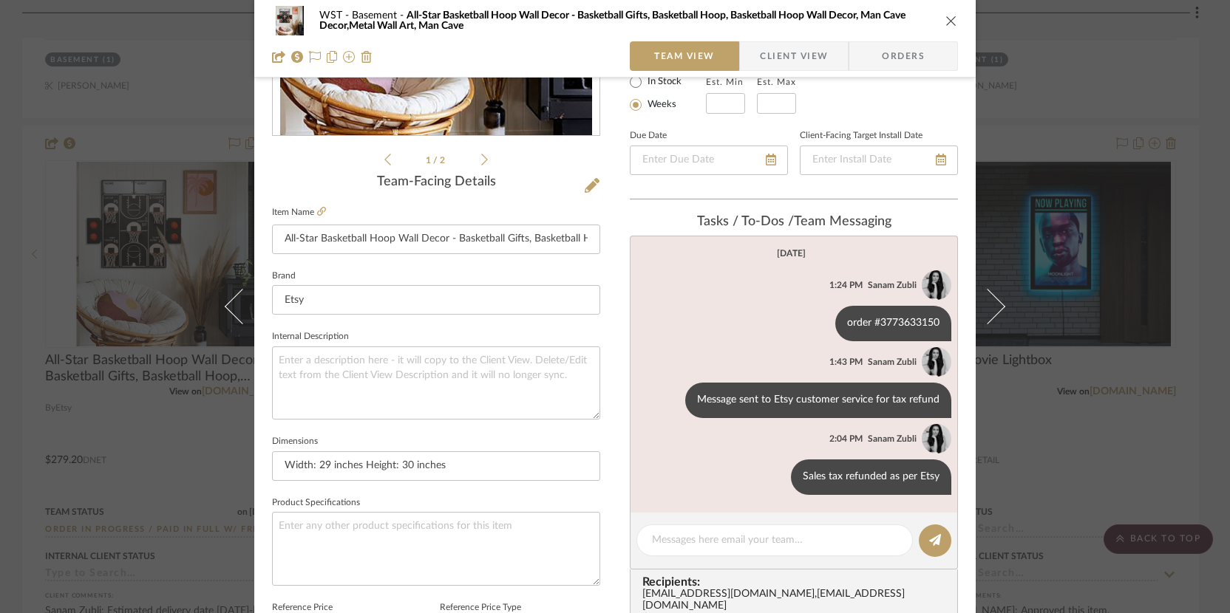
click at [947, 24] on icon "close" at bounding box center [951, 21] width 12 height 12
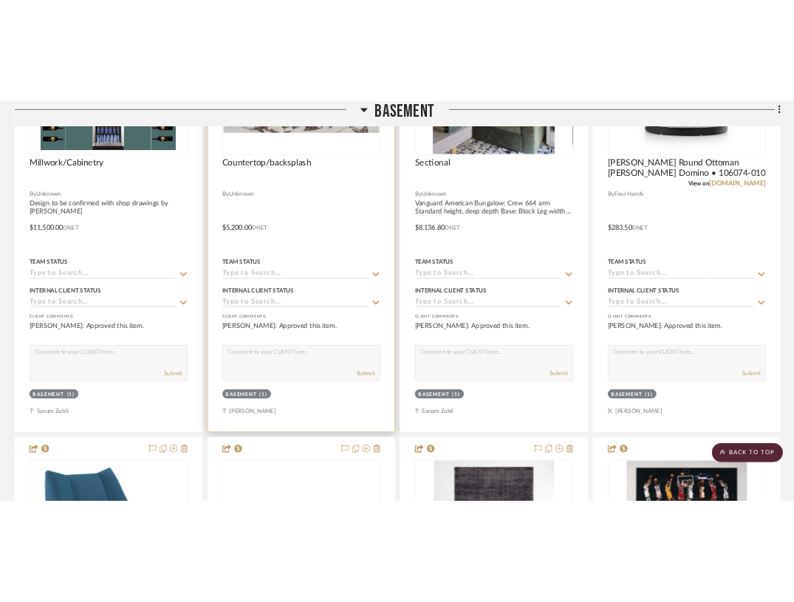
scroll to position [7129, 0]
